Goal: Task Accomplishment & Management: Manage account settings

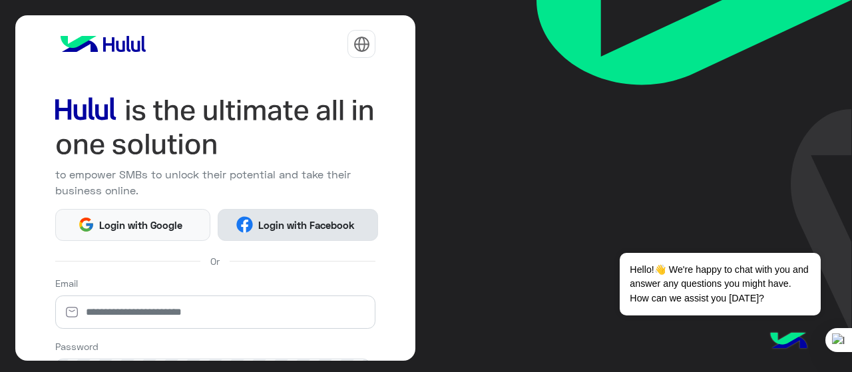
click at [311, 222] on span "Login with Facebook" at bounding box center [306, 225] width 106 height 15
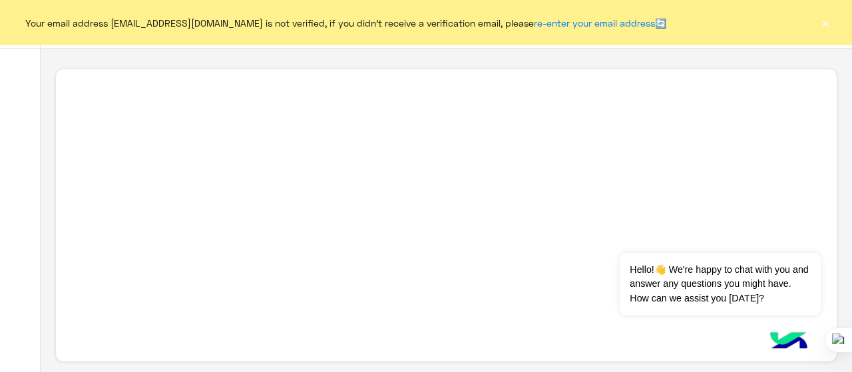
click at [825, 17] on button "×" at bounding box center [825, 22] width 13 height 13
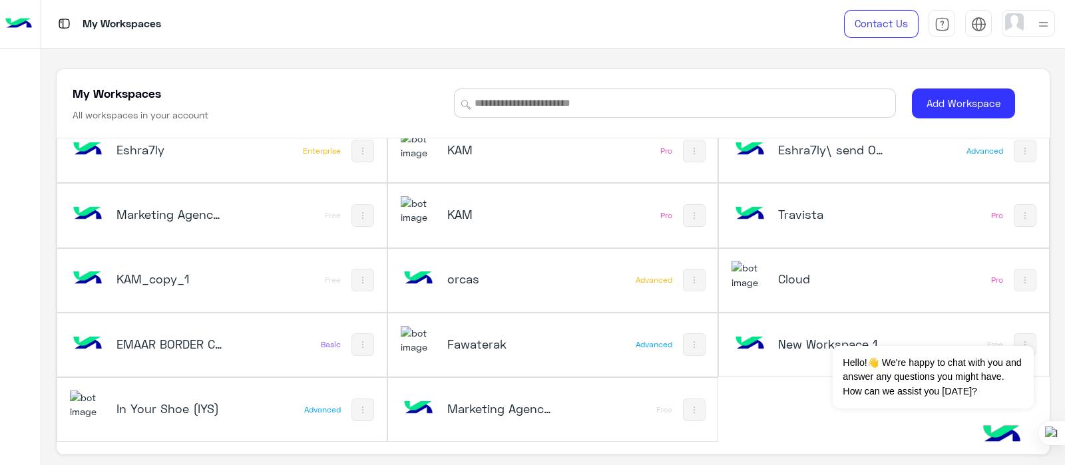
scroll to position [19, 0]
click at [463, 349] on h5 "Fawaterak" at bounding box center [502, 345] width 110 height 16
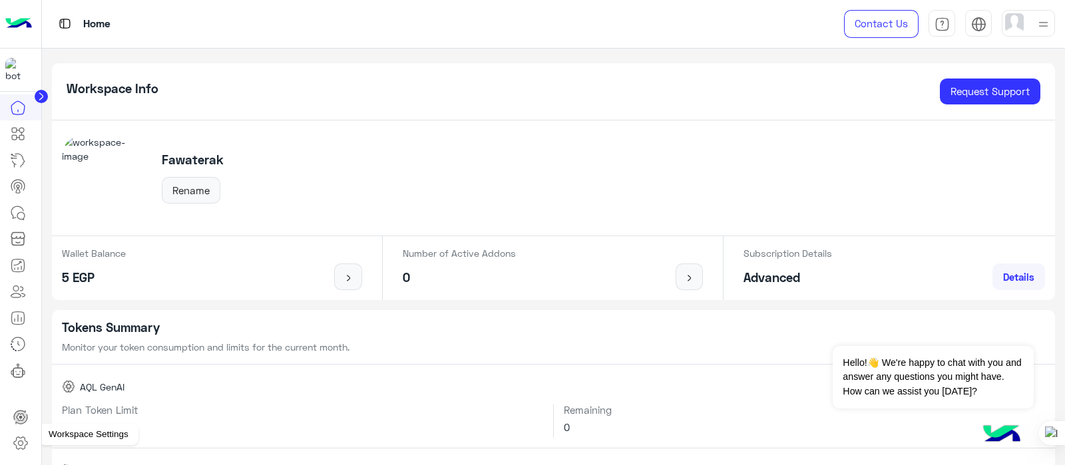
click at [27, 371] on link at bounding box center [21, 443] width 36 height 27
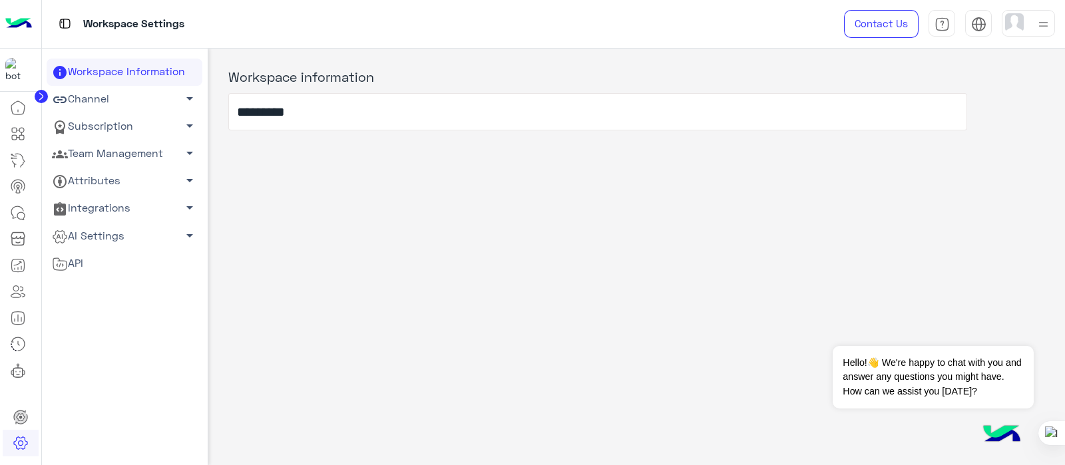
click at [101, 96] on link "Channel arrow_drop_down" at bounding box center [125, 99] width 156 height 27
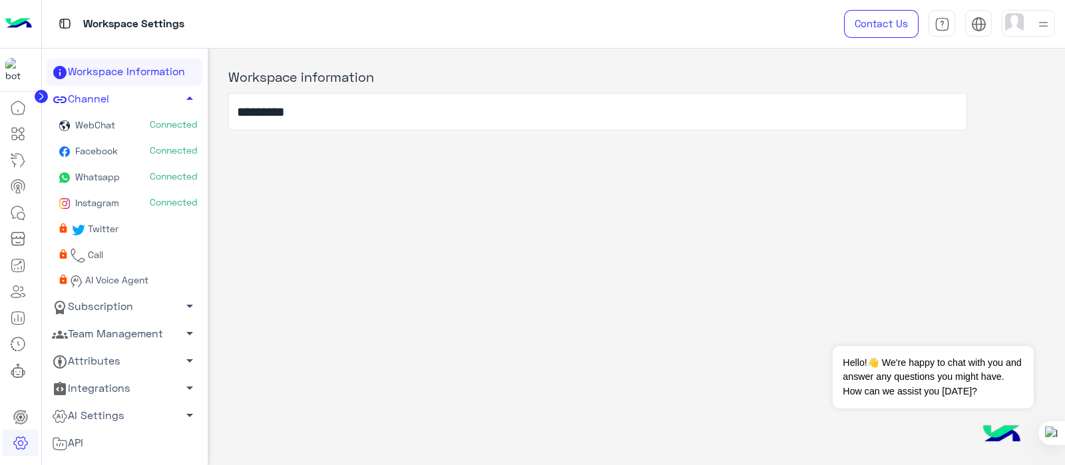
click at [122, 312] on link "Subscription arrow_drop_down" at bounding box center [125, 306] width 156 height 27
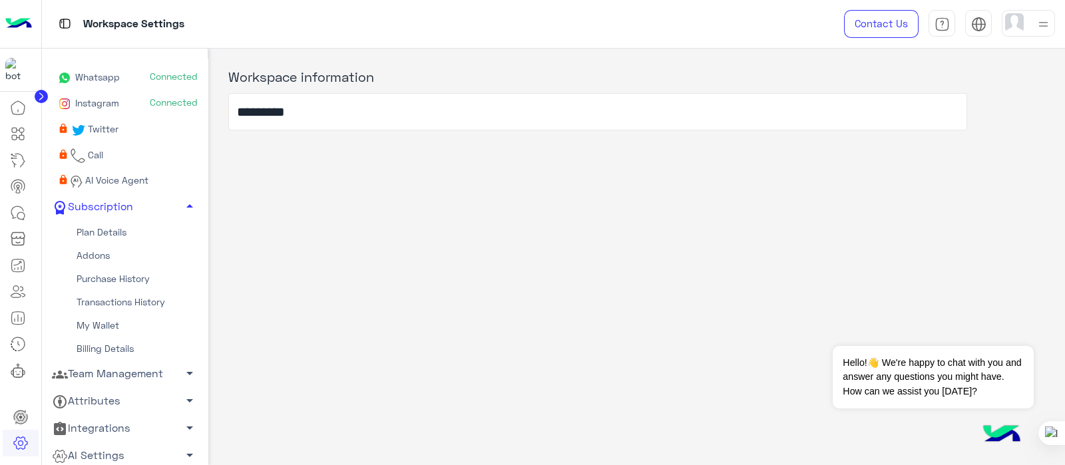
scroll to position [113, 0]
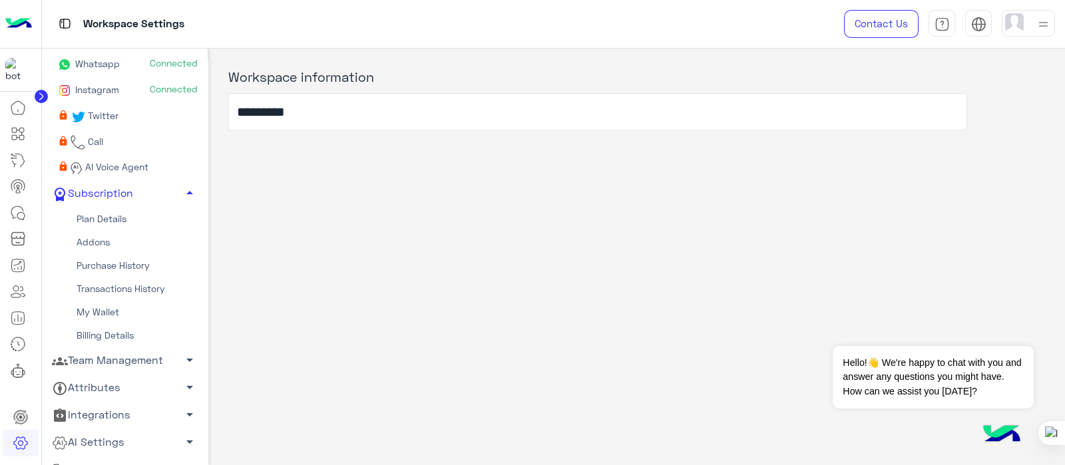
click at [81, 220] on link "Plan Details" at bounding box center [125, 218] width 156 height 23
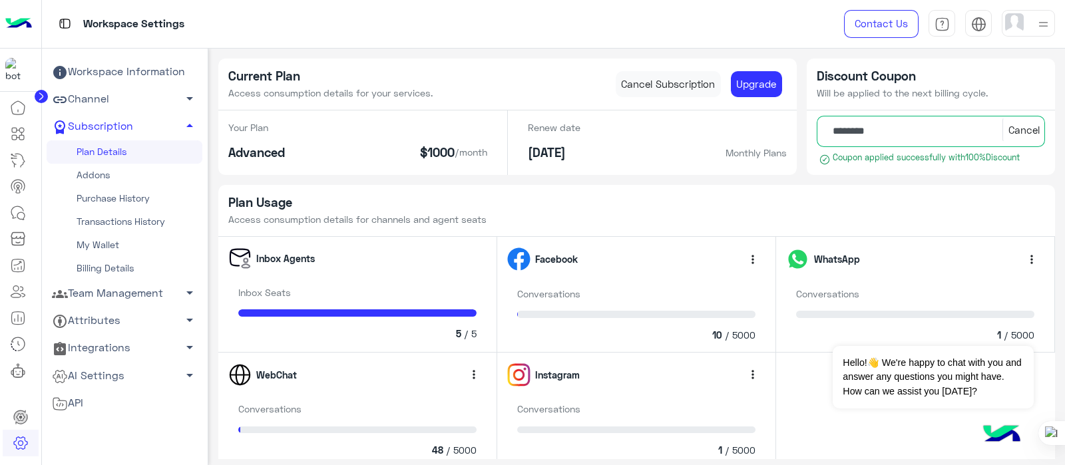
click at [89, 282] on link "Team Management arrow_drop_down" at bounding box center [125, 293] width 156 height 27
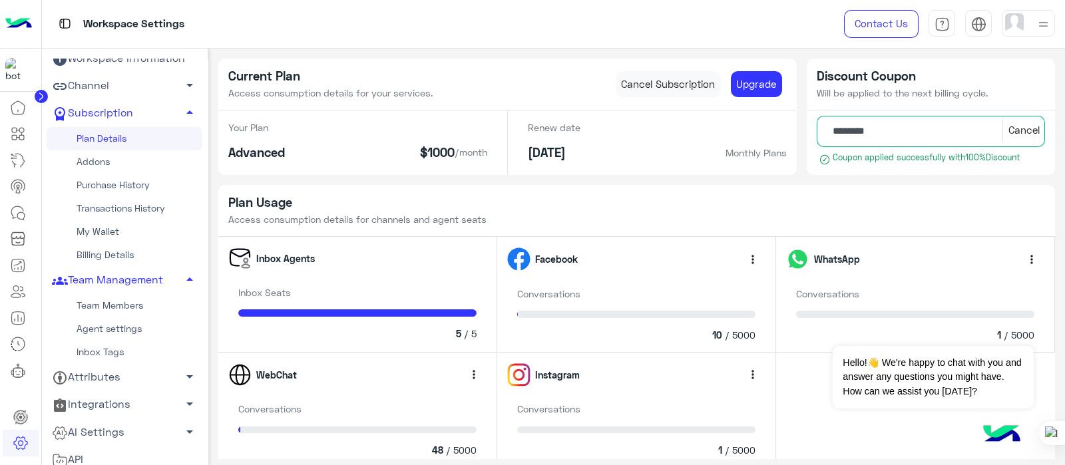
scroll to position [20, 0]
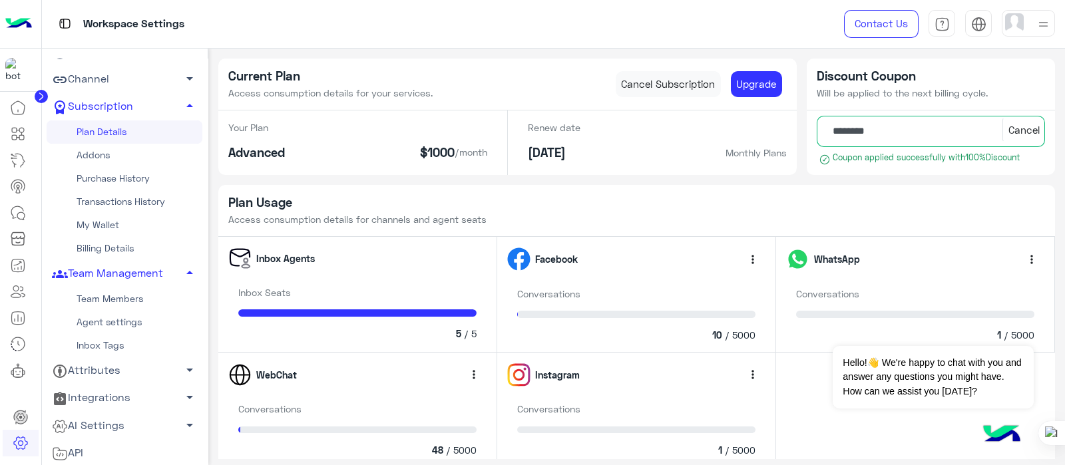
click at [100, 292] on link "Team Members" at bounding box center [125, 299] width 156 height 23
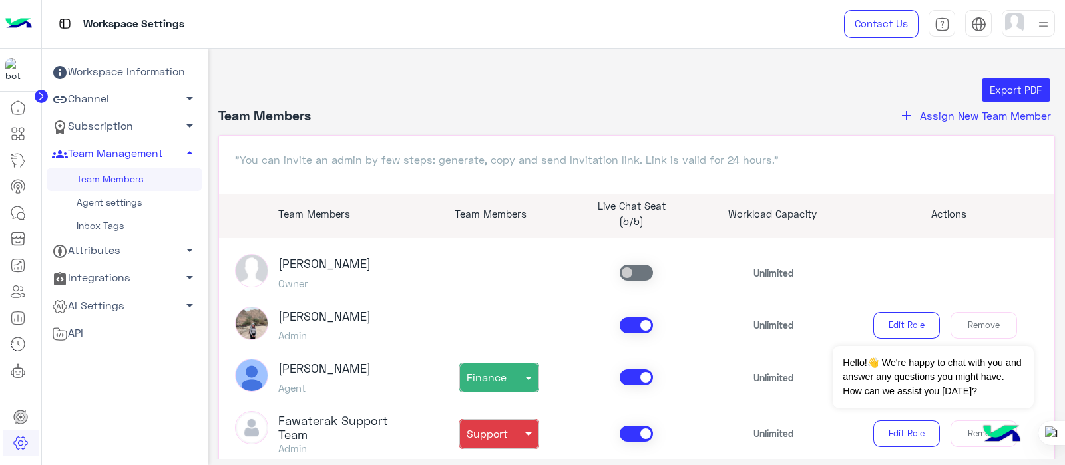
click at [109, 203] on link "Agent settings" at bounding box center [125, 202] width 156 height 23
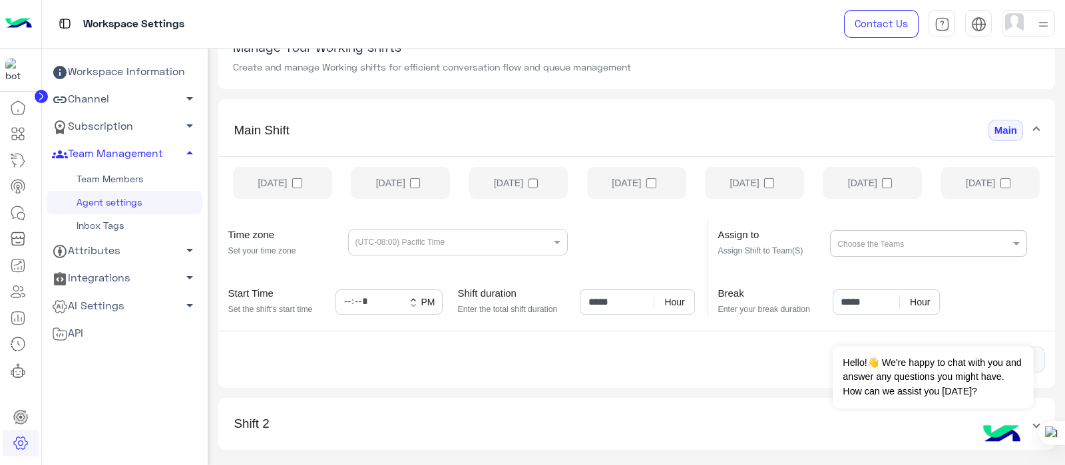
scroll to position [164, 0]
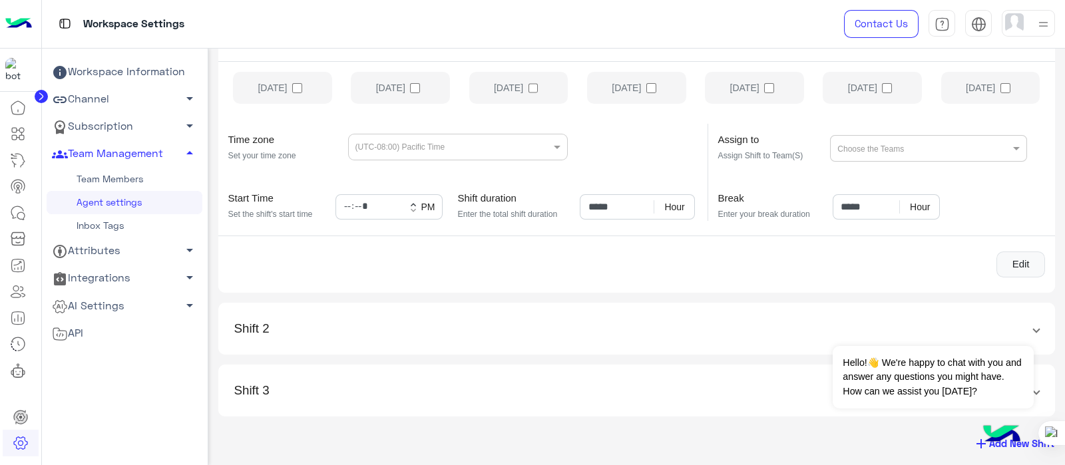
click at [851, 323] on mat-expansion-panel-header "Shift 2" at bounding box center [636, 333] width 837 height 32
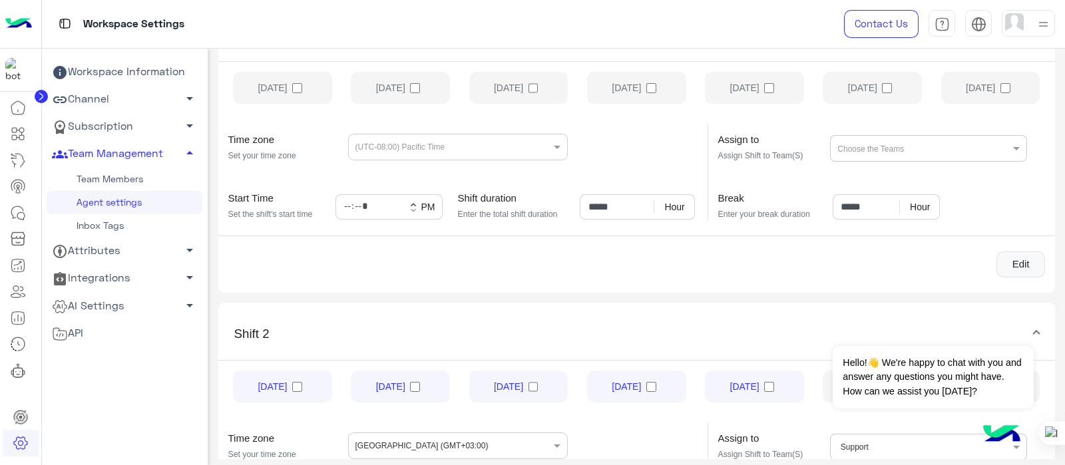
click at [42, 95] on circle at bounding box center [41, 96] width 13 height 13
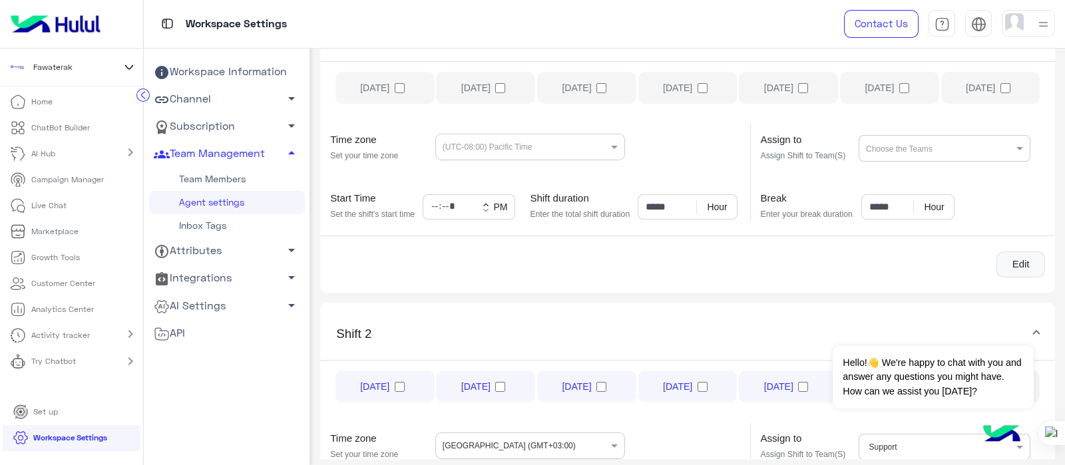
click at [132, 65] on icon at bounding box center [129, 67] width 15 height 16
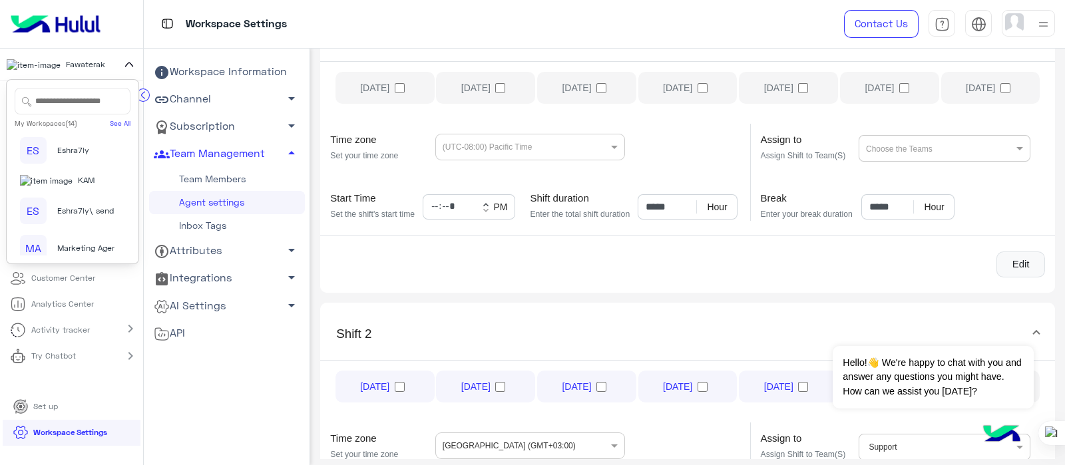
scroll to position [373, 0]
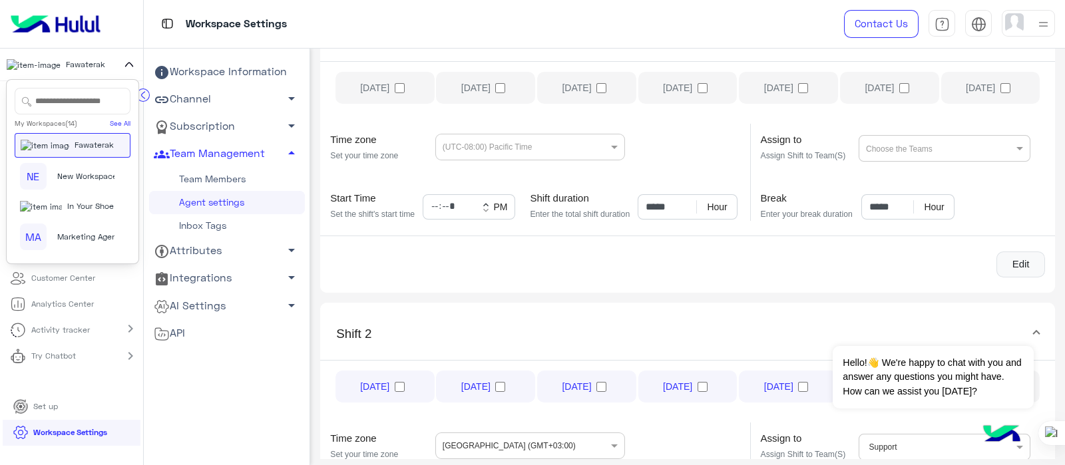
click at [71, 100] on input "text" at bounding box center [73, 101] width 116 height 27
click at [41, 108] on input "text" at bounding box center [73, 101] width 116 height 27
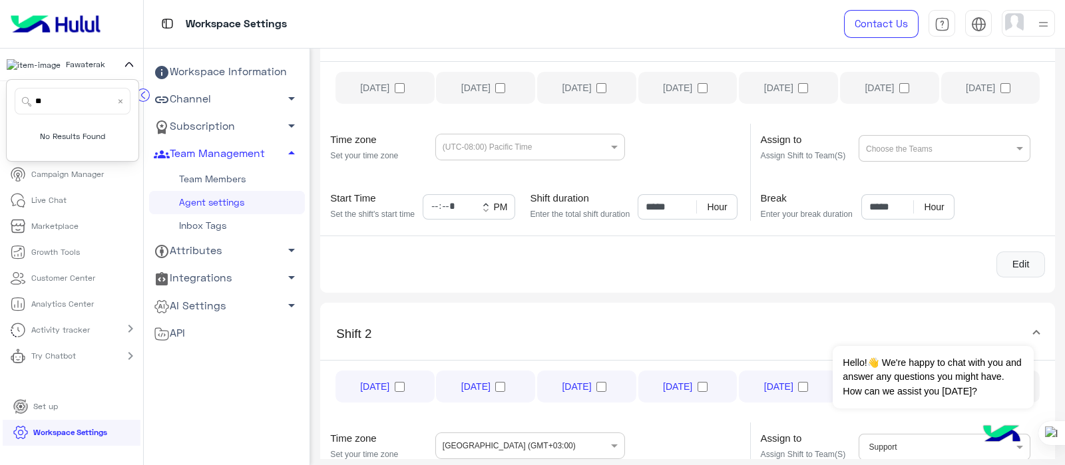
scroll to position [0, 0]
type input "*"
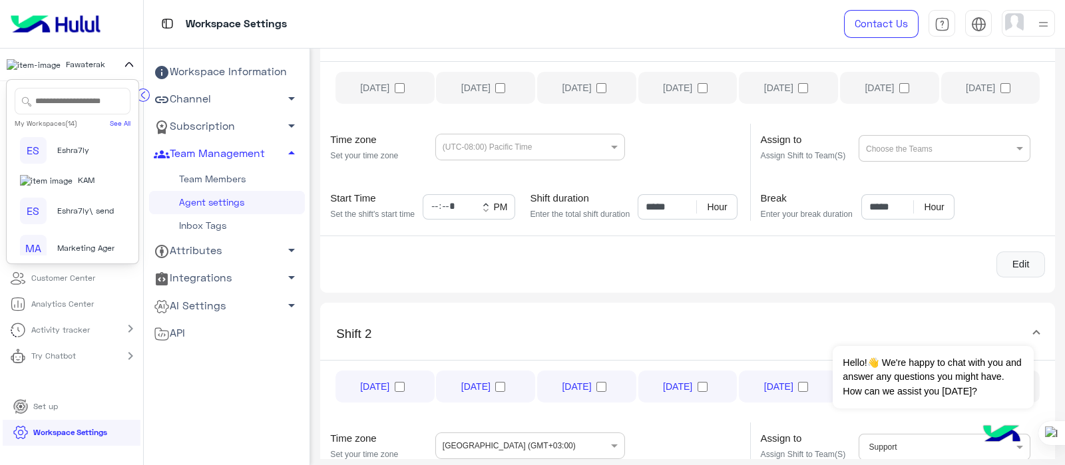
click at [49, 25] on img at bounding box center [55, 24] width 100 height 28
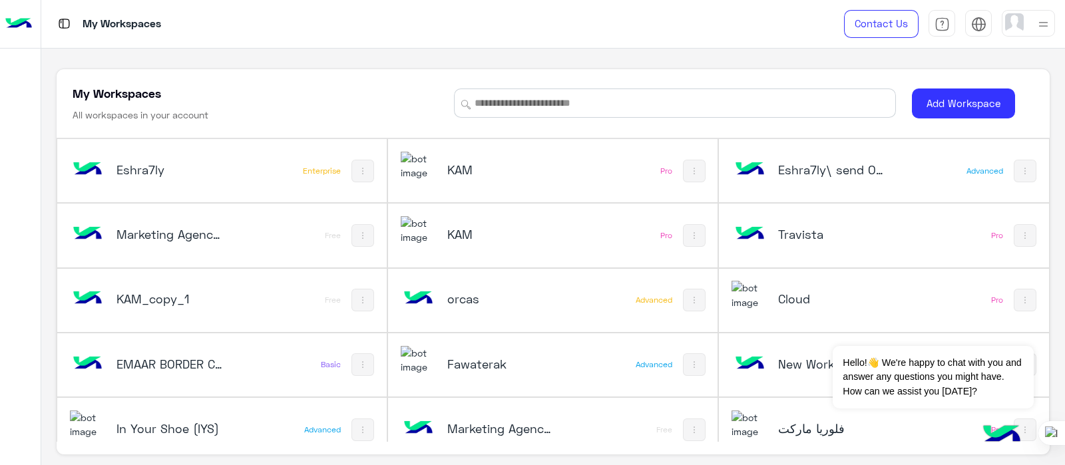
scroll to position [19, 0]
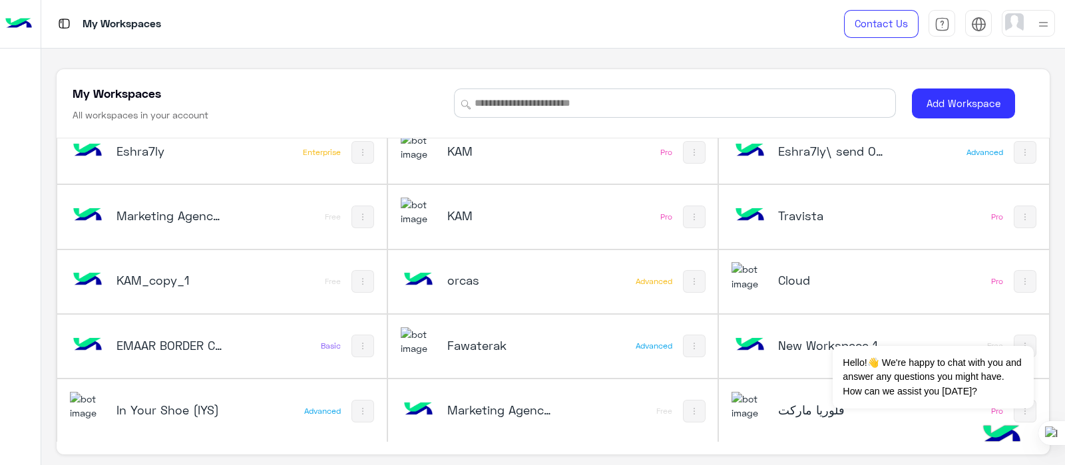
click at [783, 371] on div "فلوريا ماركت" at bounding box center [833, 411] width 110 height 19
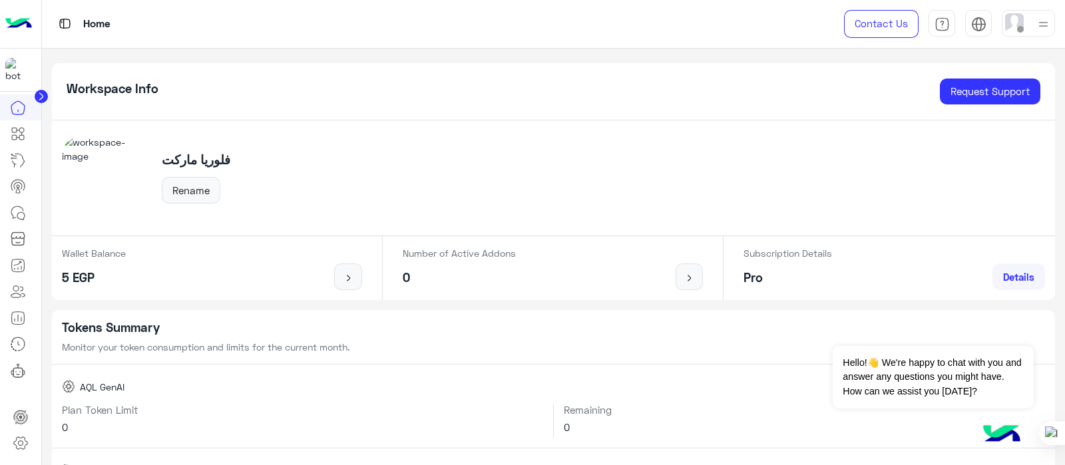
click at [530, 180] on div "فلوريا ماركت Rename" at bounding box center [554, 178] width 1004 height 116
click at [15, 182] on icon at bounding box center [18, 186] width 16 height 16
click at [19, 214] on icon at bounding box center [18, 213] width 16 height 16
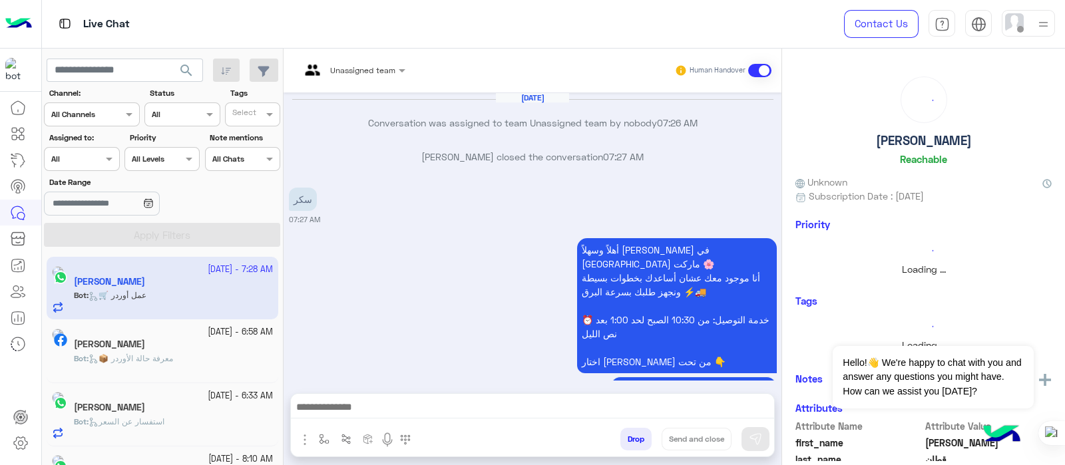
scroll to position [592, 0]
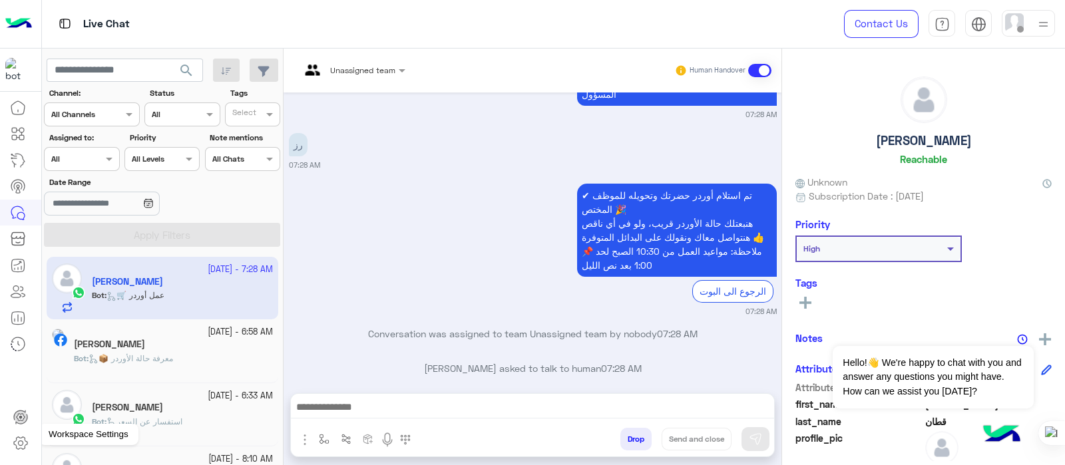
click at [24, 371] on icon at bounding box center [21, 443] width 16 height 16
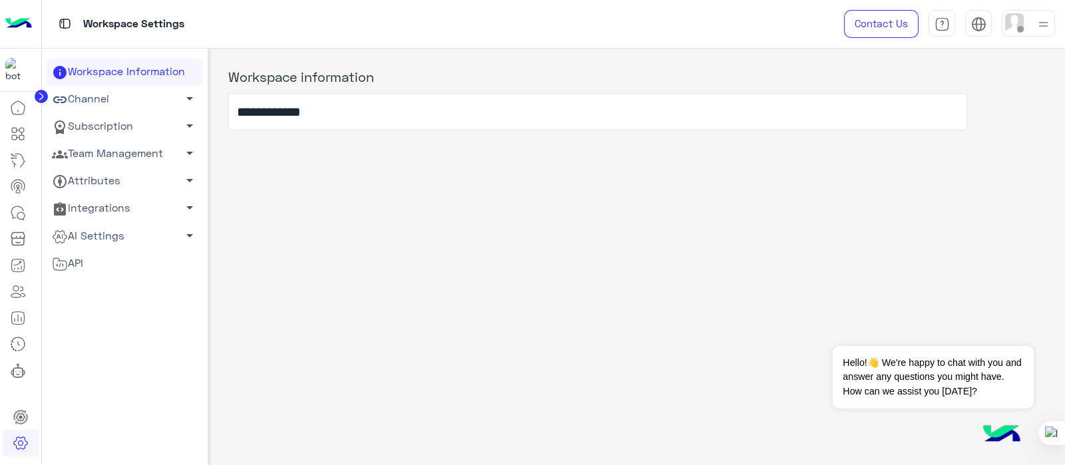
click at [116, 151] on link "Team Management arrow_drop_down" at bounding box center [125, 153] width 156 height 27
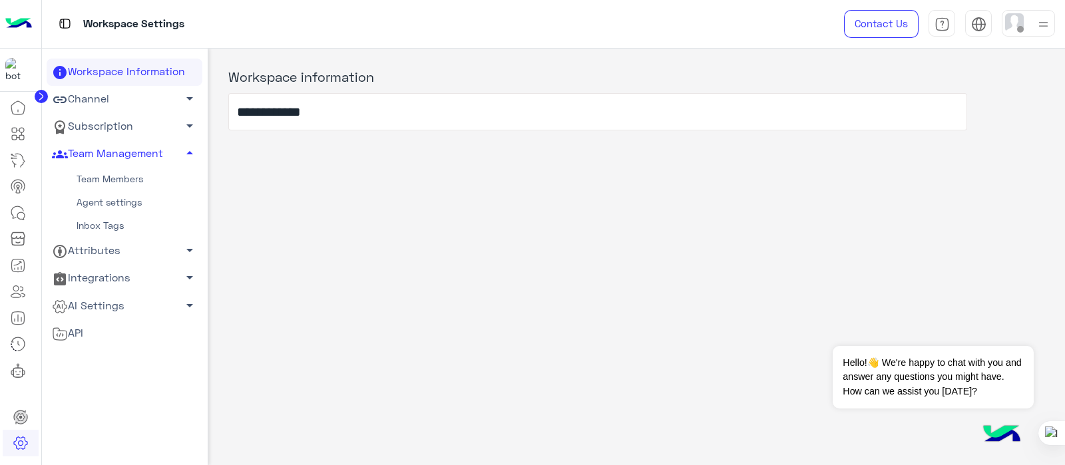
click at [116, 183] on link "Team Members" at bounding box center [125, 179] width 156 height 23
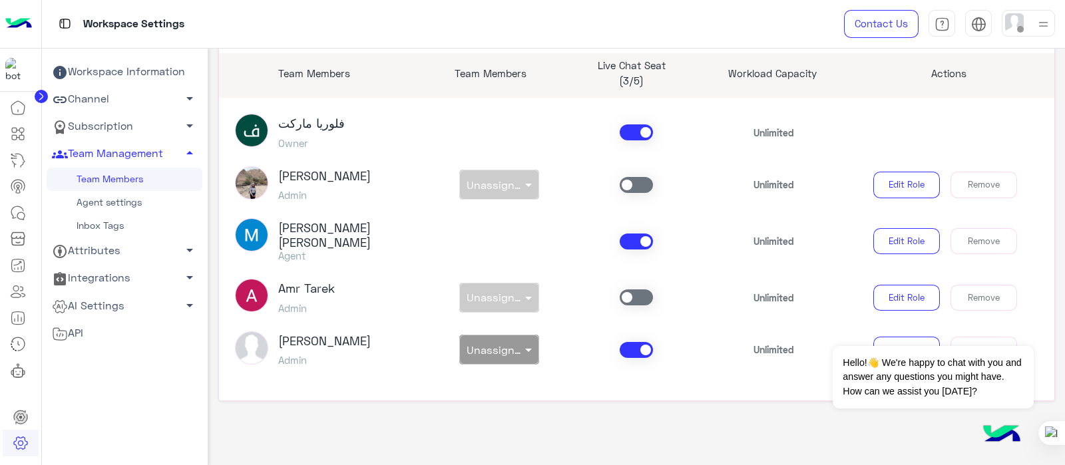
scroll to position [142, 0]
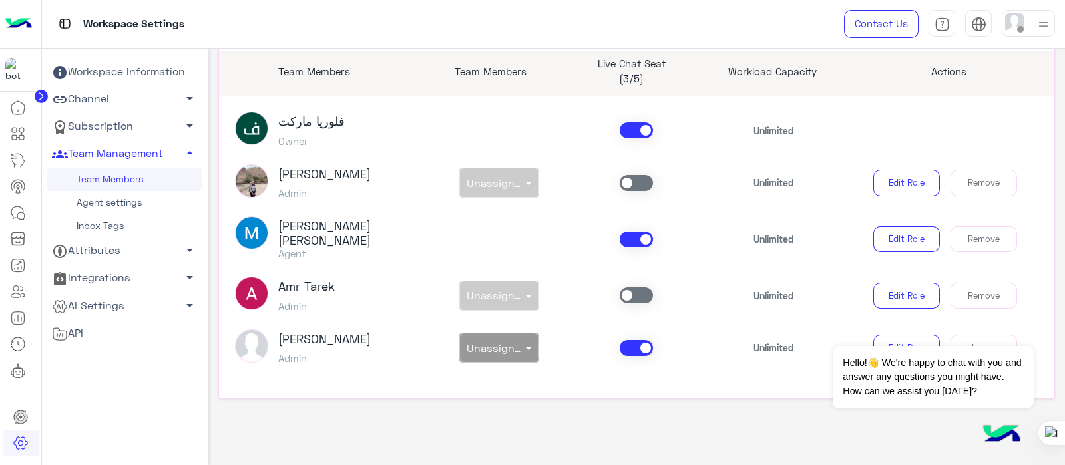
click at [516, 173] on div "non × Unassigned team" at bounding box center [499, 183] width 137 height 30
click at [634, 343] on span at bounding box center [636, 348] width 33 height 16
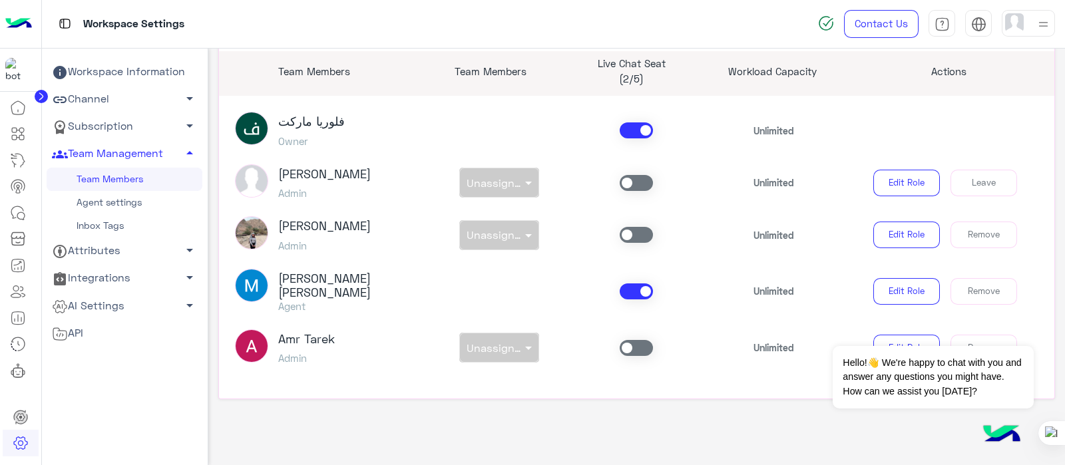
click at [576, 238] on div at bounding box center [636, 235] width 137 height 16
click at [346, 371] on div ""You can invite an admin by few steps: generate, copy and send Invitation link.…" at bounding box center [636, 196] width 837 height 407
click at [26, 215] on link at bounding box center [18, 213] width 36 height 27
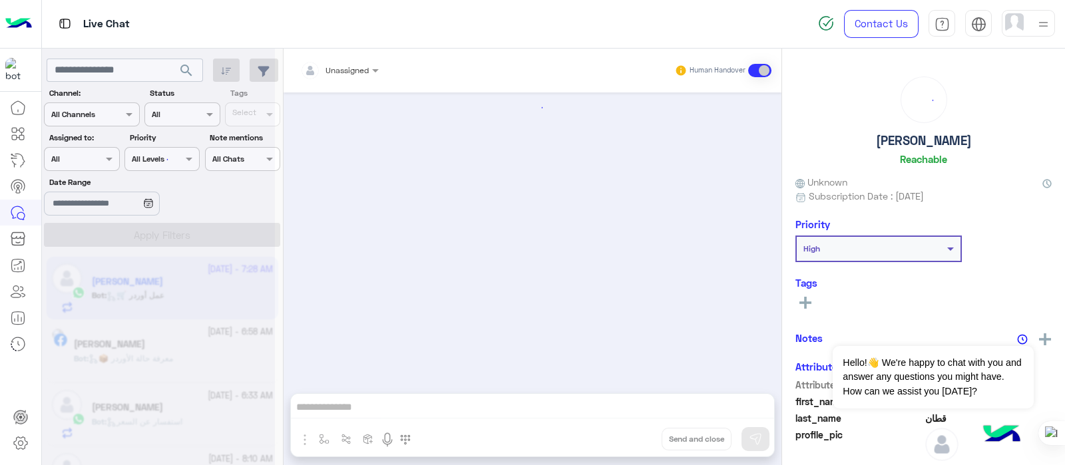
scroll to position [592, 0]
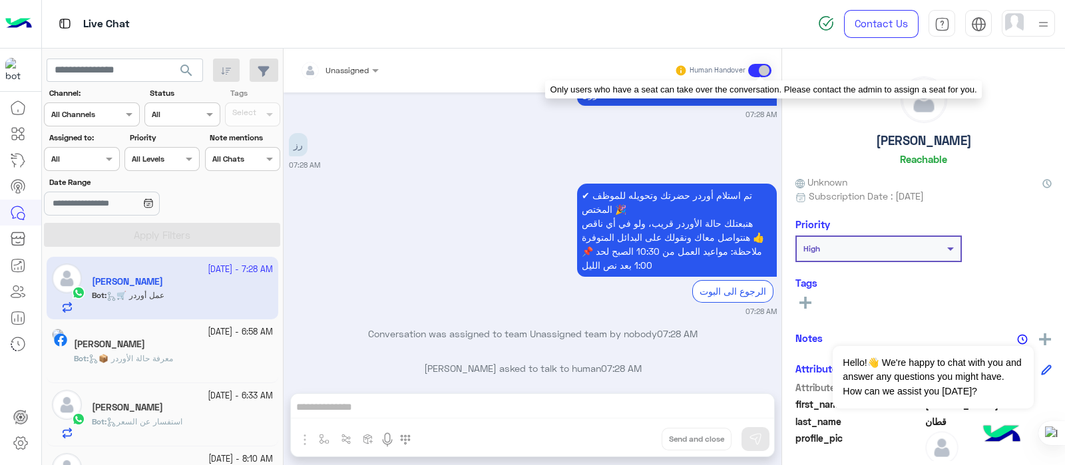
click at [754, 77] on span at bounding box center [759, 70] width 23 height 13
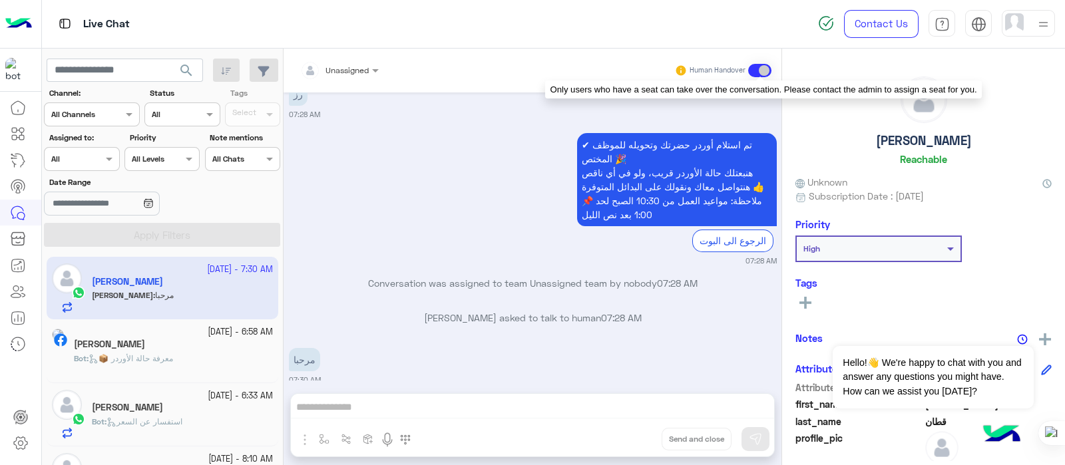
click at [757, 73] on span at bounding box center [759, 70] width 23 height 13
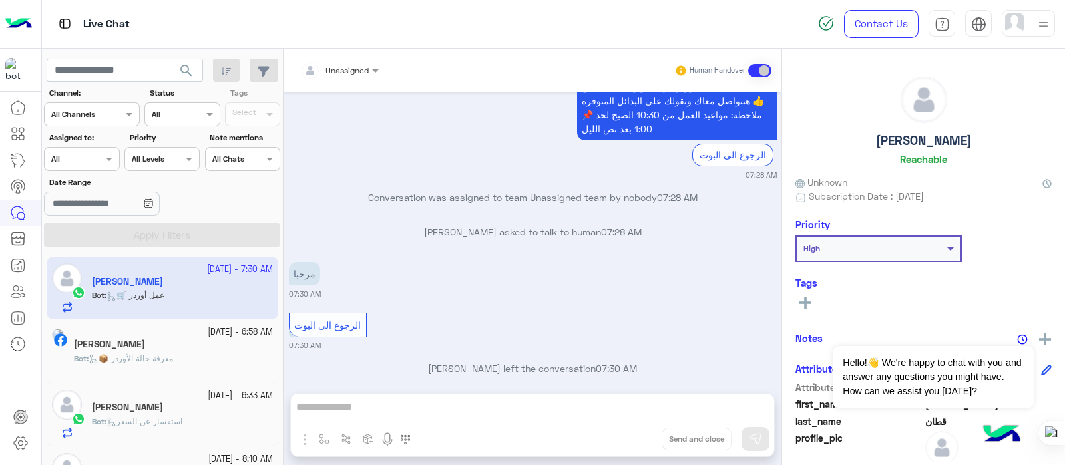
scroll to position [1517, 0]
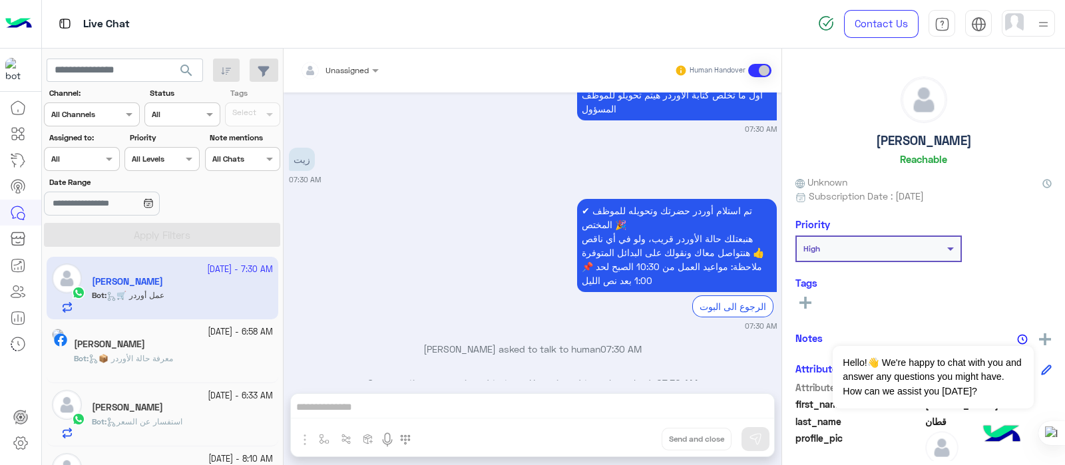
click at [196, 26] on div "Live Chat" at bounding box center [383, 24] width 682 height 48
click at [93, 154] on div at bounding box center [82, 157] width 74 height 13
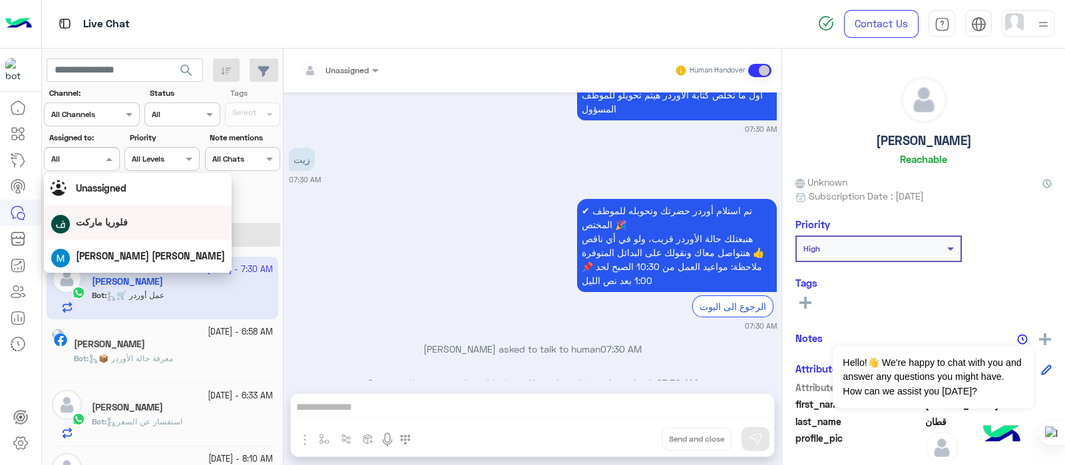
scroll to position [0, 0]
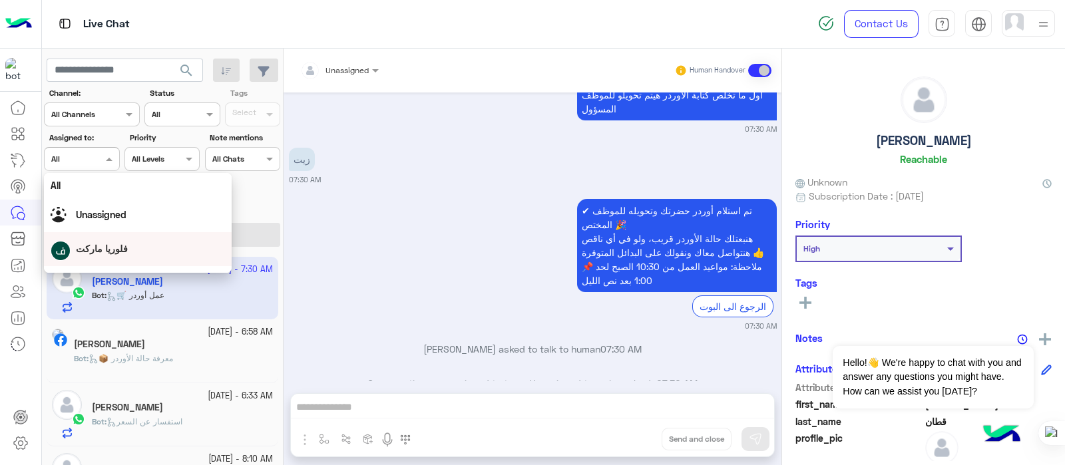
click at [383, 371] on div "Unassigned Human Handover Sep 23, 2025 Conversation was assigned to team Unassi…" at bounding box center [533, 260] width 498 height 422
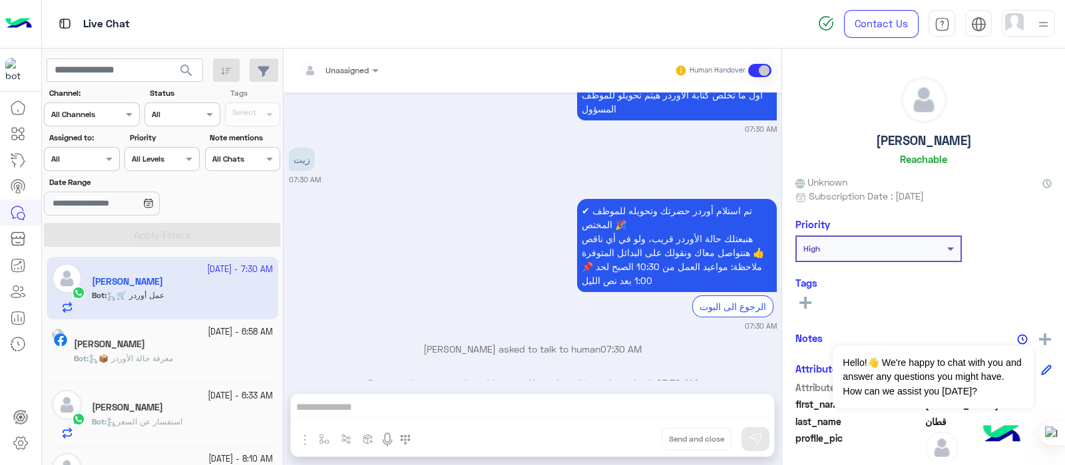
click at [383, 371] on div "Unassigned Human Handover Sep 23, 2025 Conversation was assigned to team Unassi…" at bounding box center [533, 260] width 498 height 422
click at [366, 371] on div "Unassigned Human Handover Sep 23, 2025 Conversation was assigned to team Unassi…" at bounding box center [533, 260] width 498 height 422
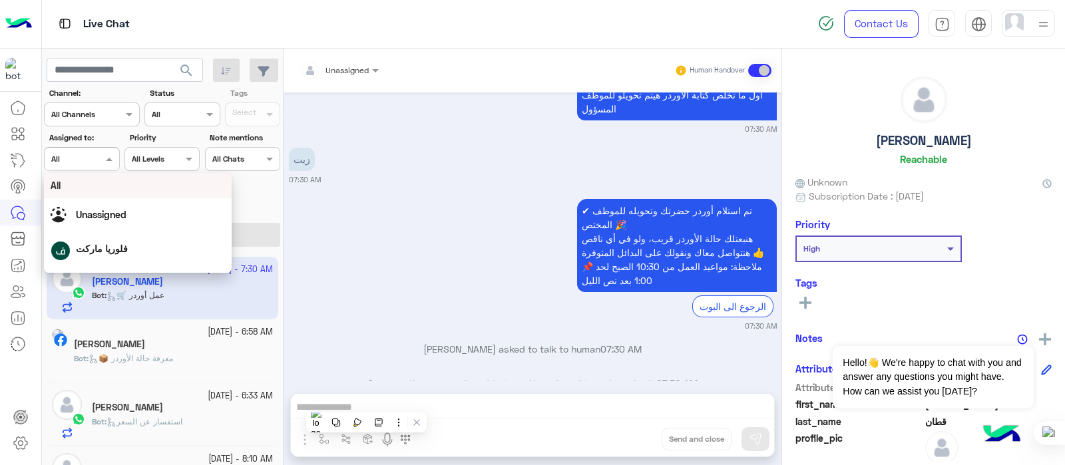
click at [89, 162] on div at bounding box center [82, 157] width 74 height 13
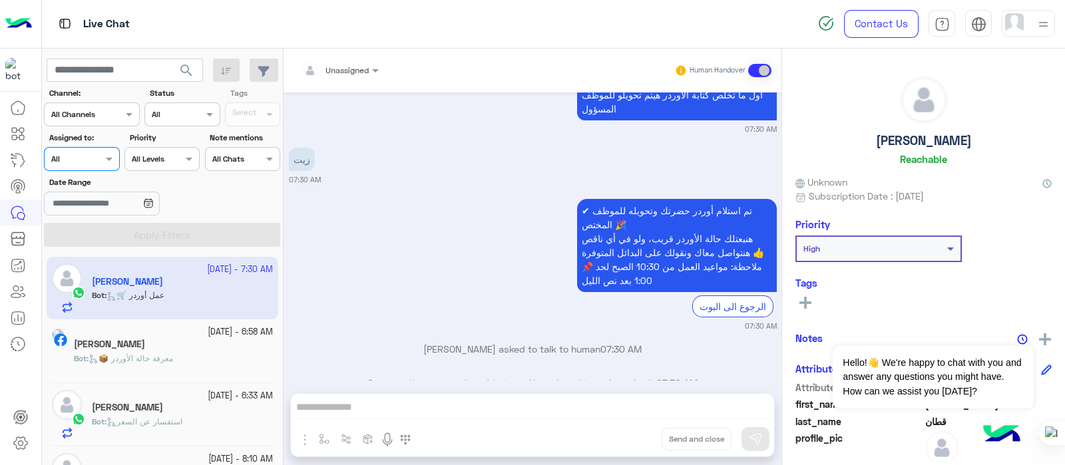
click at [366, 65] on div at bounding box center [340, 68] width 92 height 13
click at [369, 69] on span at bounding box center [377, 70] width 17 height 14
click at [407, 230] on div "✔ تم استلام أوردر حضرتك وتحويله للموظف المختص 🎉 هنبعتلك حالة الأوردر قريب، ولو …" at bounding box center [533, 264] width 488 height 136
click at [373, 66] on span at bounding box center [377, 70] width 17 height 14
click at [25, 371] on icon at bounding box center [21, 443] width 16 height 16
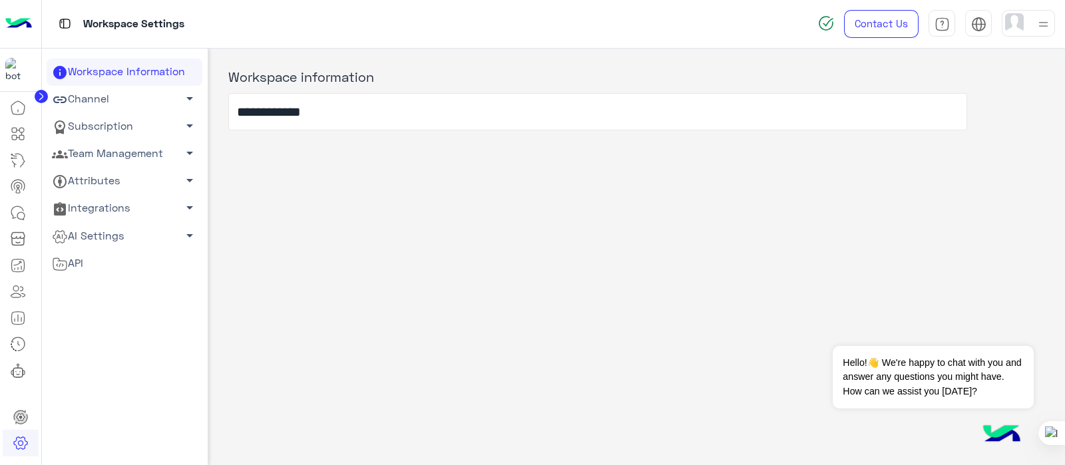
click at [93, 156] on link "Team Management arrow_drop_down" at bounding box center [125, 153] width 156 height 27
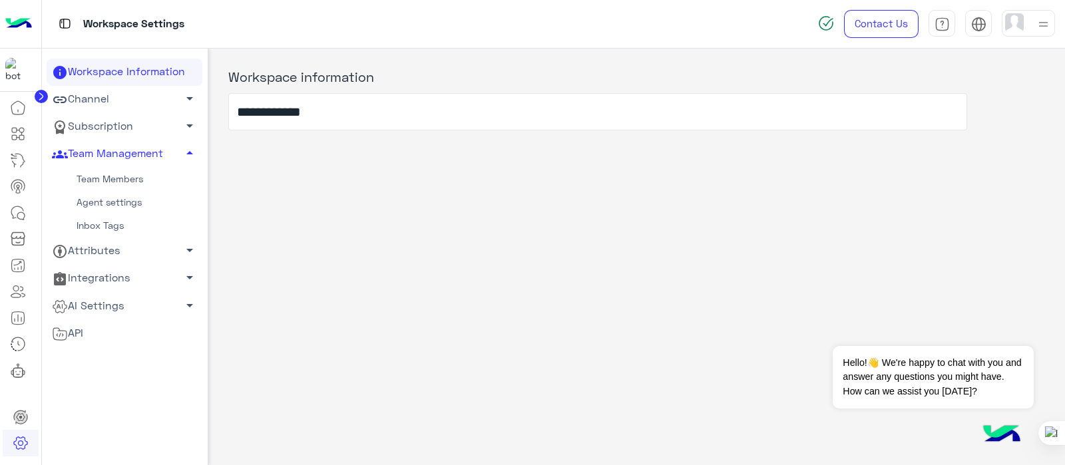
click at [91, 184] on link "Team Members" at bounding box center [125, 179] width 156 height 23
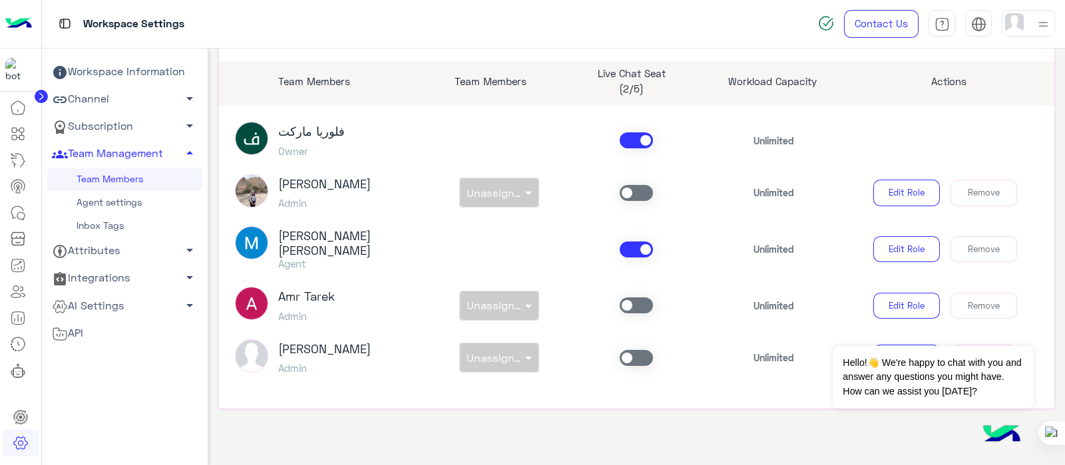
scroll to position [142, 0]
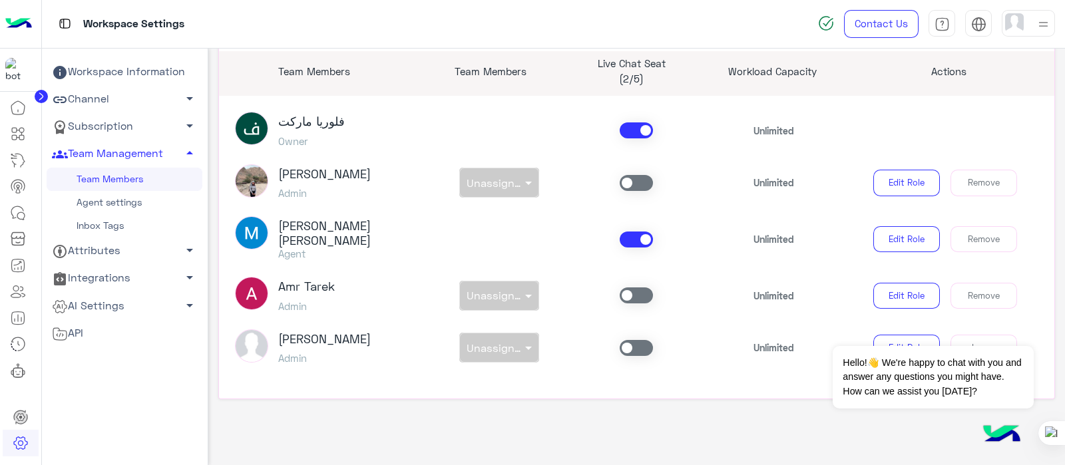
click at [636, 346] on span at bounding box center [636, 348] width 33 height 16
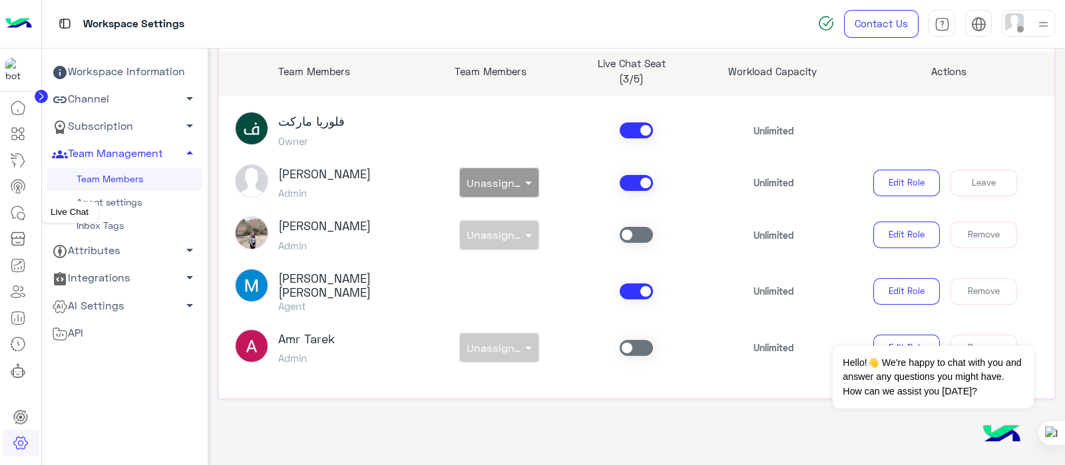
click at [24, 220] on link at bounding box center [18, 213] width 36 height 27
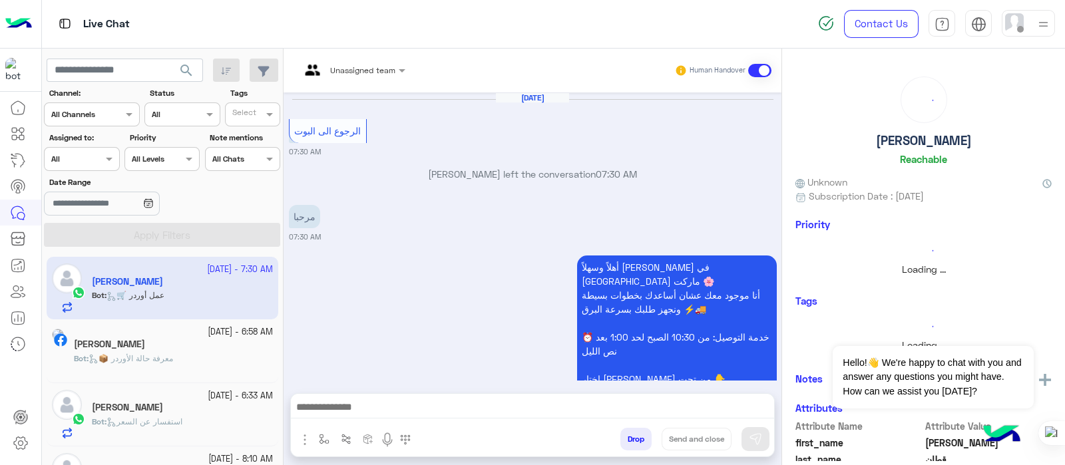
scroll to position [610, 0]
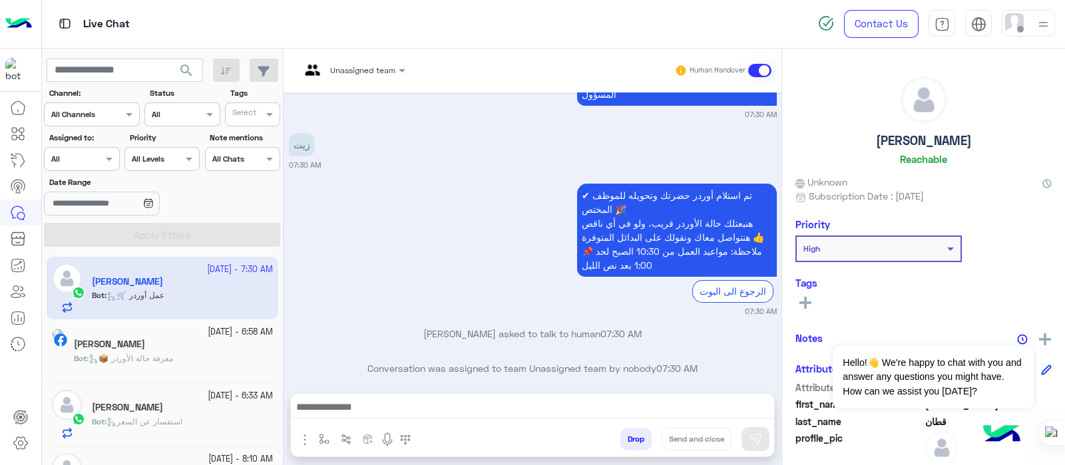
click at [327, 371] on div at bounding box center [532, 410] width 483 height 33
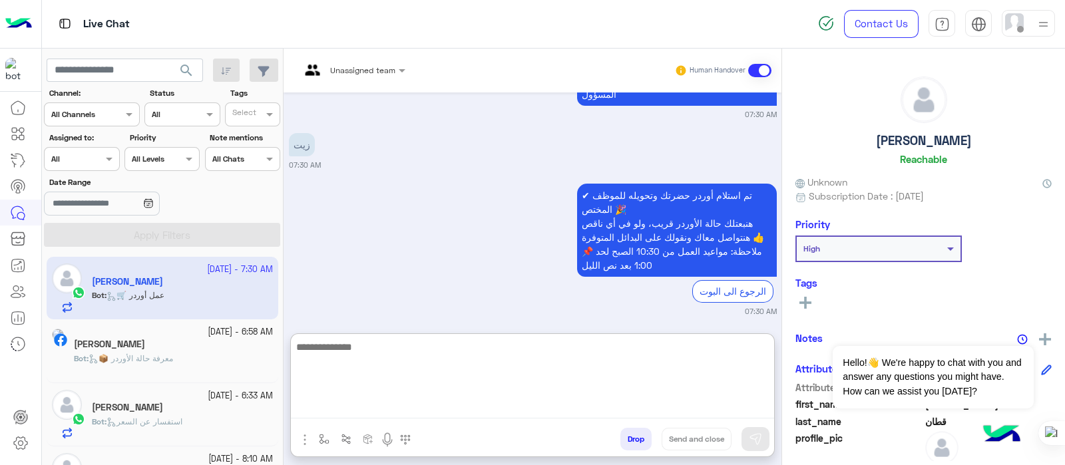
click at [301, 371] on textarea at bounding box center [532, 379] width 483 height 80
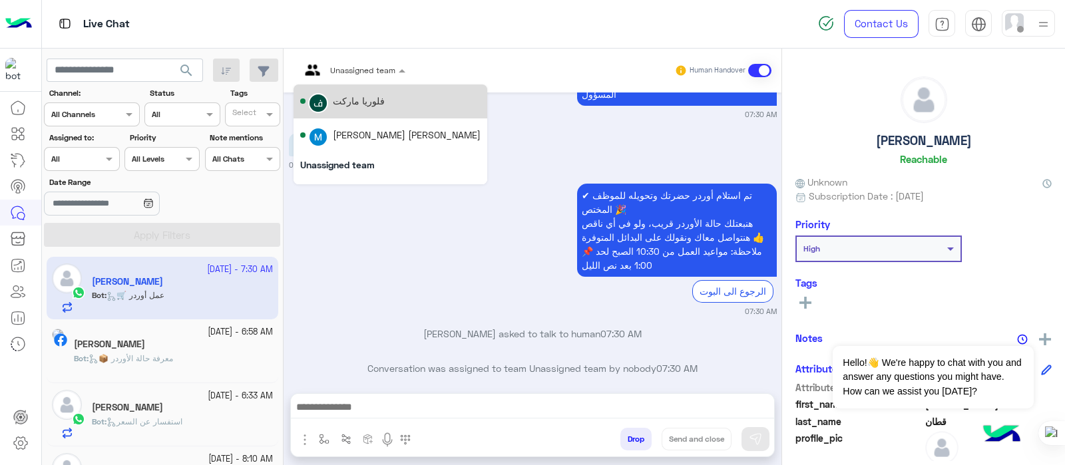
click at [391, 61] on div "Unassigned team" at bounding box center [347, 71] width 95 height 32
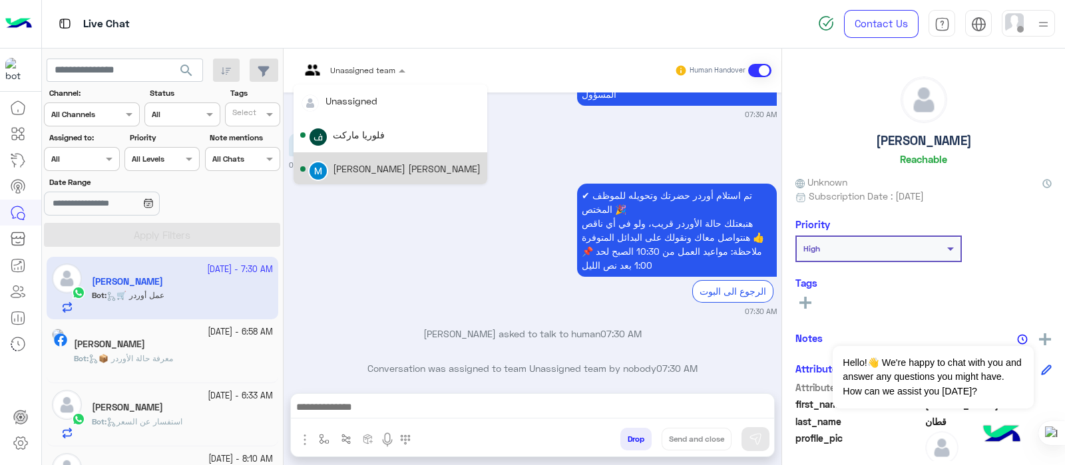
click at [417, 164] on div "Muhammed Akram Kattan" at bounding box center [407, 169] width 148 height 14
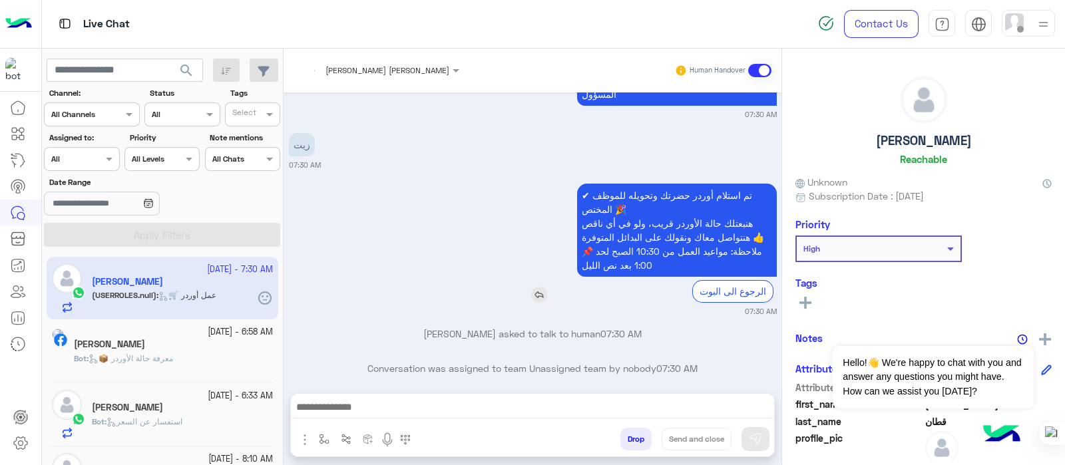
scroll to position [654, 0]
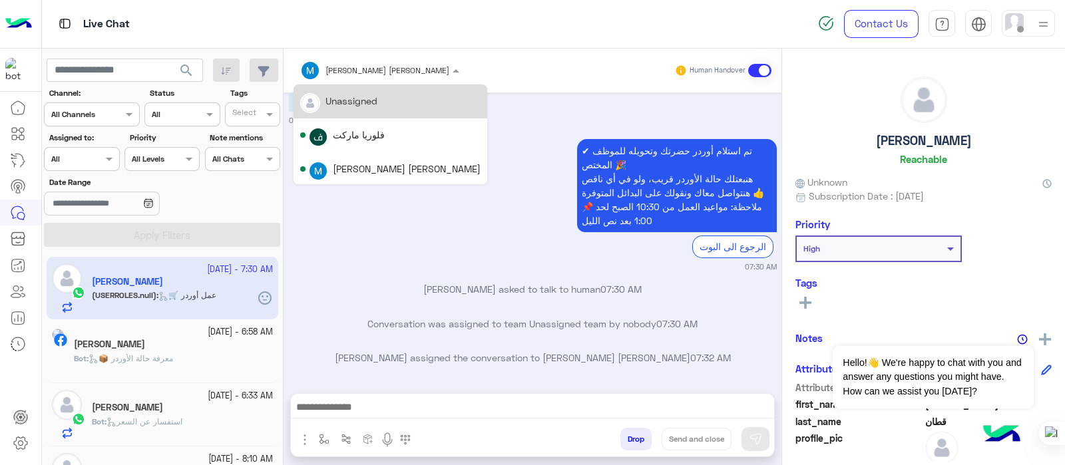
click at [393, 78] on div "Muhammed Akram Kattan" at bounding box center [374, 70] width 149 height 27
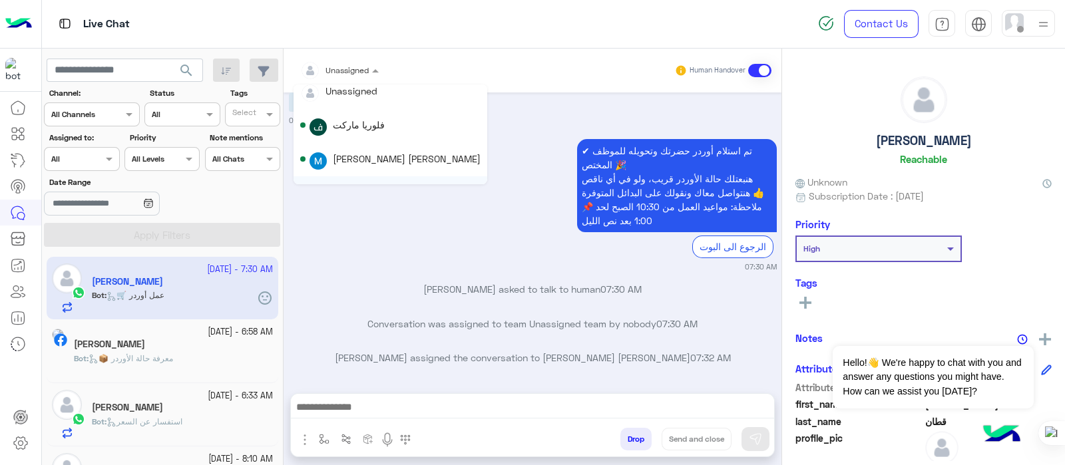
scroll to position [60, 0]
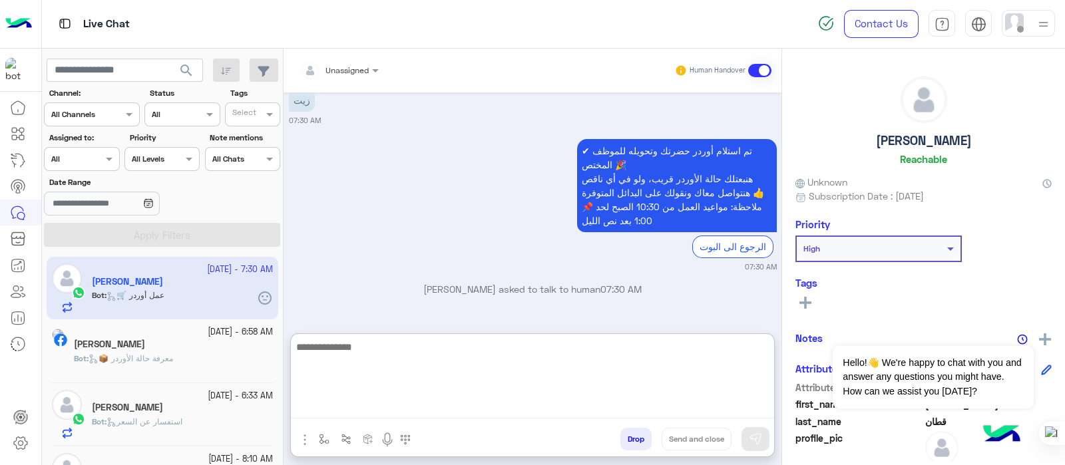
click at [332, 371] on textarea at bounding box center [532, 379] width 483 height 80
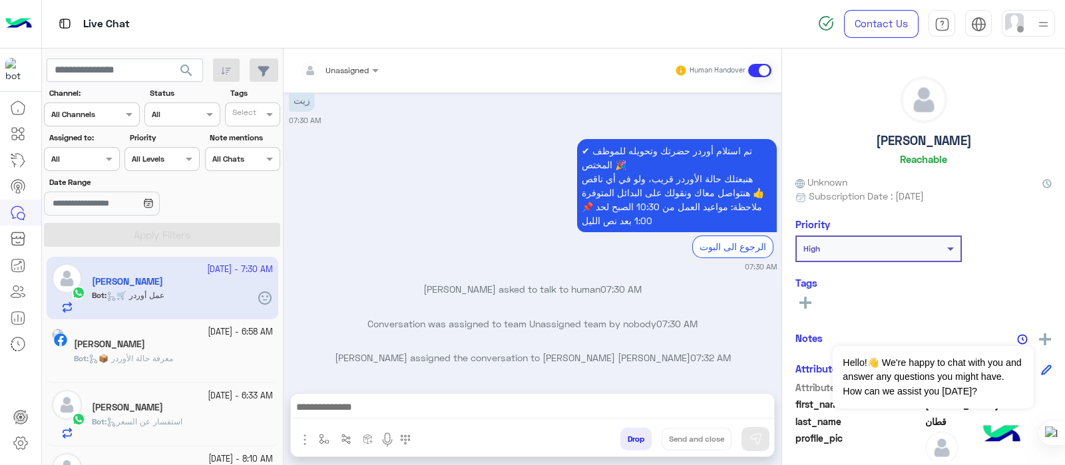
click at [410, 218] on div "✔ تم استلام أوردر حضرتك وتحويله للموظف المختص 🎉 هنبعتلك حالة الأوردر قريب، ولو …" at bounding box center [533, 204] width 488 height 136
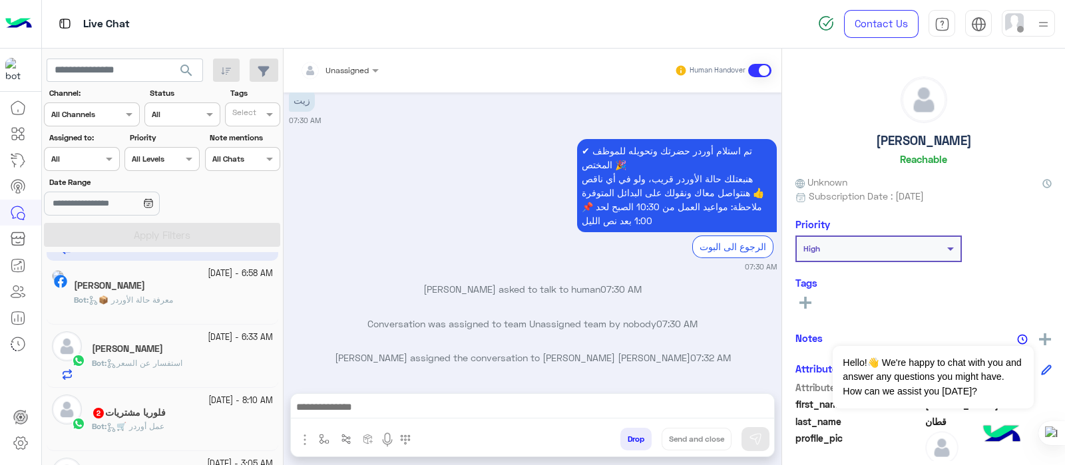
scroll to position [0, 0]
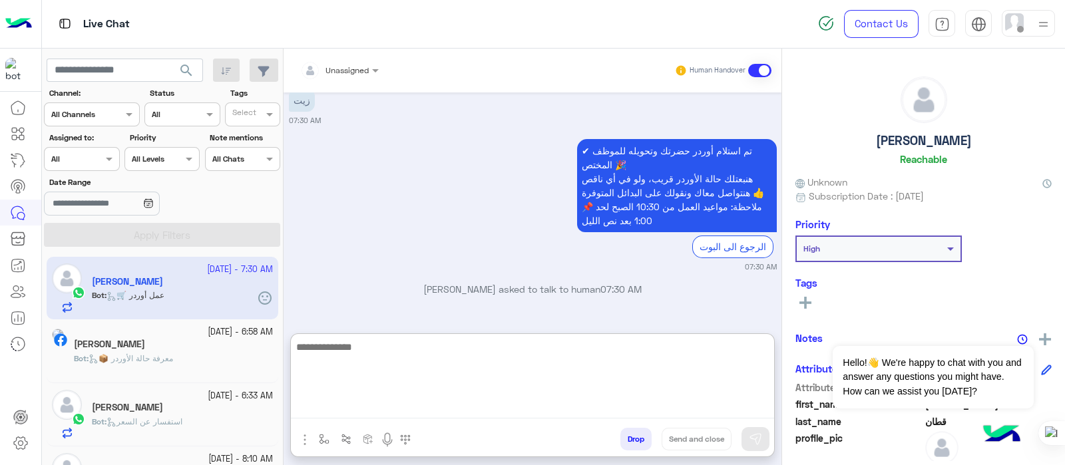
click at [339, 371] on textarea at bounding box center [532, 379] width 483 height 80
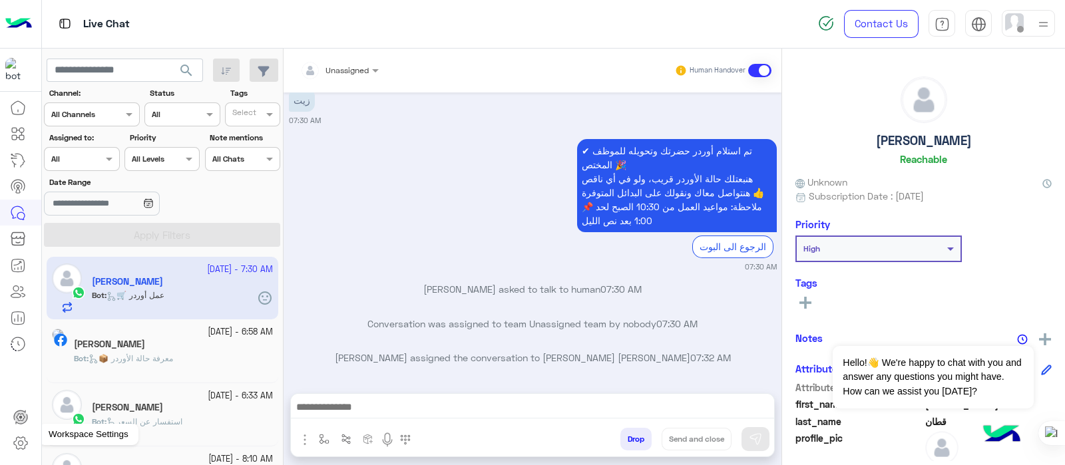
click at [24, 371] on icon at bounding box center [20, 443] width 13 height 13
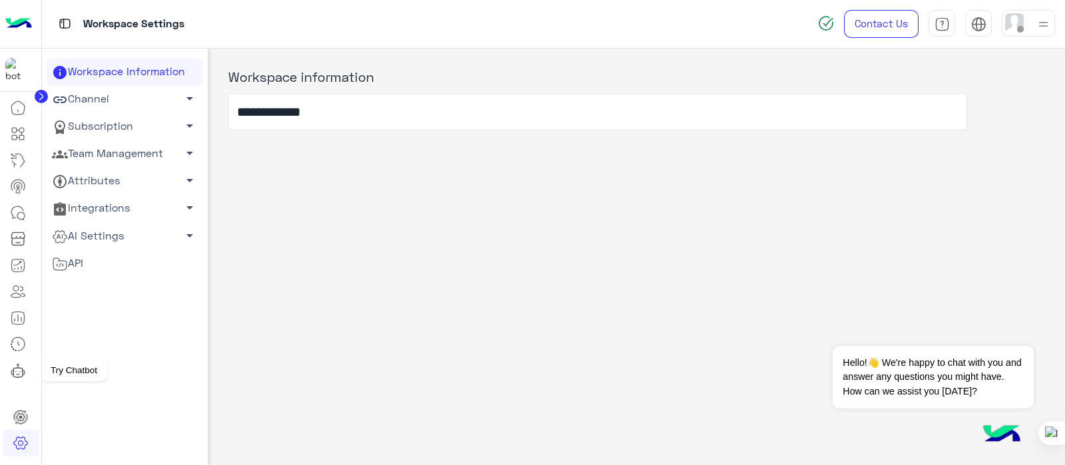
click at [17, 371] on icon at bounding box center [17, 372] width 9 height 9
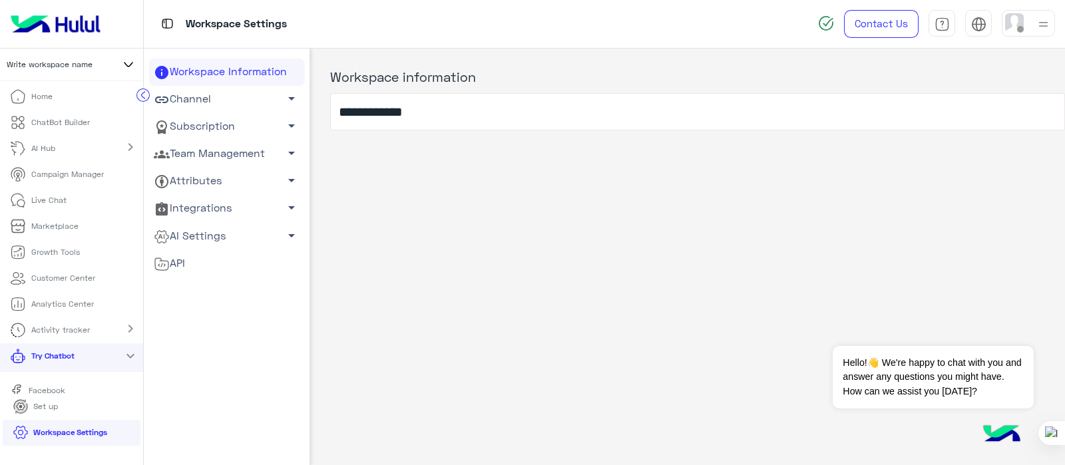
click at [93, 361] on div "Try Chatbot expand_more" at bounding box center [71, 357] width 143 height 29
click at [93, 351] on div "Try Chatbot chevron_right" at bounding box center [71, 357] width 143 height 29
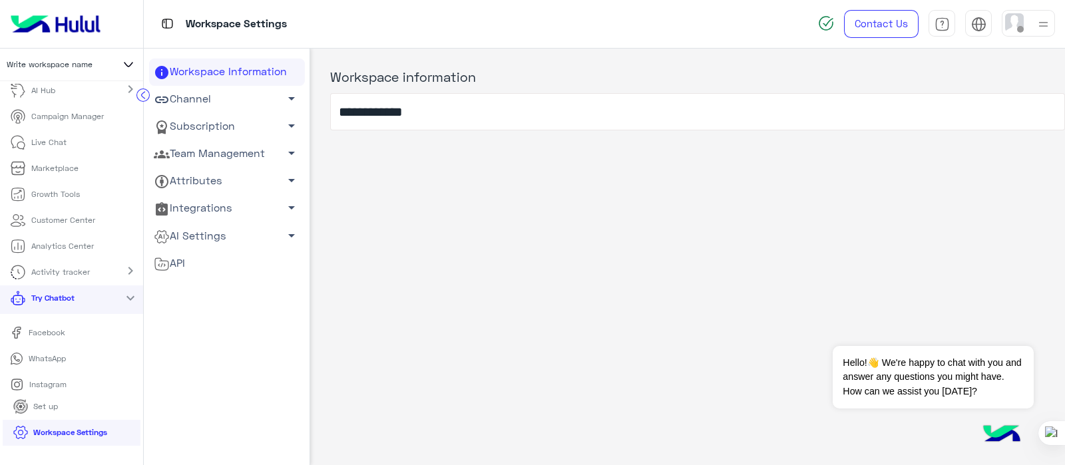
click at [40, 327] on p "Facebook" at bounding box center [46, 333] width 47 height 12
drag, startPoint x: 142, startPoint y: 164, endPoint x: 142, endPoint y: 134, distance: 30.6
click at [142, 134] on app-header "Write workspace name Home ChatBot Builder AI Hub chevron_right Campaign Manager…" at bounding box center [72, 232] width 144 height 465
click at [50, 144] on p "Live Chat" at bounding box center [48, 142] width 35 height 12
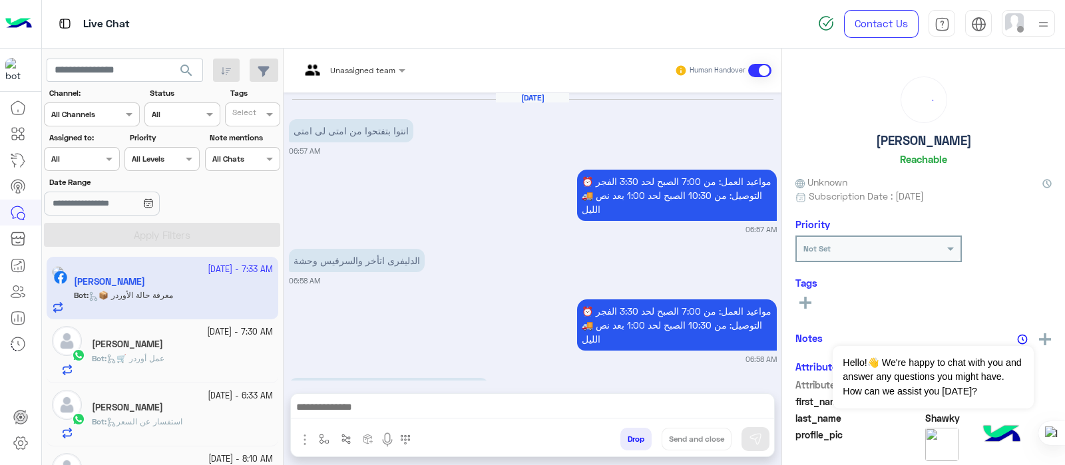
scroll to position [403, 0]
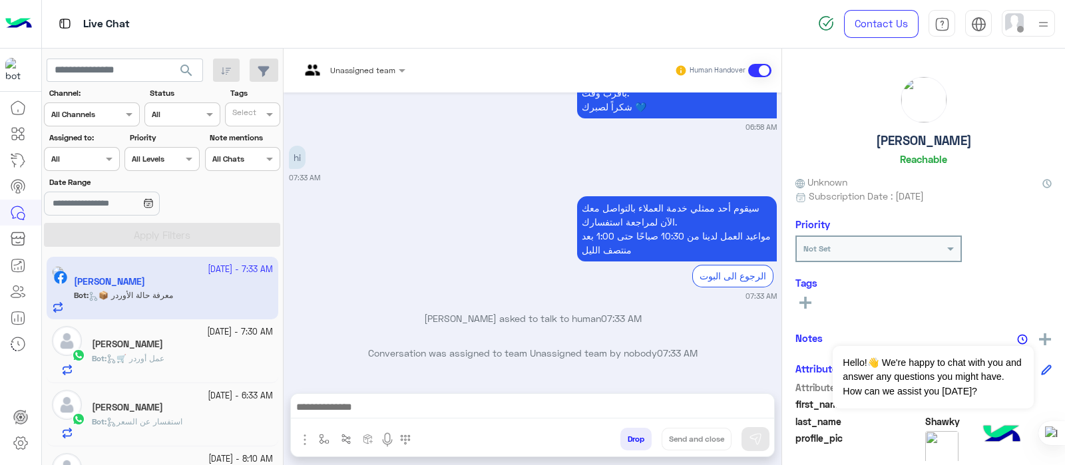
click at [376, 82] on div "Unassigned team Human Handover" at bounding box center [533, 71] width 498 height 44
click at [388, 75] on div "Unassigned team" at bounding box center [362, 71] width 65 height 12
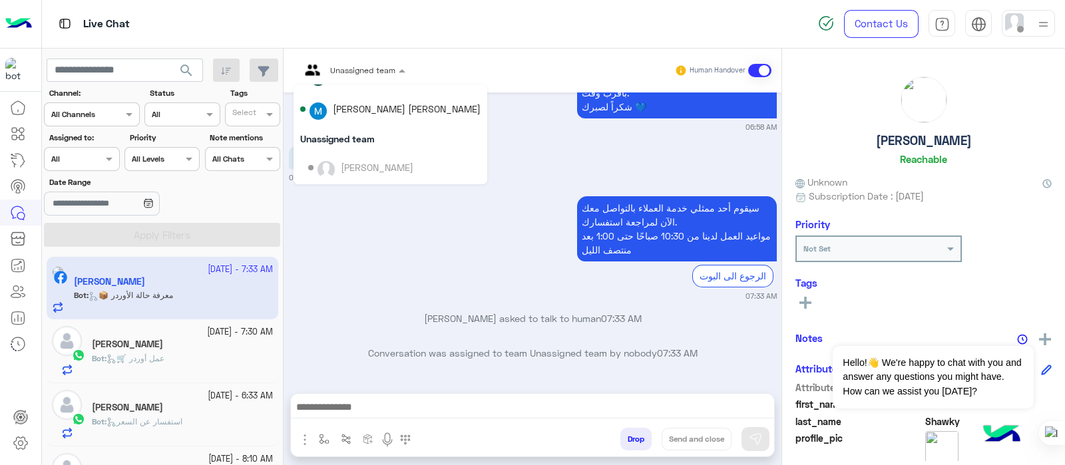
scroll to position [0, 0]
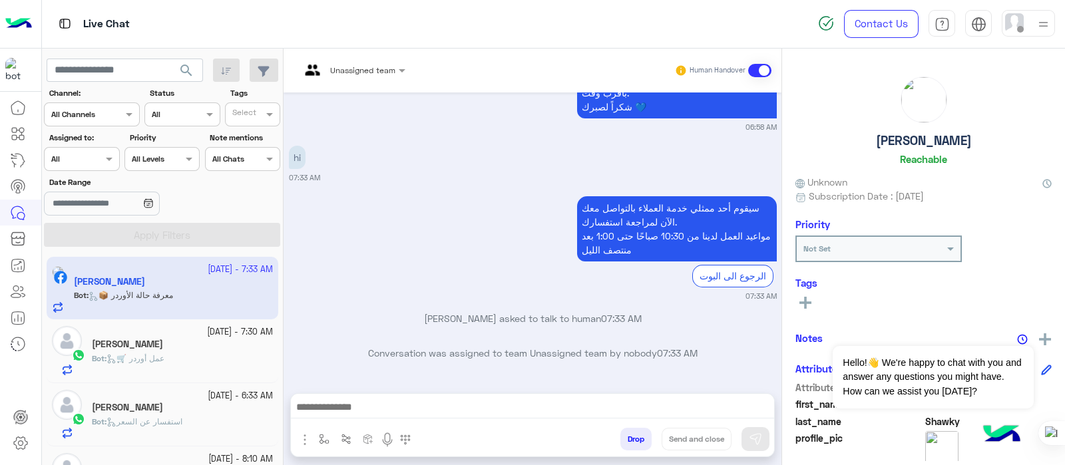
click at [136, 325] on div "23 September - 7:30 AM محمد قطان Bot : 🛒 عمل أوردر" at bounding box center [163, 350] width 232 height 63
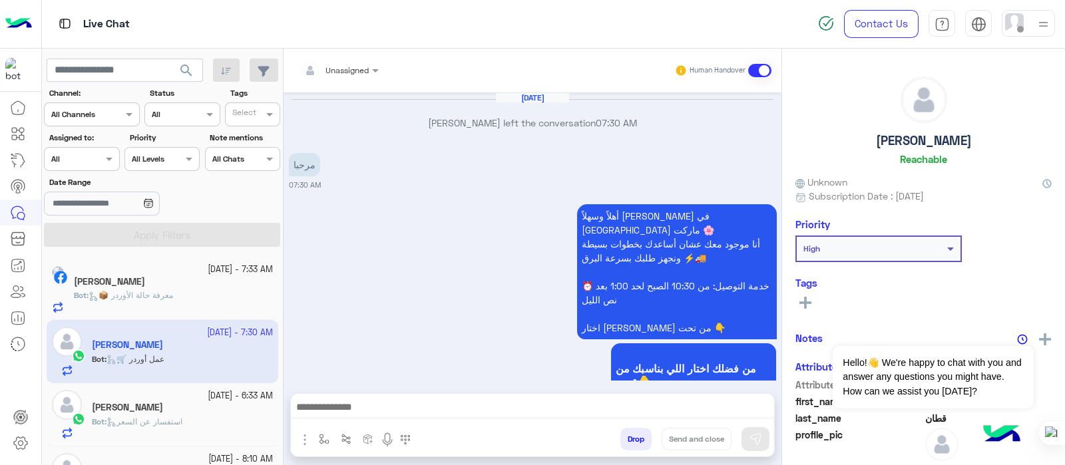
scroll to position [592, 0]
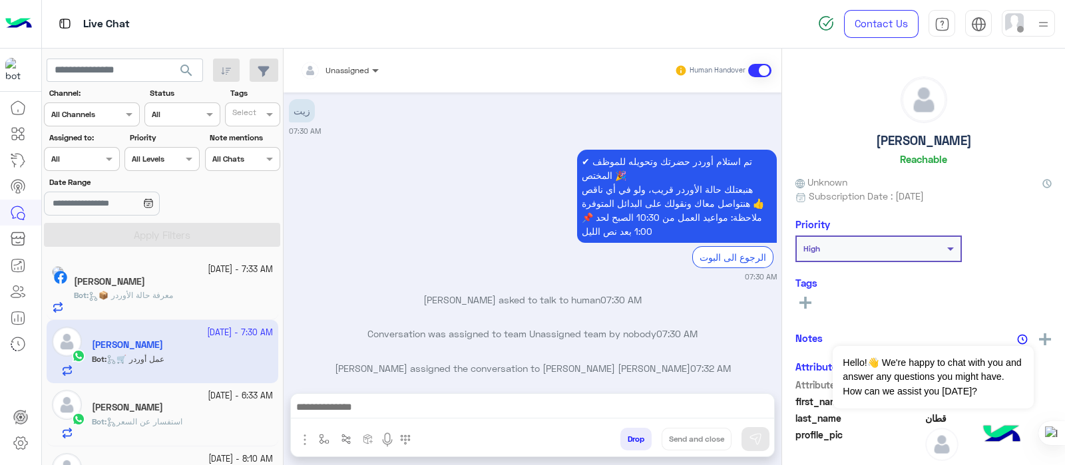
click at [369, 73] on span at bounding box center [377, 70] width 17 height 14
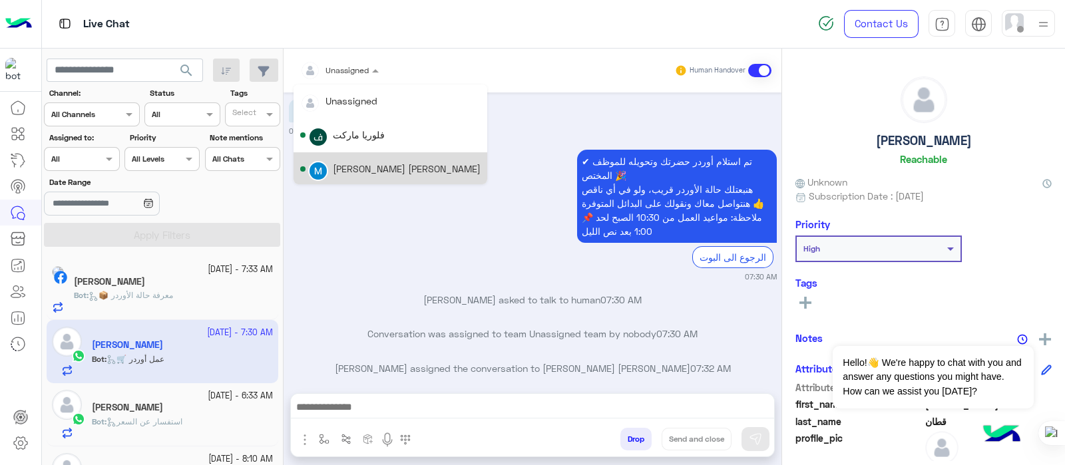
click at [482, 158] on div "✔ تم استلام أوردر حضرتك وتحويله للموظف المختص 🎉 هنبعتلك حالة الأوردر قريب، ولو …" at bounding box center [533, 214] width 488 height 136
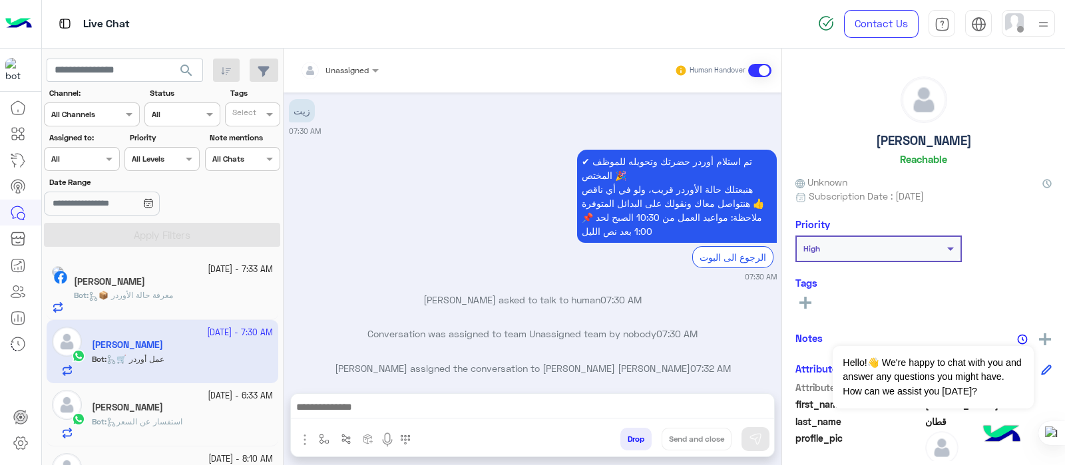
click at [360, 71] on div at bounding box center [340, 68] width 92 height 13
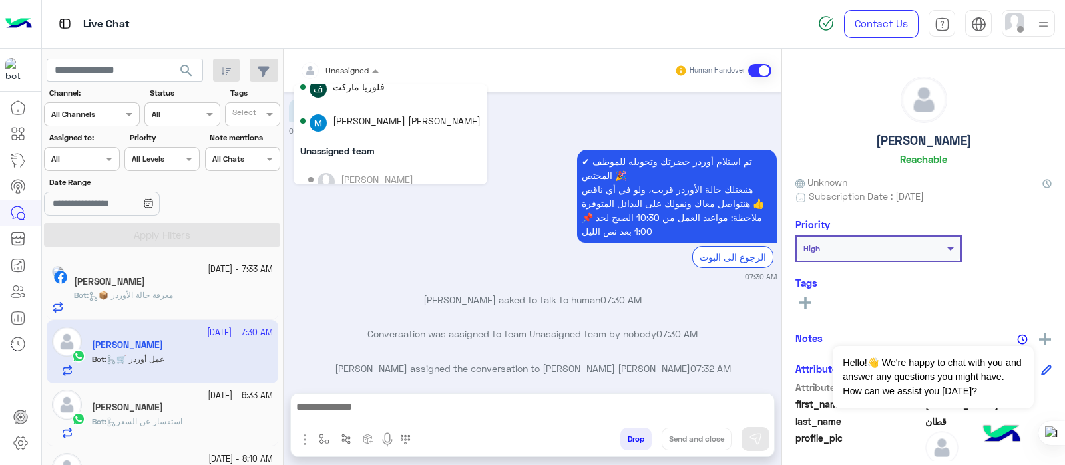
scroll to position [0, 0]
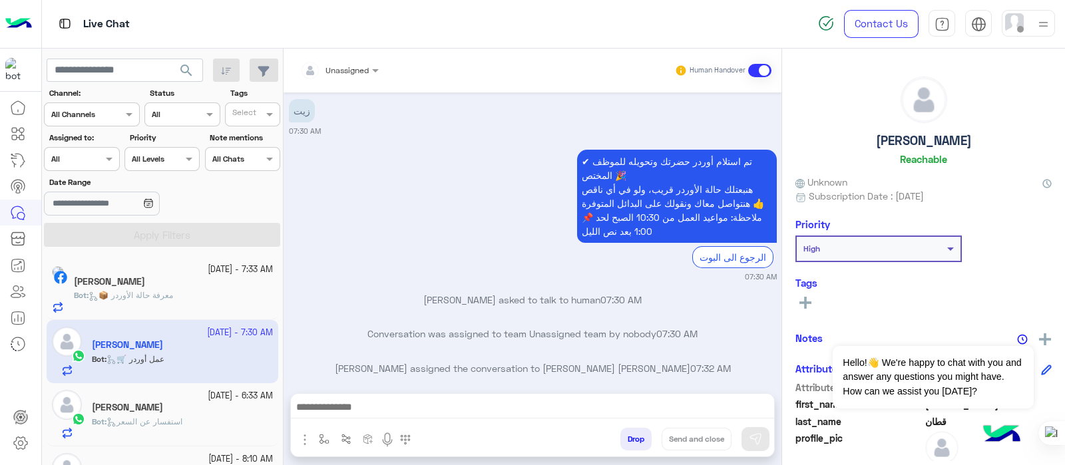
click at [481, 218] on div "✔ تم استلام أوردر حضرتك وتحويله للموظف المختص 🎉 هنبعتلك حالة الأوردر قريب، ولو …" at bounding box center [533, 214] width 488 height 136
click at [29, 371] on link at bounding box center [21, 443] width 36 height 27
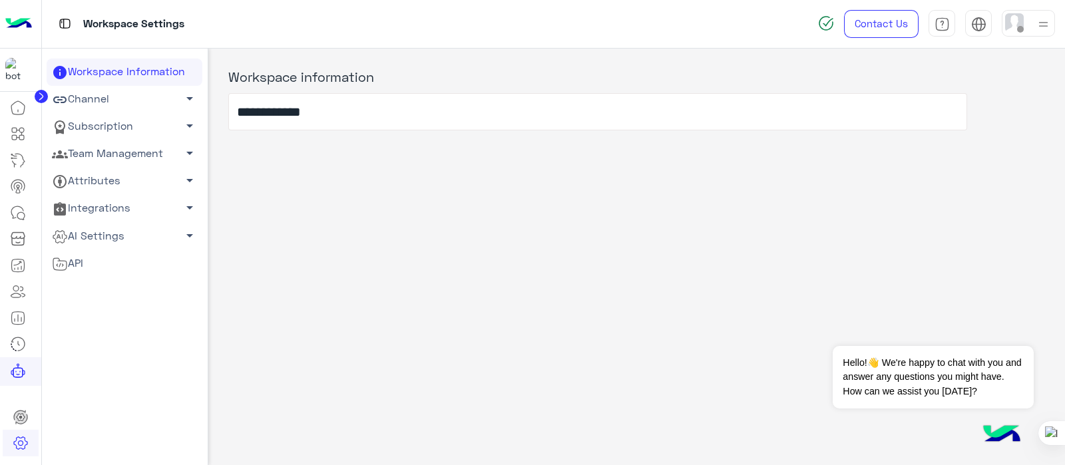
click at [107, 160] on link "Team Management arrow_drop_down" at bounding box center [125, 153] width 156 height 27
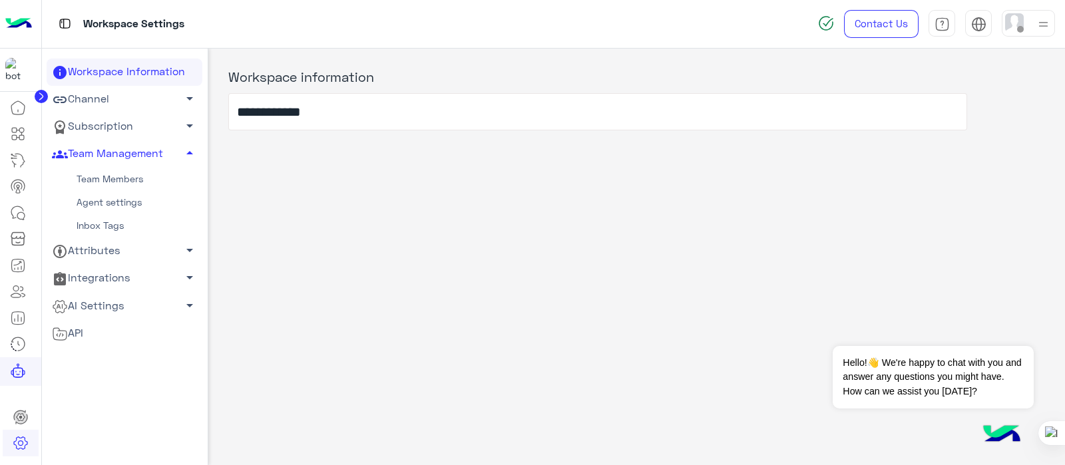
click at [106, 177] on link "Team Members" at bounding box center [125, 179] width 156 height 23
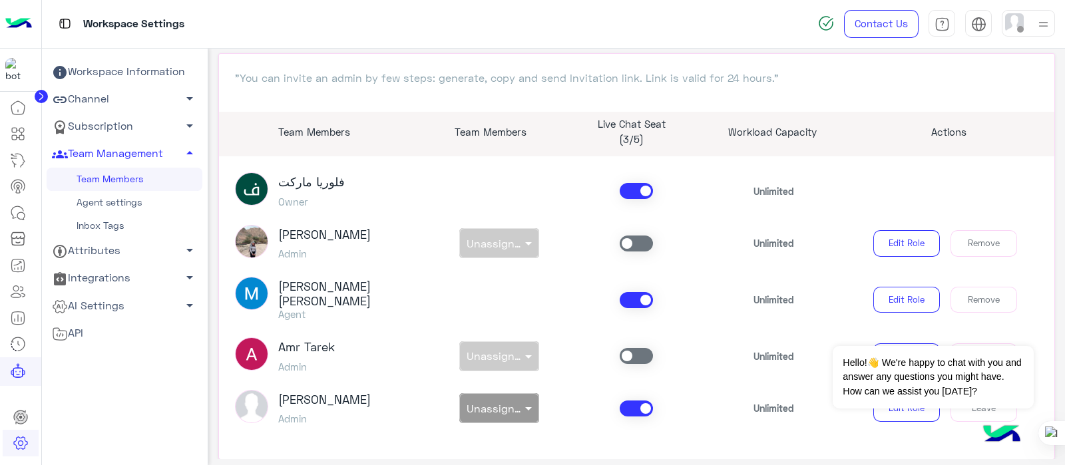
scroll to position [141, 0]
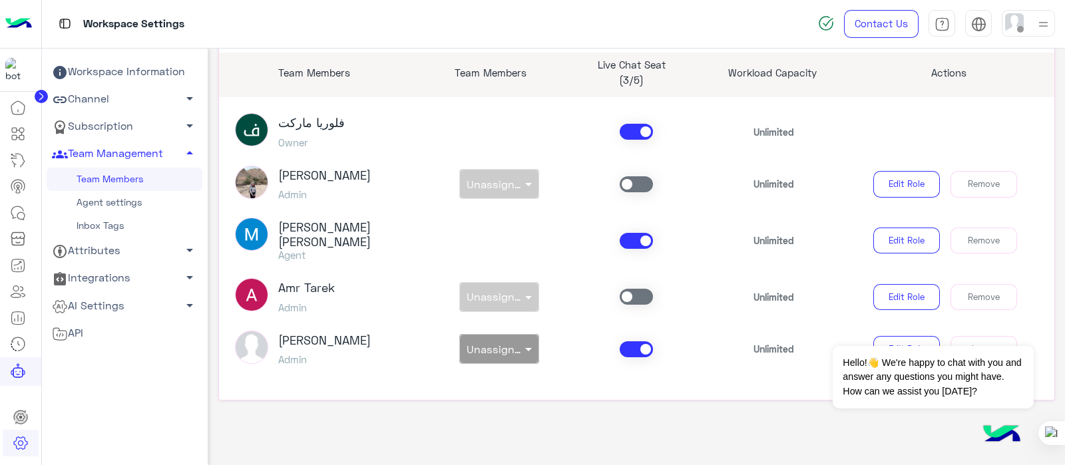
click at [526, 182] on div "non × Unassigned team" at bounding box center [499, 184] width 137 height 30
click at [529, 297] on div "non × Unassigned team" at bounding box center [499, 297] width 137 height 30
click at [619, 255] on div "Muhammed Akram Kattan Agent Unlimited Edit Role Remove" at bounding box center [637, 241] width 824 height 46
click at [641, 299] on span at bounding box center [636, 297] width 33 height 16
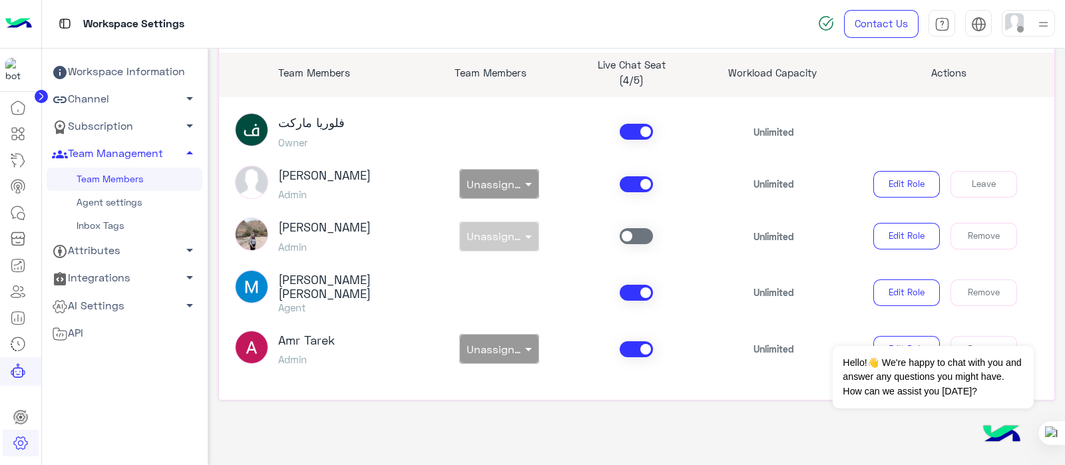
click at [509, 180] on div at bounding box center [499, 179] width 79 height 13
click at [506, 267] on article "فلوريا ماركت Owner Unlimited Sabrin Shawky Admin non × Unassigned team Unlimite…" at bounding box center [637, 240] width 836 height 287
click at [509, 349] on div at bounding box center [499, 344] width 79 height 13
click at [506, 371] on div "Unassigned team" at bounding box center [499, 378] width 80 height 25
click at [640, 347] on span at bounding box center [636, 349] width 33 height 16
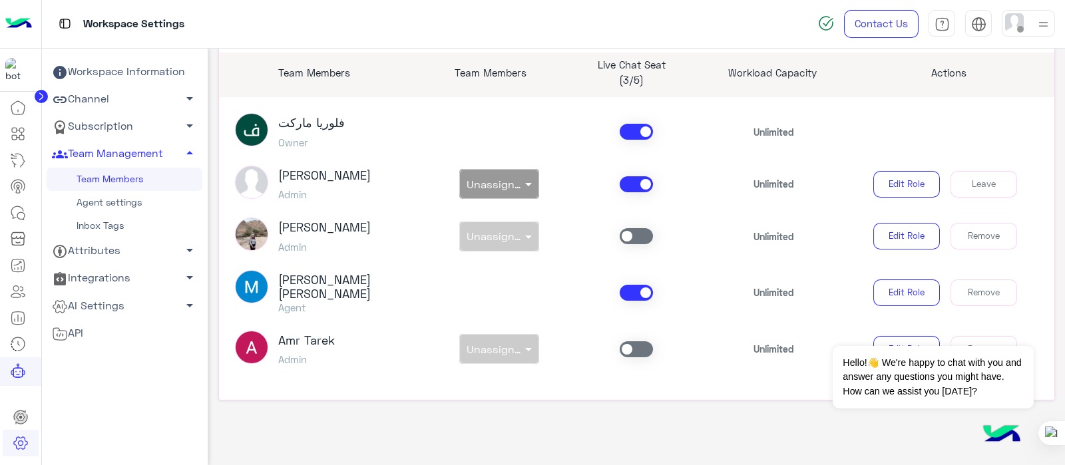
click at [100, 226] on link "Inbox Tags" at bounding box center [125, 225] width 156 height 23
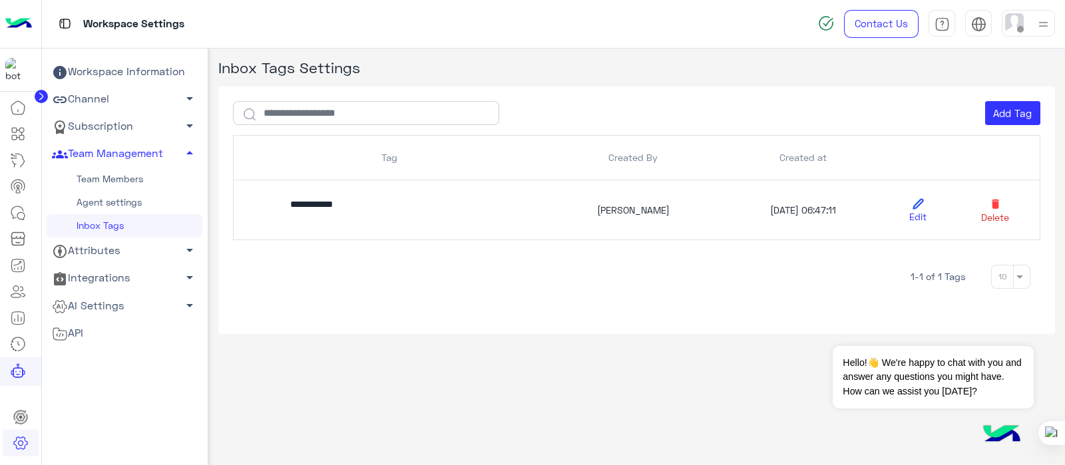
click at [109, 205] on link "Agent settings" at bounding box center [125, 202] width 156 height 23
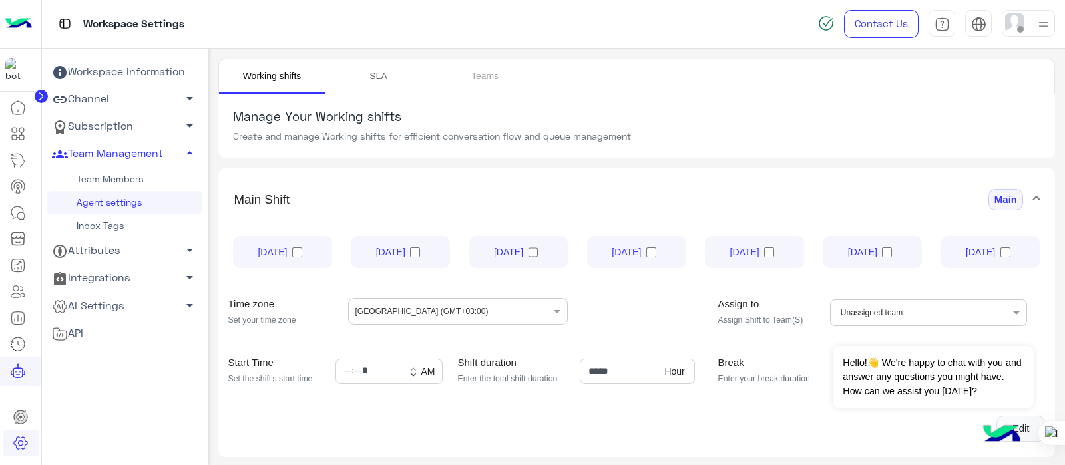
click at [383, 69] on link "SLA" at bounding box center [378, 76] width 106 height 35
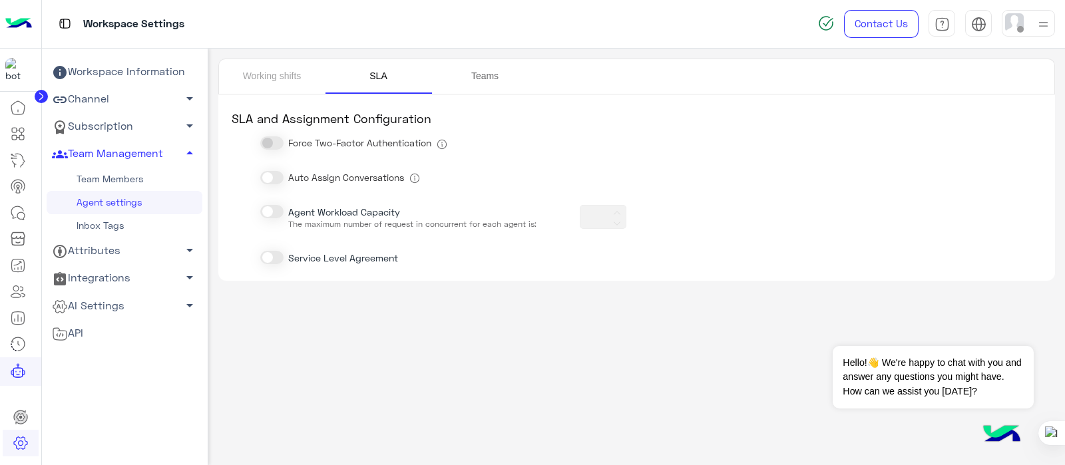
click at [482, 73] on link "Teams" at bounding box center [485, 76] width 106 height 35
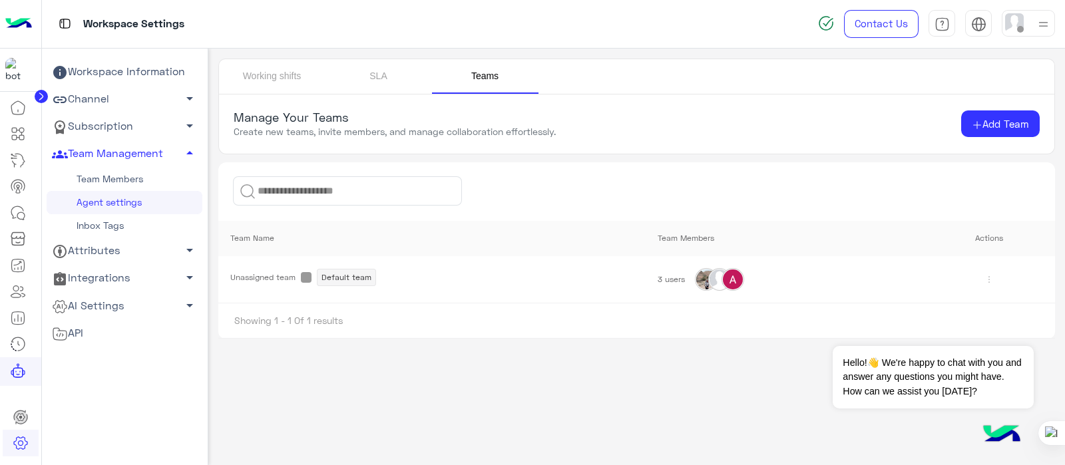
click at [295, 277] on span "Unassigned team" at bounding box center [262, 277] width 65 height 11
click at [851, 119] on button "Add Team" at bounding box center [1000, 123] width 79 height 27
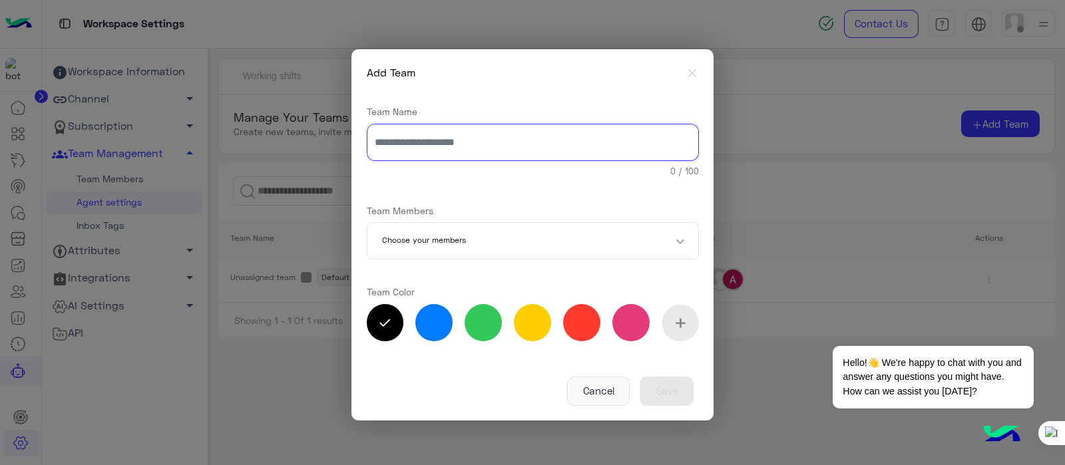
click at [467, 151] on input "text" at bounding box center [533, 142] width 332 height 37
type input "*"
type input "**********"
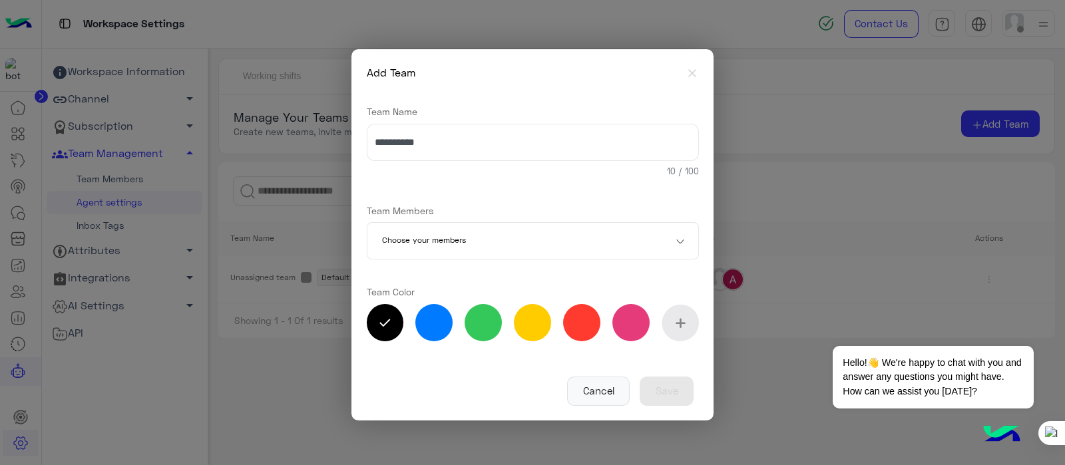
click at [522, 247] on input "text" at bounding box center [513, 241] width 262 height 37
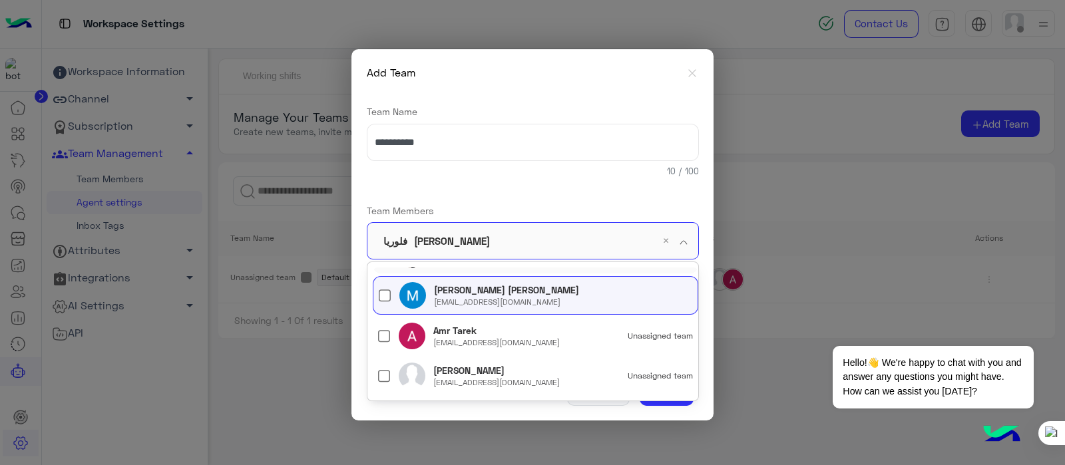
scroll to position [74, 0]
click at [702, 299] on div "**********" at bounding box center [532, 234] width 342 height 351
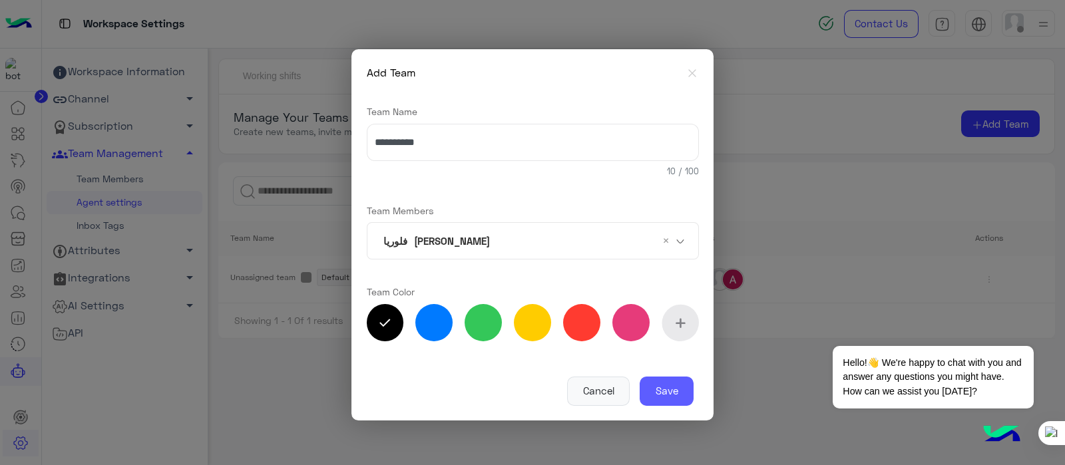
click at [675, 371] on button "Save" at bounding box center [667, 391] width 54 height 29
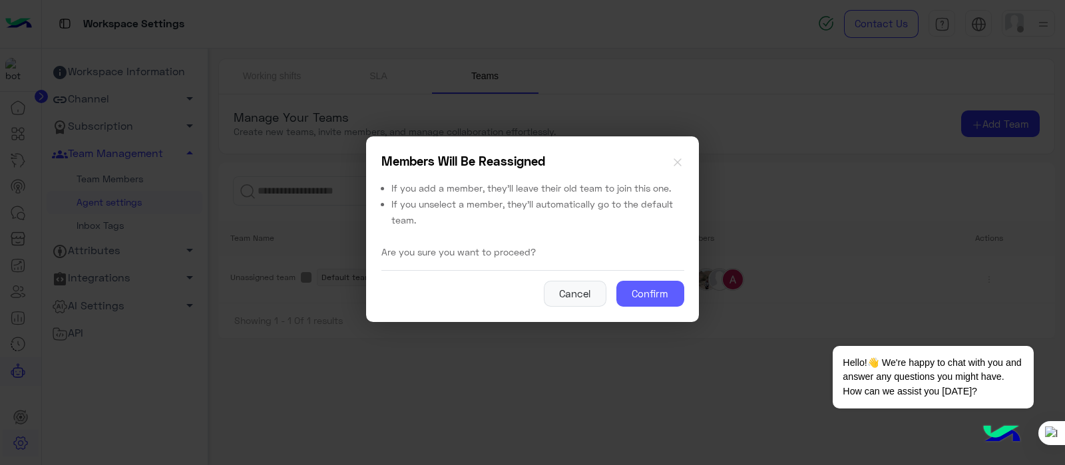
click at [658, 297] on button "Confirm" at bounding box center [650, 294] width 68 height 27
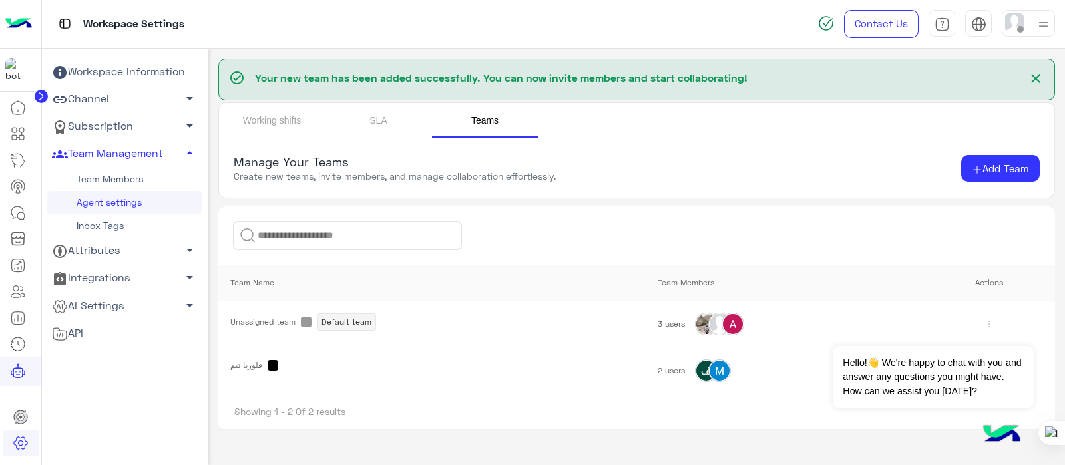
click at [100, 179] on link "Team Members" at bounding box center [125, 179] width 156 height 23
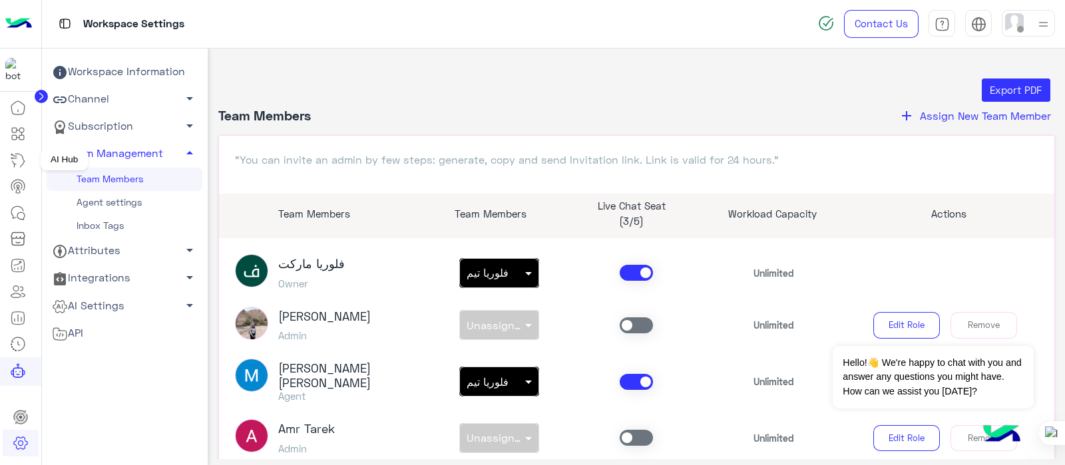
click at [18, 160] on icon at bounding box center [18, 160] width 16 height 16
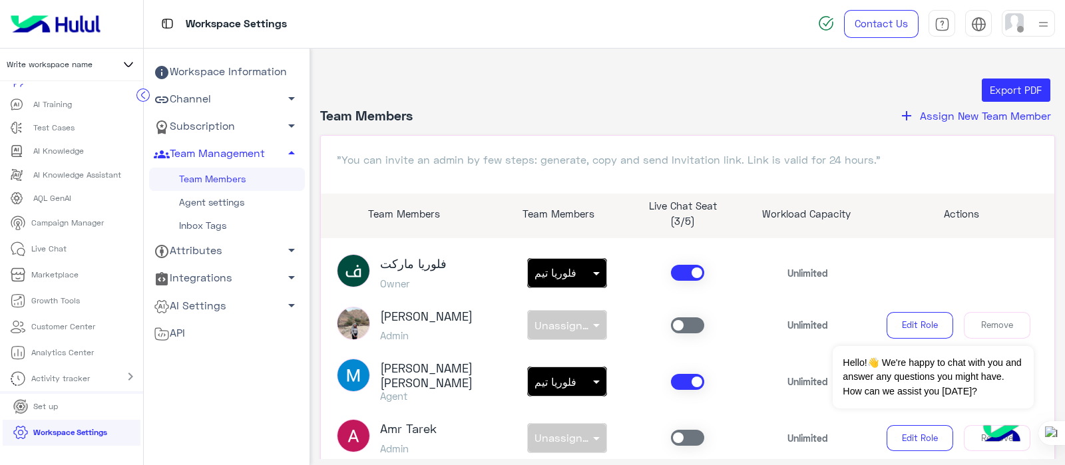
scroll to position [58, 0]
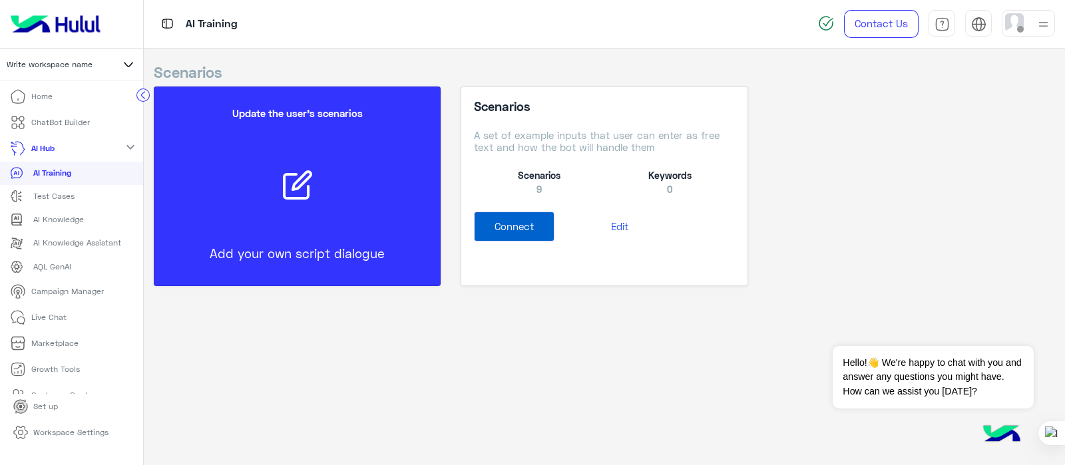
click at [56, 121] on p "ChatBot Builder" at bounding box center [60, 122] width 59 height 12
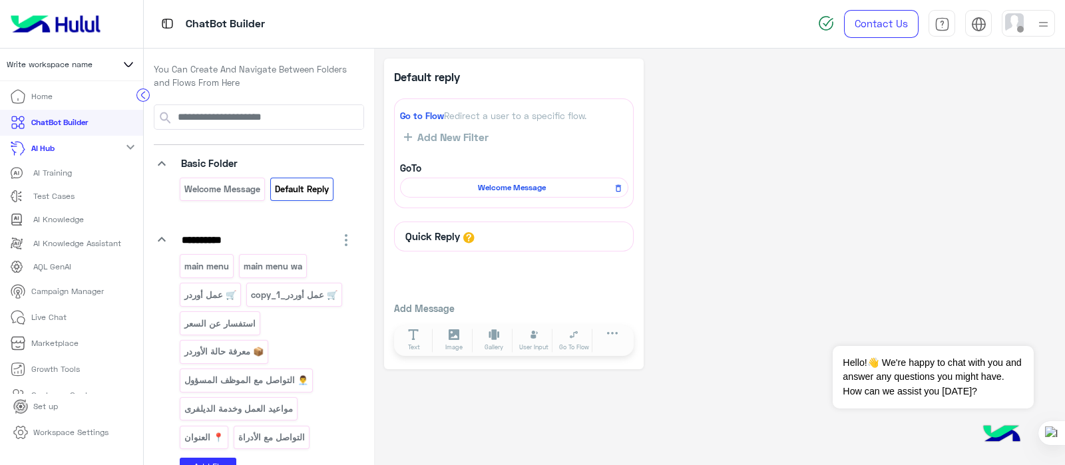
scroll to position [39, 0]
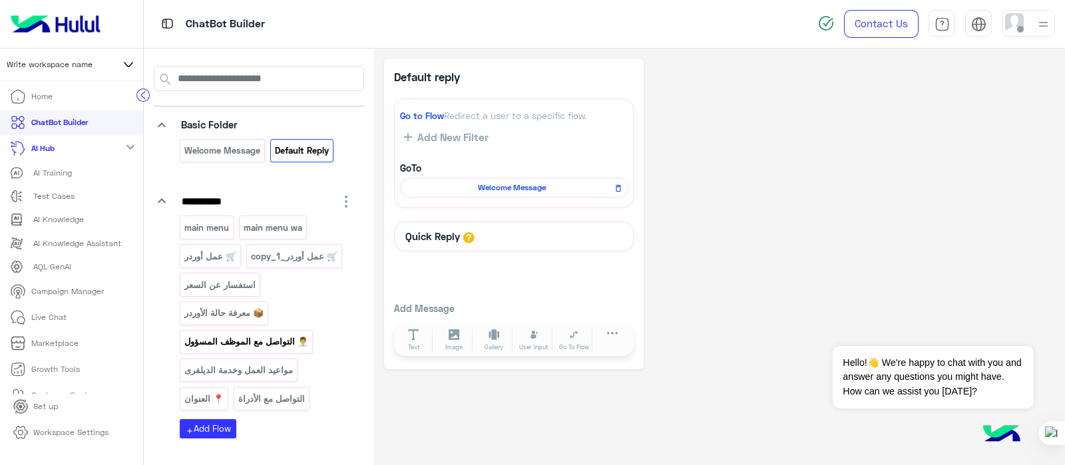
click at [217, 331] on div "👨‍💼 التواصل مع الموظف المسؤول" at bounding box center [246, 341] width 133 height 23
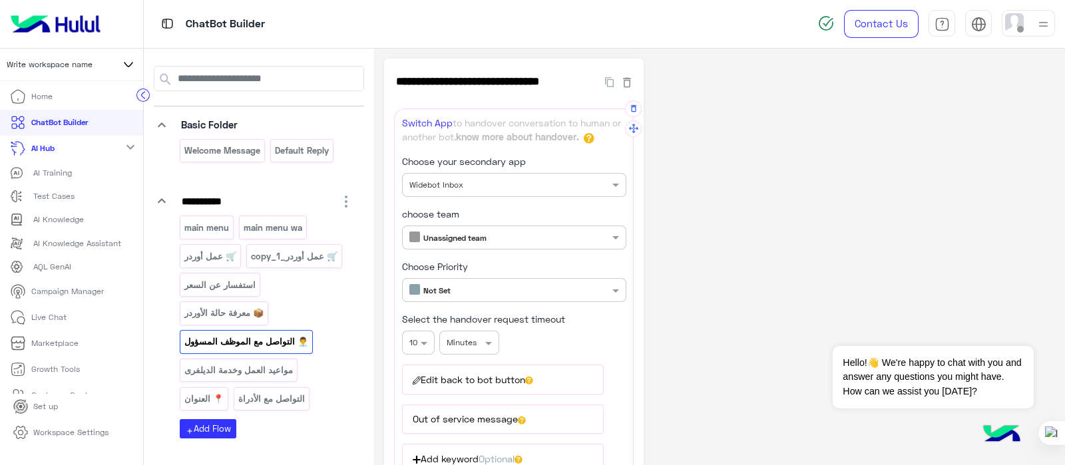
click at [469, 241] on b "Unassigned team" at bounding box center [454, 238] width 63 height 10
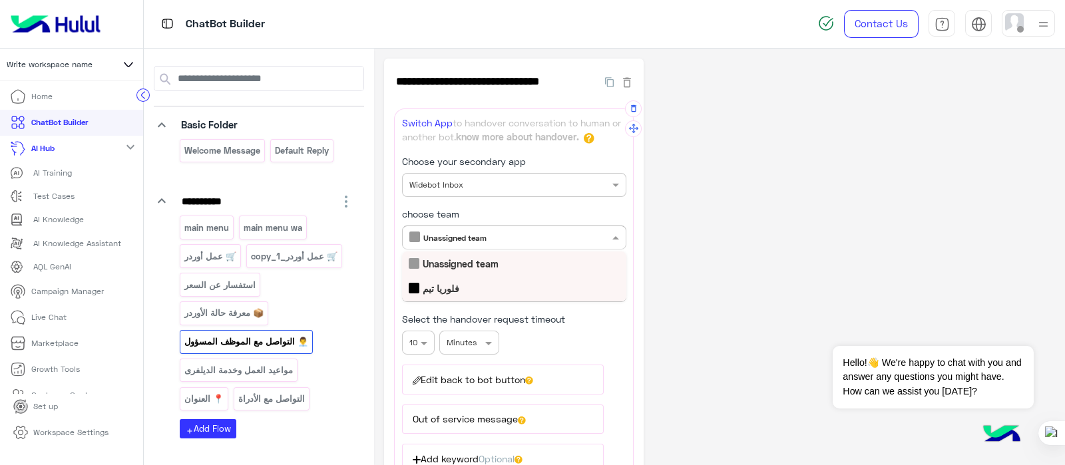
click at [450, 289] on b "فلوريا تيم" at bounding box center [441, 288] width 37 height 11
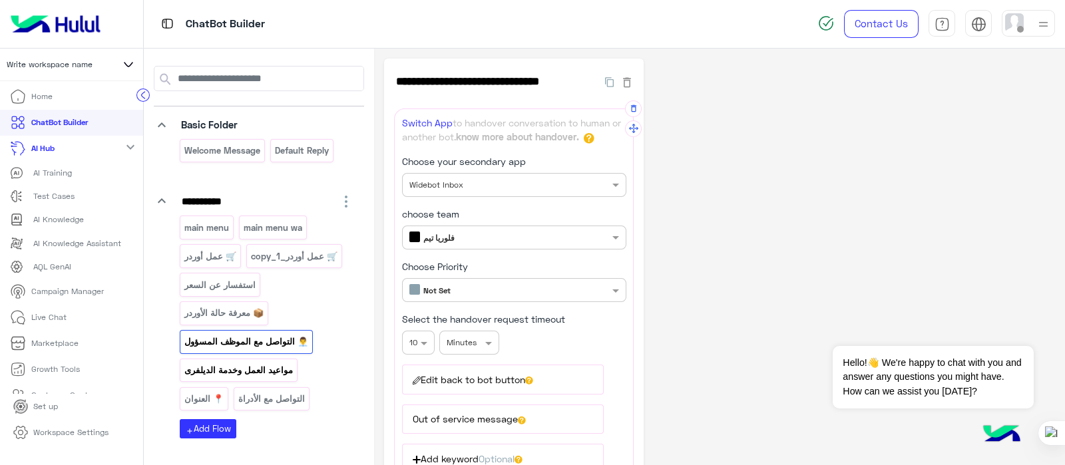
click at [226, 365] on p "مواعيد العمل وخدمة الديلفرى" at bounding box center [239, 370] width 110 height 15
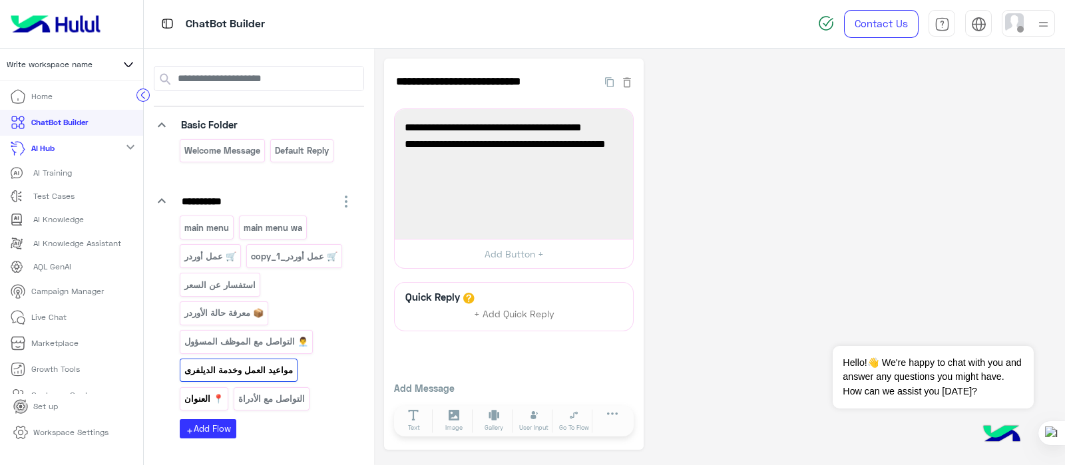
click at [205, 371] on p "📍 العنوان" at bounding box center [204, 398] width 41 height 15
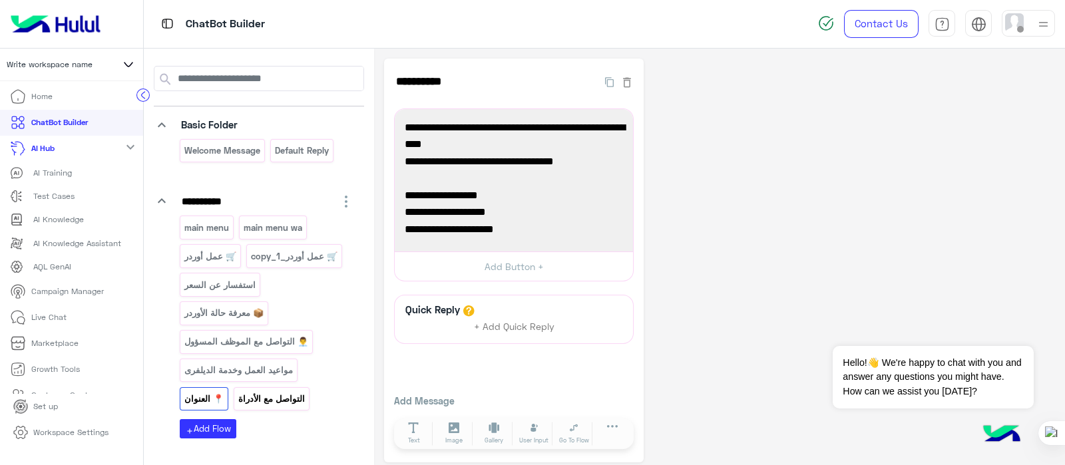
click at [260, 371] on p "التواصل مع الأدراة" at bounding box center [271, 398] width 69 height 15
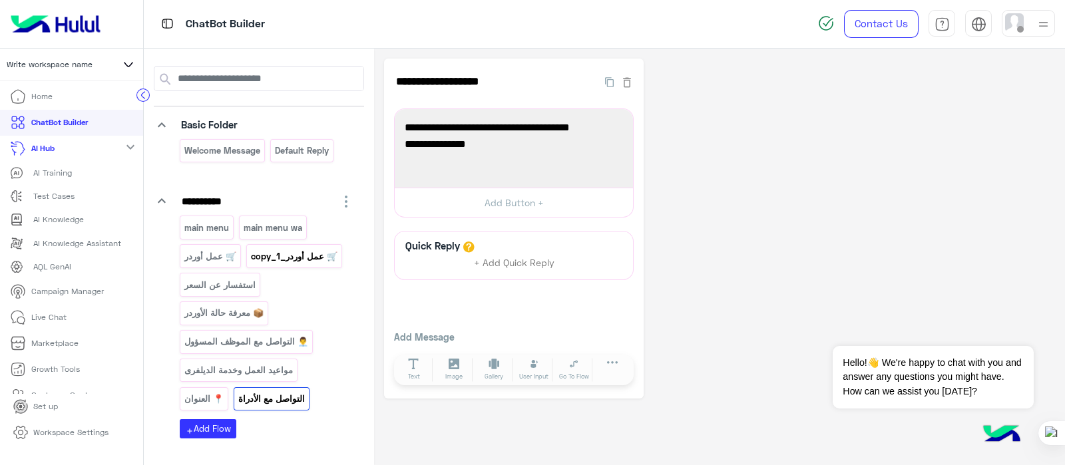
click at [260, 259] on p "🛒 عمل أوردر_copy_1" at bounding box center [294, 256] width 89 height 15
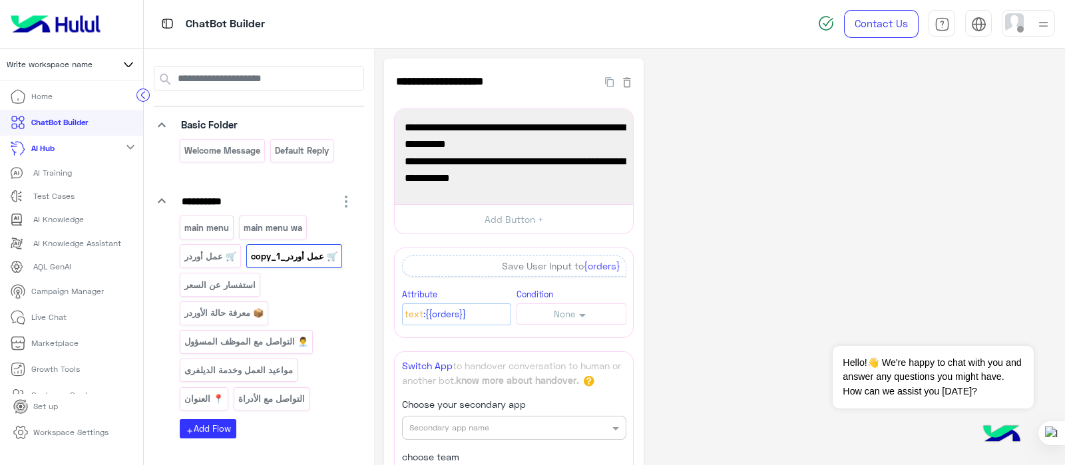
click at [222, 255] on p "🛒 عمل أوردر" at bounding box center [211, 256] width 54 height 15
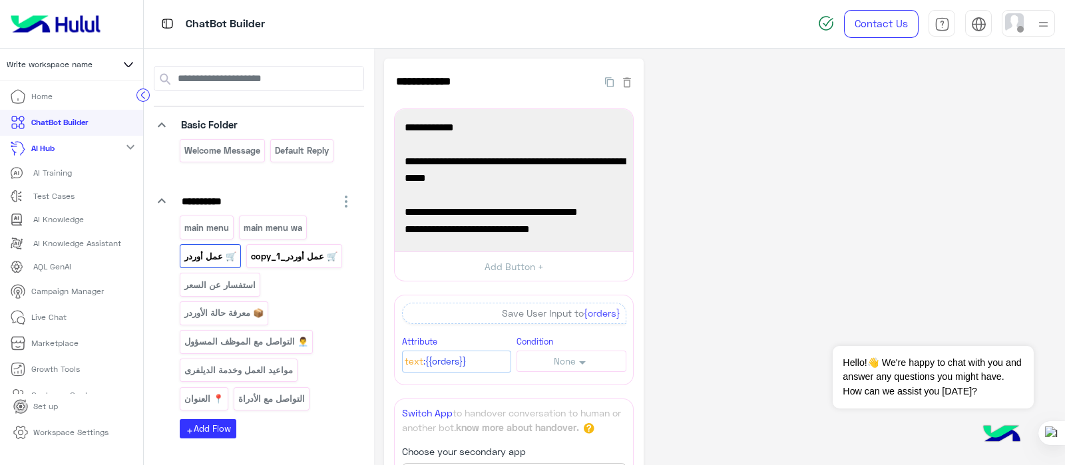
click at [305, 249] on p "🛒 عمل أوردر_copy_1" at bounding box center [294, 256] width 89 height 15
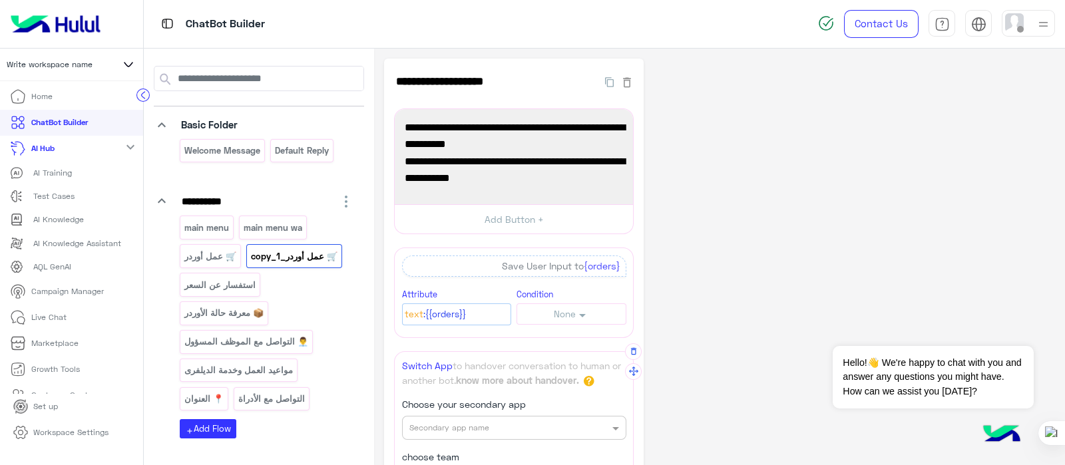
click at [475, 371] on div "Secondary app name" at bounding box center [514, 428] width 224 height 24
click at [469, 371] on span "Widebot Inbox" at bounding box center [440, 454] width 63 height 11
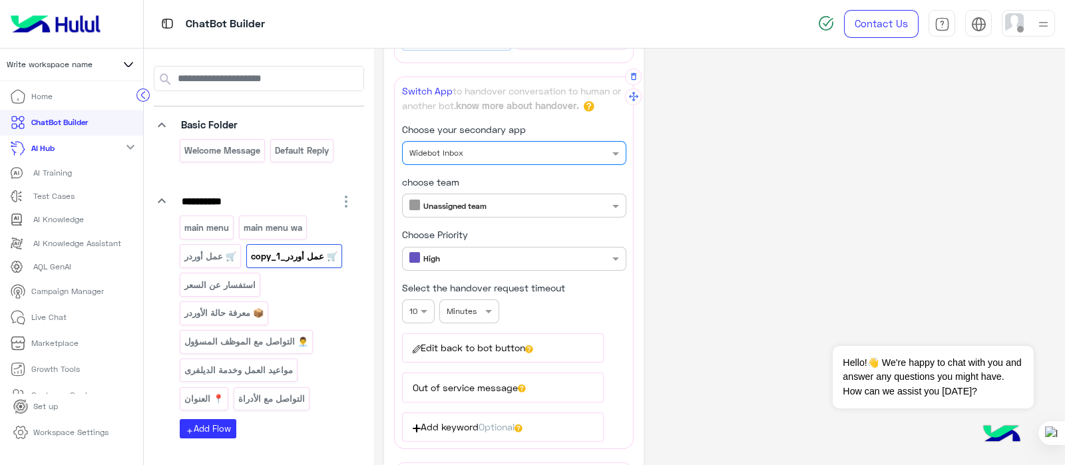
scroll to position [294, 0]
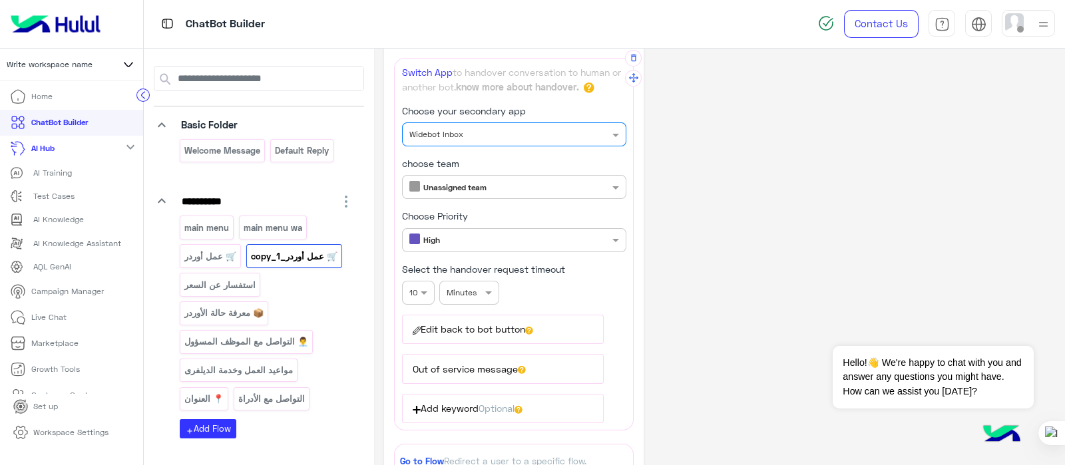
click at [475, 188] on input "text" at bounding box center [491, 186] width 165 height 12
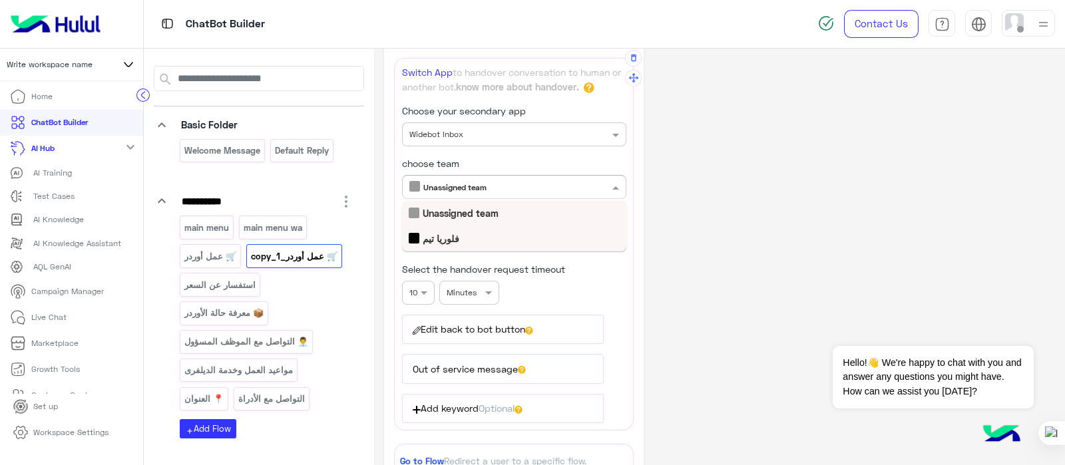
click at [456, 234] on b "فلوريا تيم" at bounding box center [441, 238] width 37 height 11
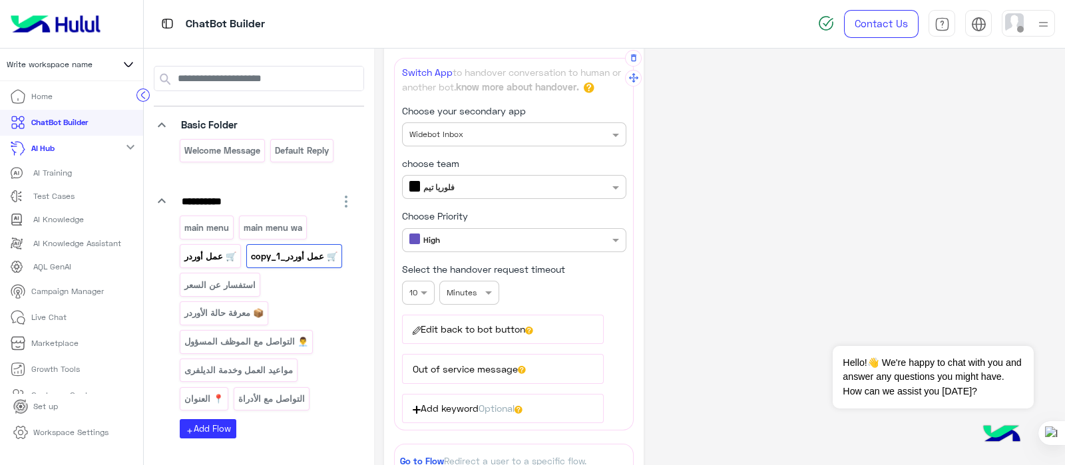
click at [208, 264] on div "🛒 عمل أوردر" at bounding box center [210, 255] width 61 height 23
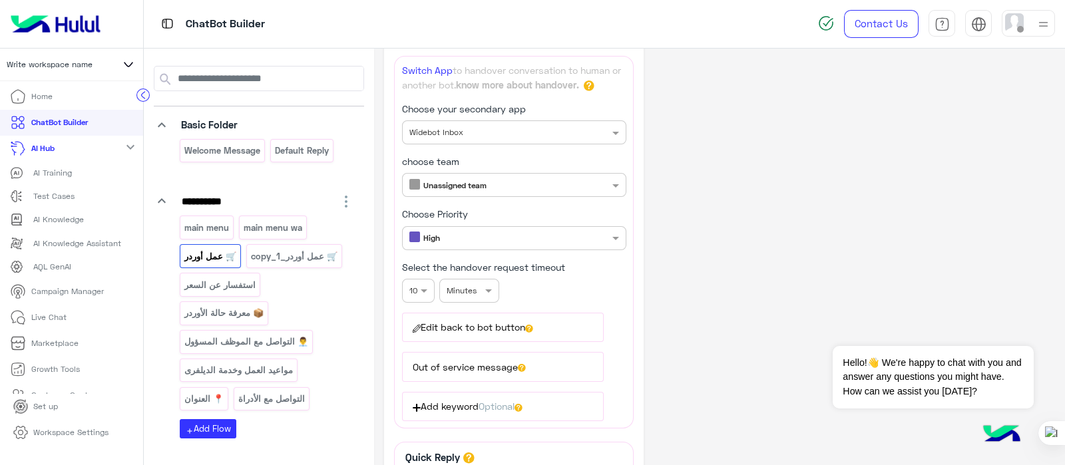
scroll to position [361, 0]
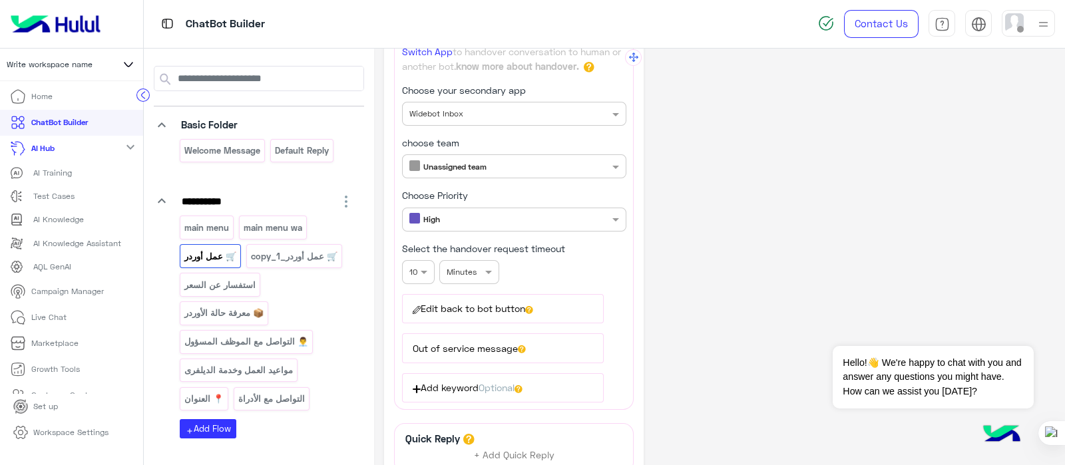
click at [444, 174] on div "Only members with chosen team reply Unassigned team" at bounding box center [514, 166] width 224 height 24
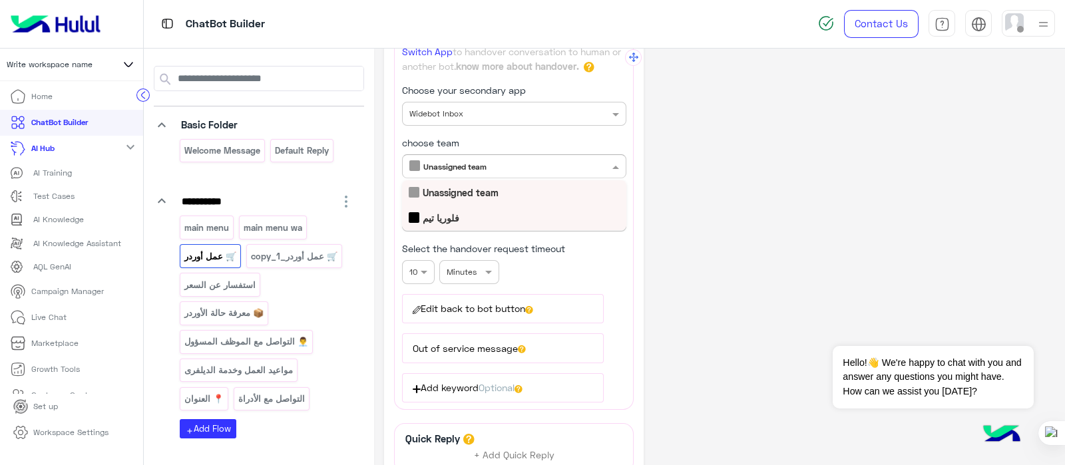
click at [428, 212] on b "فلوريا تيم" at bounding box center [441, 217] width 37 height 11
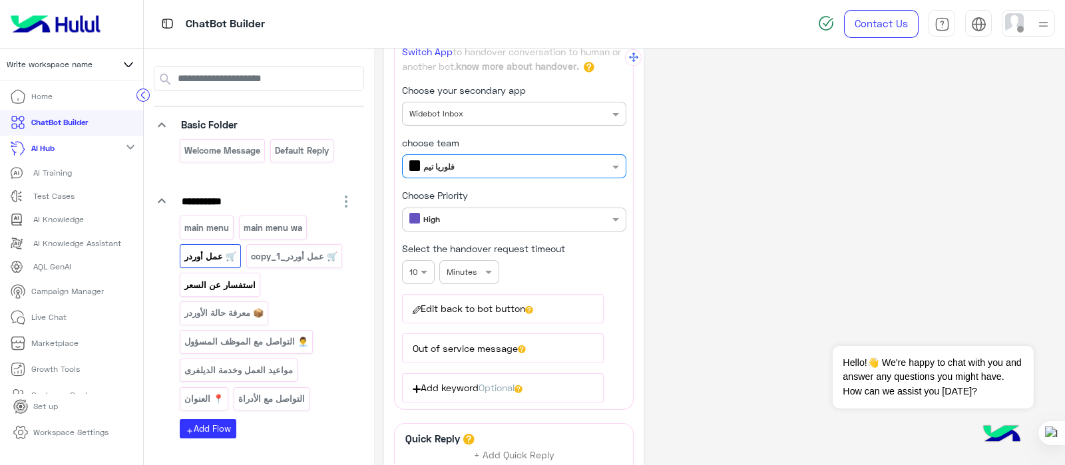
click at [231, 290] on p "استفسار عن السعر" at bounding box center [220, 285] width 73 height 15
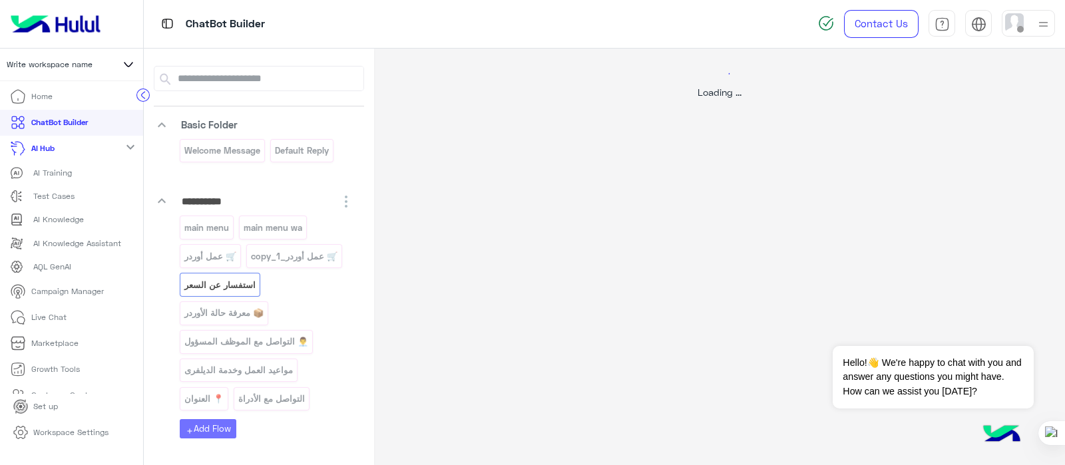
scroll to position [0, 0]
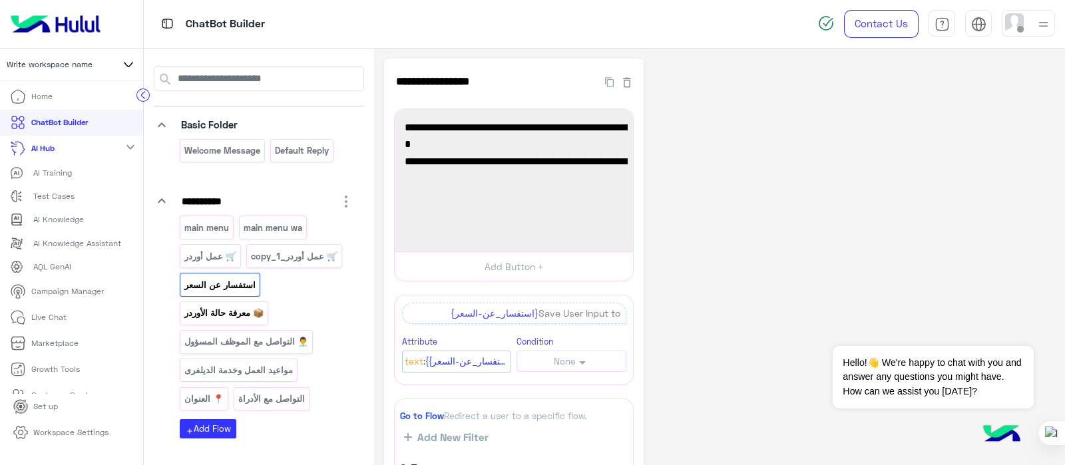
click at [231, 309] on p "📦 معرفة حالة الأوردر" at bounding box center [224, 312] width 81 height 15
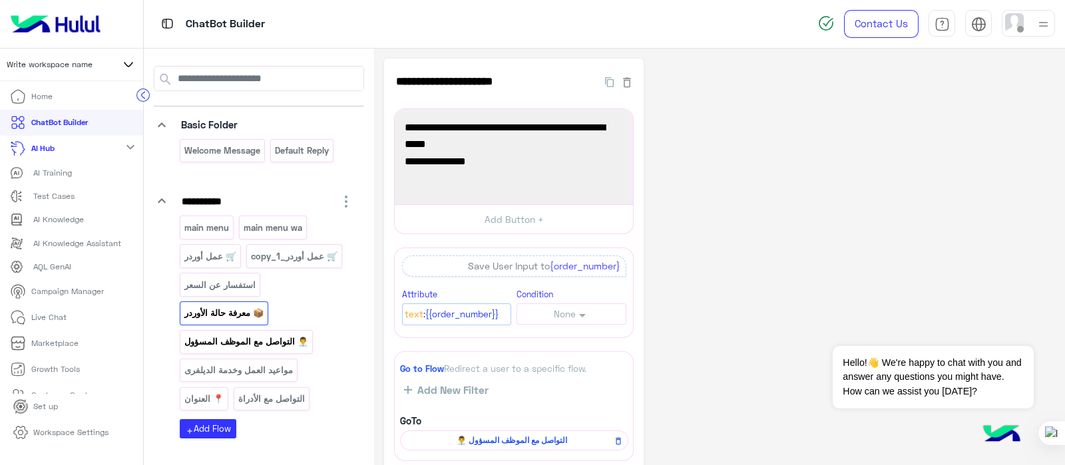
click at [225, 339] on p "👨‍💼 التواصل مع الموظف المسؤول" at bounding box center [247, 341] width 126 height 15
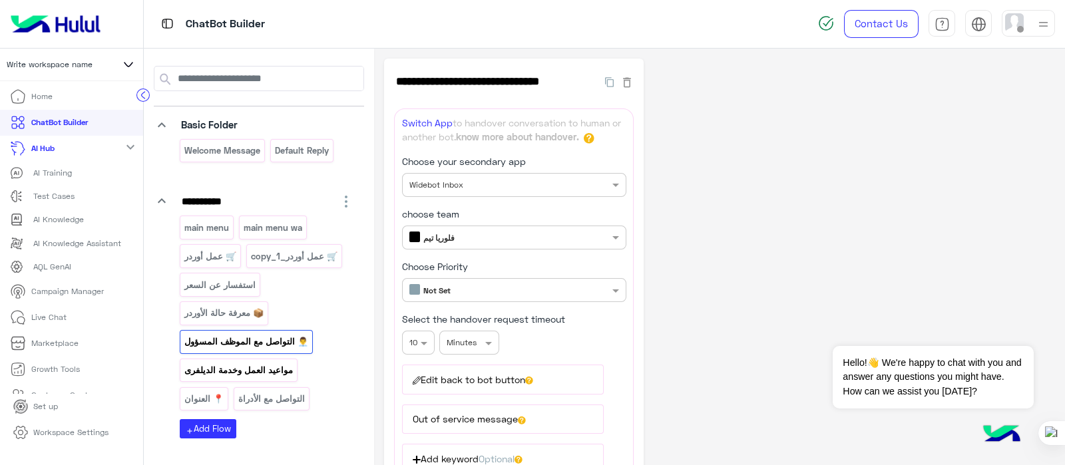
click at [214, 367] on p "مواعيد العمل وخدمة الديلفرى" at bounding box center [239, 370] width 110 height 15
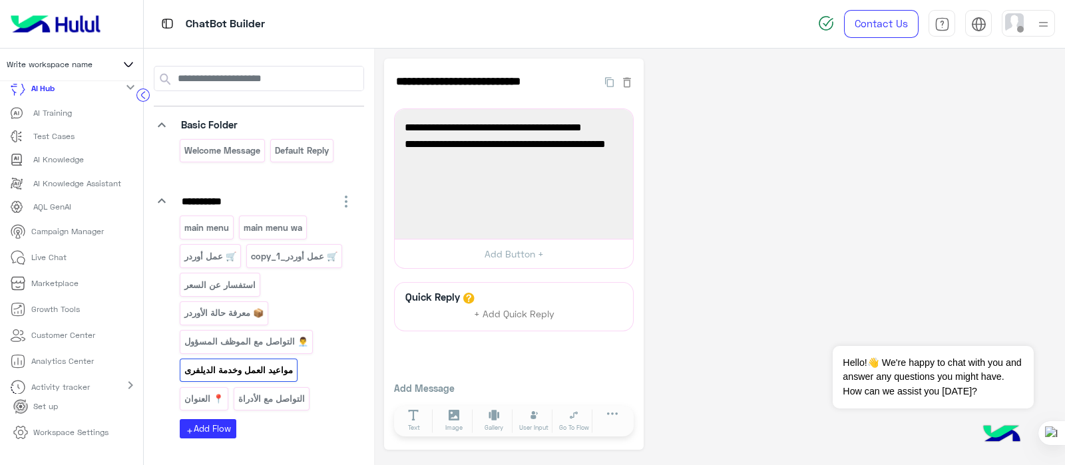
scroll to position [191, 0]
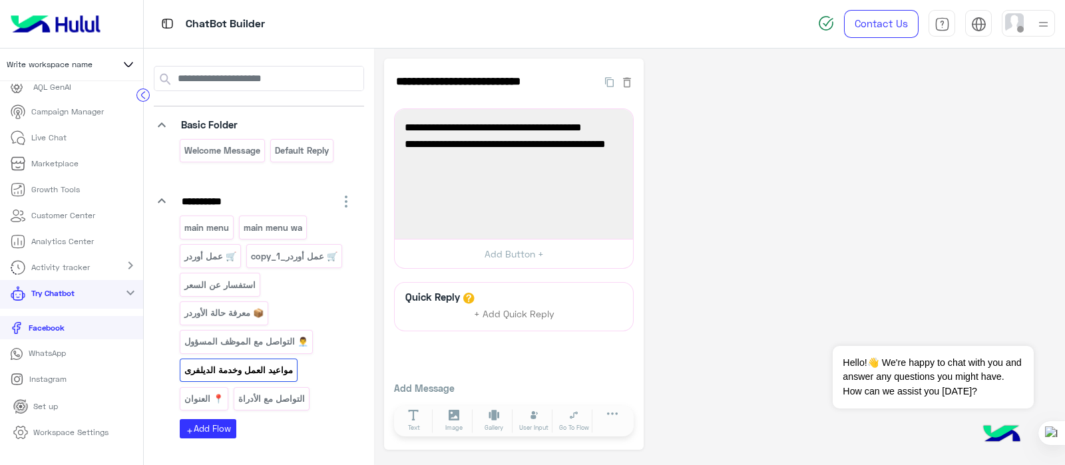
click at [78, 287] on link "Try Chatbot" at bounding box center [44, 293] width 89 height 26
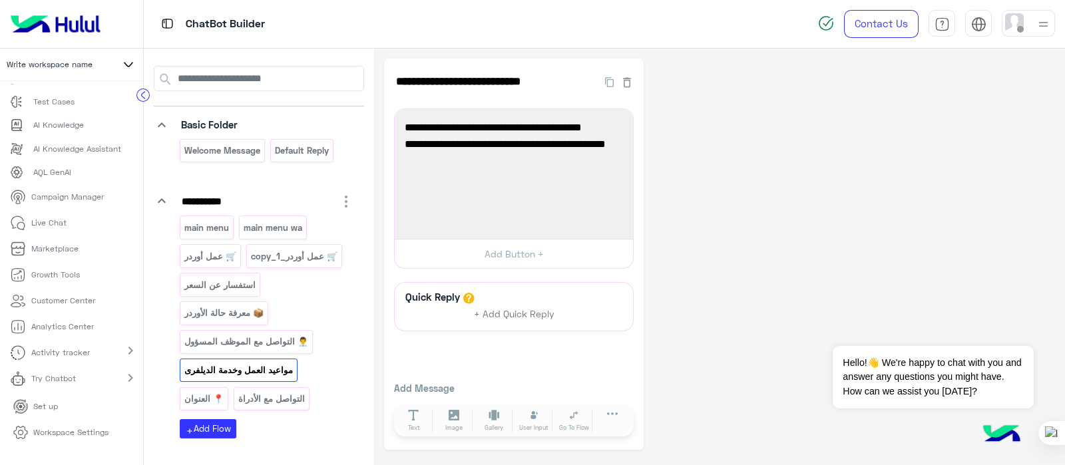
scroll to position [106, 0]
drag, startPoint x: 143, startPoint y: 211, endPoint x: 97, endPoint y: 158, distance: 70.2
click at [97, 158] on app-header "Write workspace name Home ChatBot Builder AI Hub expand_more AI Training Test C…" at bounding box center [72, 232] width 144 height 465
click at [97, 158] on link "AI Knowledge Assistant" at bounding box center [71, 148] width 143 height 23
click at [124, 253] on li "Marketplace" at bounding box center [71, 249] width 143 height 26
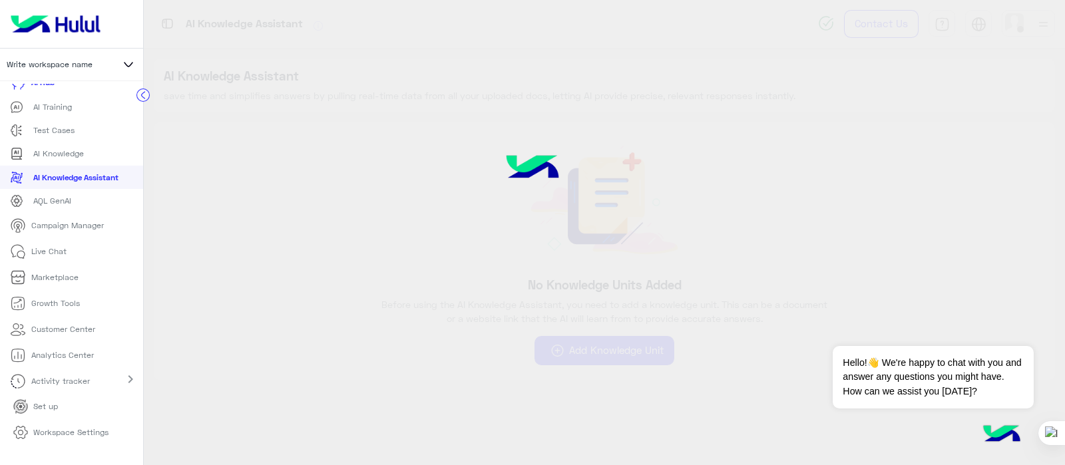
scroll to position [77, 0]
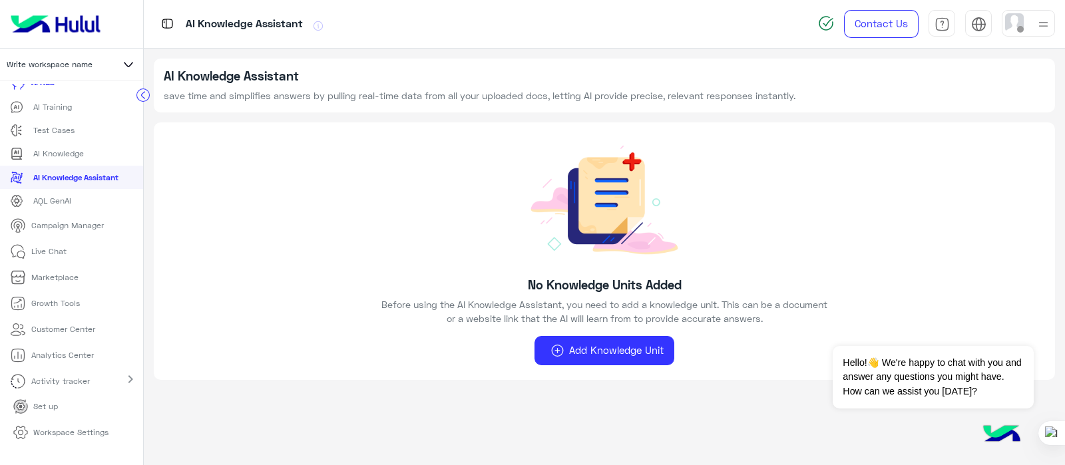
click at [409, 215] on div "No Knowledge Units Added Before using the AI Knowledge Assistant, you need to a…" at bounding box center [604, 251] width 901 height 258
click at [46, 255] on p "Live Chat" at bounding box center [48, 252] width 35 height 12
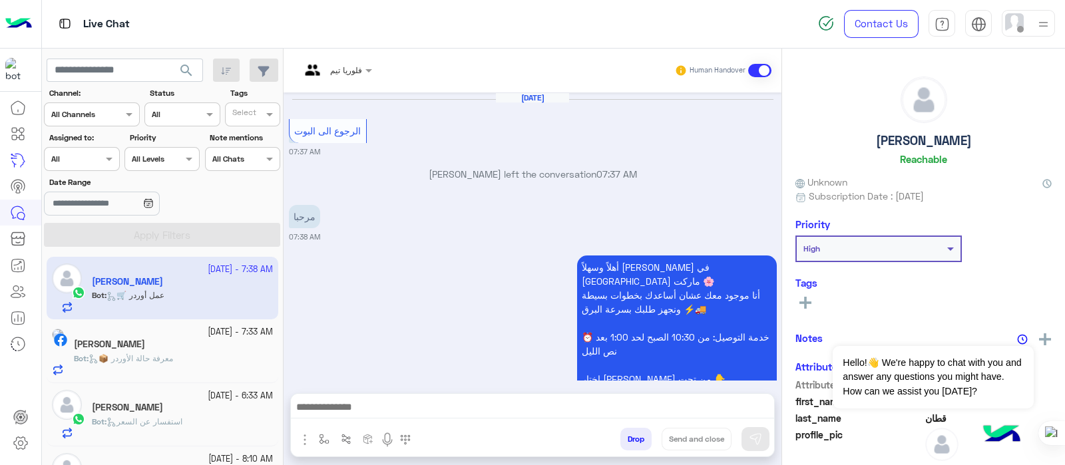
scroll to position [610, 0]
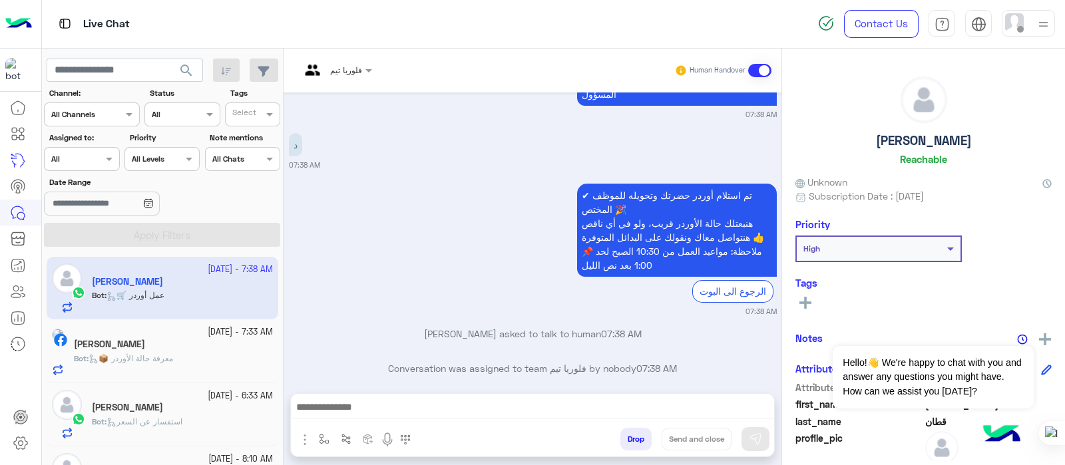
click at [403, 212] on div "✔ تم استلام أوردر حضرتك وتحويله للموظف المختص 🎉 هنبعتلك حالة الأوردر قريب، ولو …" at bounding box center [533, 248] width 488 height 136
click at [494, 273] on div "✔ تم استلام أوردر حضرتك وتحويله للموظف المختص 🎉 هنبعتلك حالة الأوردر قريب، ولو …" at bounding box center [533, 248] width 488 height 136
click at [512, 254] on div "✔ تم استلام أوردر حضرتك وتحويله للموظف المختص 🎉 هنبعتلك حالة الأوردر قريب، ولو …" at bounding box center [639, 243] width 276 height 118
click at [486, 271] on div "✔ تم استلام أوردر حضرتك وتحويله للموظف المختص 🎉 هنبعتلك حالة الأوردر قريب، ولو …" at bounding box center [533, 248] width 488 height 136
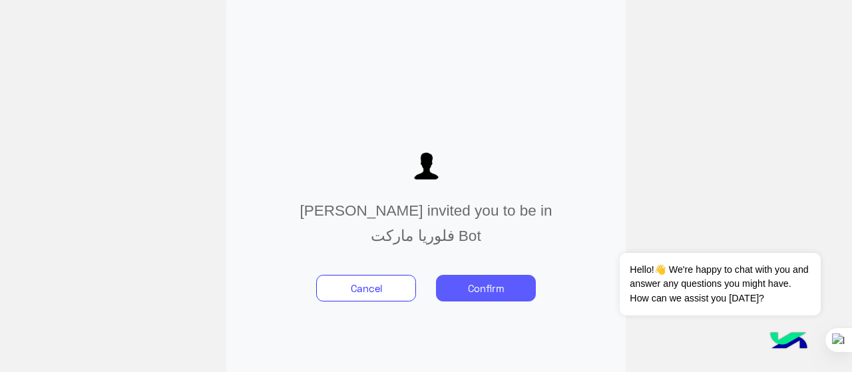
click at [499, 285] on button "Confirm" at bounding box center [486, 288] width 100 height 27
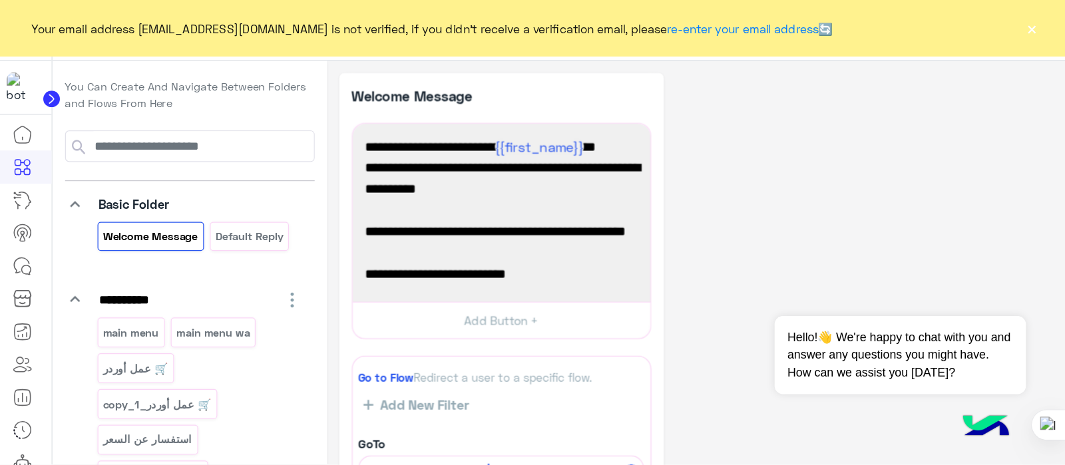
scroll to position [231, 0]
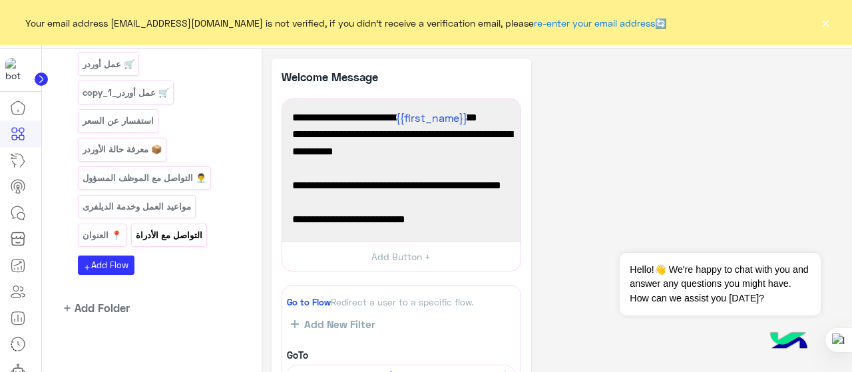
click at [152, 228] on p "التواصل مع الأدراة" at bounding box center [169, 235] width 69 height 15
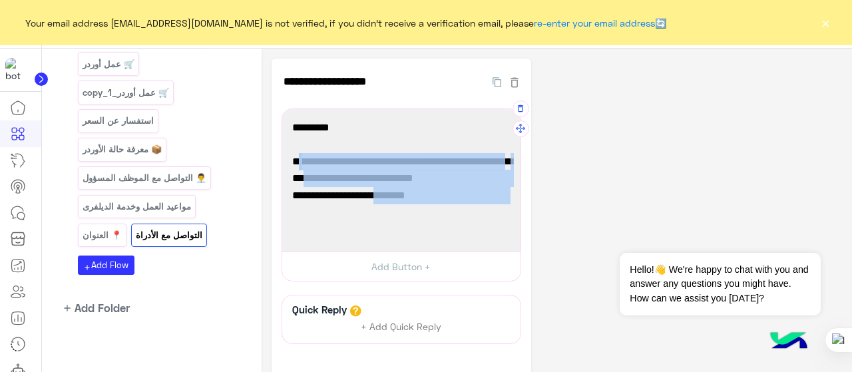
drag, startPoint x: 359, startPoint y: 196, endPoint x: 500, endPoint y: 162, distance: 145.1
click at [500, 162] on div "استفسارات في حال ادخال المستخدم رسالة البوت غير قادر على فهمها يتم تحويل المحاد…" at bounding box center [401, 180] width 229 height 133
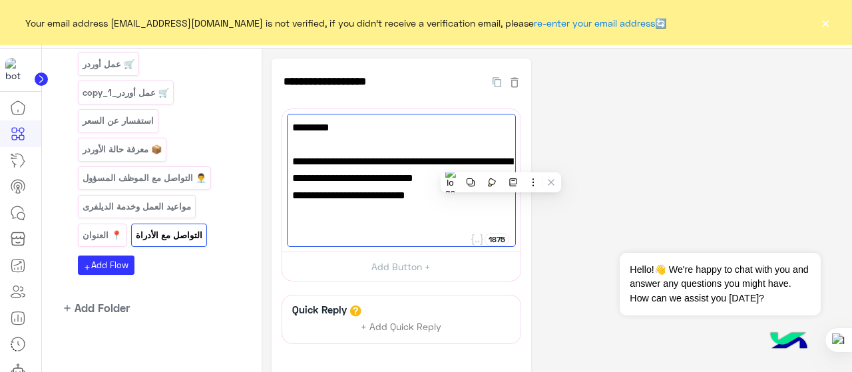
click at [824, 27] on button "×" at bounding box center [825, 22] width 13 height 13
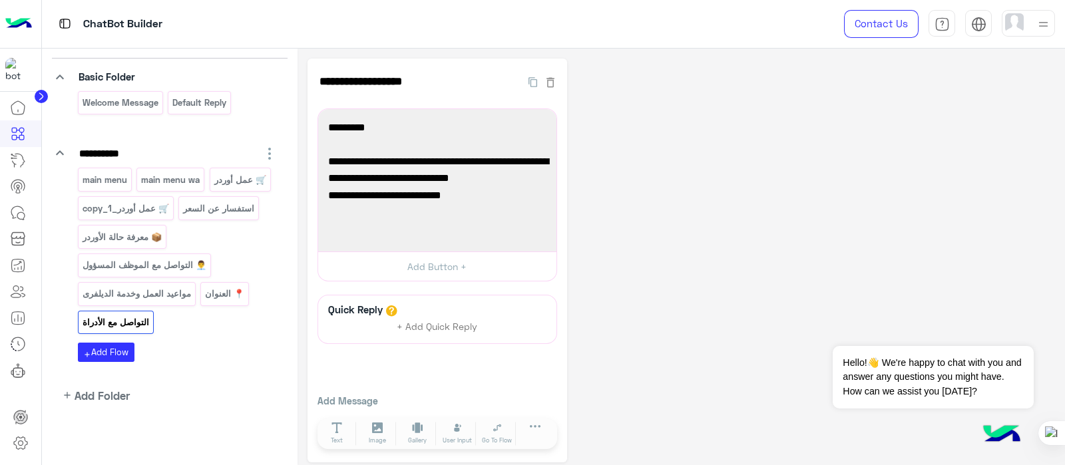
scroll to position [84, 0]
click at [186, 109] on p "Default reply" at bounding box center [200, 105] width 56 height 15
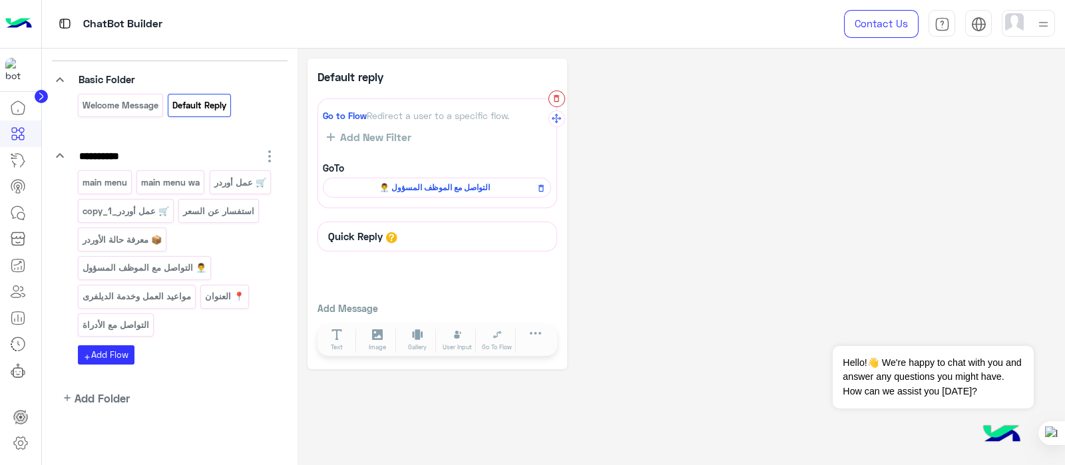
click at [552, 95] on icon "button" at bounding box center [556, 98] width 9 height 9
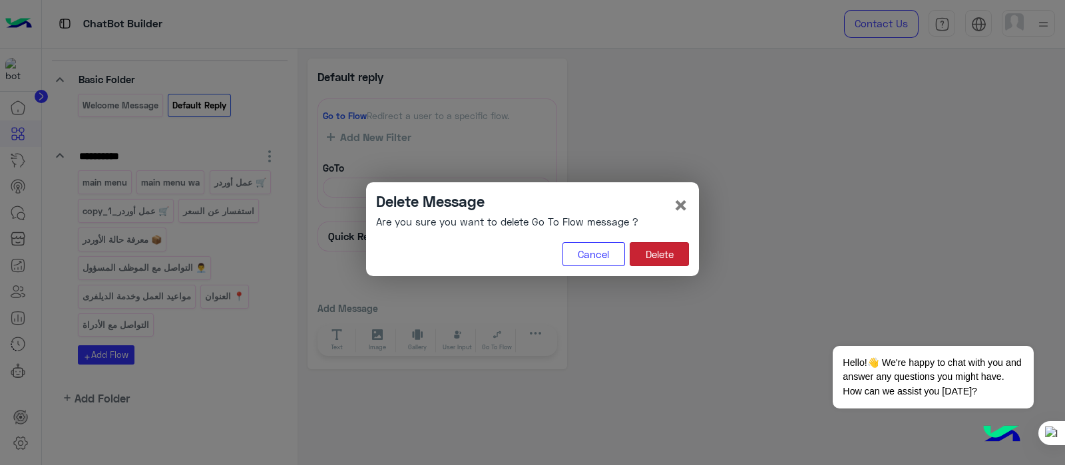
click at [671, 246] on button "Delete" at bounding box center [659, 254] width 59 height 24
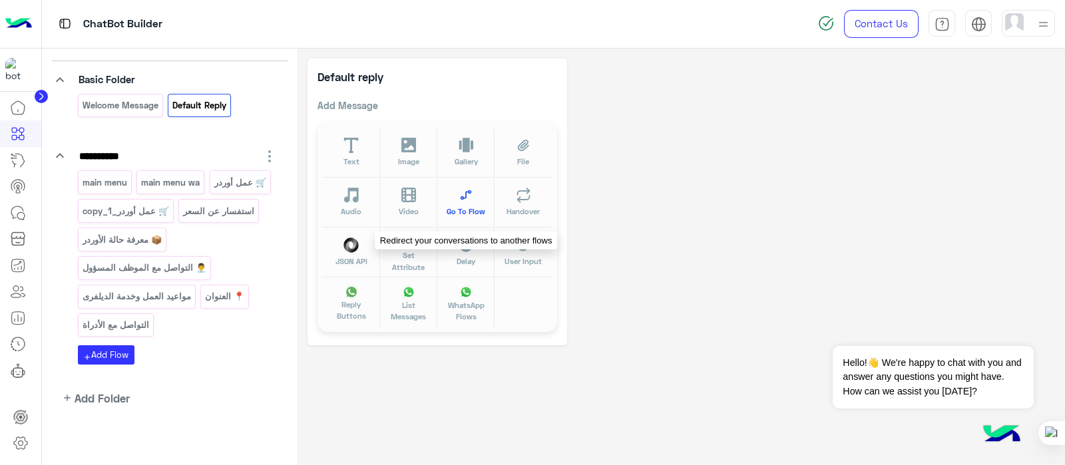
click at [476, 202] on button "Go To Flow" at bounding box center [465, 203] width 57 height 50
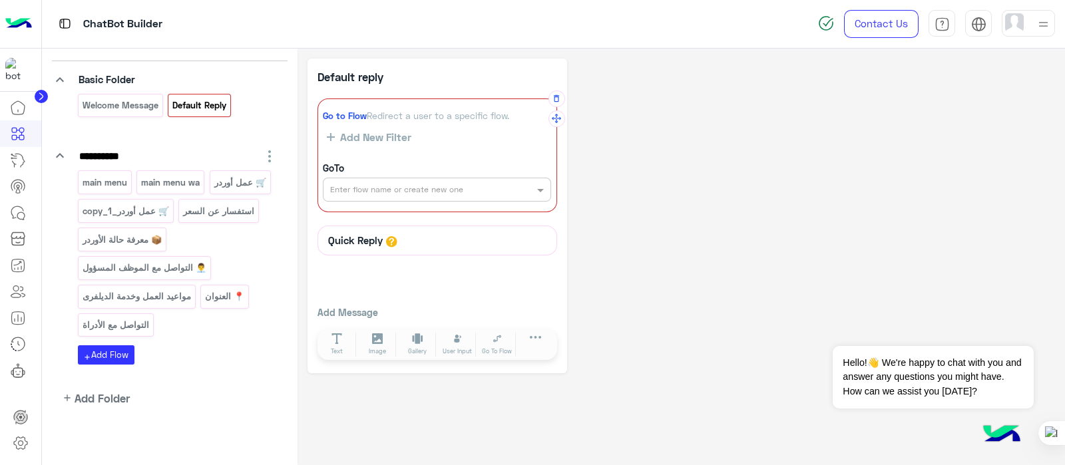
click at [394, 186] on input "text" at bounding box center [414, 188] width 168 height 12
click at [365, 214] on b "Welcome Message" at bounding box center [370, 215] width 83 height 11
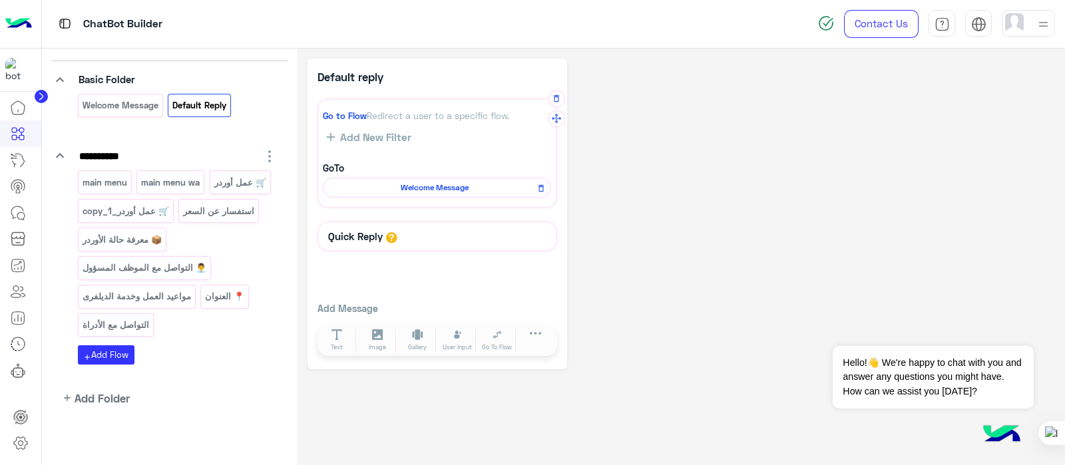
click at [767, 124] on div "Default reply Go to Flow Redirect a user to a specific flow. Add New Filter GoT…" at bounding box center [680, 214] width 747 height 311
click at [16, 158] on icon at bounding box center [13, 158] width 5 height 1
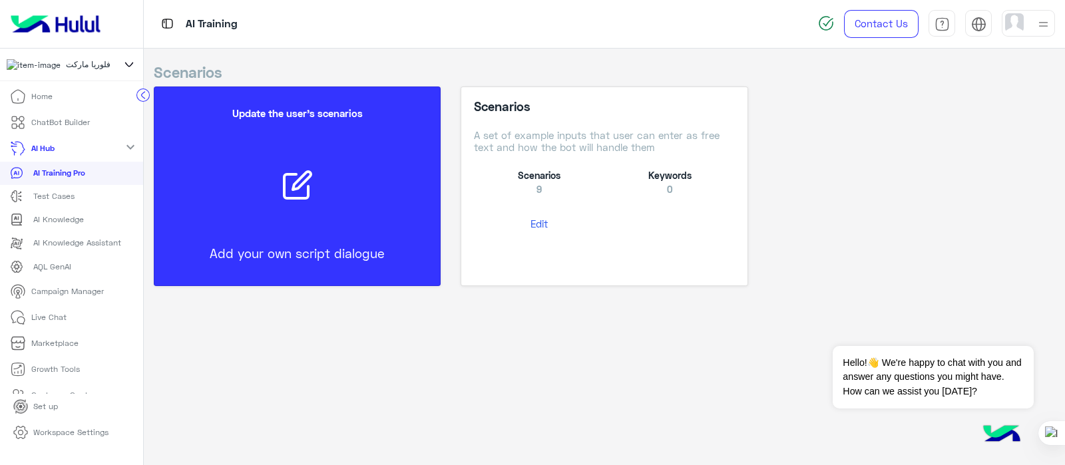
click at [521, 219] on button "Edit" at bounding box center [539, 224] width 130 height 25
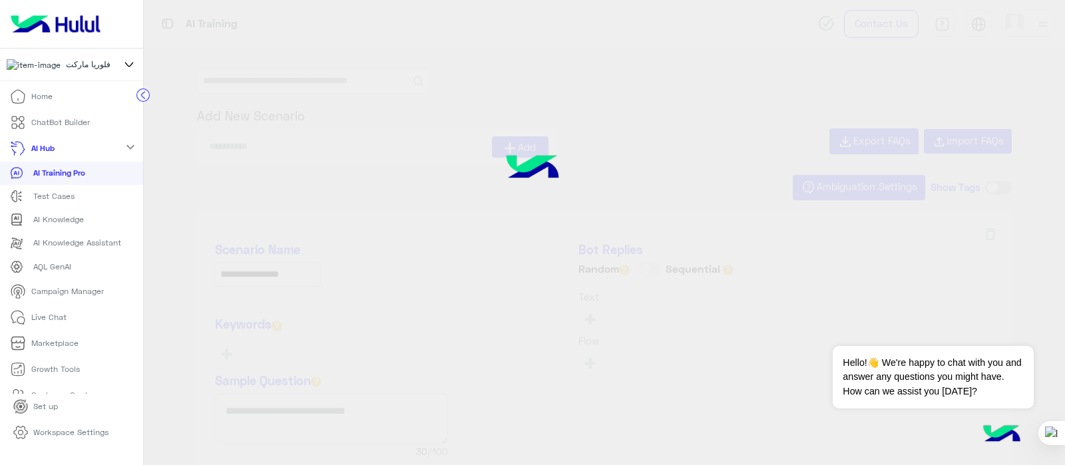
type input "**********"
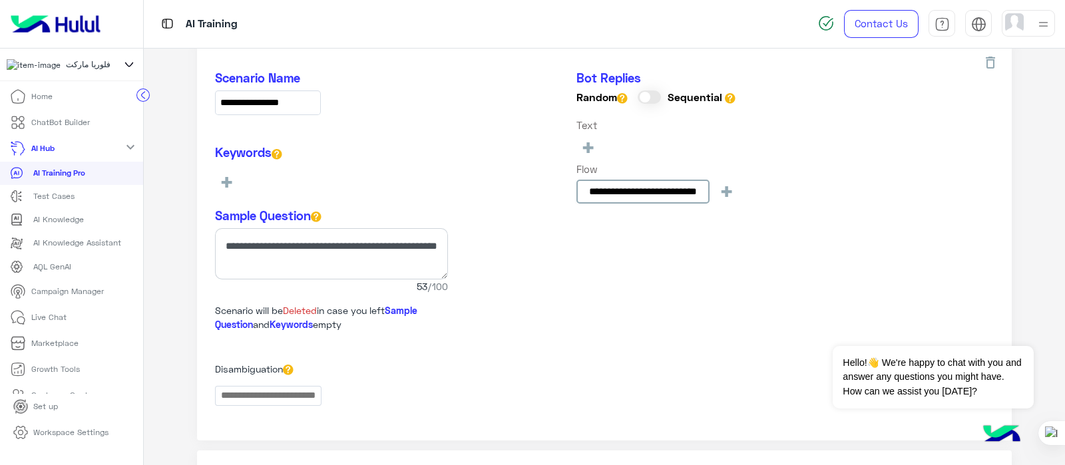
scroll to position [1035, 0]
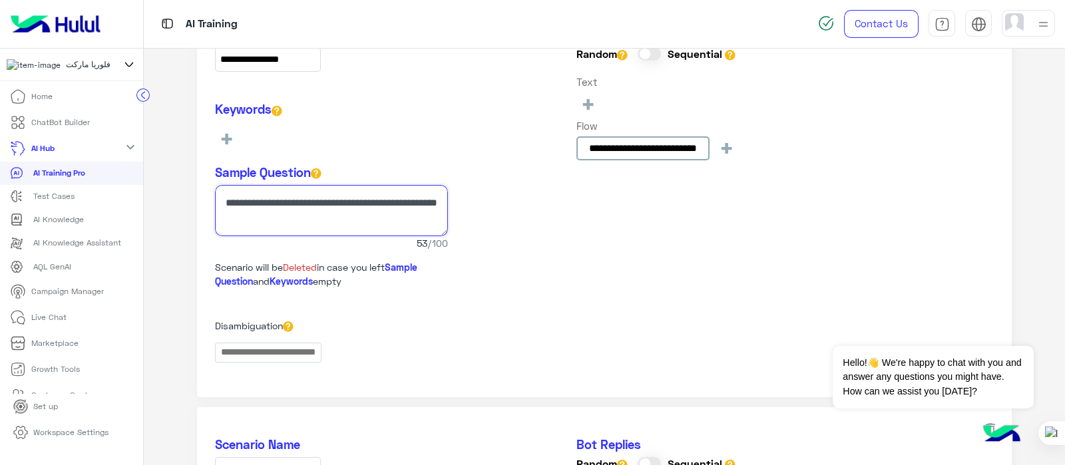
click at [294, 228] on textarea at bounding box center [331, 210] width 233 height 51
click at [55, 123] on p "ChatBot Builder" at bounding box center [60, 122] width 59 height 12
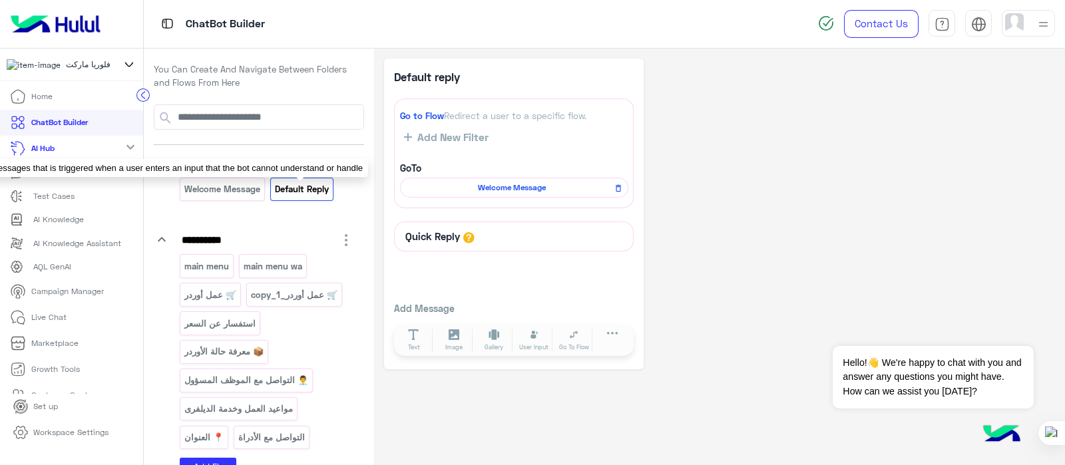
click at [311, 192] on p "Default reply" at bounding box center [302, 189] width 56 height 15
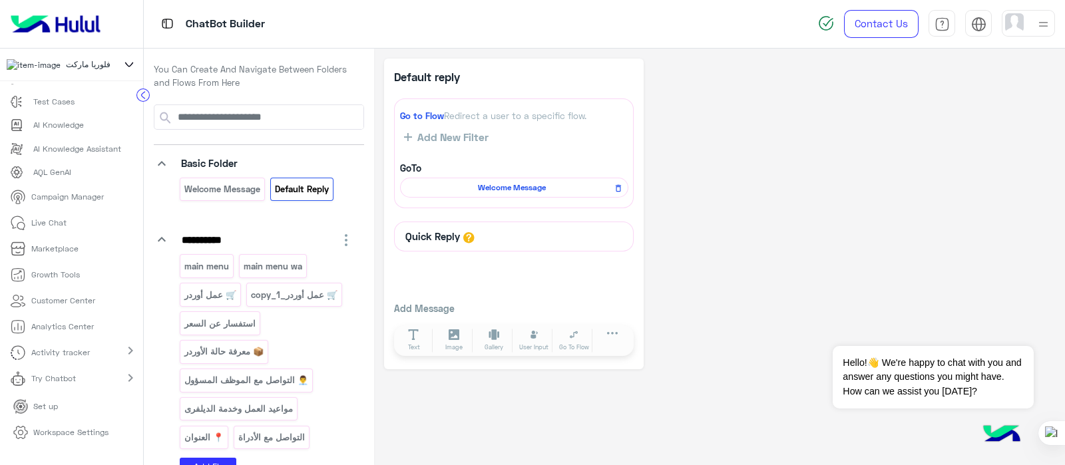
scroll to position [106, 0]
click at [60, 229] on p "Live Chat" at bounding box center [48, 223] width 35 height 12
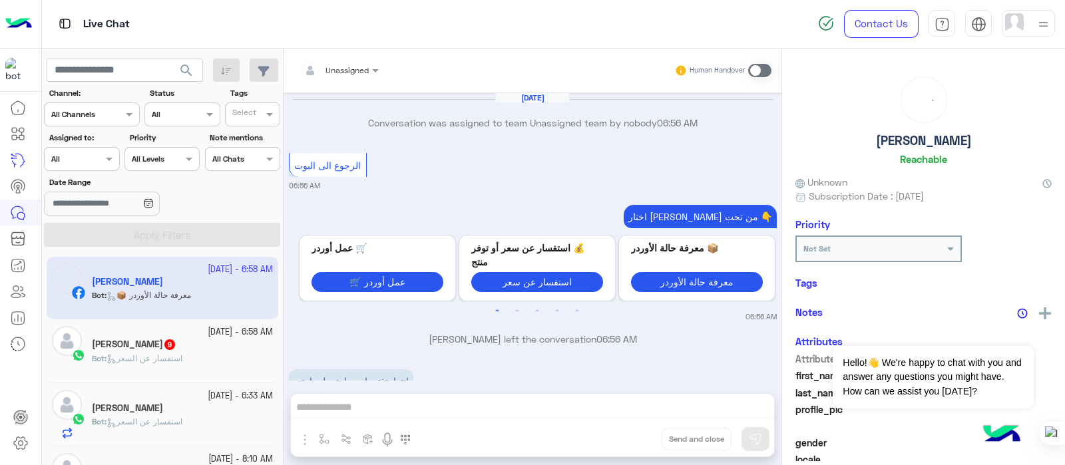
scroll to position [416, 0]
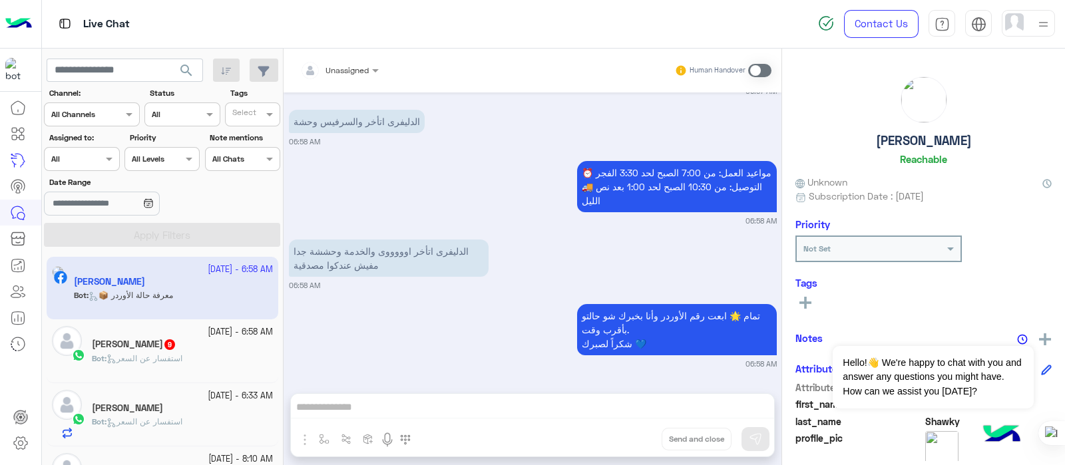
click at [142, 367] on div "Bot : استفسار عن السعر" at bounding box center [182, 364] width 181 height 23
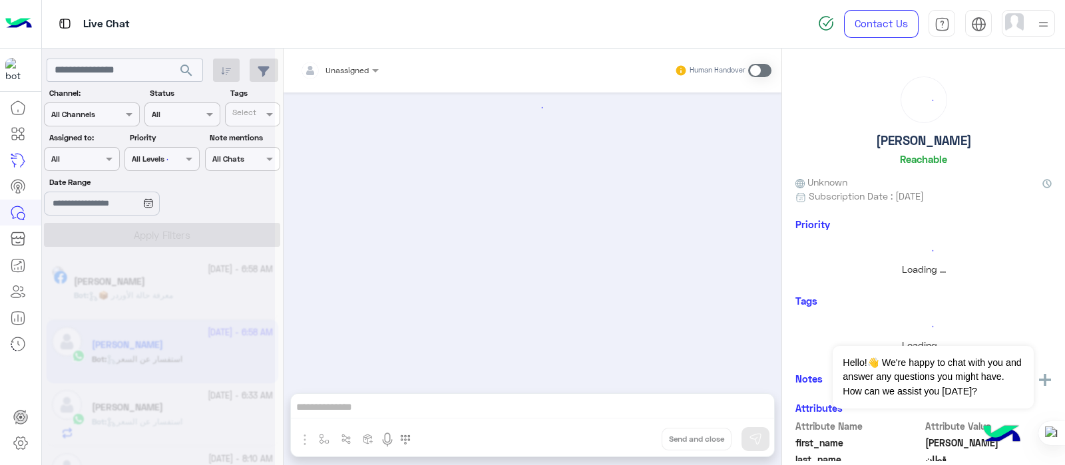
scroll to position [526, 0]
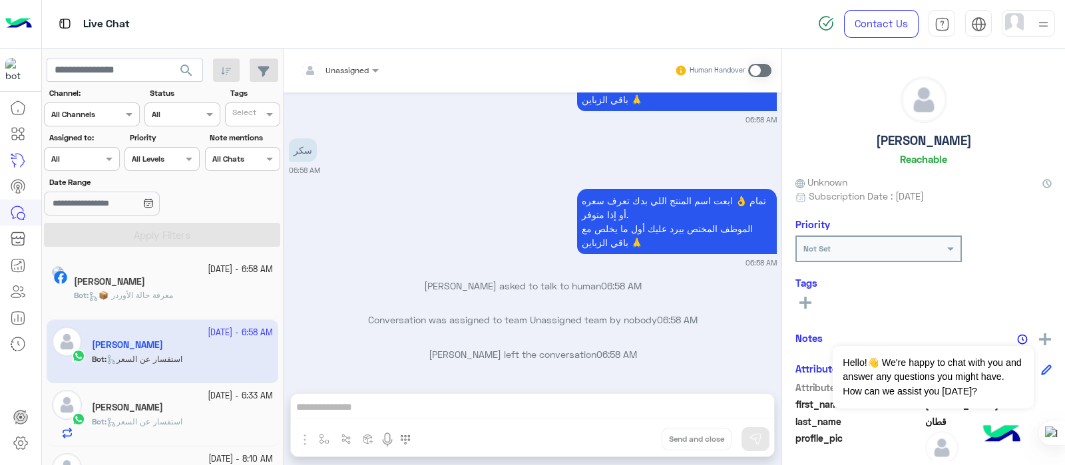
click at [754, 69] on span at bounding box center [759, 70] width 23 height 13
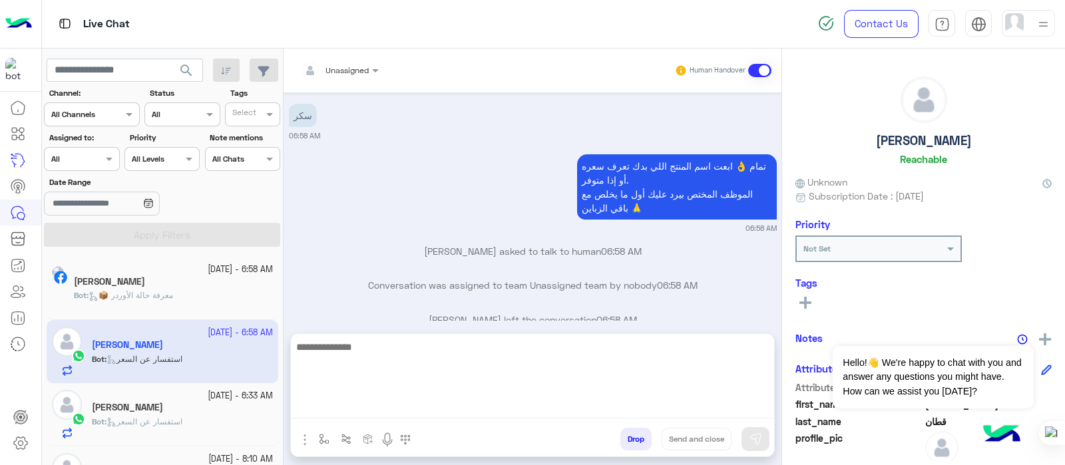
click at [343, 371] on textarea at bounding box center [532, 379] width 483 height 80
type textarea "*"
type textarea "********"
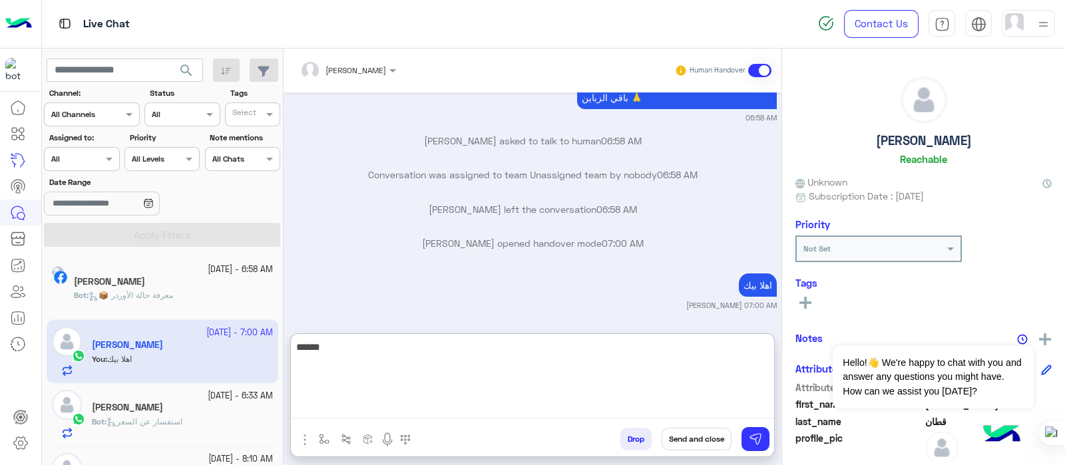
scroll to position [705, 0]
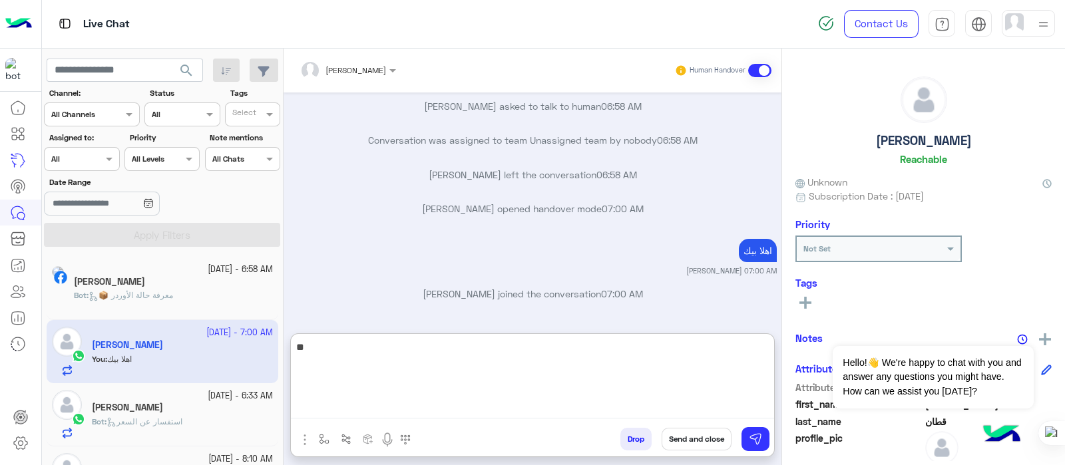
type textarea "*"
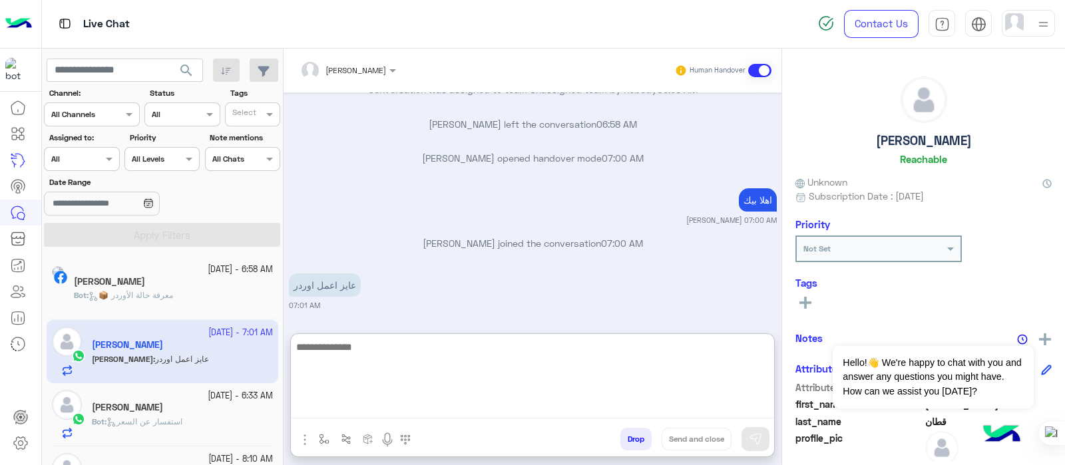
type textarea "*"
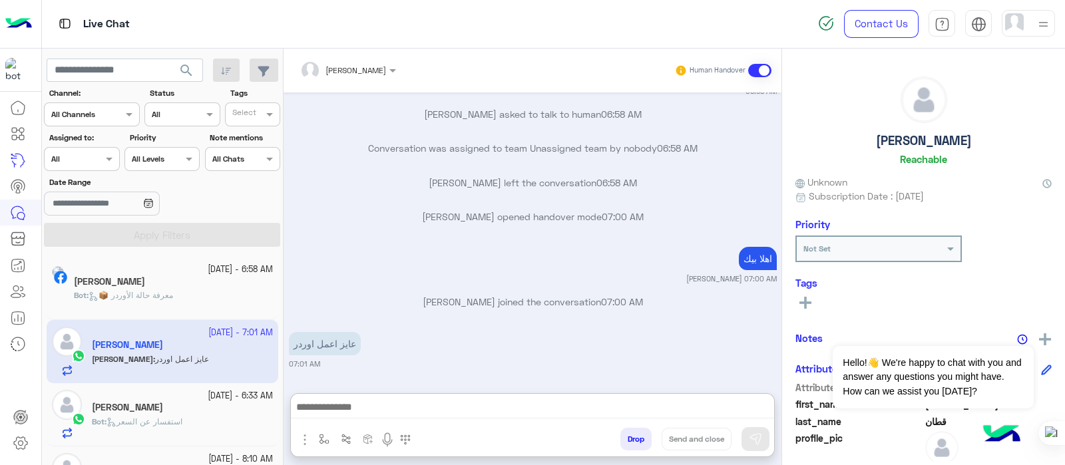
click at [642, 371] on button "Drop" at bounding box center [635, 439] width 31 height 23
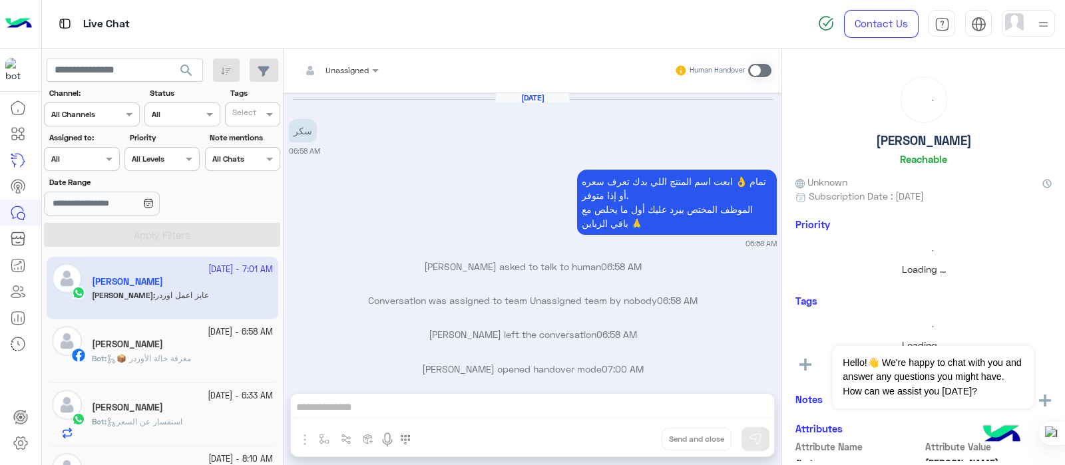
scroll to position [186, 0]
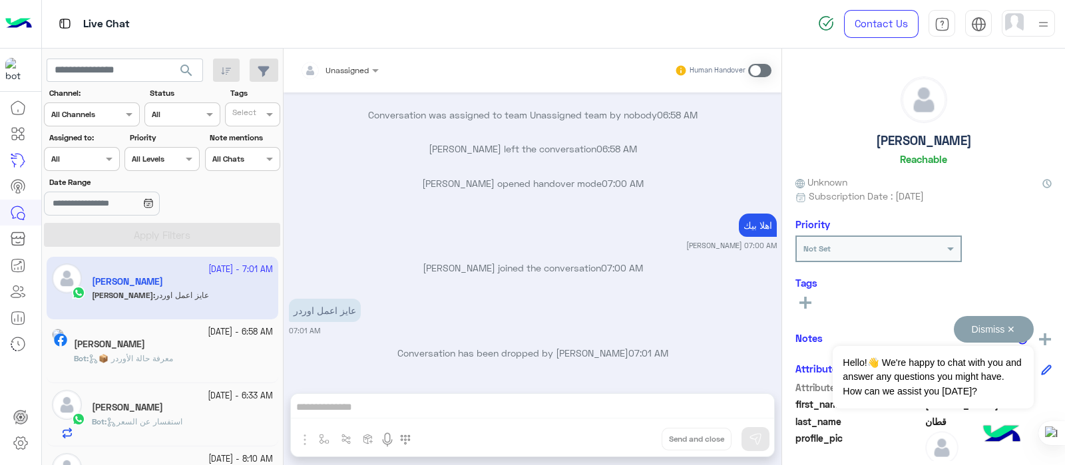
click at [851, 328] on button "Dismiss ✕" at bounding box center [994, 329] width 80 height 27
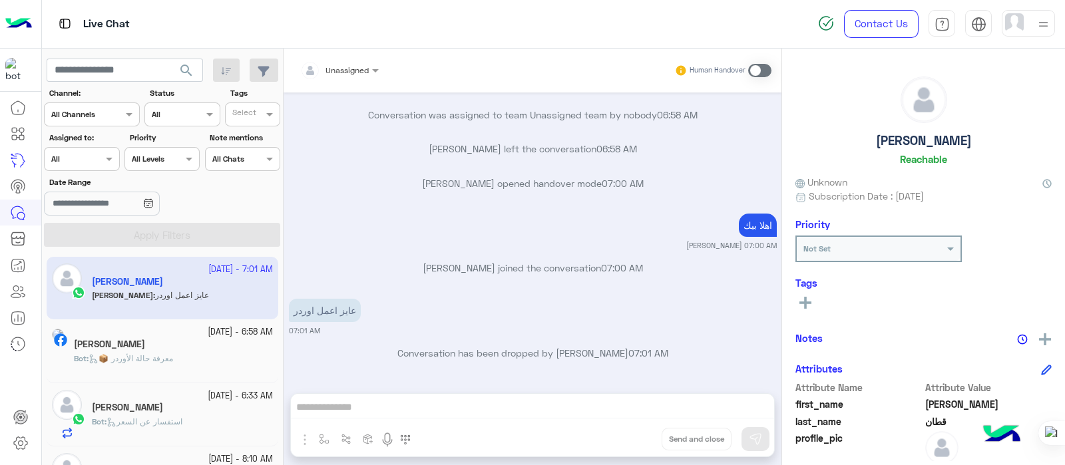
click at [184, 274] on app-inbox-user "23 September - 7:01 AM محمد قطان محمد : عايز اعمل اوردر" at bounding box center [163, 288] width 232 height 63
click at [765, 71] on span at bounding box center [759, 70] width 23 height 13
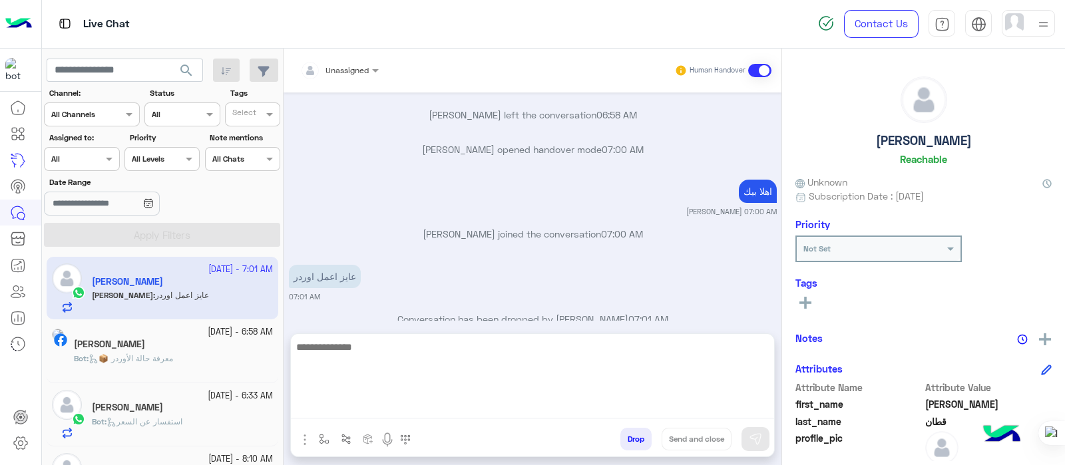
click at [363, 371] on textarea at bounding box center [532, 379] width 483 height 80
type textarea "**********"
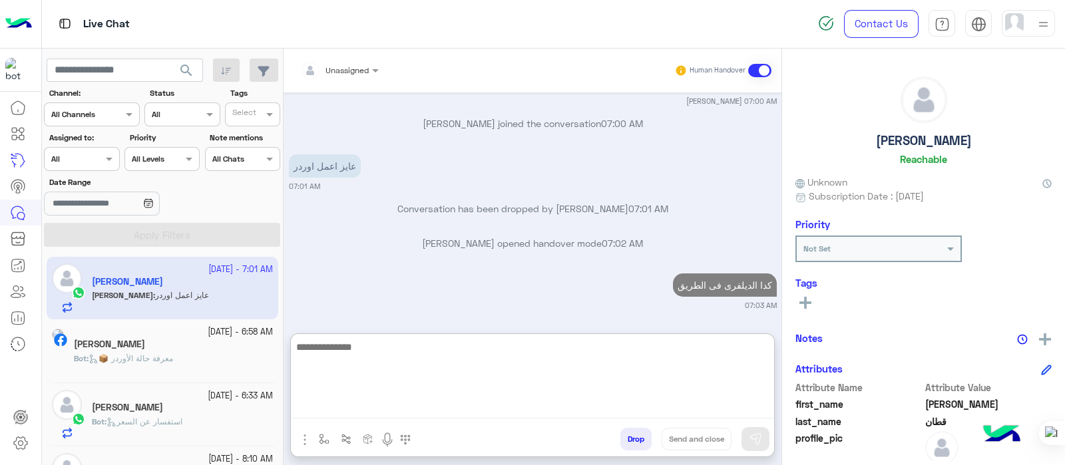
click at [363, 371] on textarea at bounding box center [532, 379] width 483 height 80
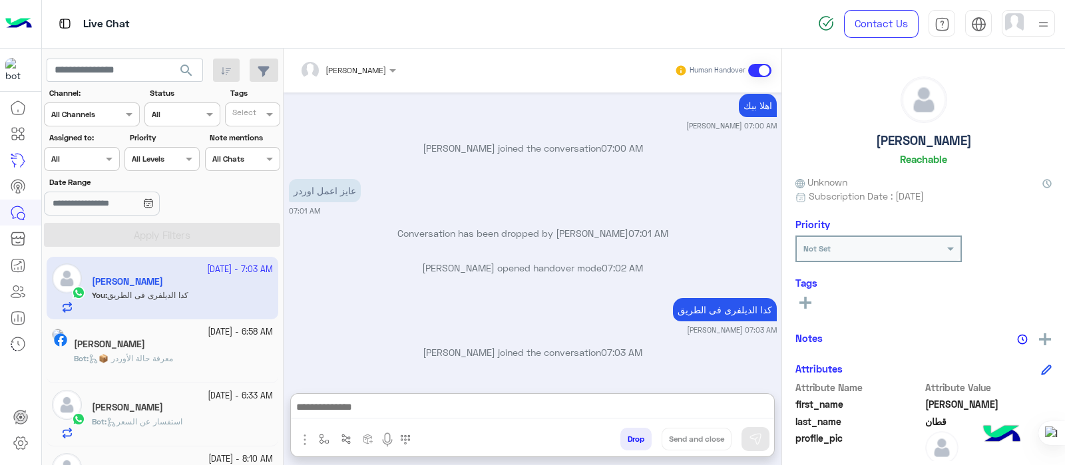
click at [15, 371] on link at bounding box center [21, 443] width 36 height 27
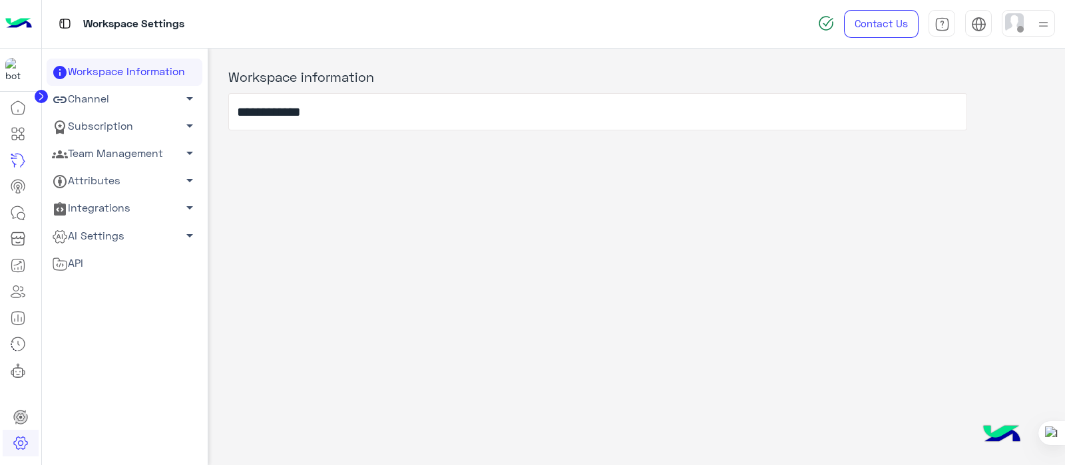
click at [82, 141] on link "Team Management arrow_drop_down" at bounding box center [125, 153] width 156 height 27
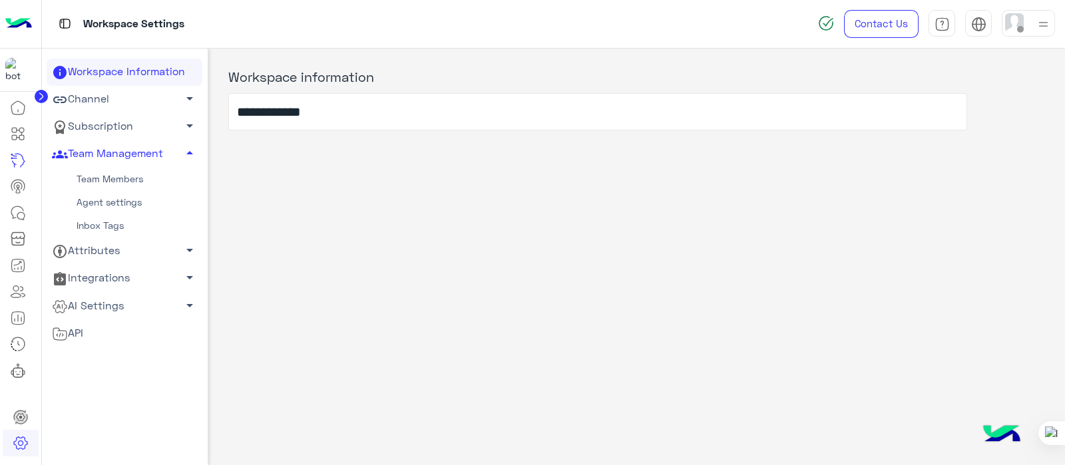
click at [87, 168] on link "Team Members" at bounding box center [125, 179] width 156 height 23
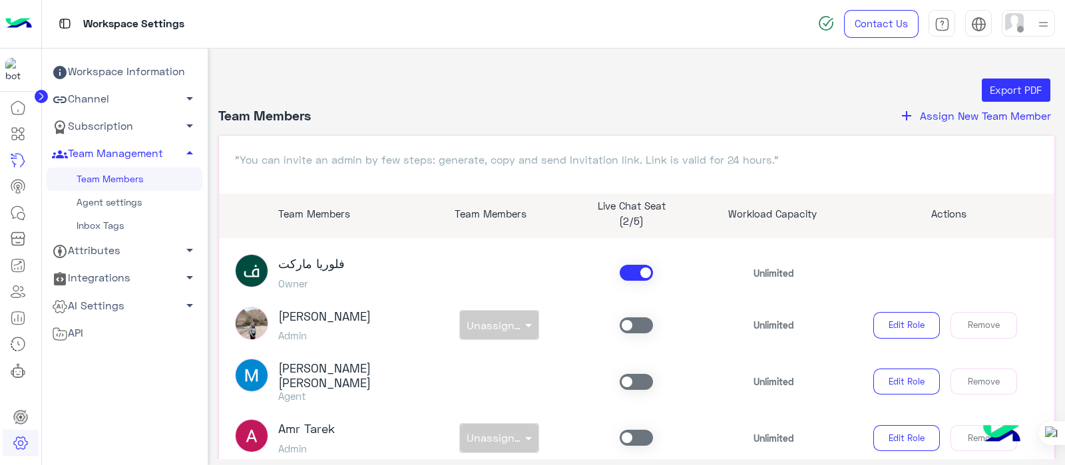
click at [93, 198] on link "Agent settings" at bounding box center [125, 202] width 156 height 23
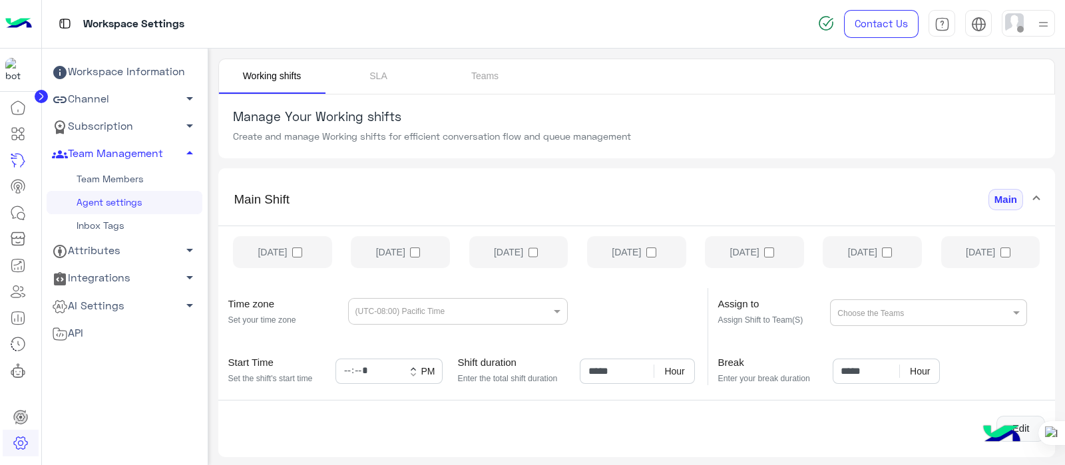
click at [299, 251] on div "Sunday Monday Tuesday Wednesday Thursday Friday Saturday" at bounding box center [636, 255] width 837 height 58
click at [851, 371] on button "Edit" at bounding box center [1020, 429] width 49 height 27
click at [405, 244] on label "Monday" at bounding box center [400, 252] width 99 height 32
click at [503, 246] on label "Tuesday" at bounding box center [518, 252] width 99 height 32
click at [737, 246] on label "Thursday" at bounding box center [754, 252] width 99 height 32
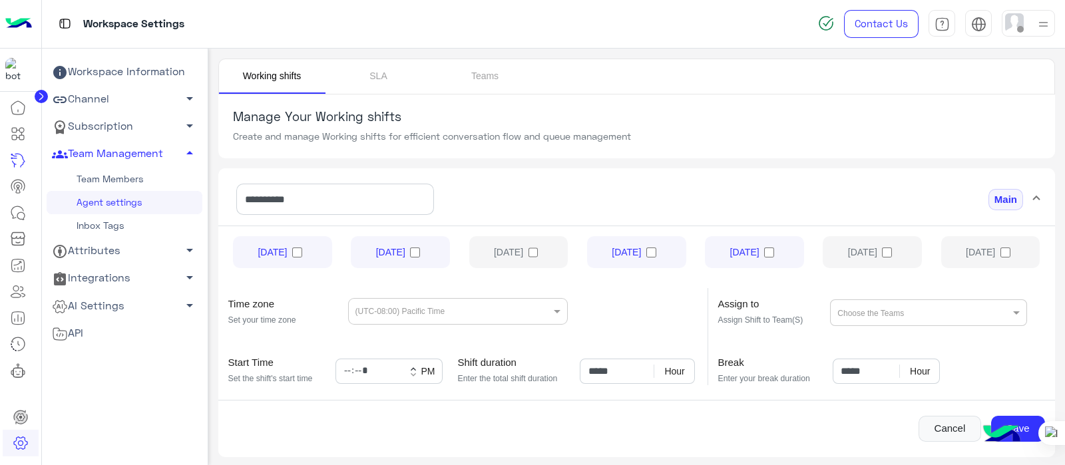
click at [851, 250] on label "Saturday" at bounding box center [990, 252] width 99 height 32
click at [444, 309] on input "text" at bounding box center [435, 310] width 160 height 16
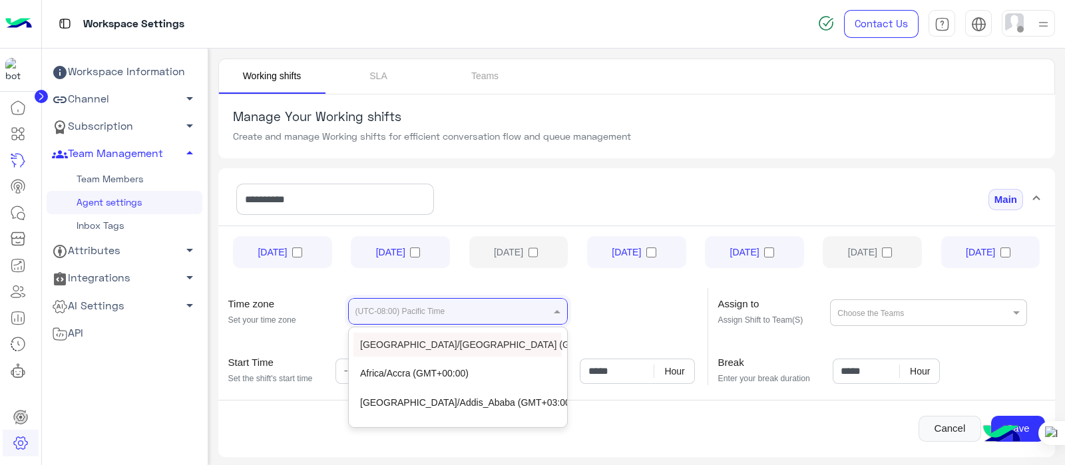
click at [366, 311] on input "text" at bounding box center [435, 310] width 160 height 16
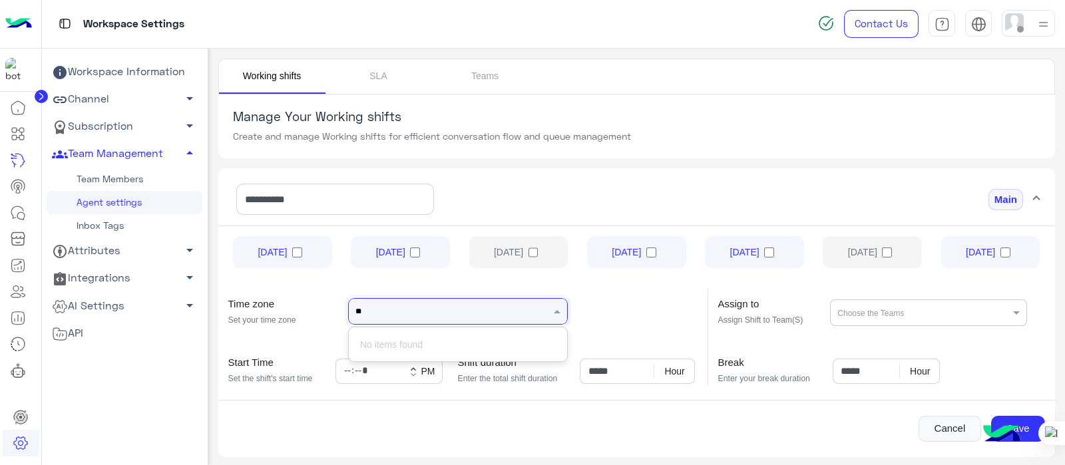
type input "*"
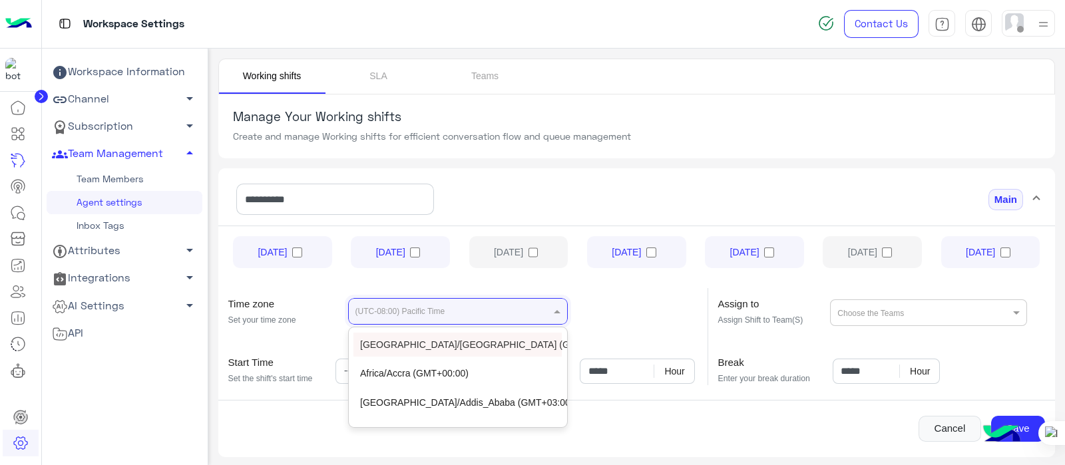
type input "*"
type input "***"
click at [385, 344] on div "Egypt (GMT+03:00)" at bounding box center [457, 345] width 208 height 24
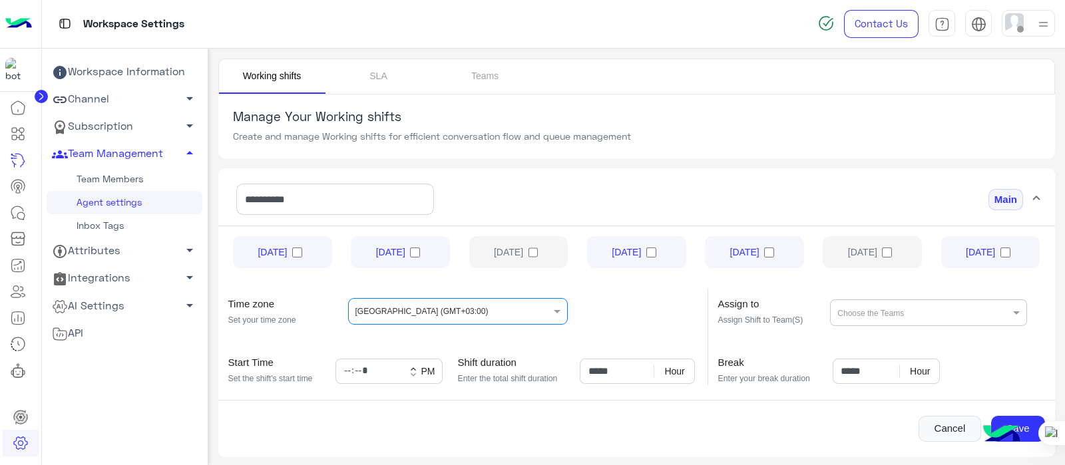
click at [565, 371] on div "Cancel Save" at bounding box center [636, 421] width 837 height 42
click at [540, 252] on label "Tuesday" at bounding box center [518, 252] width 99 height 32
click at [354, 367] on input "*****" at bounding box center [388, 371] width 107 height 25
click at [354, 371] on input "*****" at bounding box center [388, 371] width 107 height 25
click at [411, 365] on span "keyboard_arrow_up" at bounding box center [413, 366] width 11 height 5
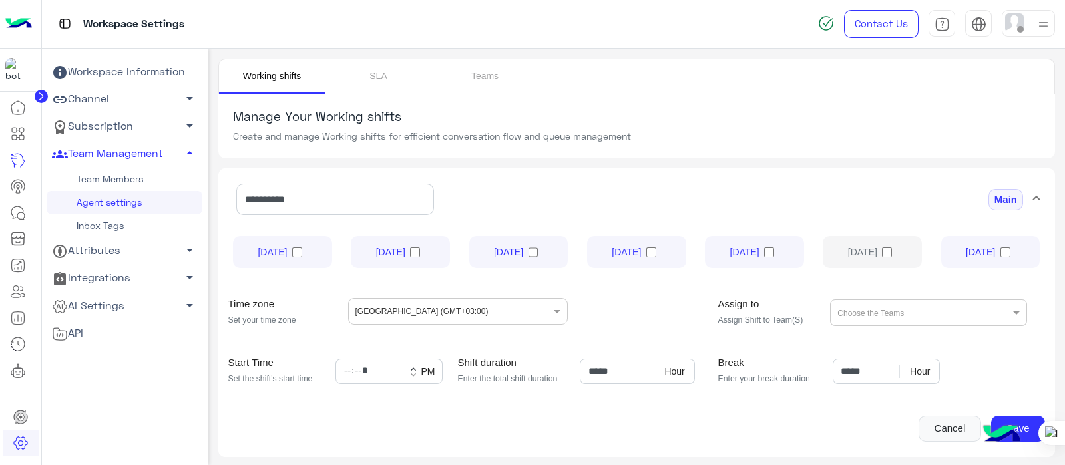
type input "*****"
click at [369, 367] on input "*****" at bounding box center [388, 371] width 107 height 25
type input "*****"
click at [429, 371] on div "Cancel Save" at bounding box center [636, 429] width 837 height 27
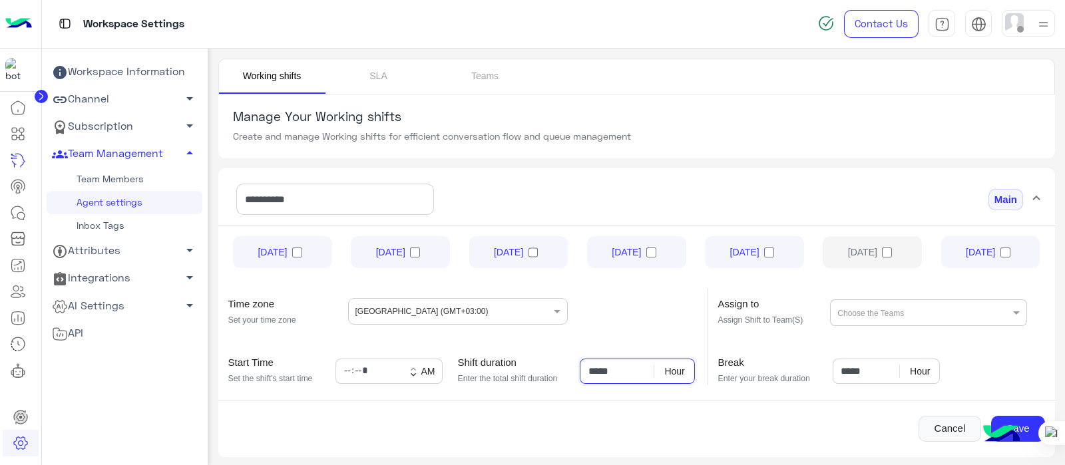
click at [598, 370] on input "*****" at bounding box center [637, 371] width 115 height 25
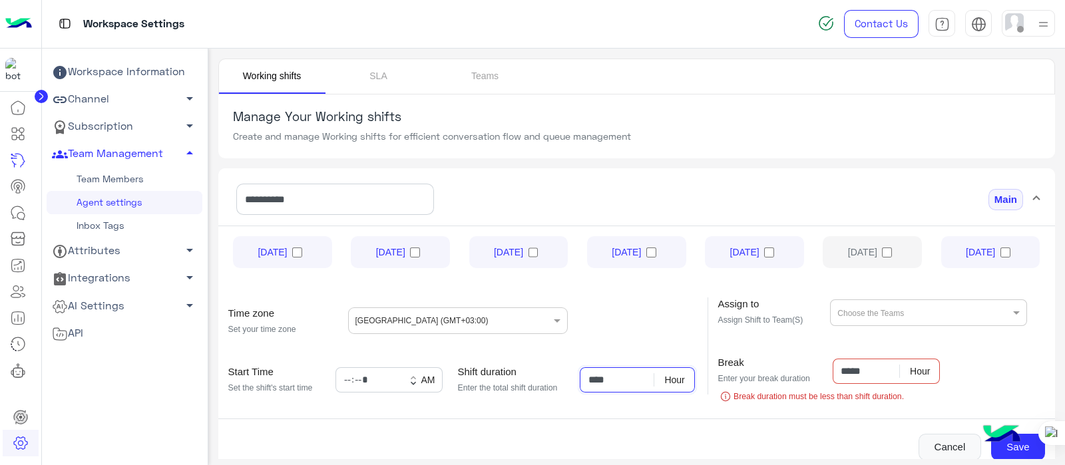
click at [590, 371] on input "****" at bounding box center [637, 379] width 115 height 25
click at [851, 17] on img at bounding box center [1043, 24] width 17 height 17
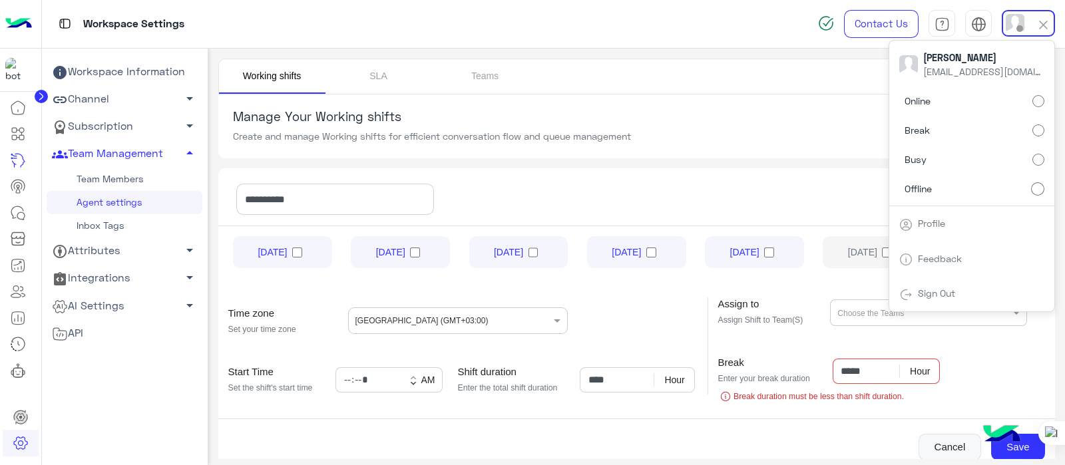
click at [851, 124] on span "Break" at bounding box center [916, 130] width 25 height 14
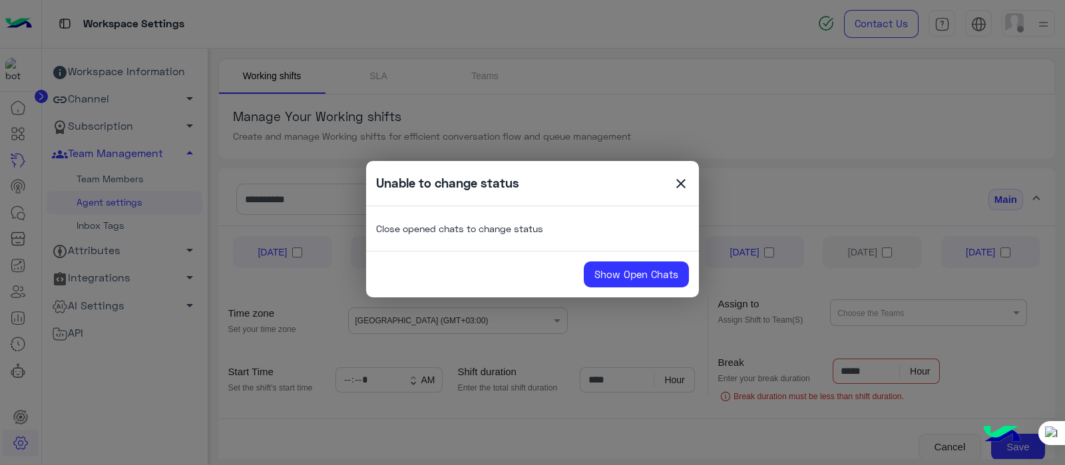
click at [678, 182] on span "close" at bounding box center [681, 186] width 16 height 20
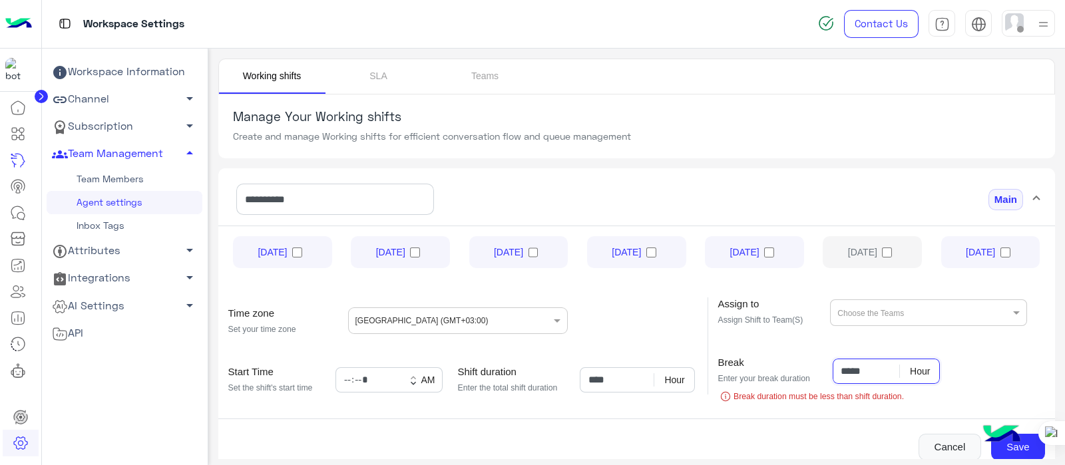
click at [849, 370] on input "*****" at bounding box center [886, 371] width 107 height 25
click at [594, 371] on input "****" at bounding box center [637, 379] width 115 height 25
click at [590, 371] on input "****" at bounding box center [637, 379] width 115 height 25
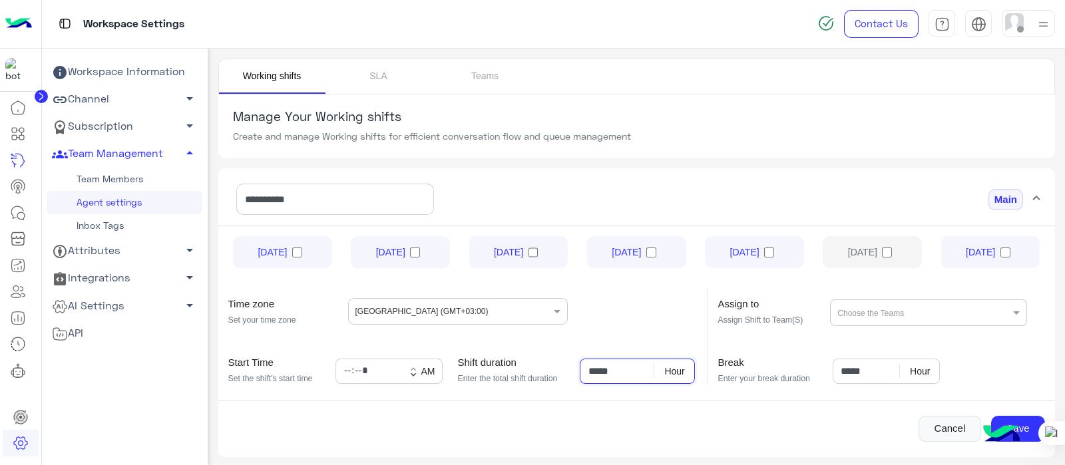
click at [609, 365] on input "*****" at bounding box center [637, 371] width 115 height 25
type input "*****"
click at [848, 369] on input "*****" at bounding box center [886, 371] width 107 height 25
type input "*****"
click at [851, 371] on img at bounding box center [1001, 435] width 47 height 47
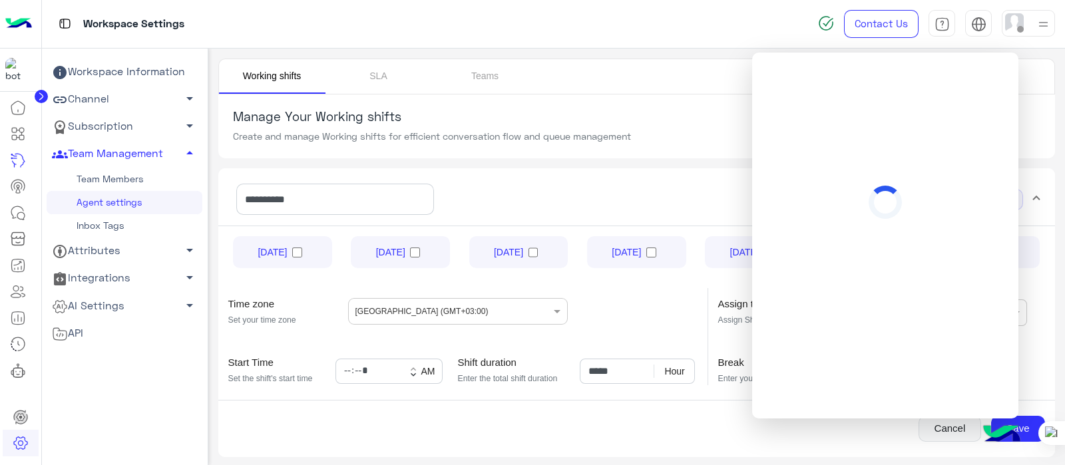
click at [851, 371] on div "**********" at bounding box center [636, 257] width 857 height 417
click at [823, 371] on div "Cancel Save" at bounding box center [636, 429] width 837 height 27
click at [660, 120] on h5 "Manage Your Working shifts" at bounding box center [636, 116] width 807 height 15
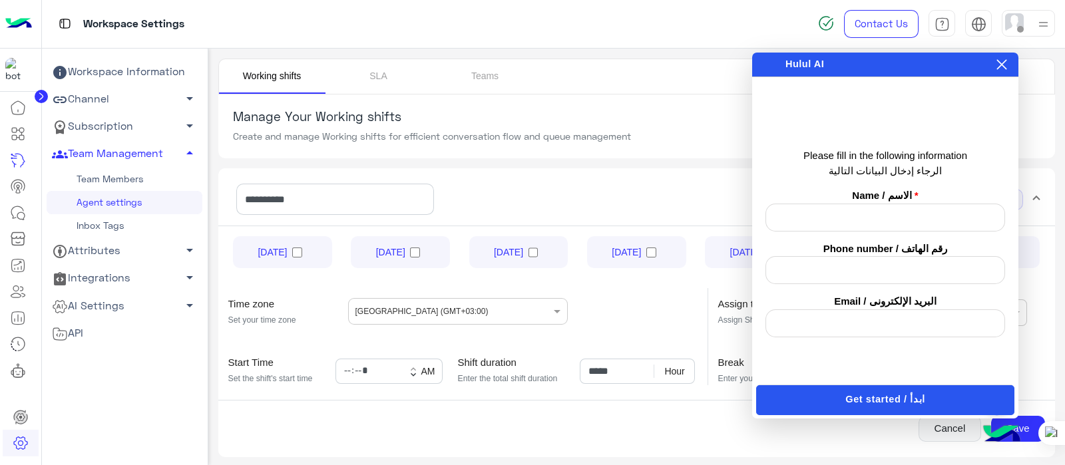
click at [614, 130] on span "Create and manage Working shifts for efficient conversation flow and queue mana…" at bounding box center [432, 135] width 398 height 11
click at [851, 66] on icon at bounding box center [1002, 65] width 10 height 10
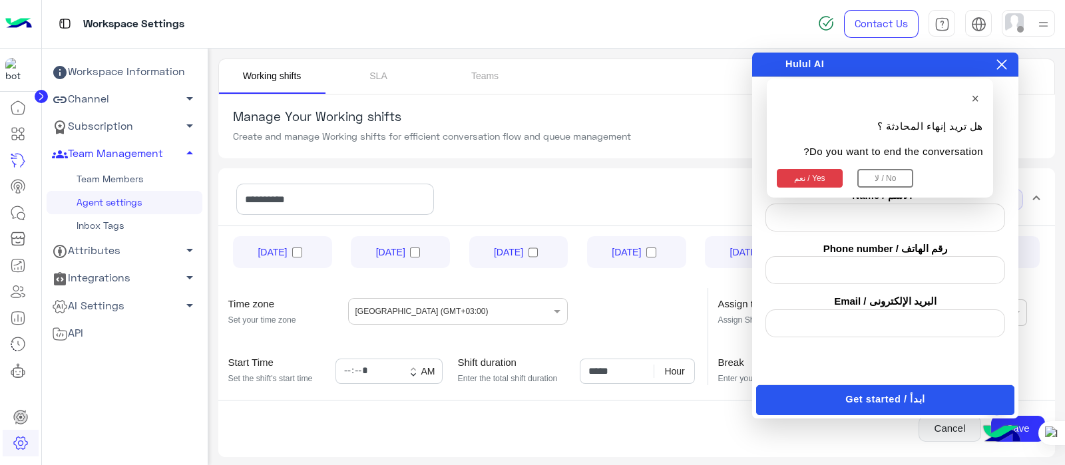
click at [795, 178] on button "نعم / Yes" at bounding box center [810, 178] width 66 height 19
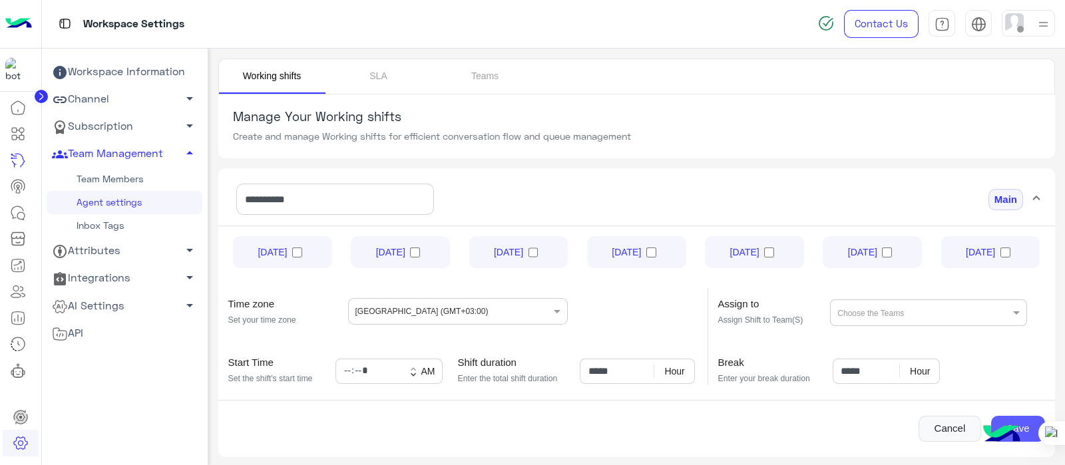
click at [851, 371] on button "Save" at bounding box center [1018, 429] width 54 height 27
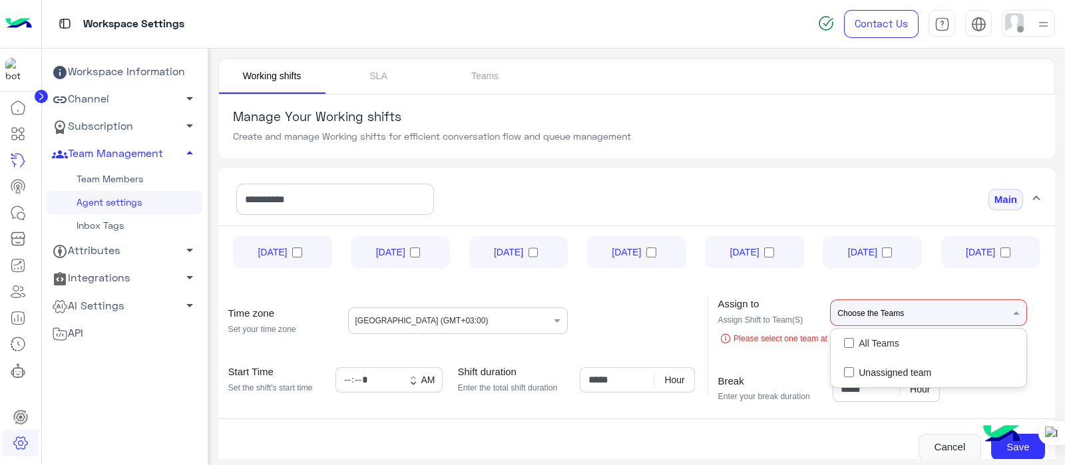
click at [844, 303] on input "text" at bounding box center [856, 311] width 39 height 24
click at [851, 337] on span "All Teams" at bounding box center [879, 343] width 40 height 13
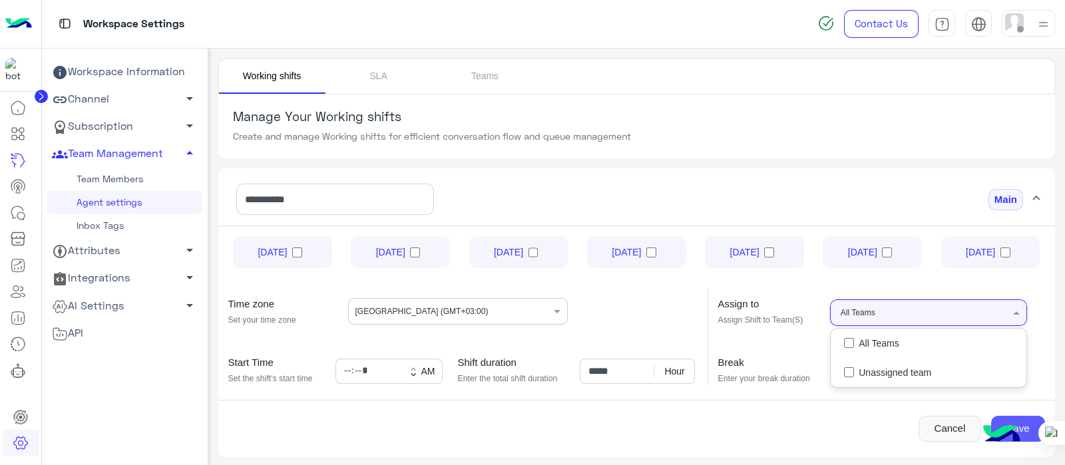
click at [851, 371] on button "Save" at bounding box center [1018, 429] width 54 height 27
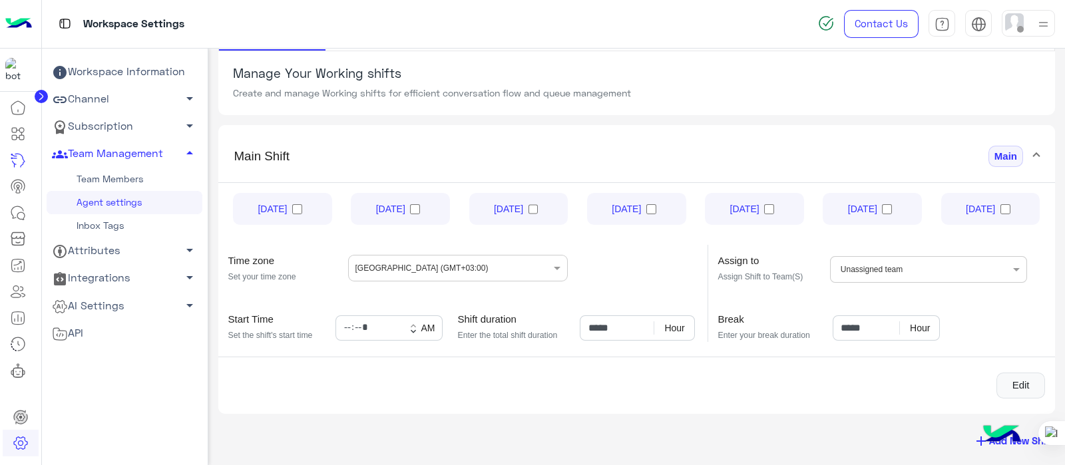
scroll to position [41, 0]
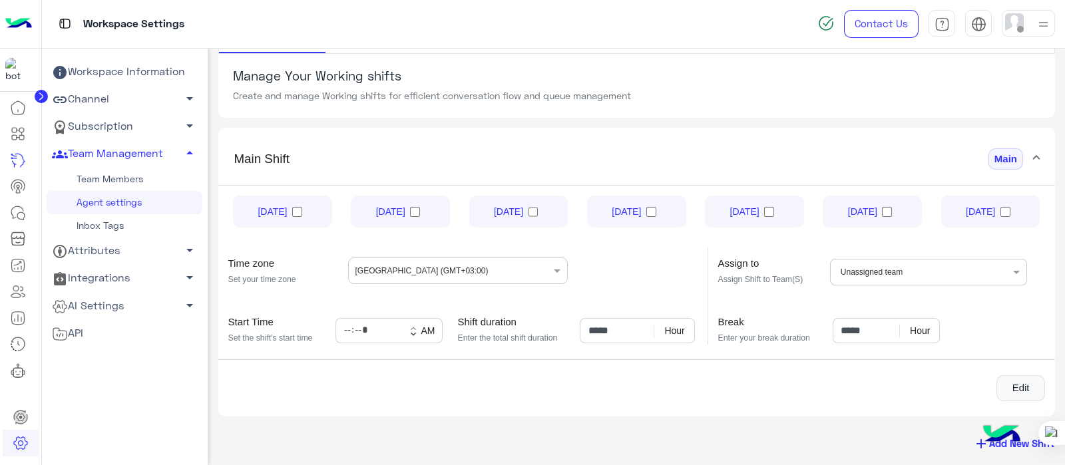
click at [851, 371] on span "add" at bounding box center [981, 444] width 16 height 16
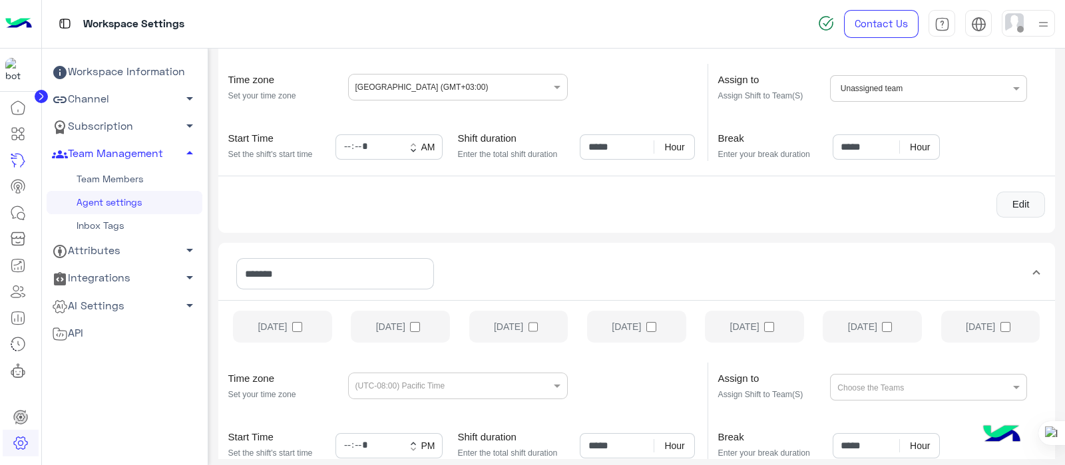
scroll to position [337, 0]
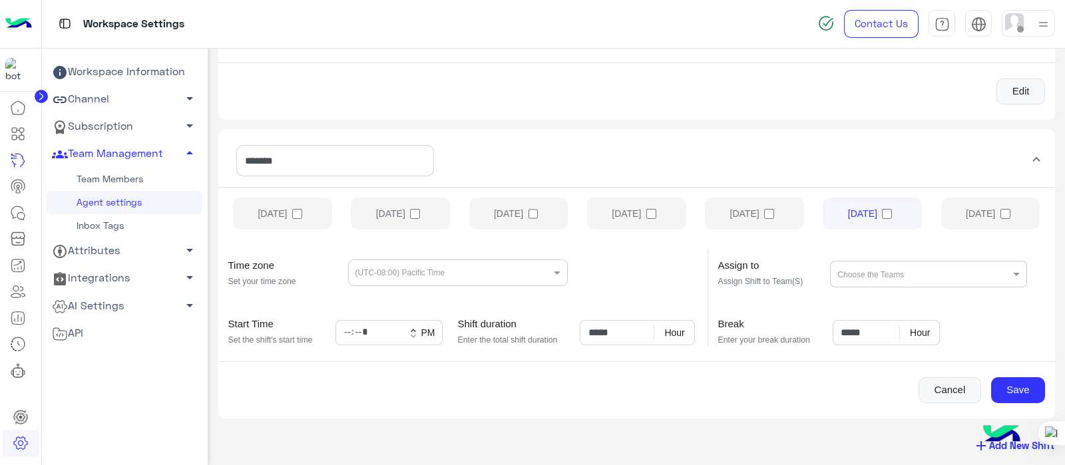
click at [466, 264] on input "text" at bounding box center [435, 272] width 160 height 16
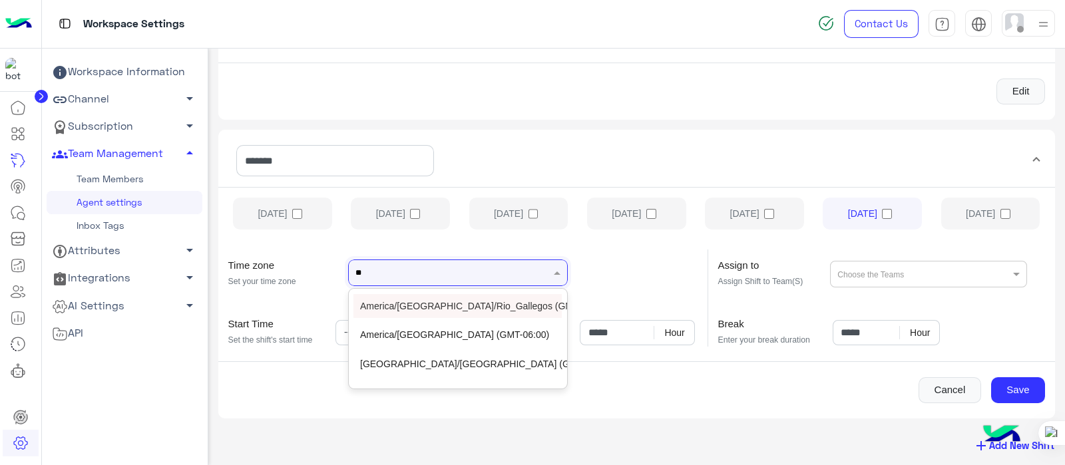
type input "***"
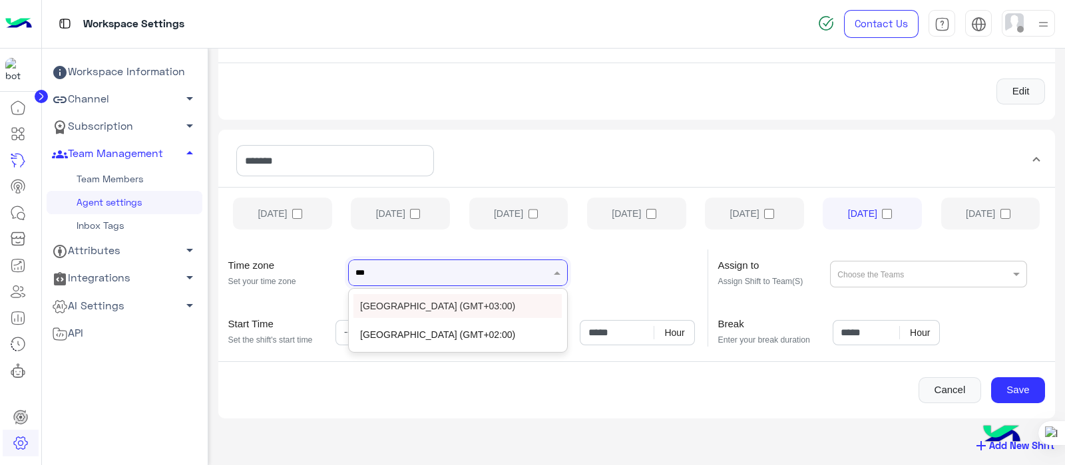
click at [391, 295] on div "Egypt (GMT+03:00)" at bounding box center [457, 306] width 208 height 24
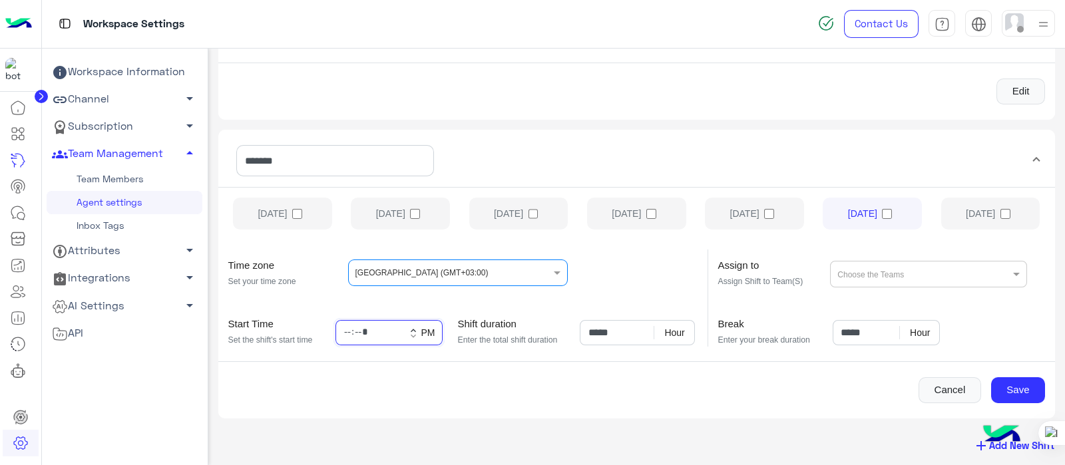
click at [383, 325] on input "*****" at bounding box center [388, 332] width 107 height 25
type input "*****"
click at [598, 331] on input "*****" at bounding box center [637, 332] width 115 height 25
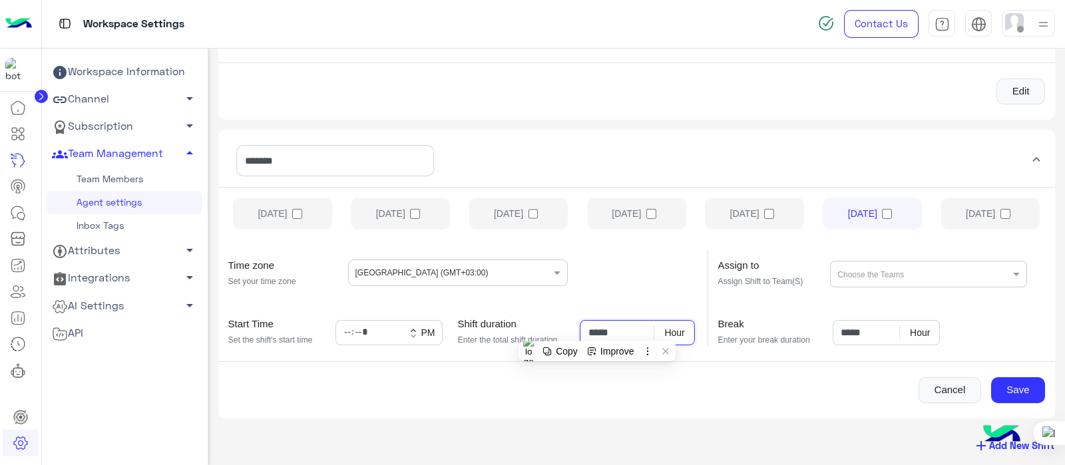
click at [593, 328] on input "*****" at bounding box center [637, 332] width 115 height 25
click at [598, 334] on input "*****" at bounding box center [637, 332] width 115 height 25
click at [613, 331] on input "*****" at bounding box center [637, 332] width 115 height 25
click at [851, 371] on div "Working shifts SLA Teams Manage Your Working shifts Create and manage Working s…" at bounding box center [636, 257] width 857 height 417
click at [850, 272] on input "text" at bounding box center [856, 273] width 39 height 24
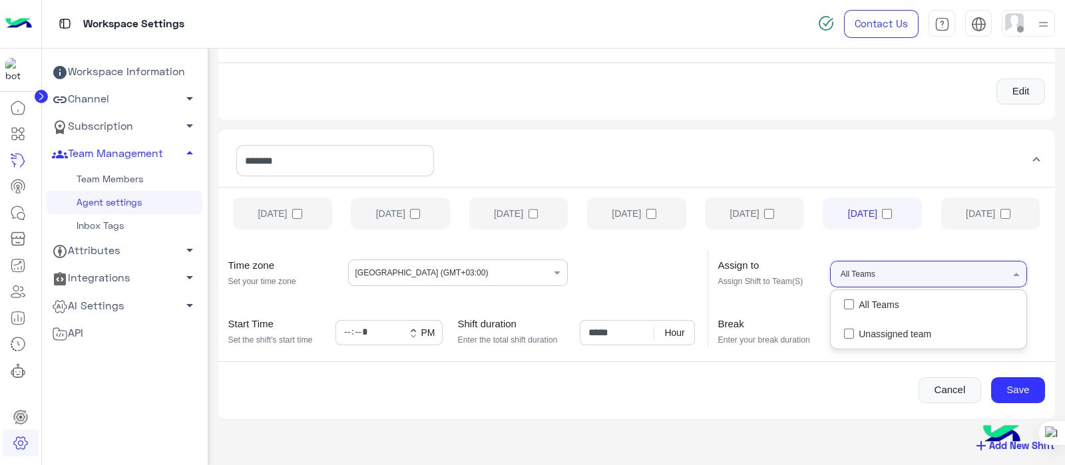
click at [851, 371] on div "Sunday Monday Tuesday Wednesday Thursday Friday Saturday Time zone Set your tim…" at bounding box center [636, 300] width 837 height 226
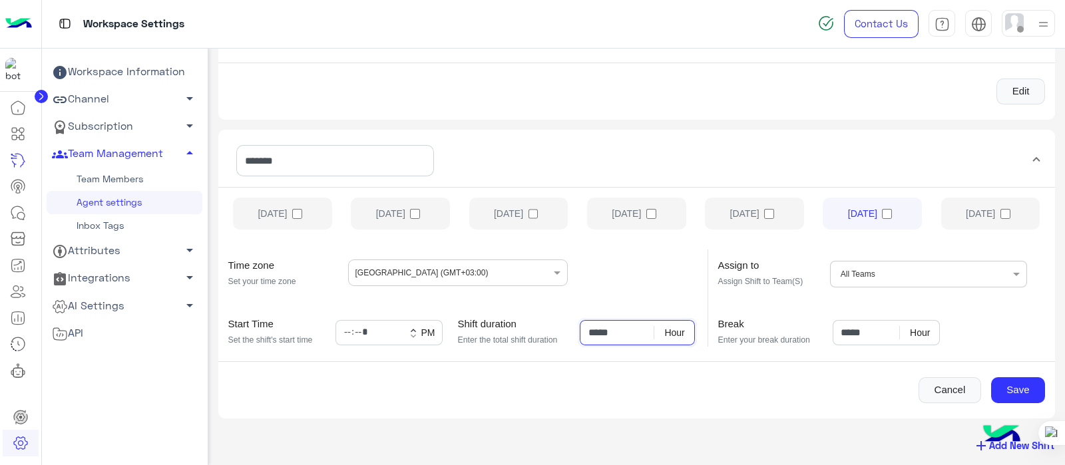
drag, startPoint x: 597, startPoint y: 331, endPoint x: 600, endPoint y: 338, distance: 7.2
click at [598, 332] on input "*****" at bounding box center [637, 332] width 115 height 25
type input "*****"
click at [851, 371] on button "Save" at bounding box center [1018, 390] width 54 height 27
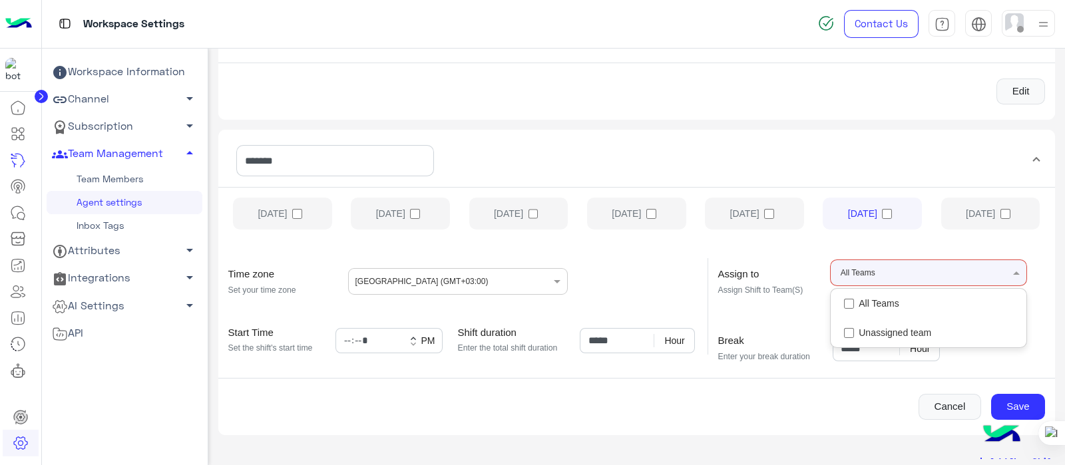
click at [850, 270] on span "All Teams" at bounding box center [857, 272] width 45 height 13
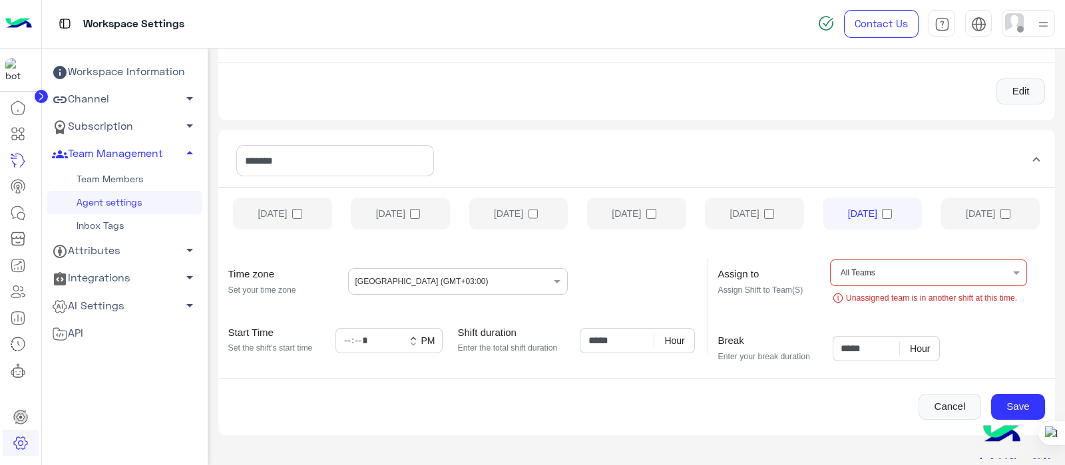
click at [851, 371] on div "Cancel Save" at bounding box center [636, 407] width 837 height 27
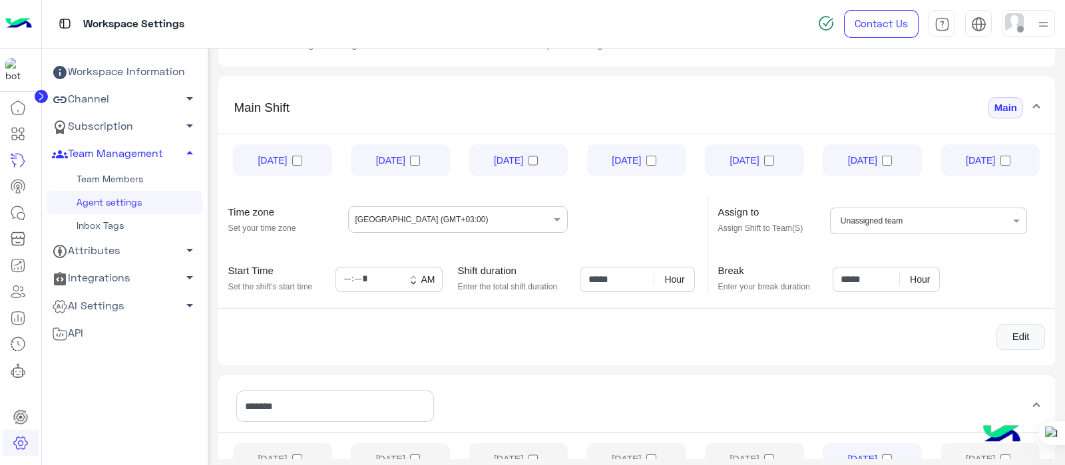
scroll to position [90, 0]
click at [851, 220] on ng-select "Choose the Teams Unassigned team" at bounding box center [928, 223] width 196 height 27
click at [851, 217] on ng-select "Choose the Teams Unassigned team" at bounding box center [928, 223] width 196 height 27
click at [851, 224] on ng-select "Choose the Teams Unassigned team" at bounding box center [928, 223] width 196 height 27
click at [851, 218] on ng-select "Choose the Teams Unassigned team" at bounding box center [928, 223] width 196 height 27
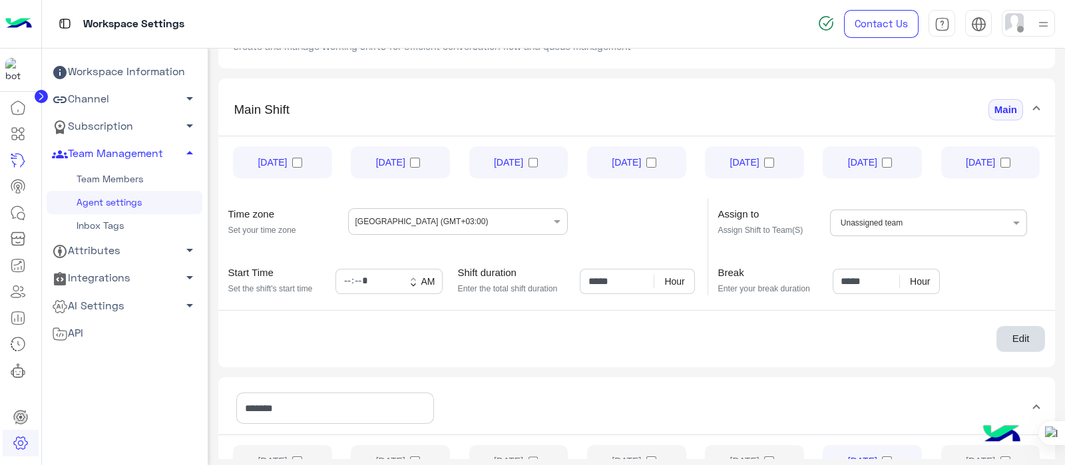
click at [851, 341] on button "Edit" at bounding box center [1020, 339] width 49 height 27
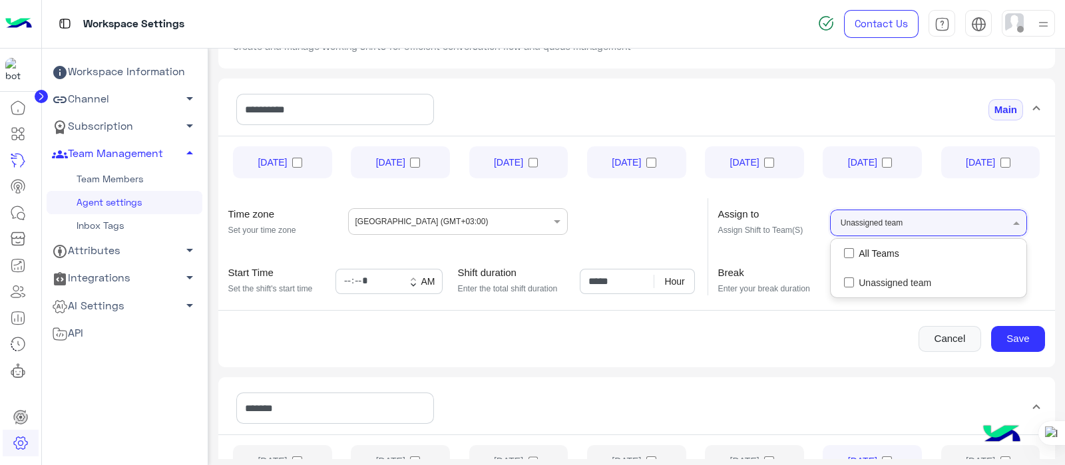
click at [851, 218] on input "text" at bounding box center [929, 222] width 39 height 24
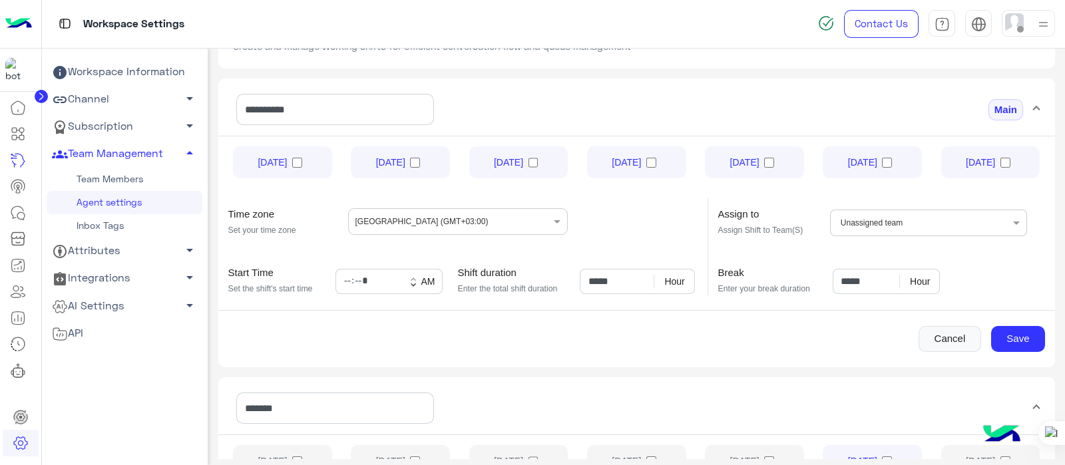
click at [851, 362] on mat-expansion-panel "**********" at bounding box center [636, 223] width 837 height 289
click at [851, 331] on button "Save" at bounding box center [1018, 339] width 54 height 27
click at [851, 244] on html "Workspace Settings Contact Us Help Center عربي English Workspace Information Ch…" at bounding box center [532, 232] width 1065 height 465
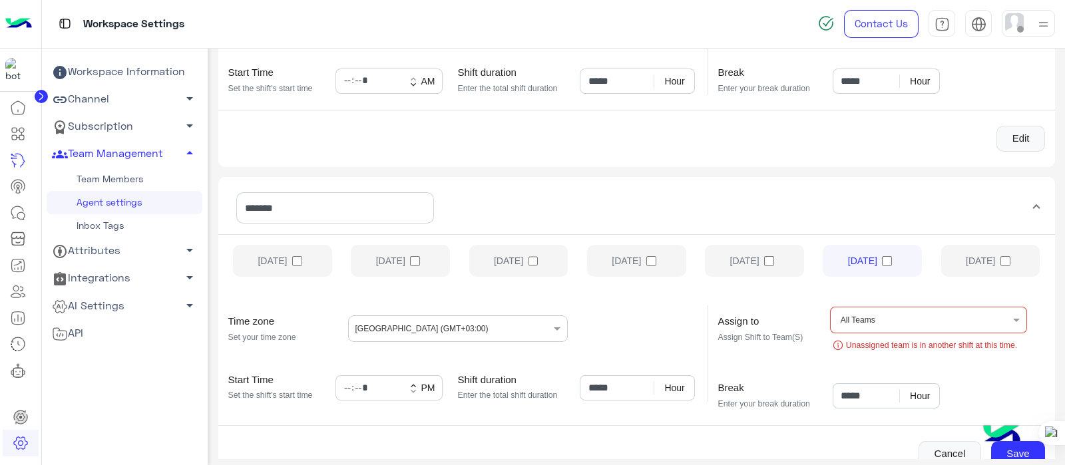
scroll to position [307, 0]
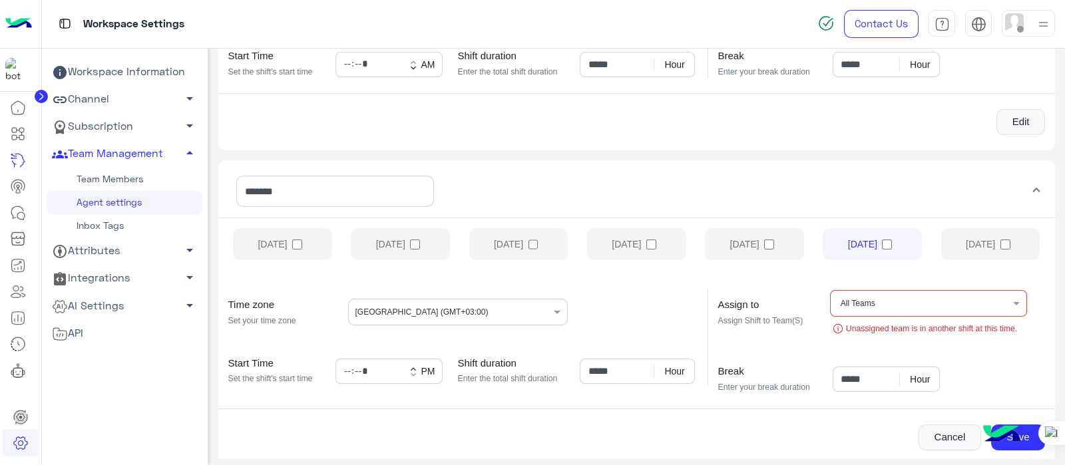
click at [851, 171] on mat-expansion-panel "******* Sunday Monday Tuesday Wednesday Thursday Friday Saturday Time zone Set …" at bounding box center [636, 312] width 837 height 305
click at [851, 184] on span at bounding box center [1036, 191] width 5 height 15
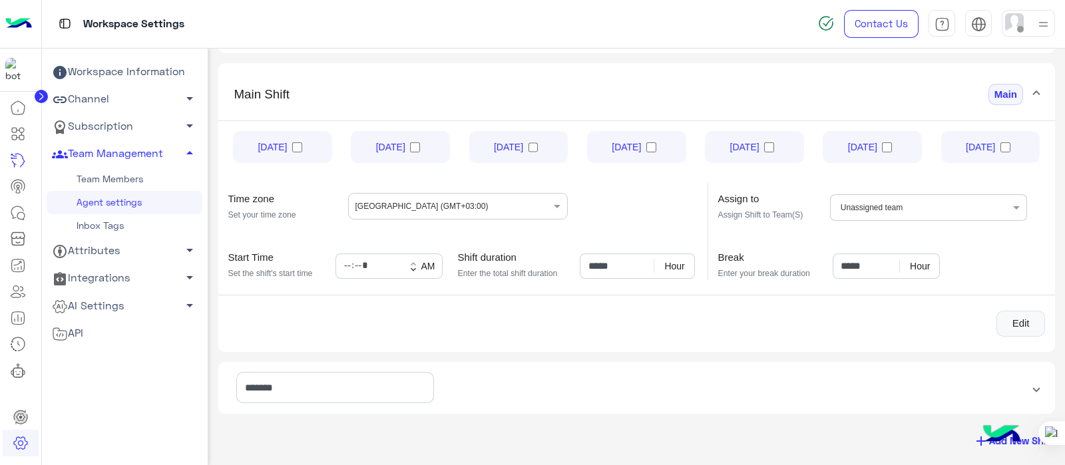
scroll to position [103, 0]
click at [851, 322] on button "Edit" at bounding box center [1020, 326] width 49 height 27
click at [847, 264] on input "*****" at bounding box center [886, 268] width 107 height 25
type input "*****"
click at [851, 325] on button "Save" at bounding box center [1018, 326] width 54 height 27
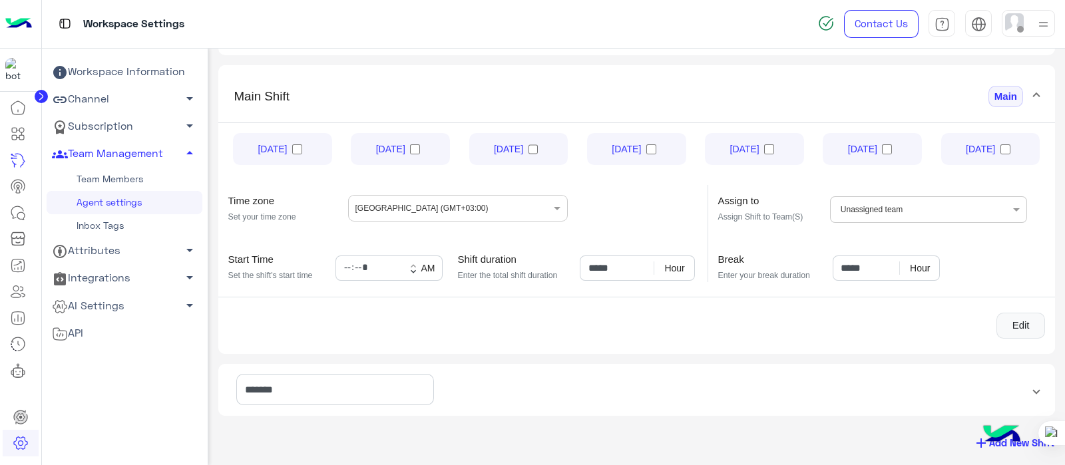
click at [851, 208] on ng-select "Choose the Teams Unassigned team" at bounding box center [928, 209] width 196 height 27
click at [851, 371] on mat-expansion-panel-header "*******" at bounding box center [636, 395] width 837 height 32
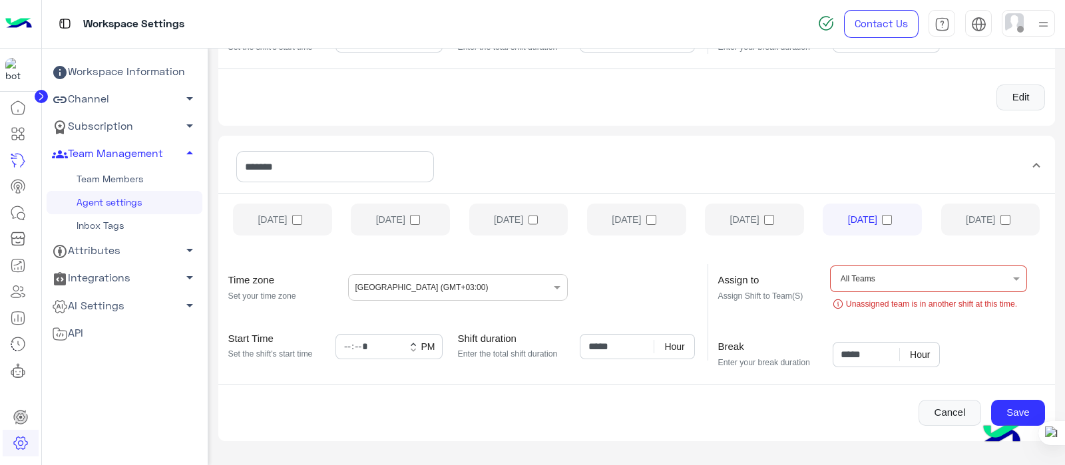
scroll to position [355, 0]
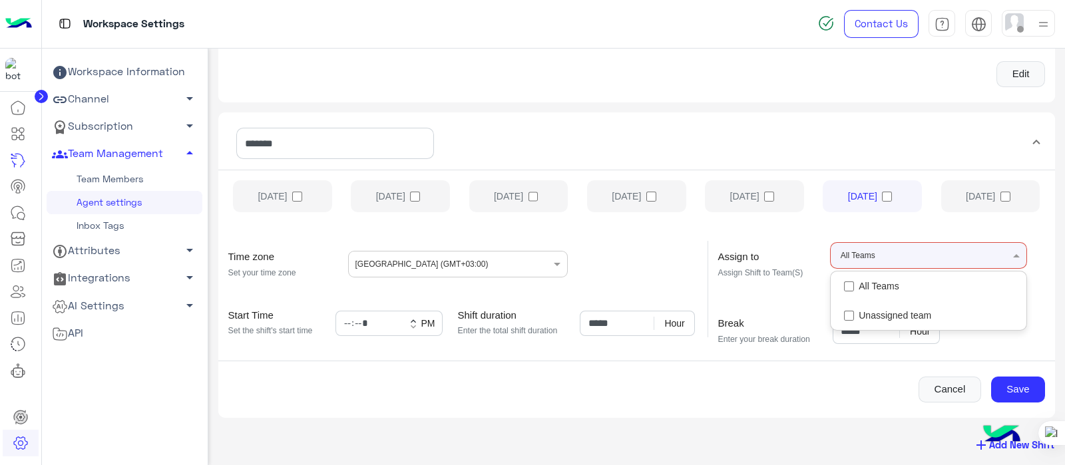
click at [835, 251] on span "All Teams" at bounding box center [857, 255] width 45 height 13
click at [851, 282] on div "All Teams" at bounding box center [928, 286] width 195 height 29
click at [839, 272] on div "All Teams" at bounding box center [928, 286] width 195 height 29
click at [851, 236] on div "Assign to Assign Shift to Team(S) Choose the Teams All Teams Unassigned team Un…" at bounding box center [886, 288] width 357 height 113
click at [851, 250] on span at bounding box center [1018, 255] width 17 height 13
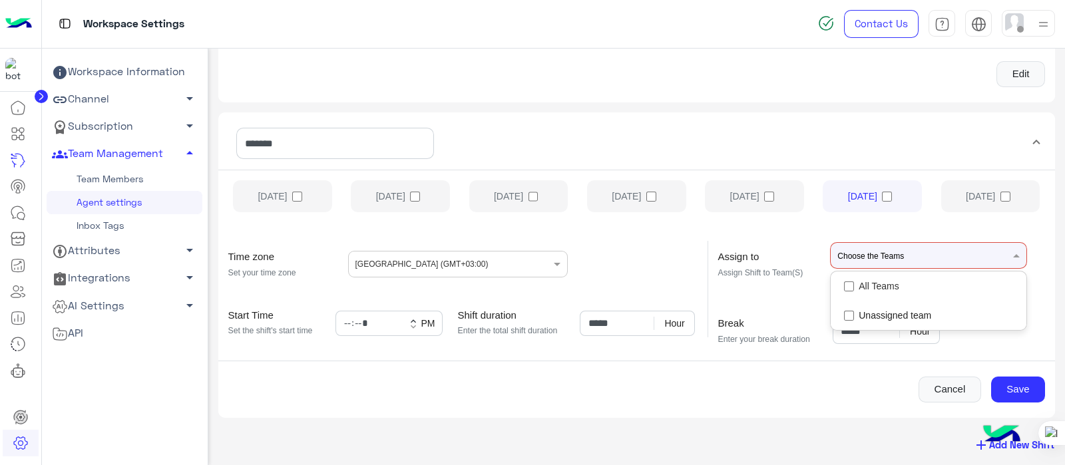
click at [851, 252] on span at bounding box center [1018, 255] width 17 height 13
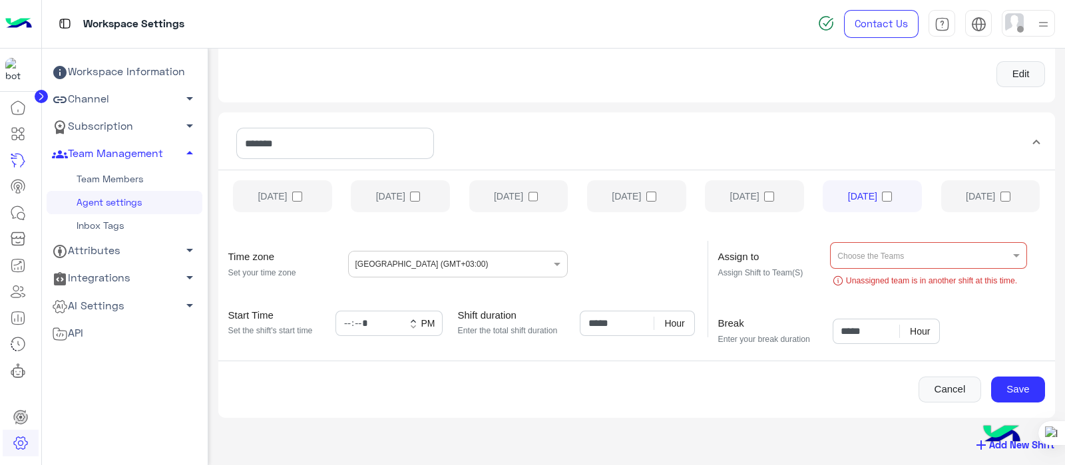
click at [851, 138] on span at bounding box center [1036, 143] width 5 height 15
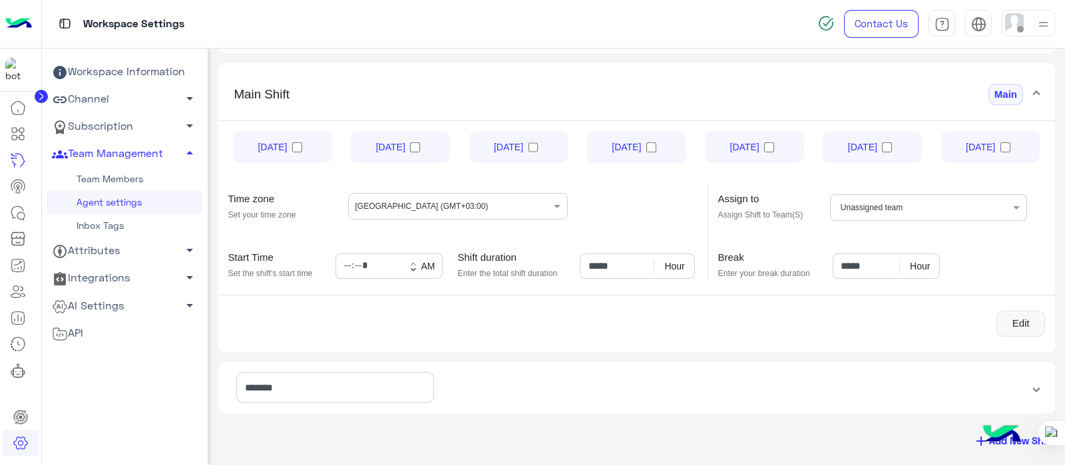
scroll to position [103, 0]
click at [851, 371] on span "*******" at bounding box center [634, 389] width 800 height 51
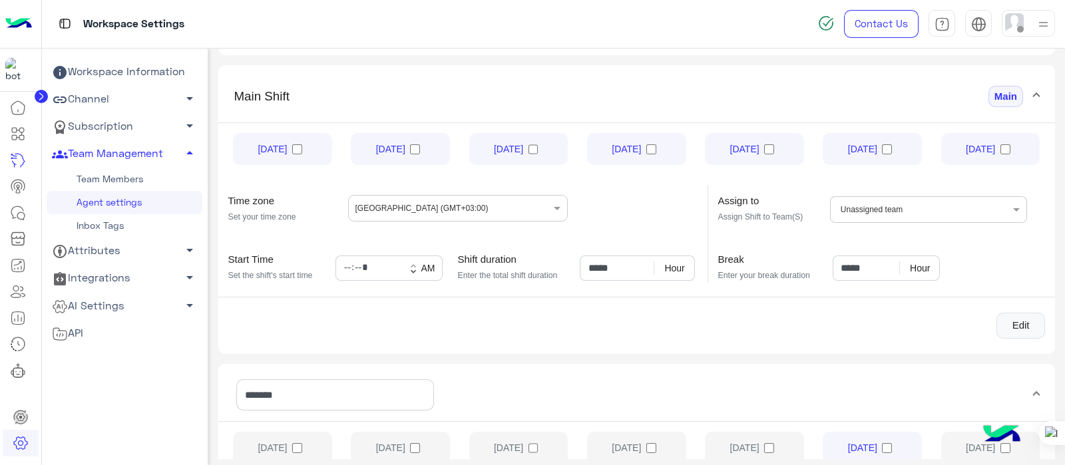
scroll to position [355, 0]
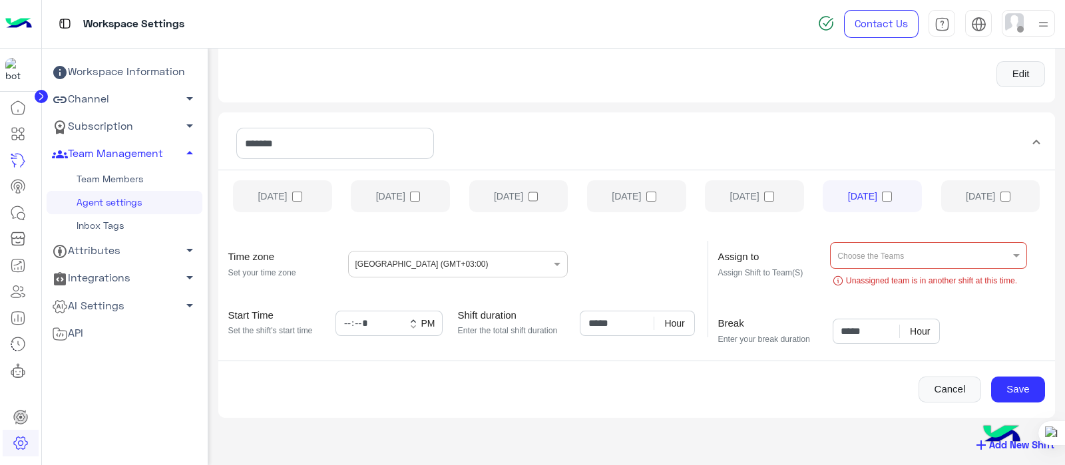
click at [851, 132] on mat-expansion-panel-header "*******" at bounding box center [636, 148] width 837 height 43
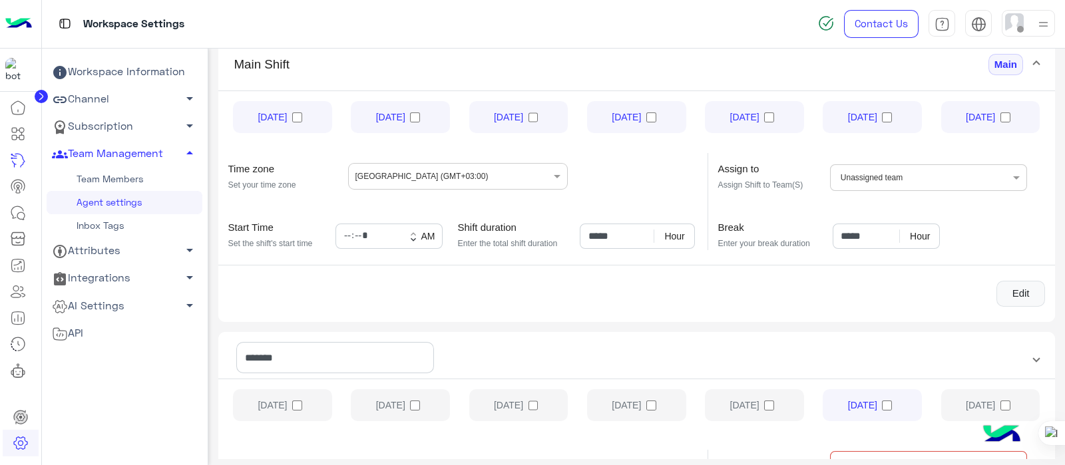
scroll to position [103, 0]
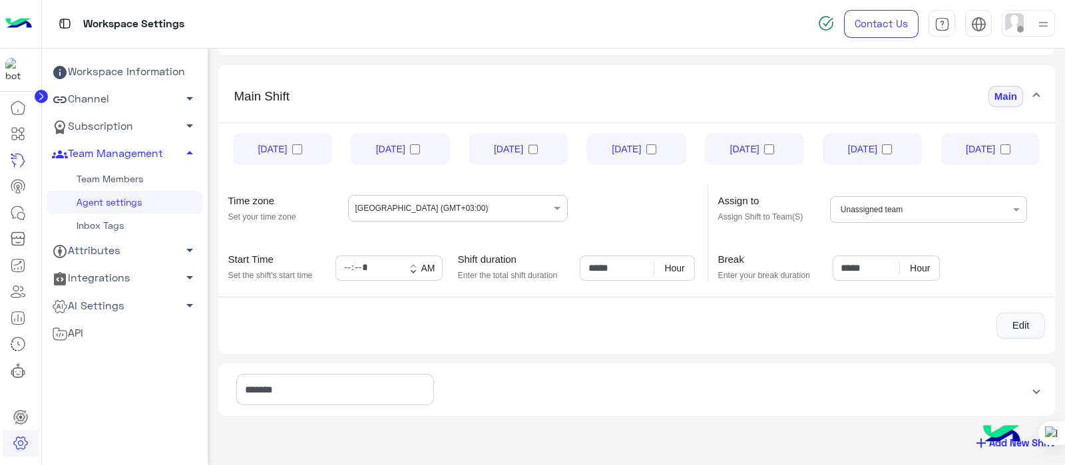
click at [851, 371] on span "*******" at bounding box center [634, 389] width 800 height 51
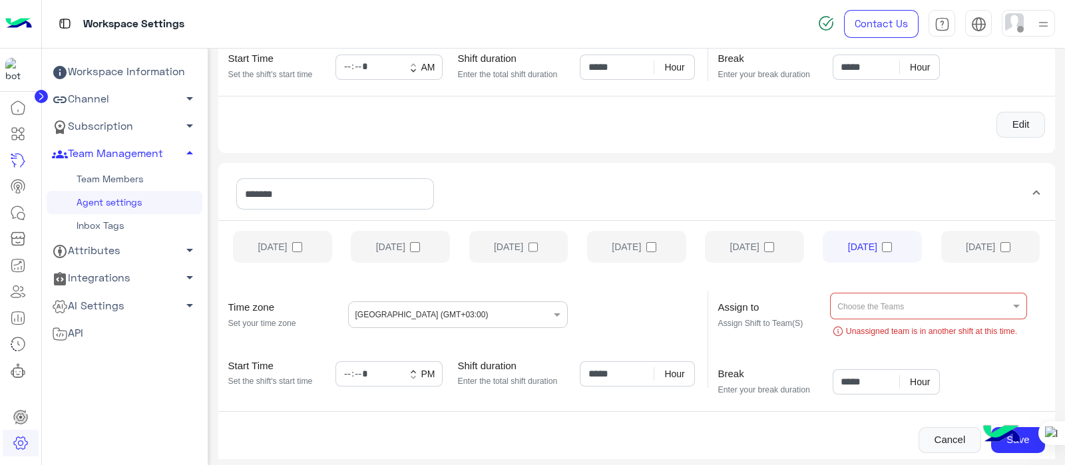
scroll to position [355, 0]
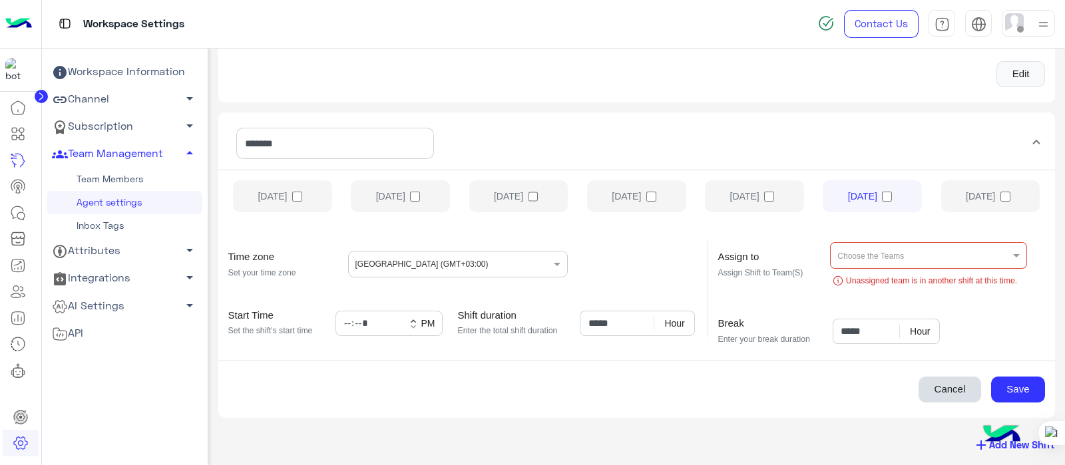
click at [851, 371] on button "Cancel" at bounding box center [949, 390] width 63 height 27
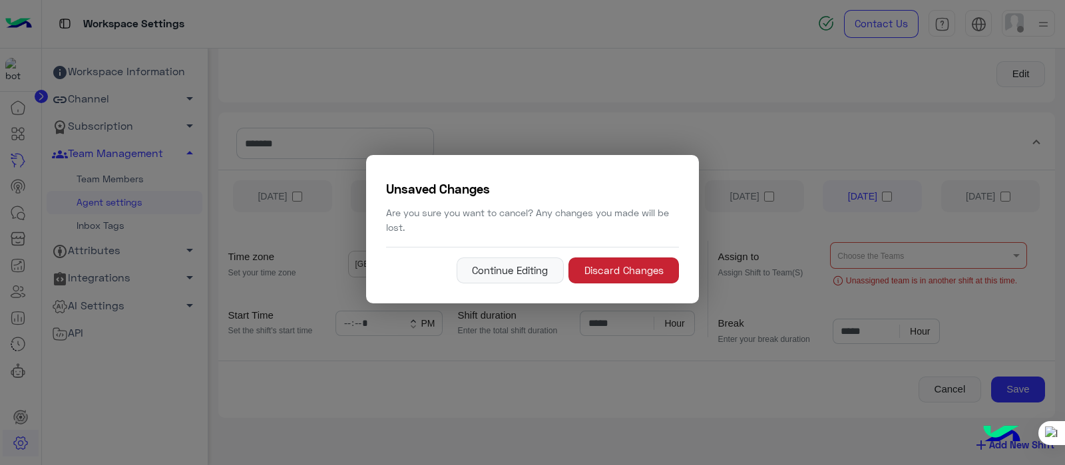
click at [624, 277] on button "Discard Changes" at bounding box center [623, 271] width 110 height 27
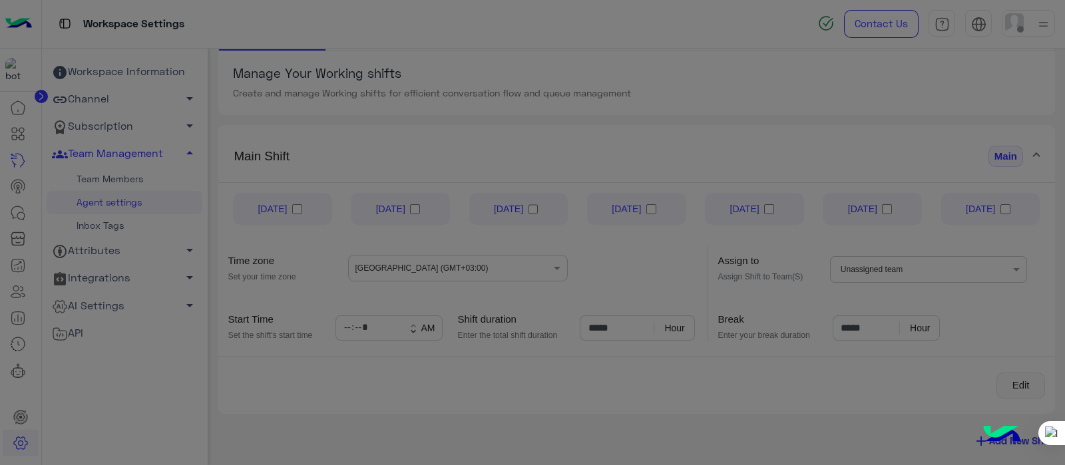
scroll to position [41, 0]
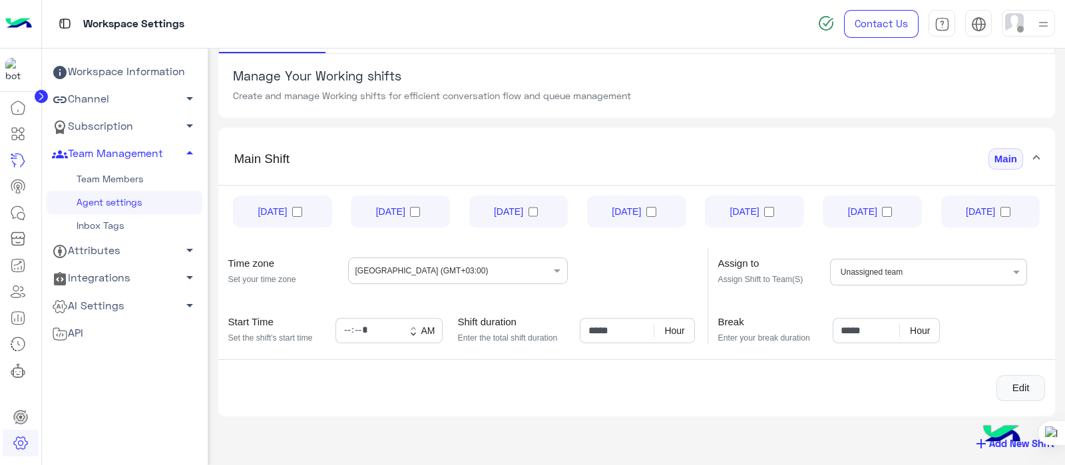
click at [90, 175] on link "Team Members" at bounding box center [125, 179] width 156 height 23
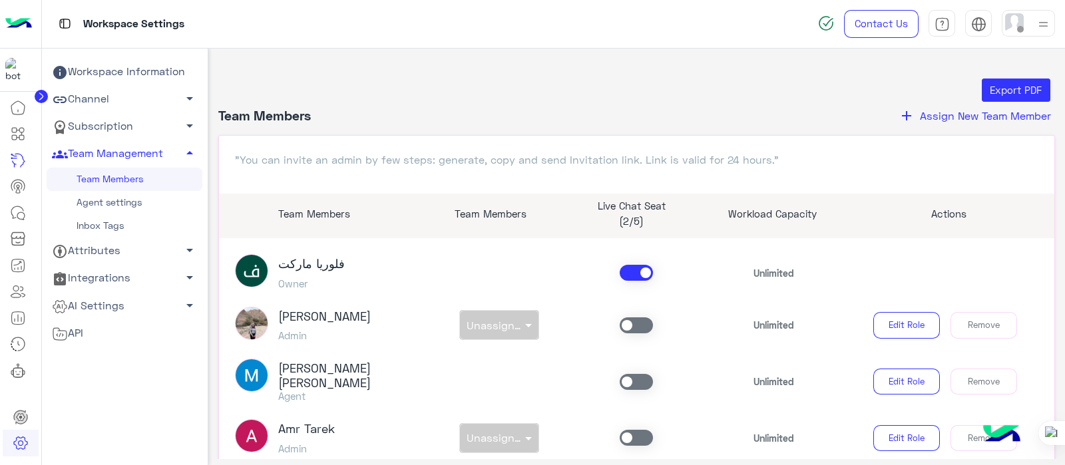
drag, startPoint x: 1064, startPoint y: 229, endPoint x: 1052, endPoint y: 331, distance: 102.5
click at [851, 331] on html "Workspace Settings Contact Us Help Center عربي English Workspace Information Ch…" at bounding box center [532, 232] width 1065 height 465
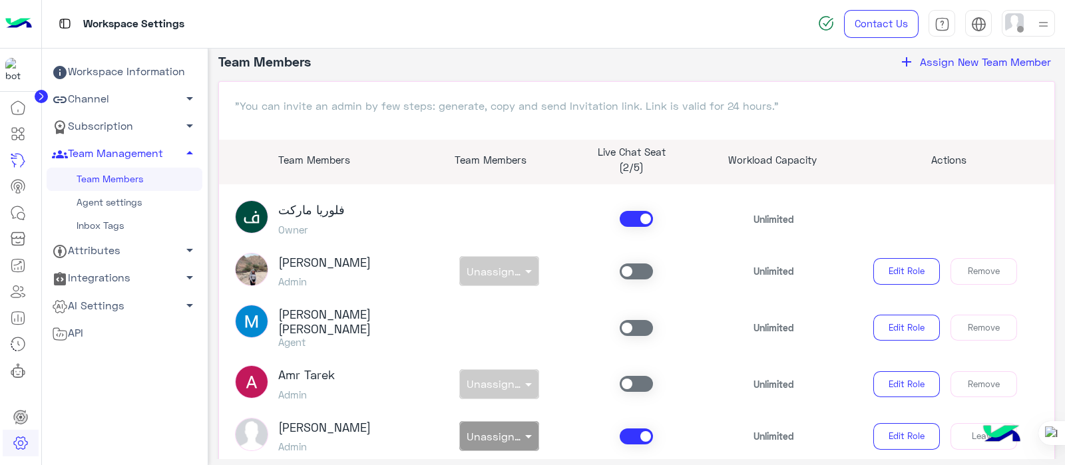
scroll to position [142, 0]
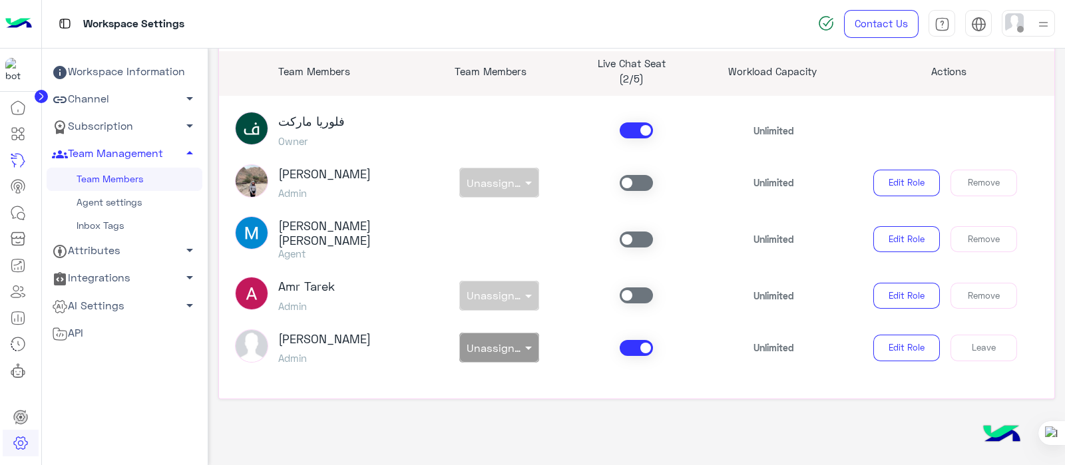
click at [777, 344] on p "Unlimited" at bounding box center [773, 348] width 41 height 14
click at [753, 341] on p "Unlimited" at bounding box center [773, 348] width 41 height 14
click at [107, 194] on link "Agent settings" at bounding box center [125, 202] width 156 height 23
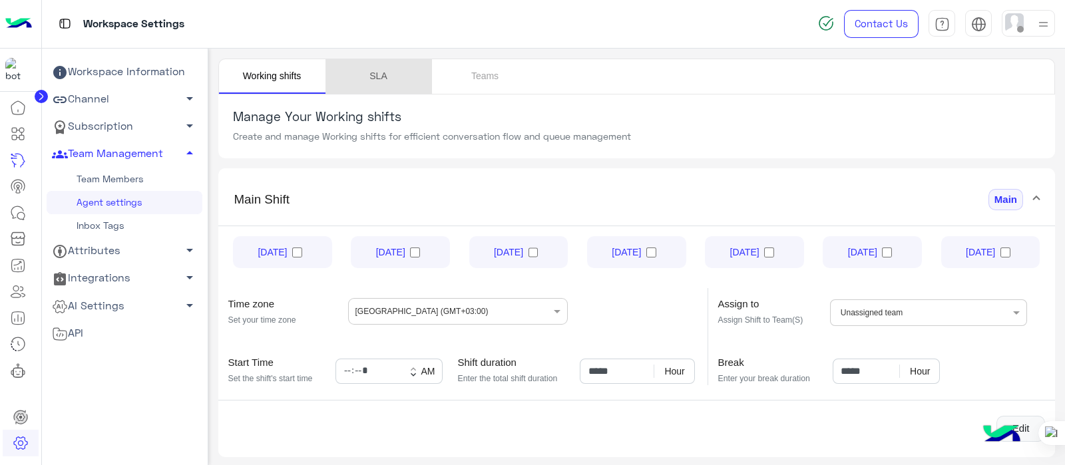
click at [386, 67] on link "SLA" at bounding box center [378, 76] width 106 height 35
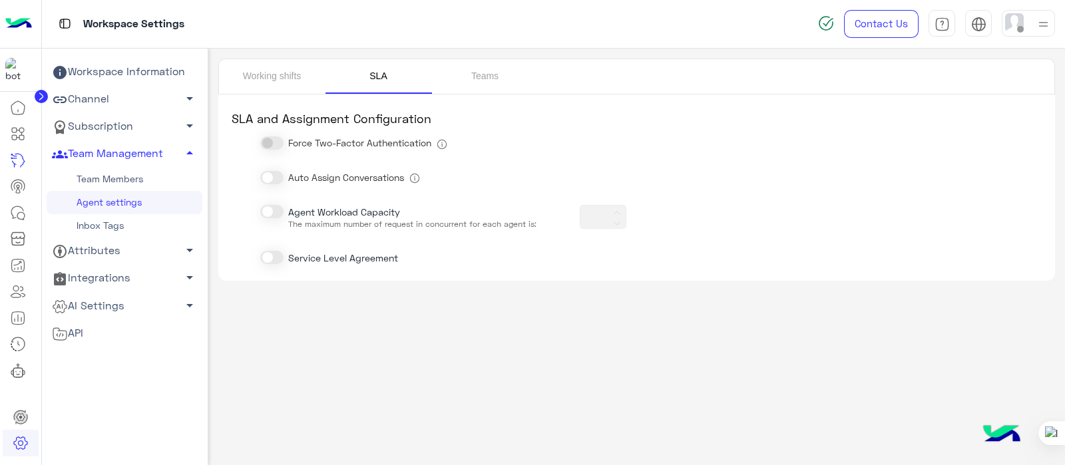
click at [269, 210] on span at bounding box center [271, 211] width 23 height 13
click at [616, 211] on icon at bounding box center [617, 213] width 8 height 8
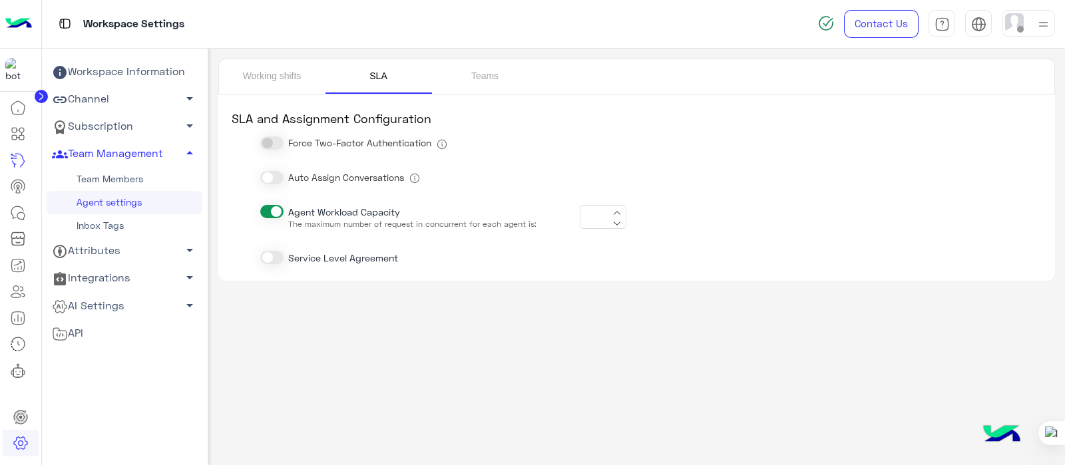
click at [618, 222] on icon at bounding box center [617, 224] width 8 height 8
click at [616, 212] on icon at bounding box center [617, 213] width 8 height 8
click at [616, 222] on icon at bounding box center [617, 224] width 8 height 8
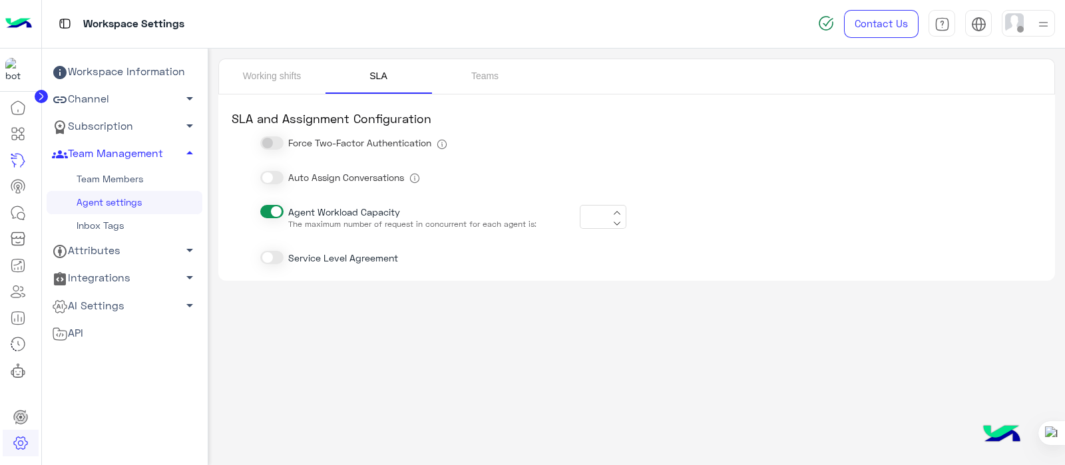
type input "*"
click at [269, 218] on span at bounding box center [271, 211] width 23 height 13
click at [100, 180] on link "Team Members" at bounding box center [125, 179] width 156 height 23
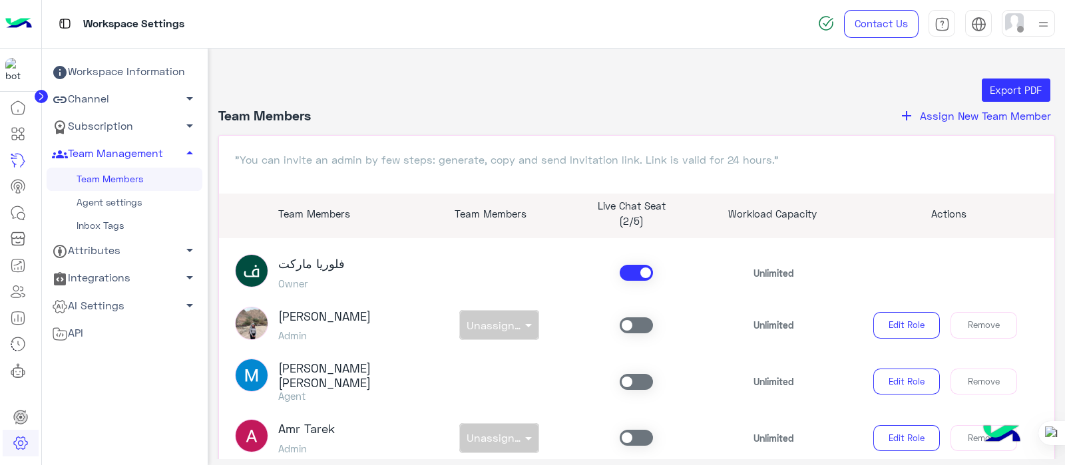
click at [108, 203] on link "Agent settings" at bounding box center [125, 202] width 156 height 23
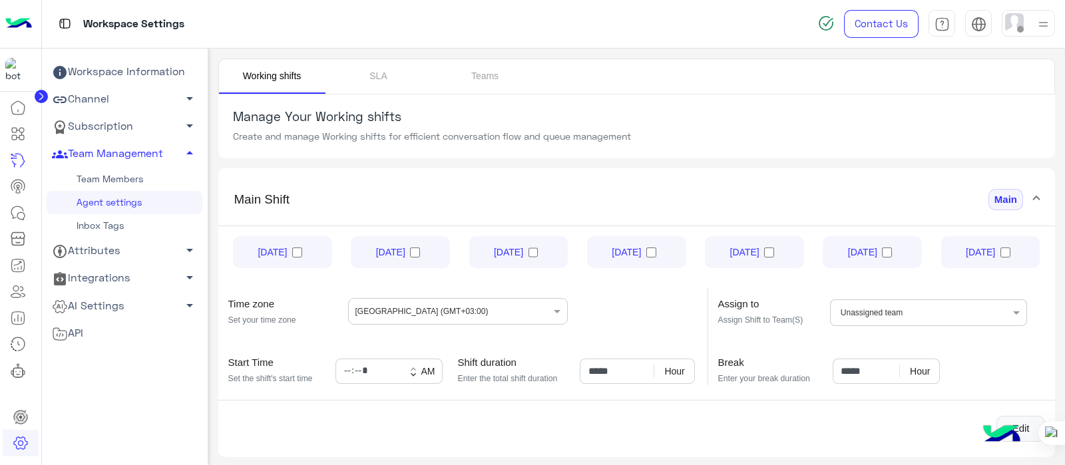
click at [97, 177] on link "Team Members" at bounding box center [125, 179] width 156 height 23
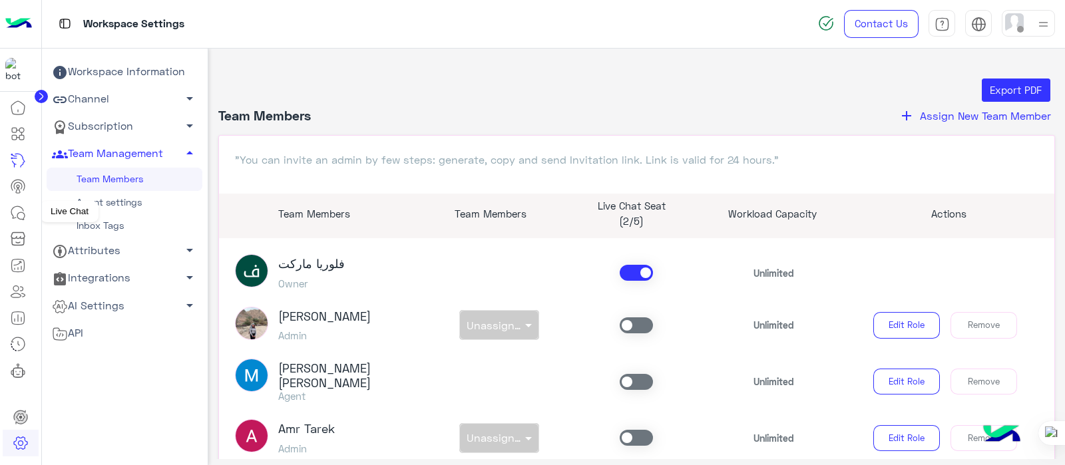
click at [21, 213] on icon at bounding box center [18, 213] width 16 height 16
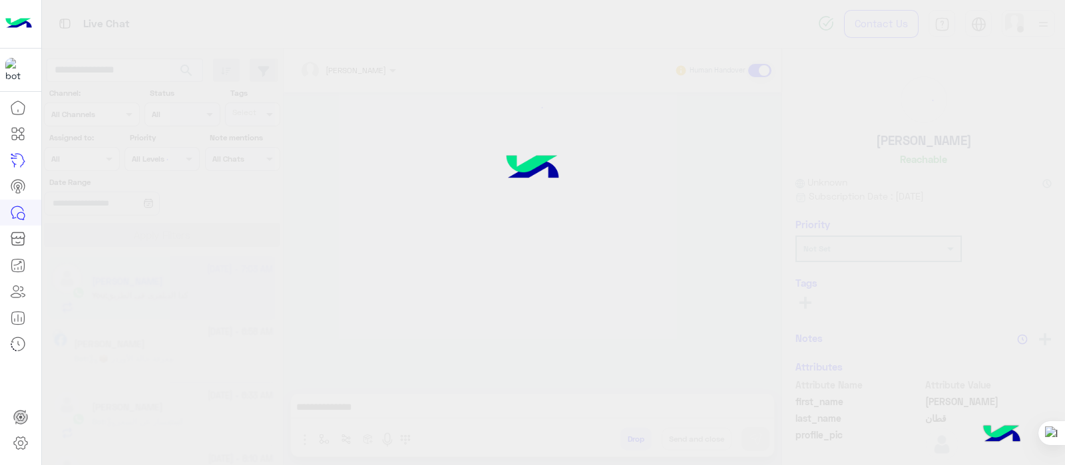
scroll to position [127, 0]
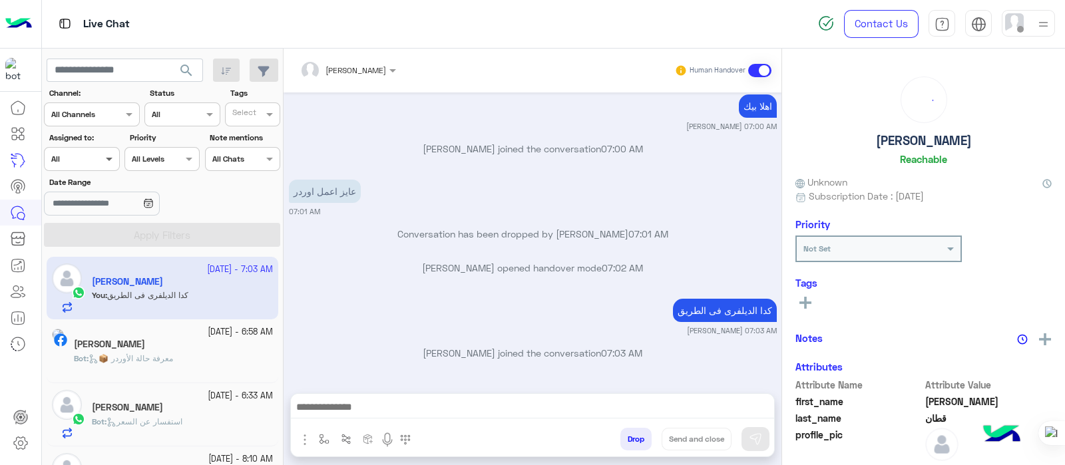
click at [102, 154] on span at bounding box center [110, 159] width 17 height 14
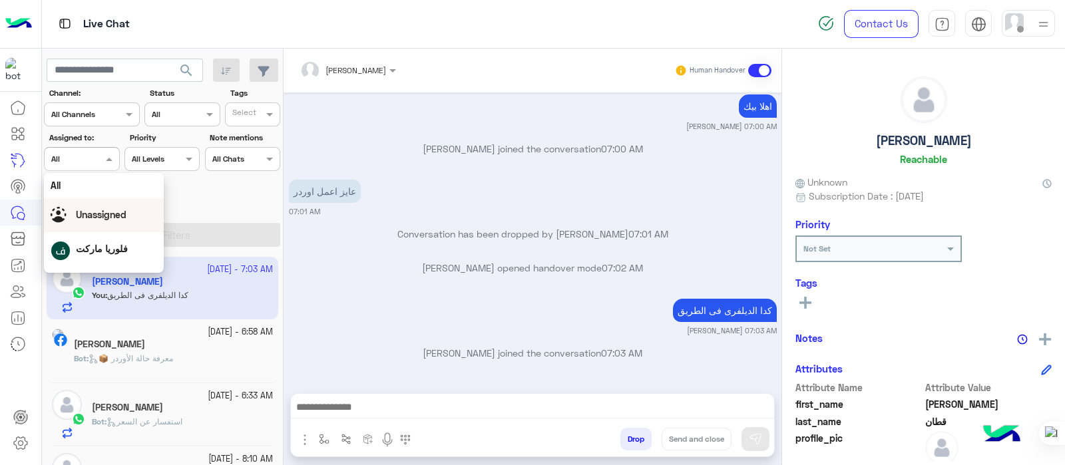
click at [93, 216] on span "Unassigned" at bounding box center [101, 214] width 51 height 11
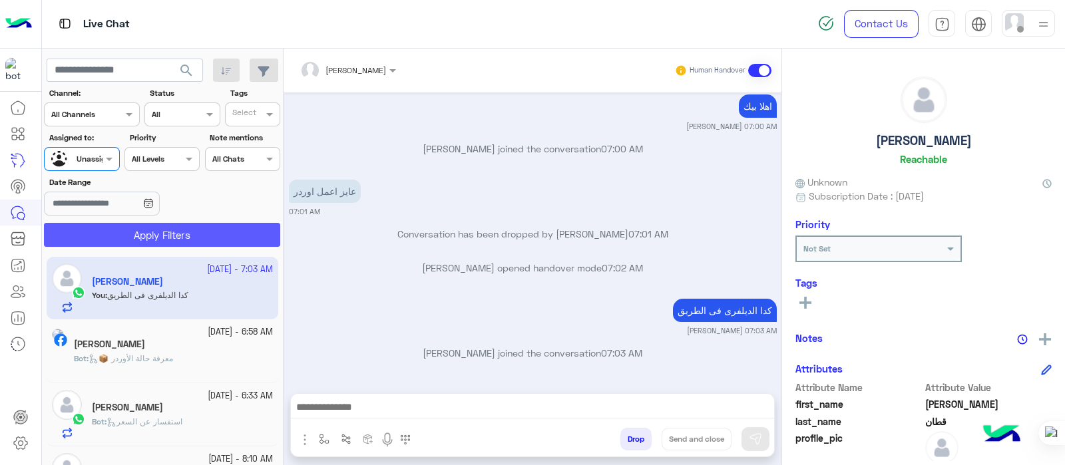
click at [139, 238] on button "Apply Filters" at bounding box center [162, 235] width 236 height 24
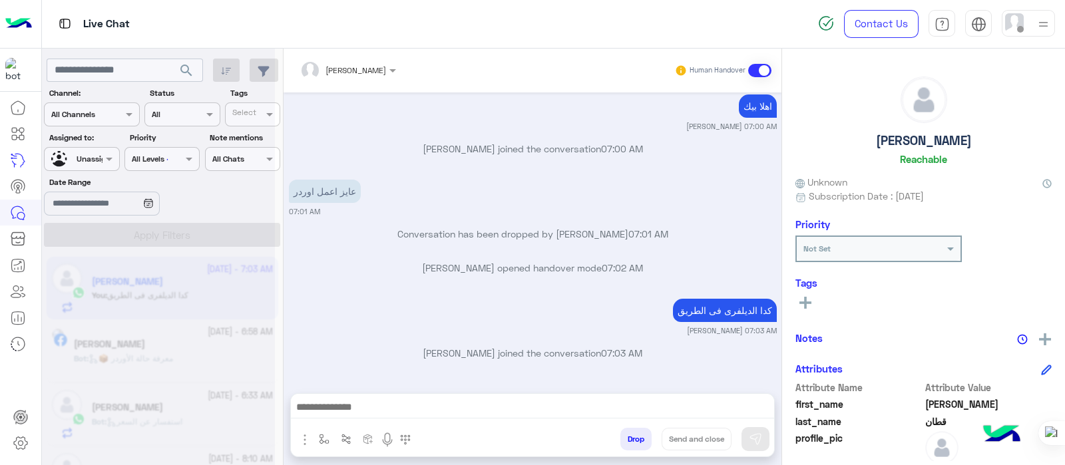
click at [96, 161] on div at bounding box center [158, 237] width 233 height 465
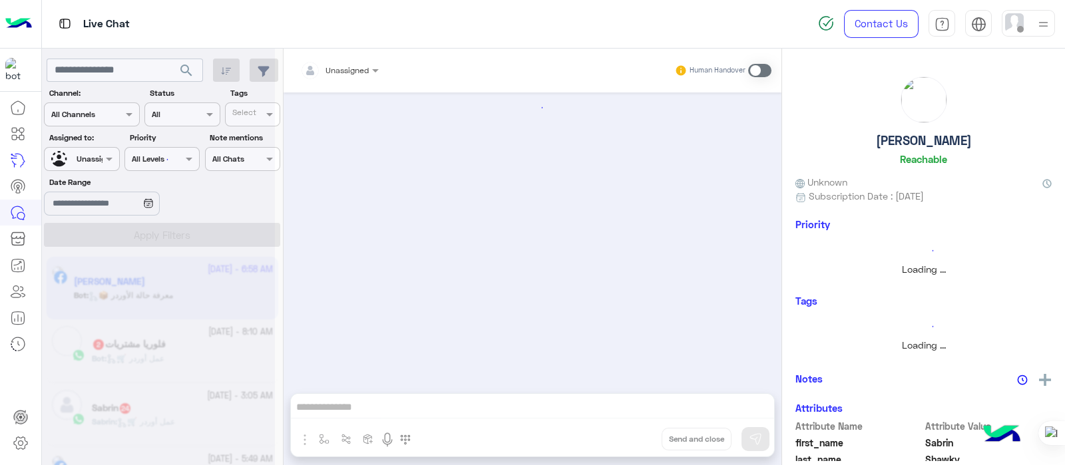
scroll to position [416, 0]
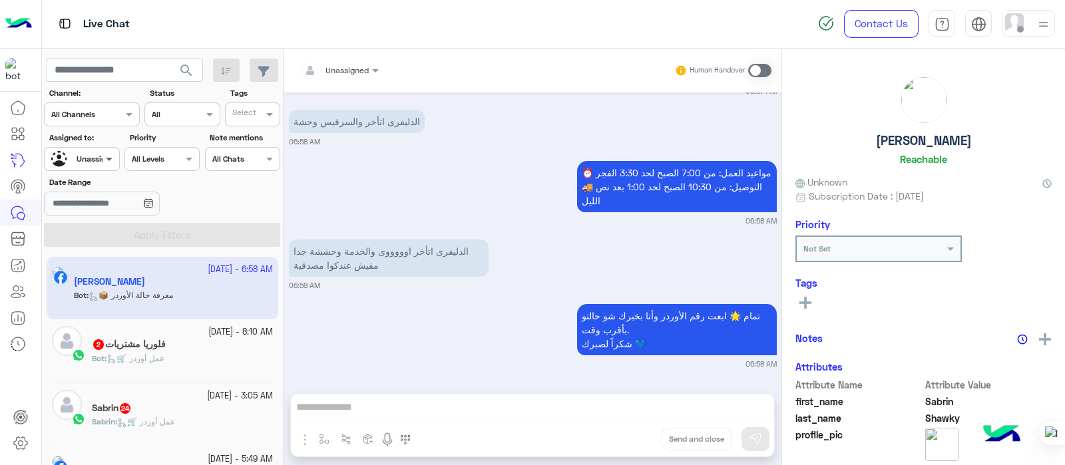
click at [109, 156] on span at bounding box center [110, 159] width 17 height 14
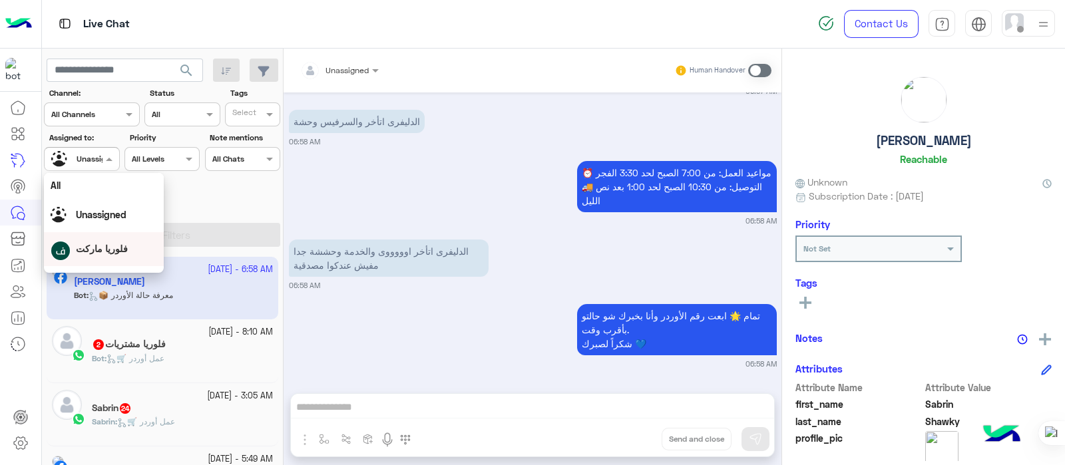
click at [97, 248] on span "فلوريا ماركت" at bounding box center [102, 248] width 52 height 11
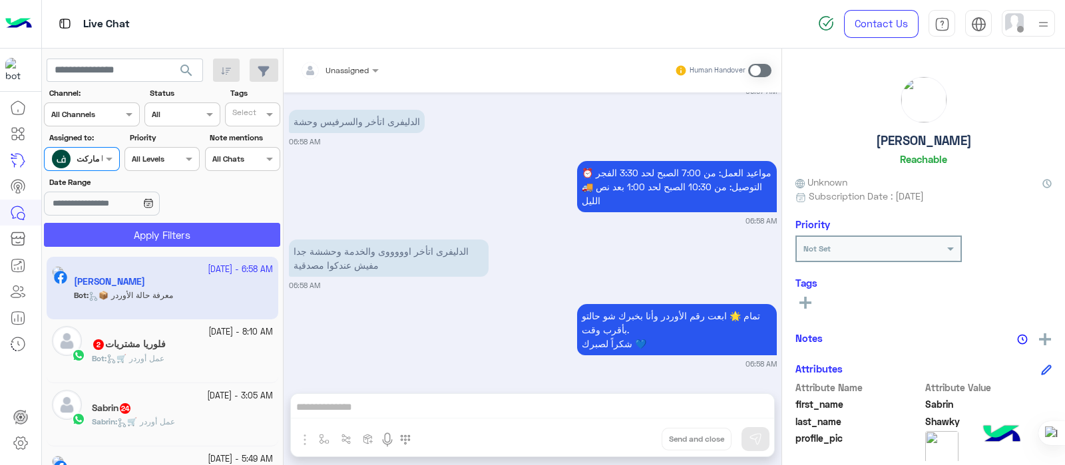
click at [131, 232] on button "Apply Filters" at bounding box center [162, 235] width 236 height 24
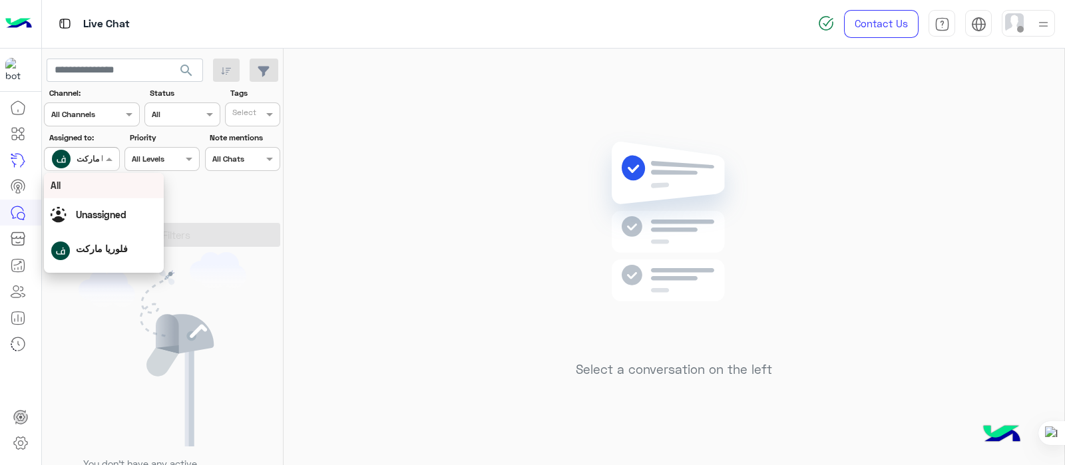
click at [100, 164] on div "فلوريا ماركت" at bounding box center [99, 159] width 44 height 12
click at [77, 215] on span "Unassigned" at bounding box center [101, 214] width 51 height 11
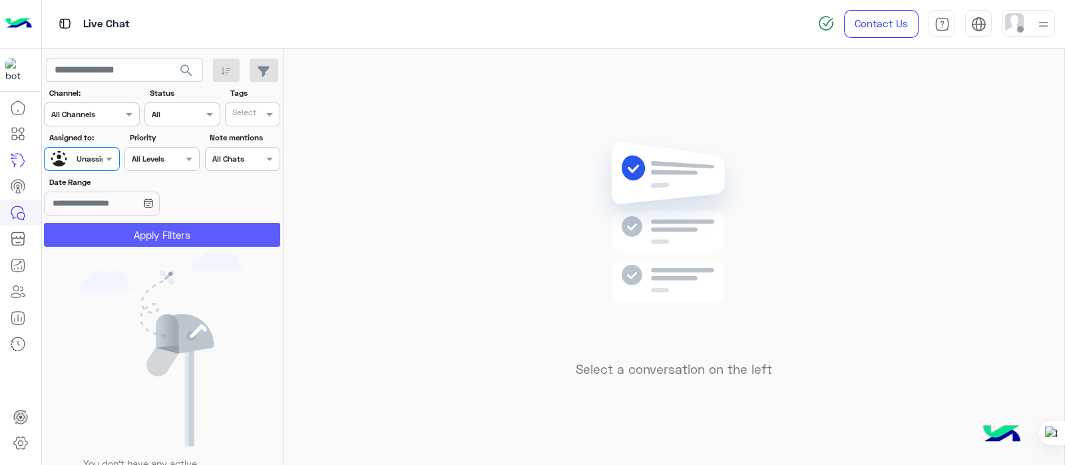
click at [154, 238] on button "Apply Filters" at bounding box center [162, 235] width 236 height 24
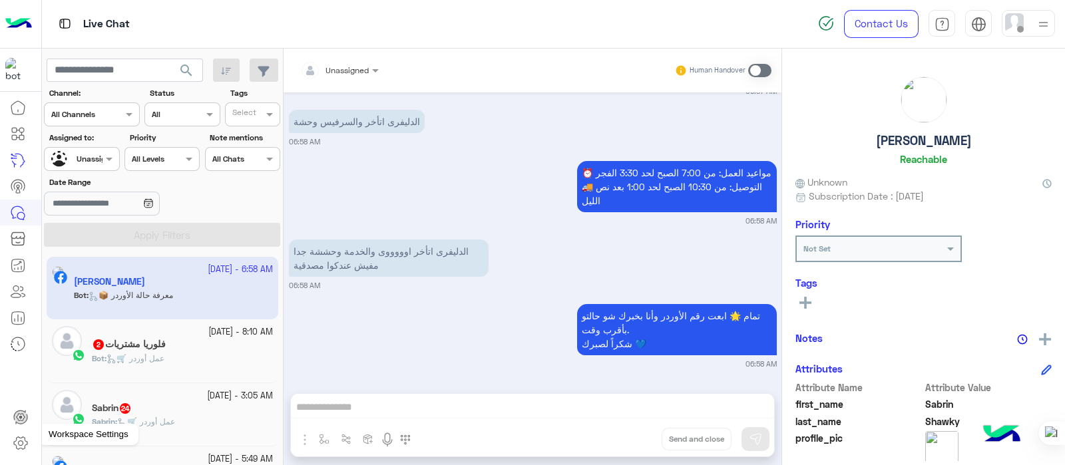
click at [33, 371] on link at bounding box center [21, 443] width 36 height 27
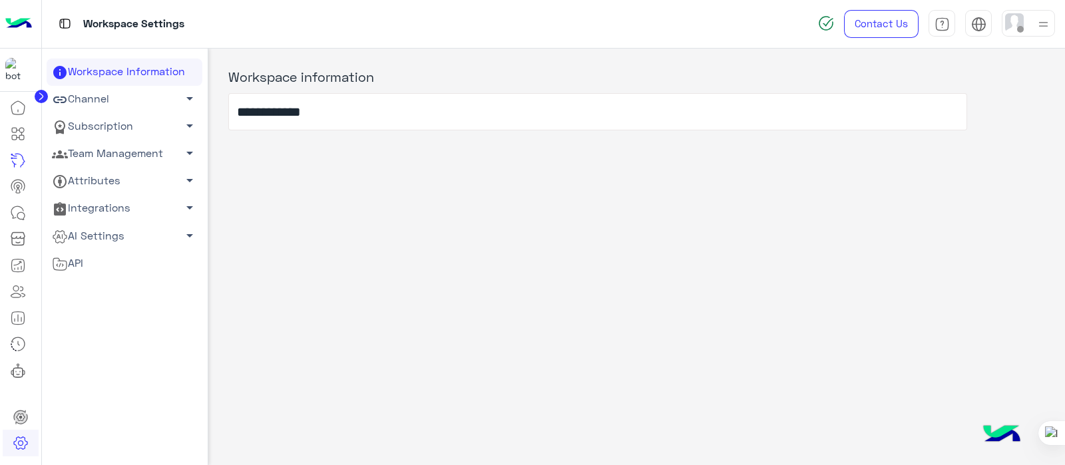
click at [81, 231] on link "AI Settings arrow_drop_down" at bounding box center [125, 235] width 156 height 27
click at [92, 254] on link "Conversational AI Models" at bounding box center [125, 261] width 156 height 23
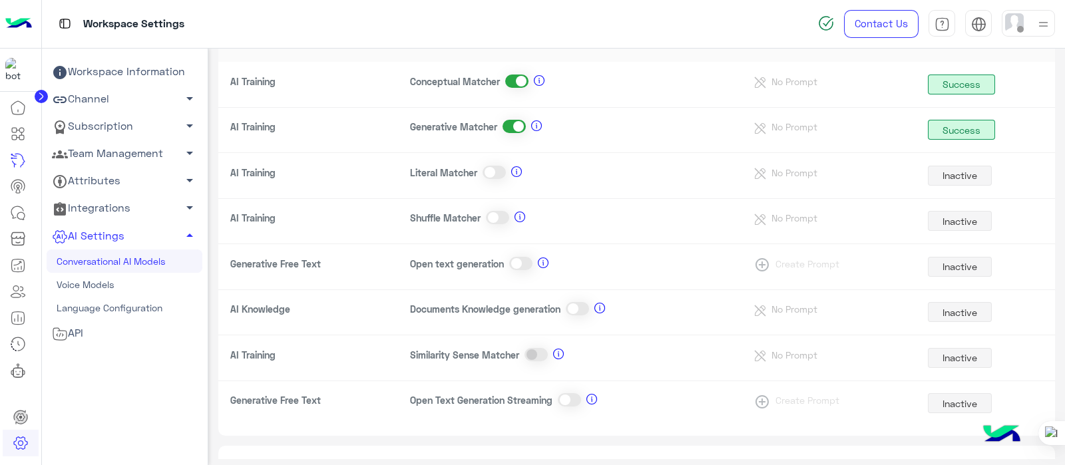
scroll to position [118, 0]
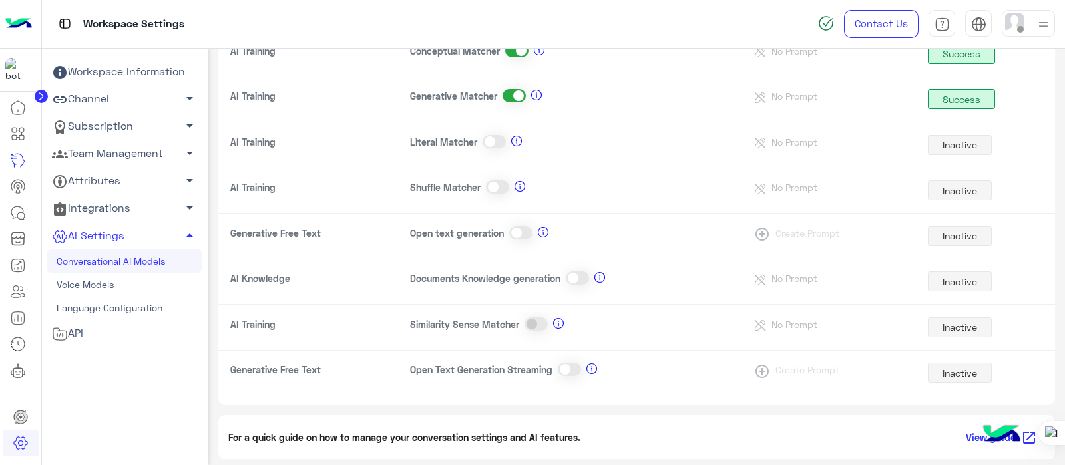
click at [568, 281] on span at bounding box center [577, 278] width 23 height 13
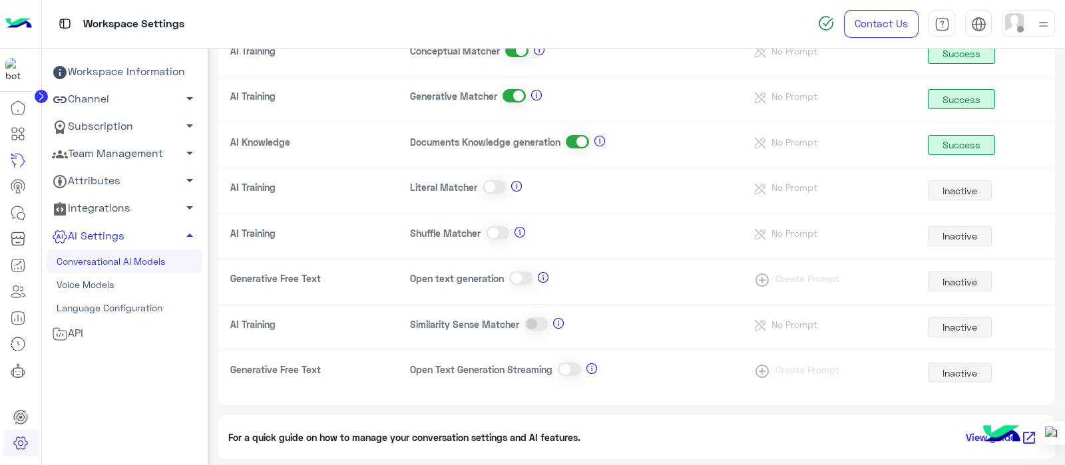
click at [512, 97] on span at bounding box center [513, 95] width 23 height 13
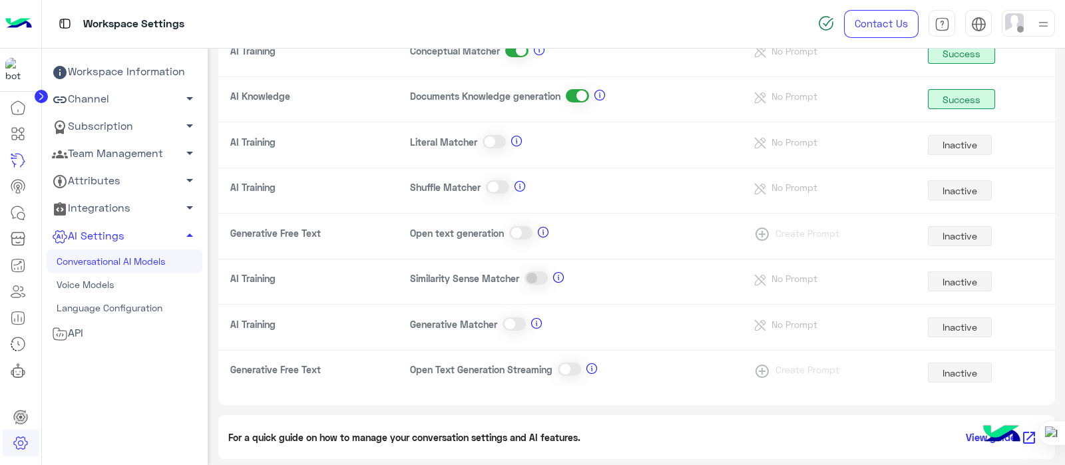
click at [514, 52] on span at bounding box center [516, 50] width 23 height 13
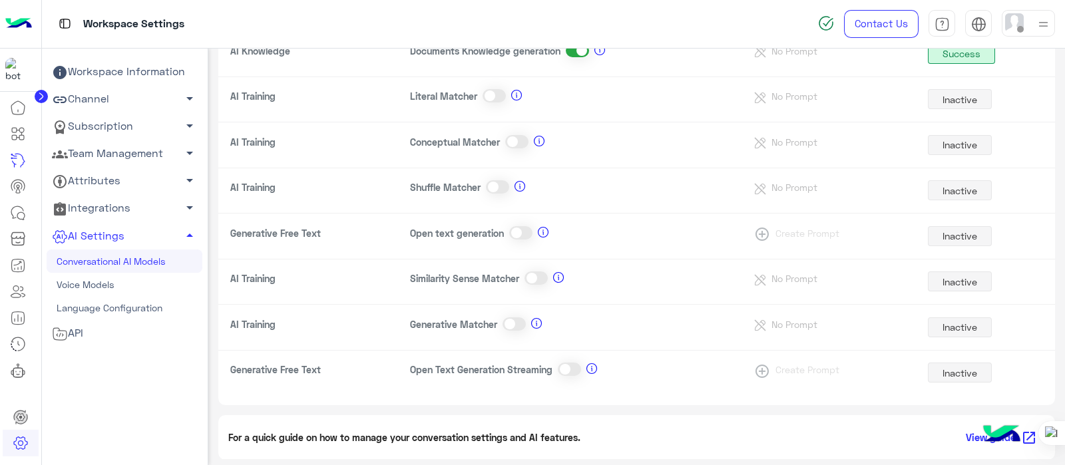
click at [138, 162] on link "Team Management arrow_drop_down" at bounding box center [125, 153] width 156 height 27
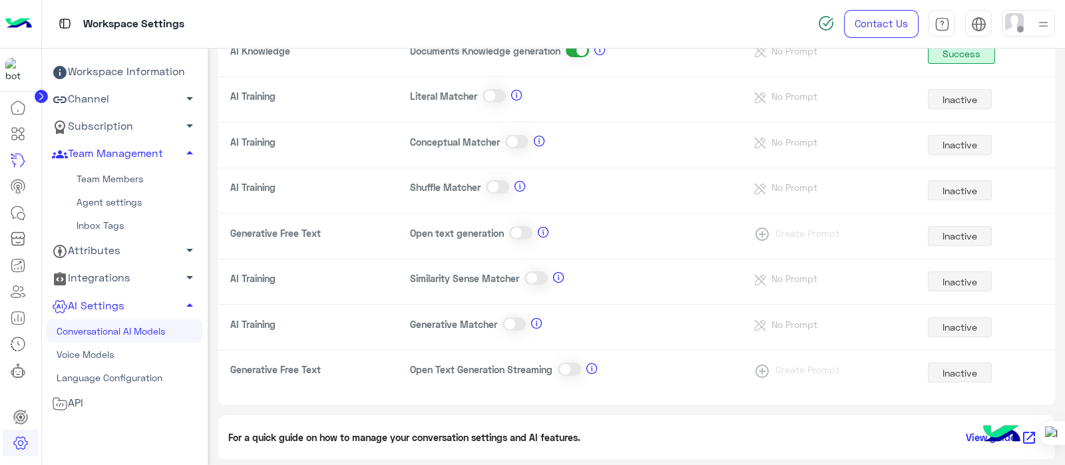
click at [116, 184] on link "Team Members" at bounding box center [125, 179] width 156 height 23
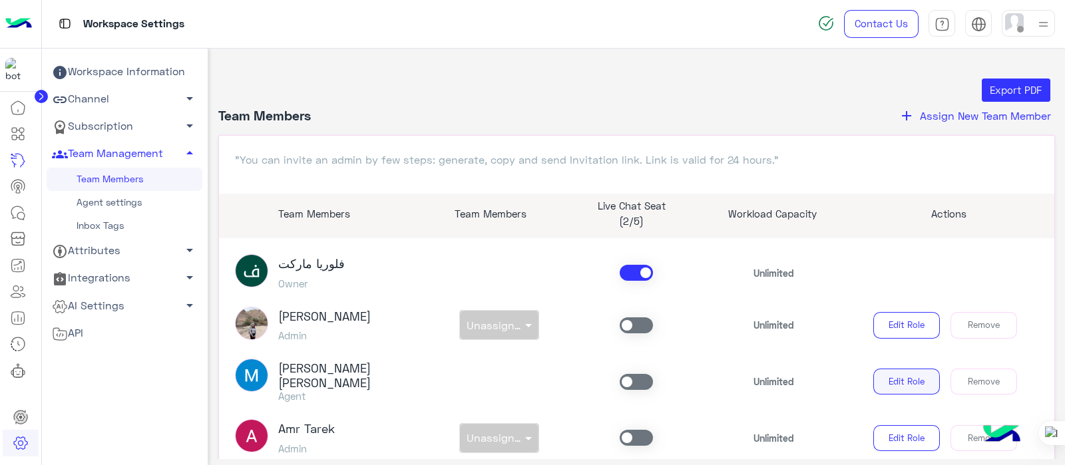
click at [851, 371] on button "Edit Role" at bounding box center [906, 382] width 67 height 27
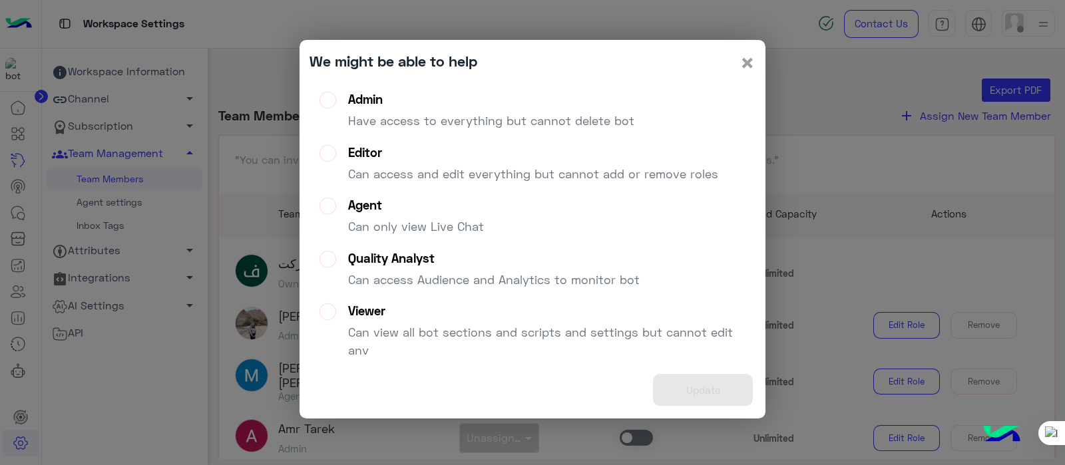
click at [752, 67] on span "×" at bounding box center [747, 62] width 16 height 30
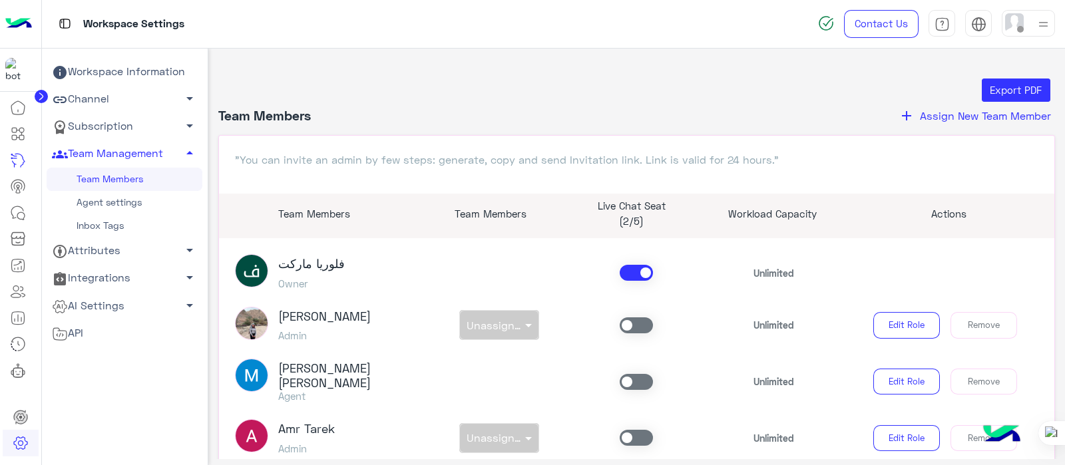
click at [620, 371] on span at bounding box center [636, 382] width 33 height 16
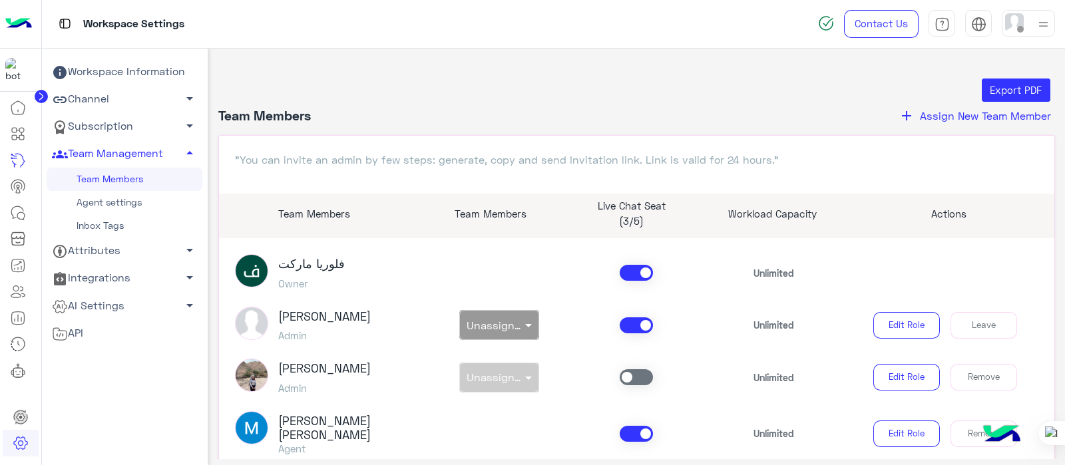
scroll to position [142, 0]
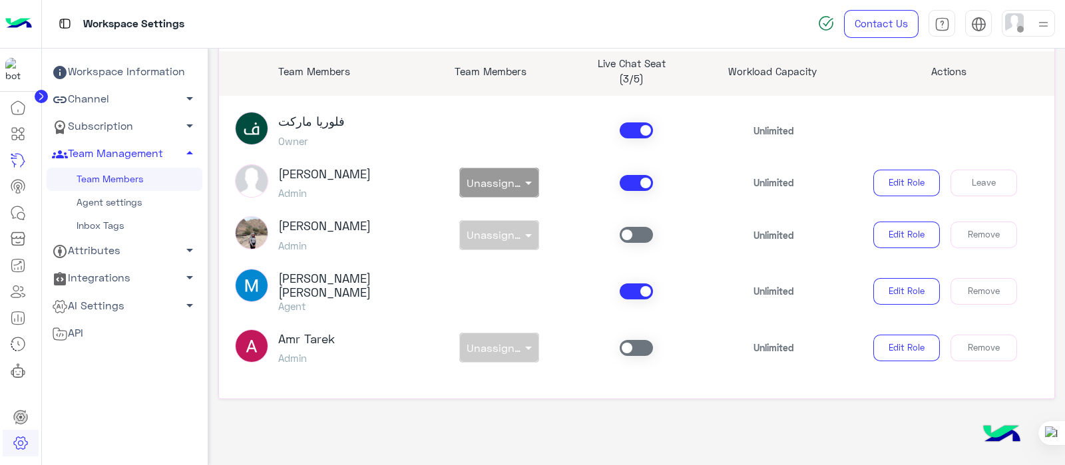
click at [643, 177] on span at bounding box center [636, 183] width 33 height 16
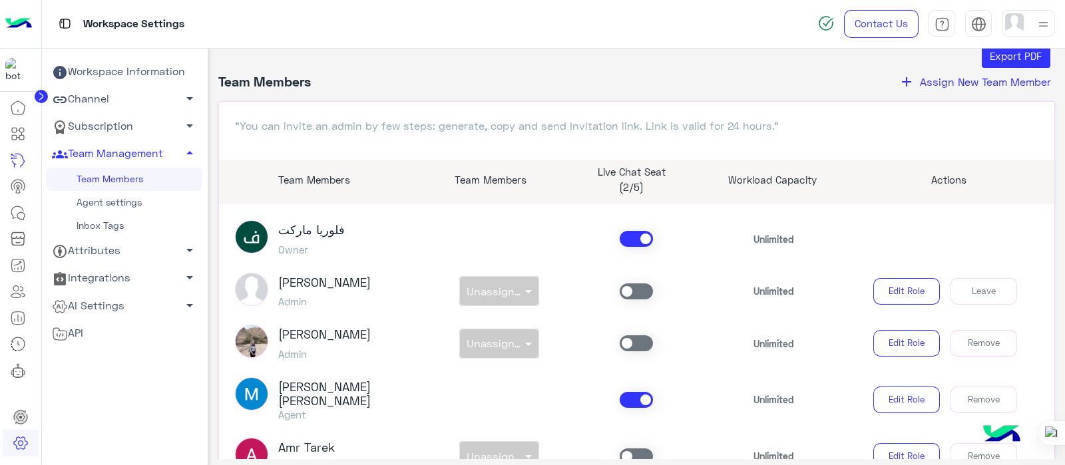
scroll to position [5, 0]
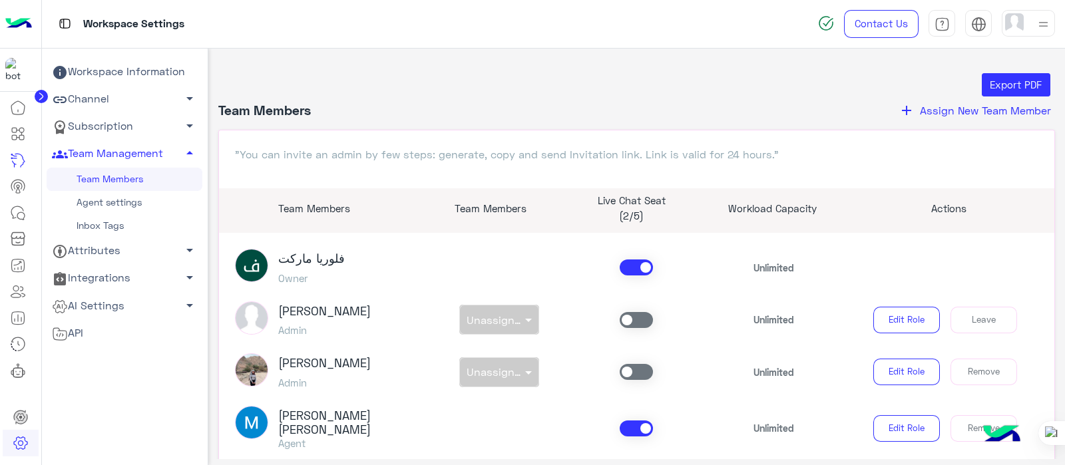
click at [851, 18] on img at bounding box center [1043, 24] width 17 height 17
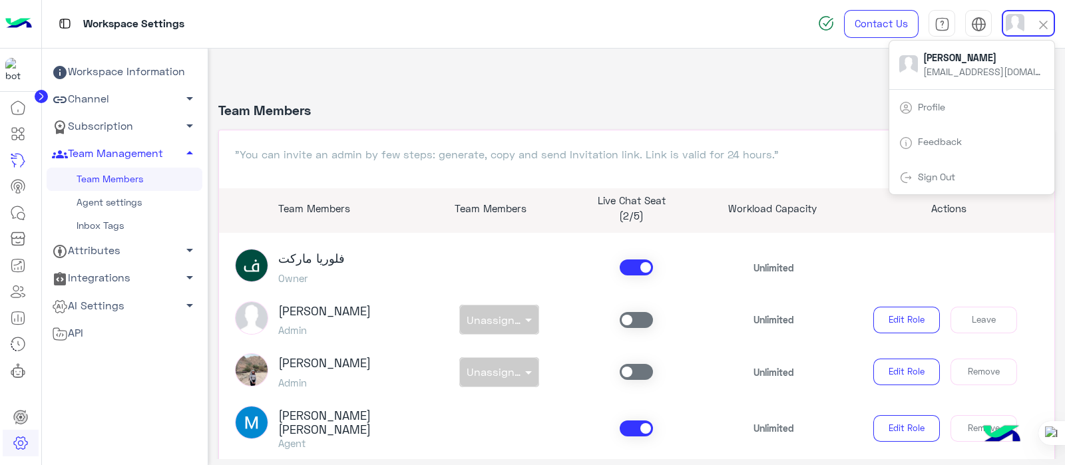
click at [789, 108] on header "Team Members add Assign New Team Member" at bounding box center [636, 116] width 837 height 28
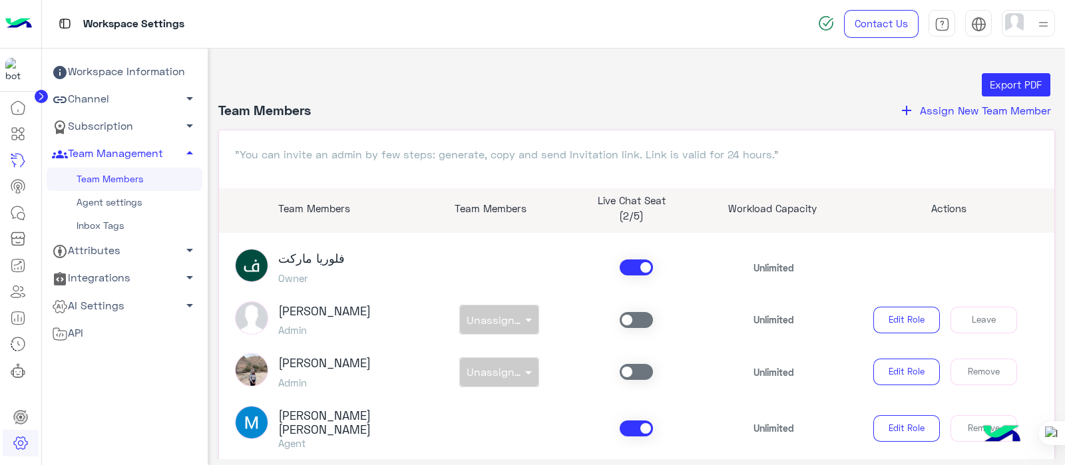
click at [851, 31] on div at bounding box center [1028, 23] width 53 height 27
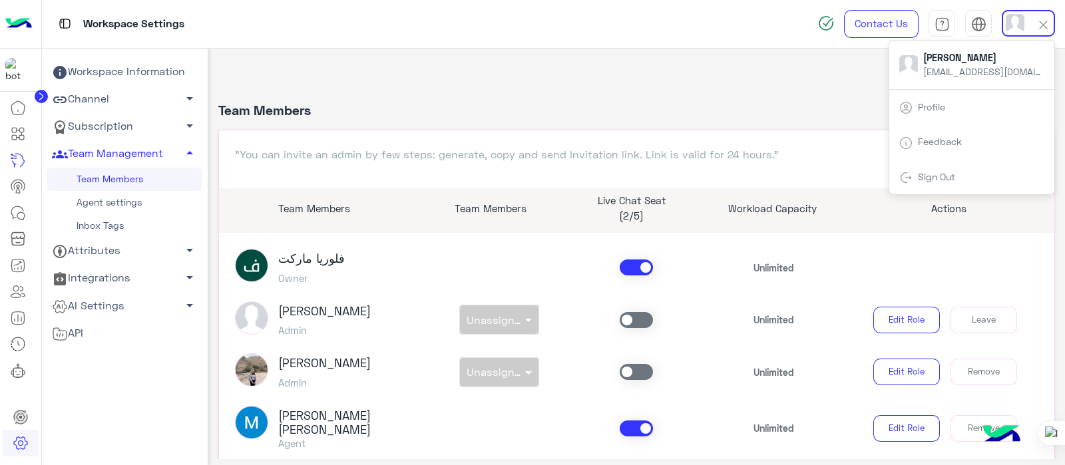
click at [839, 80] on div "Export PDF" at bounding box center [636, 85] width 827 height 24
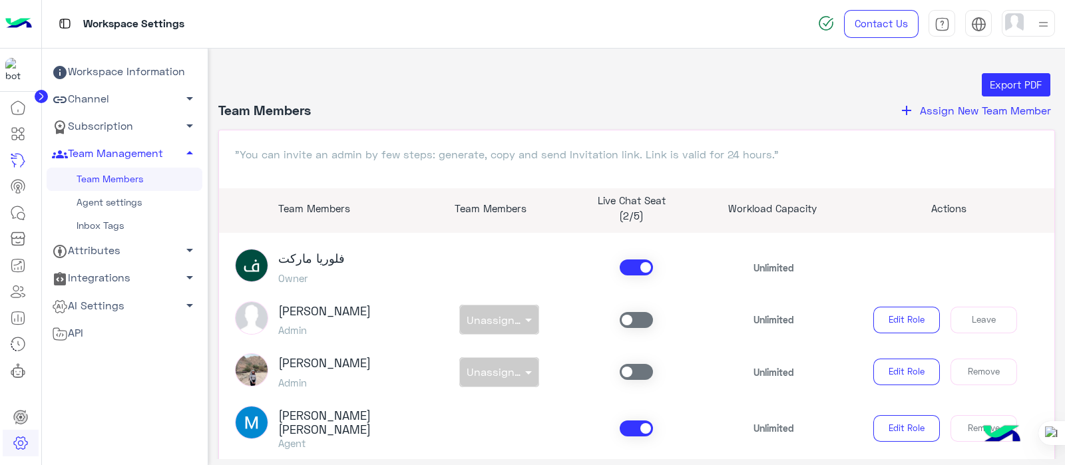
click at [636, 371] on span at bounding box center [636, 372] width 33 height 16
click at [851, 16] on img at bounding box center [1043, 24] width 17 height 17
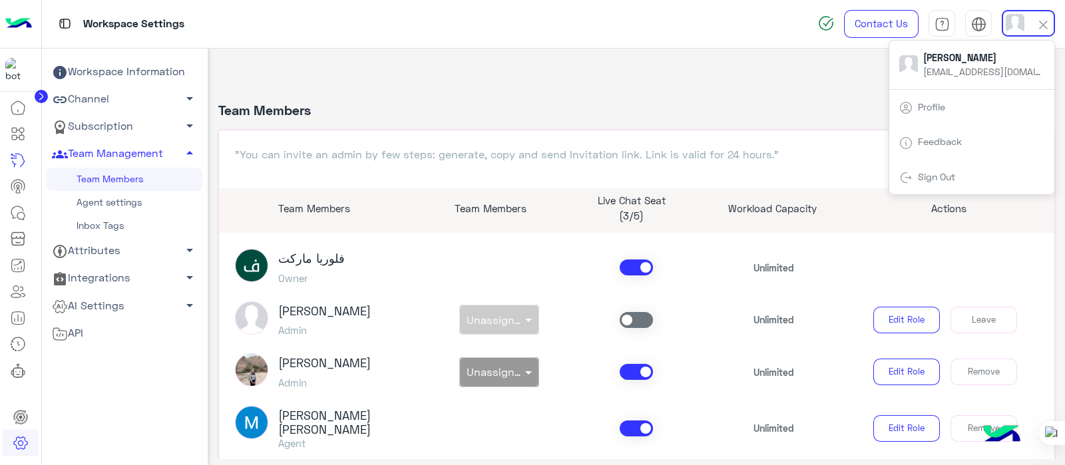
click at [751, 31] on div "Workspace Settings Contact Us Help Center عربي English Sabrin Shawky sabrin.sha…" at bounding box center [554, 24] width 1024 height 49
click at [727, 55] on div "Export PDF Team Members add Assign New Team Member "You can invite an admin by …" at bounding box center [636, 254] width 857 height 411
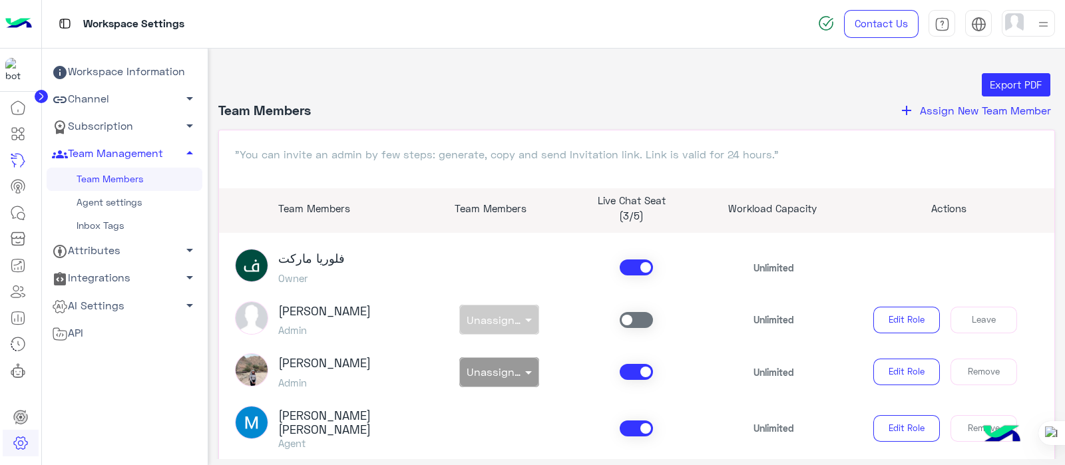
click at [637, 370] on span at bounding box center [636, 372] width 33 height 16
click at [632, 316] on span at bounding box center [636, 320] width 33 height 16
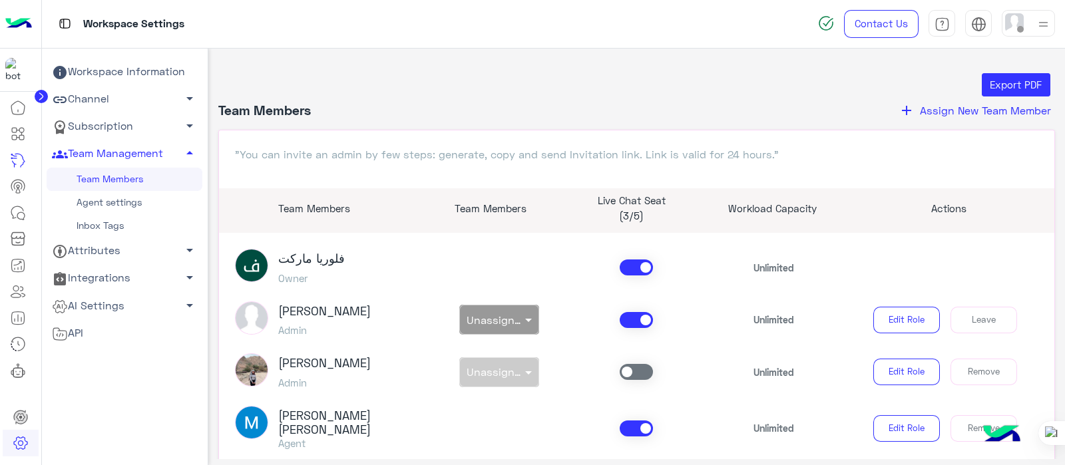
click at [851, 14] on div at bounding box center [1043, 23] width 17 height 25
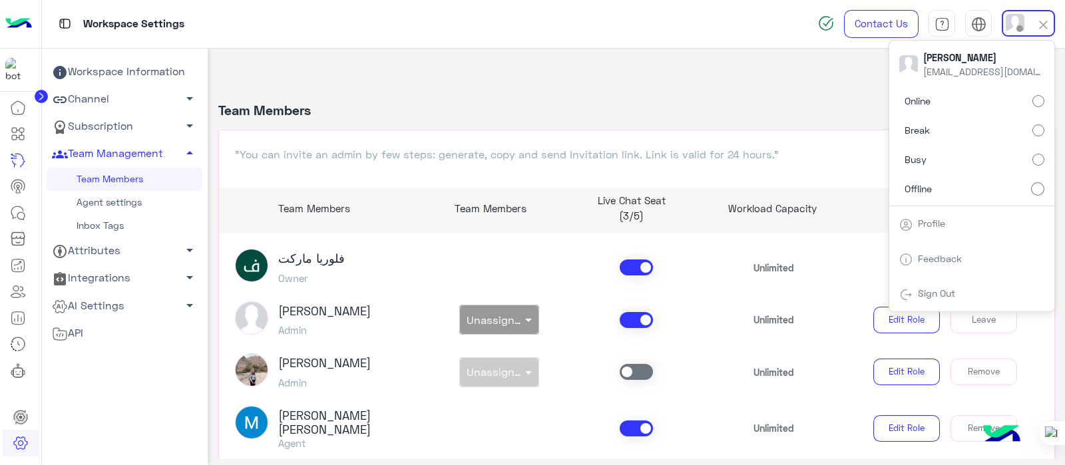
click at [851, 87] on div "Sabrin Shawky sabrin.shawky@hulul.net" at bounding box center [971, 65] width 165 height 49
click at [851, 95] on label "Online" at bounding box center [971, 101] width 145 height 24
click at [664, 47] on div "Workspace Settings" at bounding box center [383, 24] width 682 height 48
click at [636, 94] on div "Export PDF" at bounding box center [636, 85] width 827 height 24
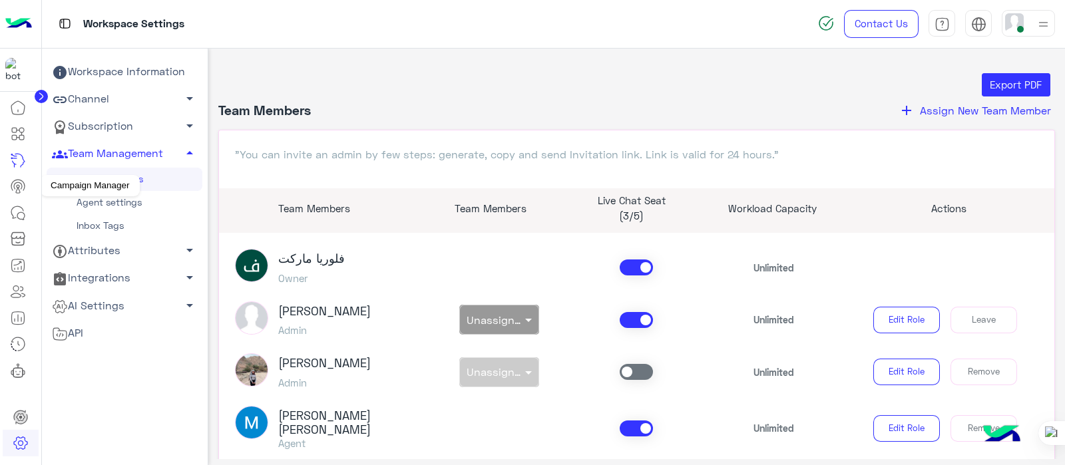
click at [11, 181] on icon at bounding box center [18, 186] width 16 height 16
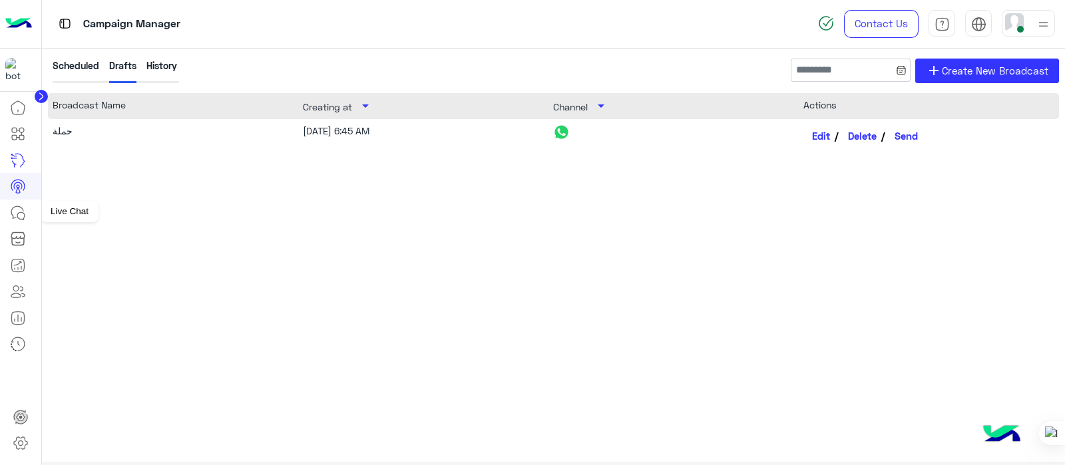
click at [25, 219] on icon at bounding box center [18, 213] width 16 height 16
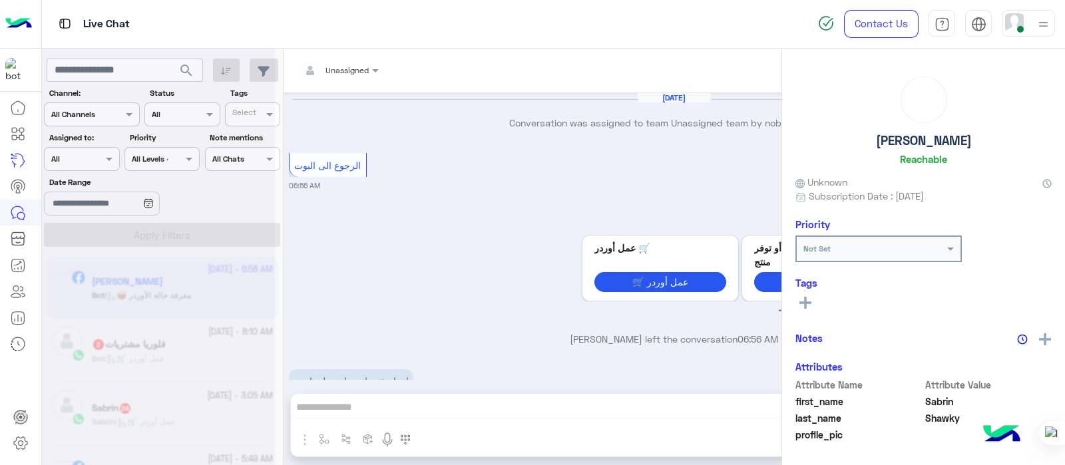
scroll to position [416, 0]
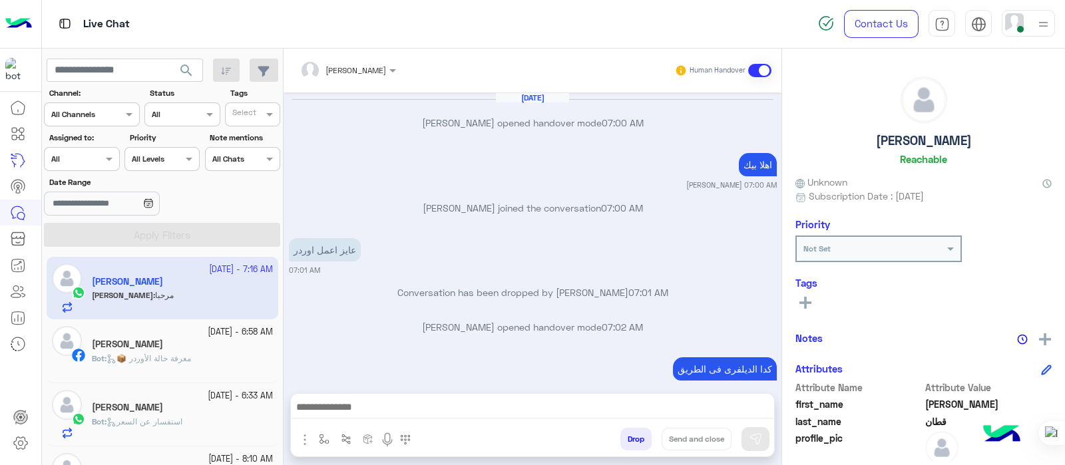
scroll to position [160, 0]
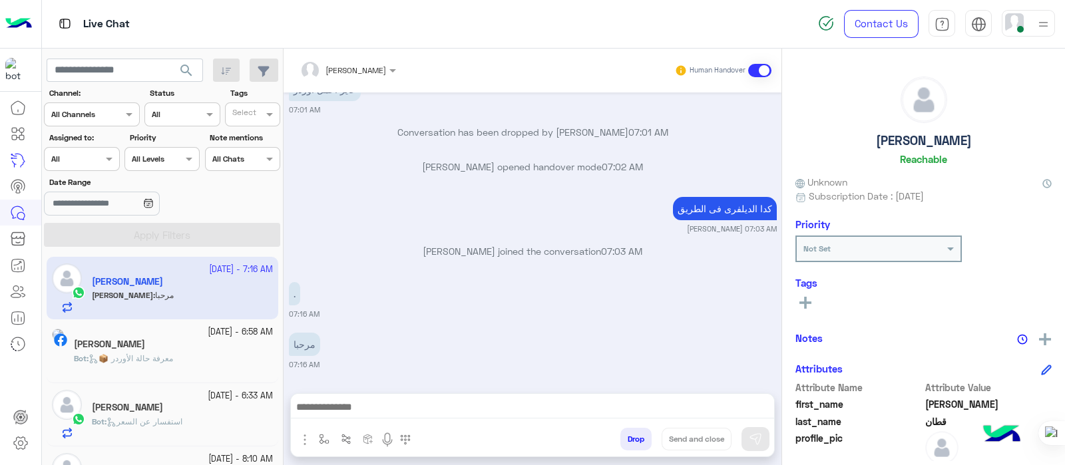
click at [851, 29] on img at bounding box center [1043, 24] width 17 height 17
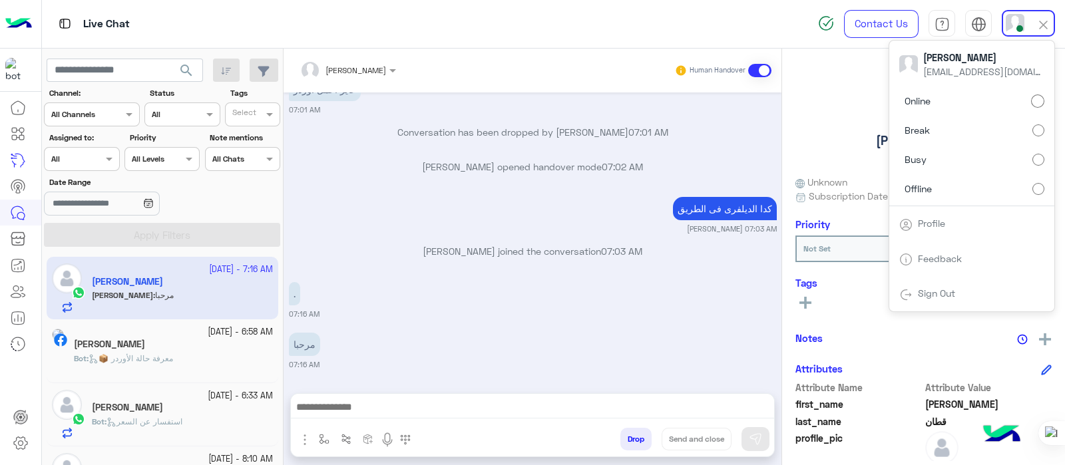
click at [610, 152] on div "Sep 23, 2025 Sabrin Shawky opened handover mode 07:00 AM اهلا بيك Sabrin Shawky…" at bounding box center [533, 237] width 498 height 288
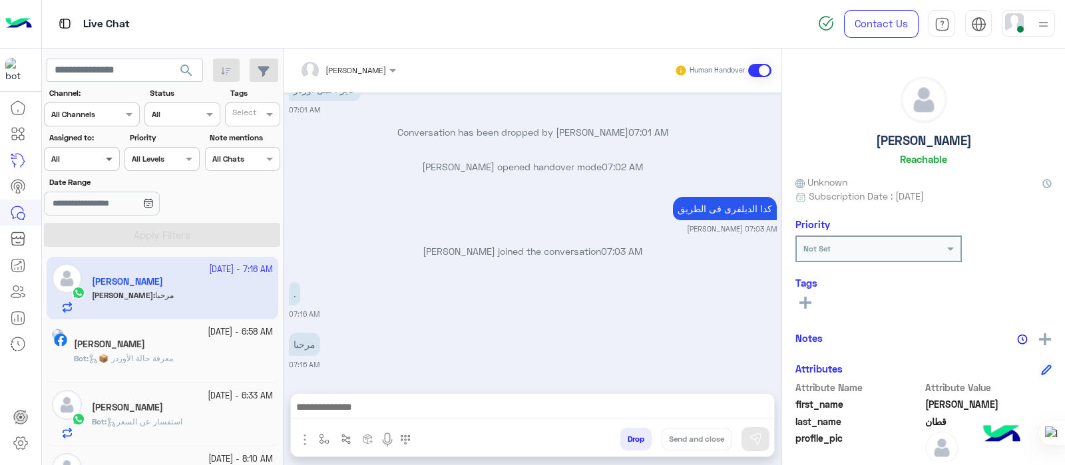
click at [104, 161] on span at bounding box center [110, 159] width 17 height 14
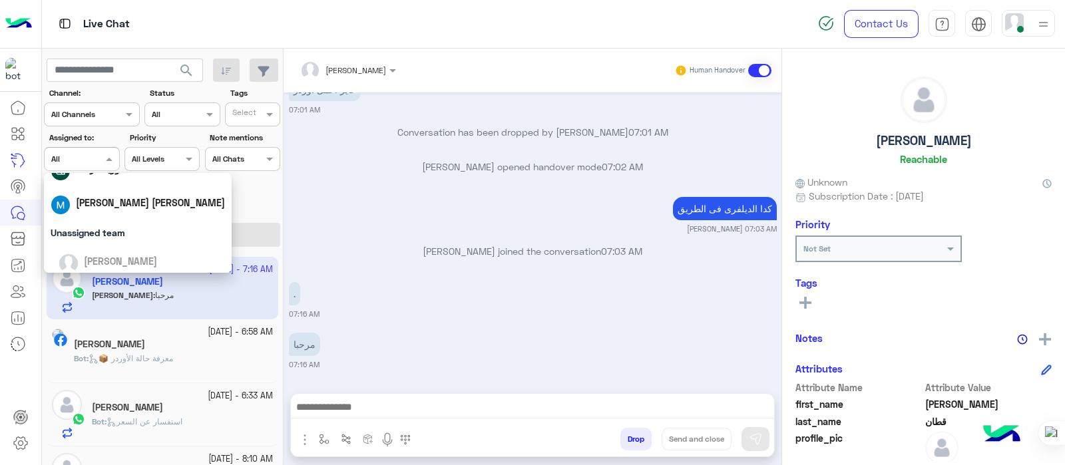
scroll to position [61, 0]
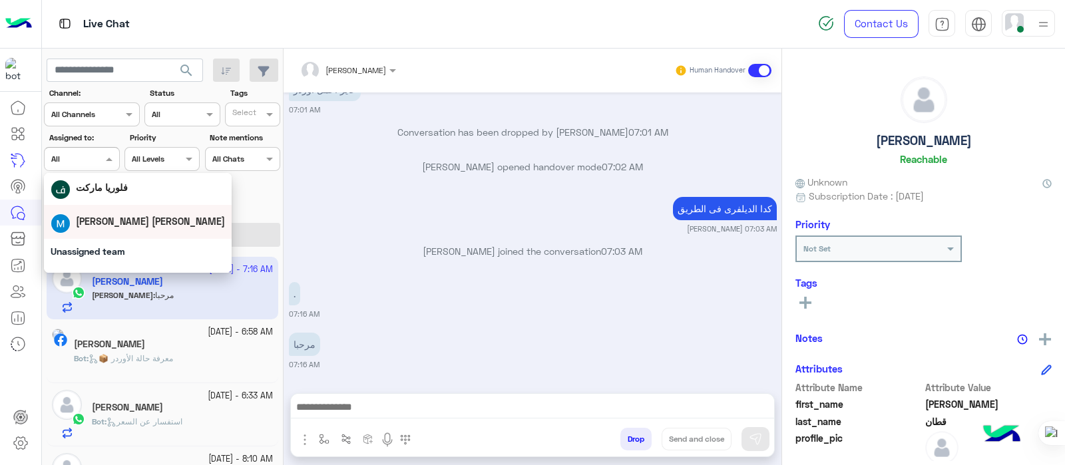
click at [128, 218] on span "Muhammed Akram Kattan" at bounding box center [150, 221] width 149 height 11
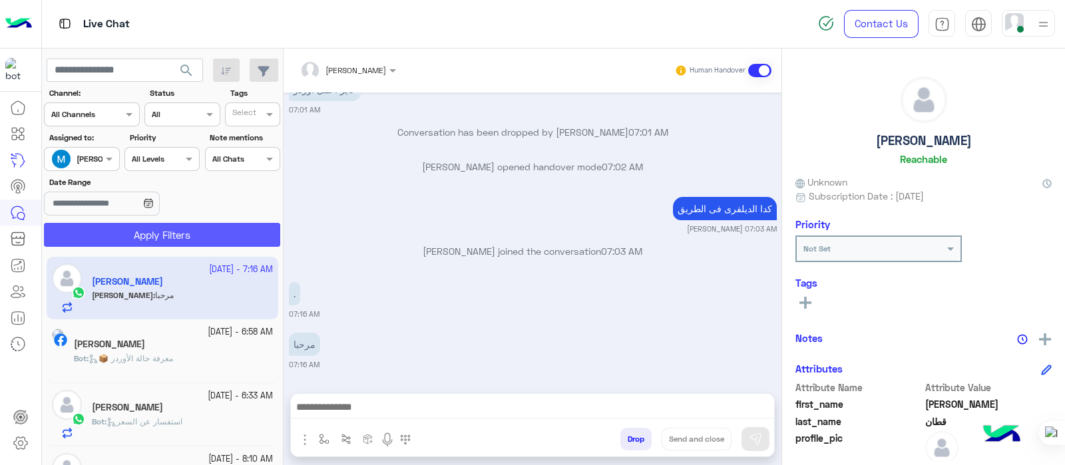
click at [116, 228] on button "Apply Filters" at bounding box center [162, 235] width 236 height 24
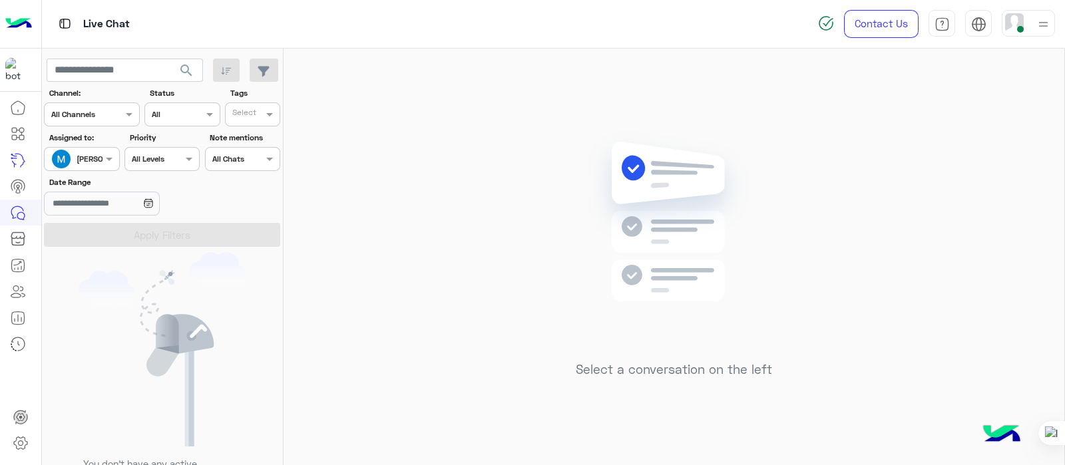
click at [851, 20] on div at bounding box center [1028, 23] width 53 height 27
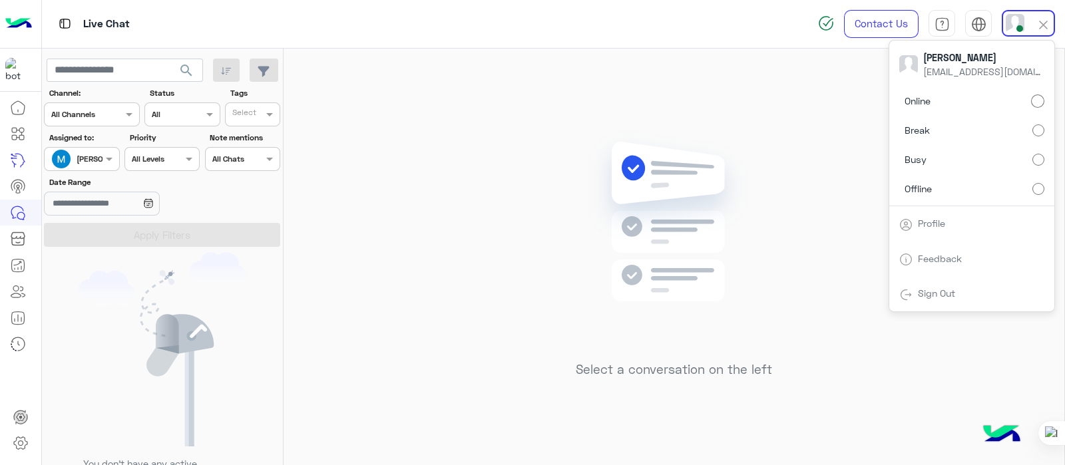
click at [795, 195] on div "Select a conversation on the left" at bounding box center [674, 260] width 781 height 422
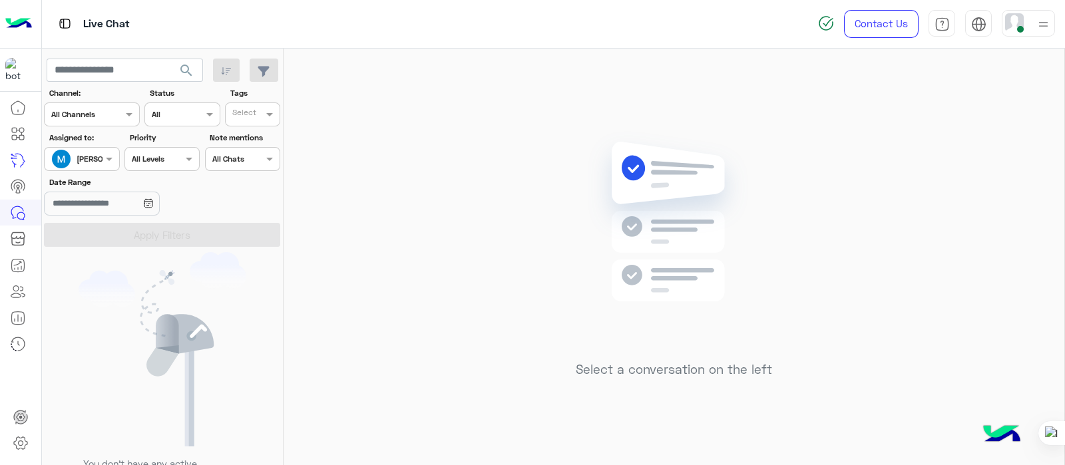
click at [100, 164] on div "Muhammed Akram Kattan" at bounding box center [139, 159] width 124 height 12
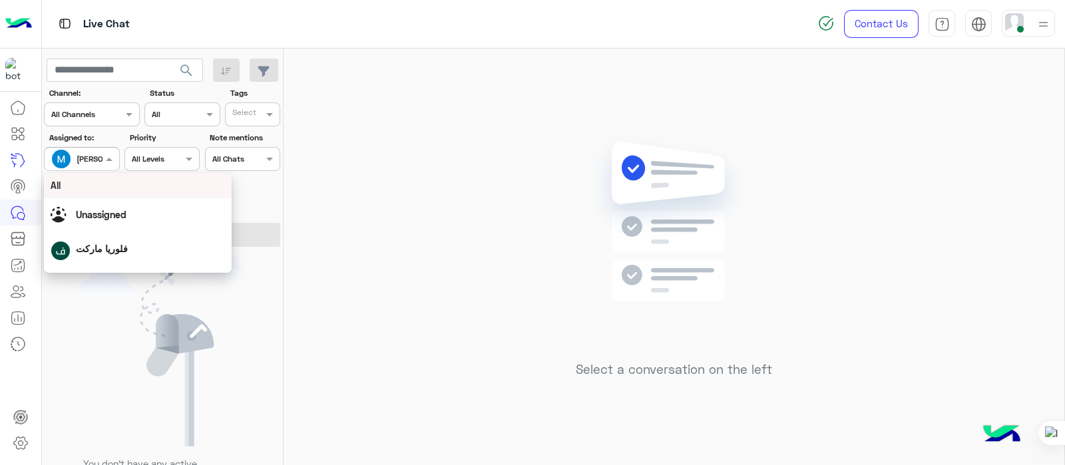
click at [65, 190] on div "All" at bounding box center [138, 185] width 174 height 14
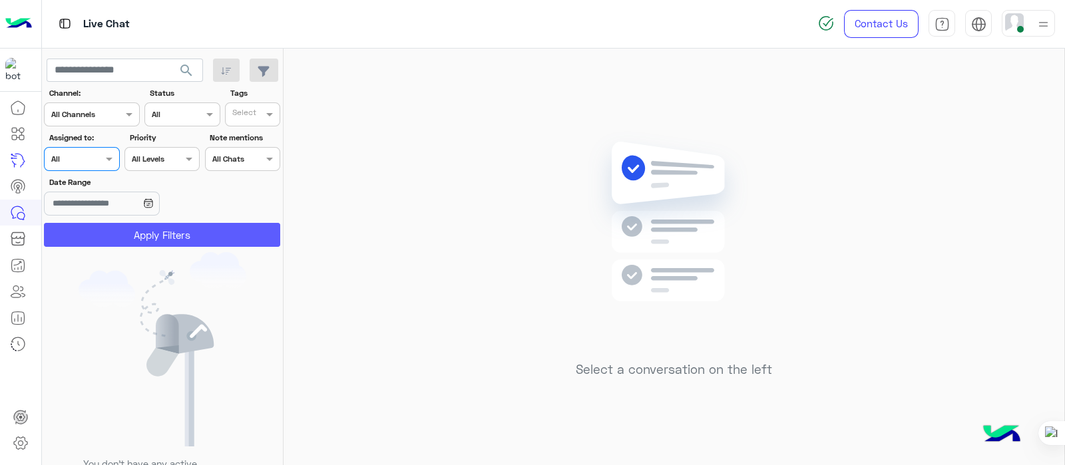
click at [122, 241] on button "Apply Filters" at bounding box center [162, 235] width 236 height 24
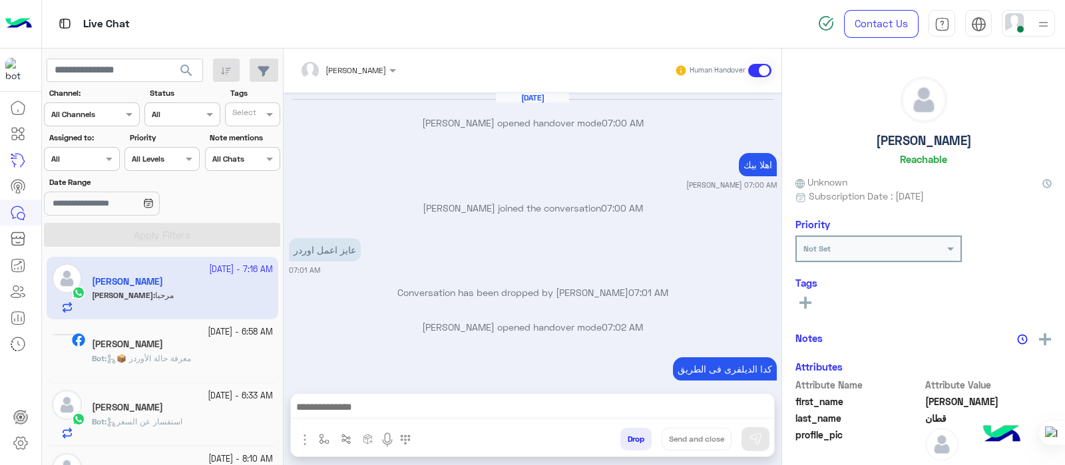
scroll to position [160, 0]
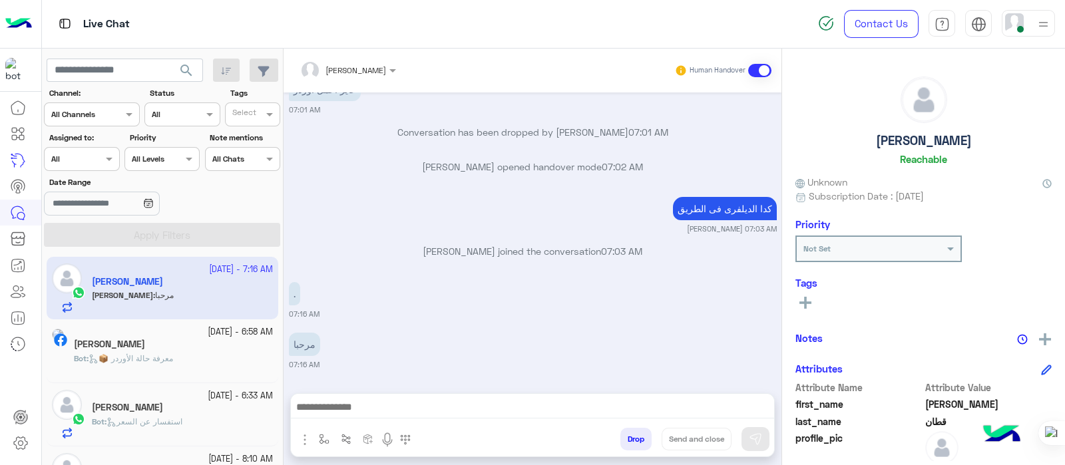
click at [851, 28] on div at bounding box center [1028, 23] width 53 height 27
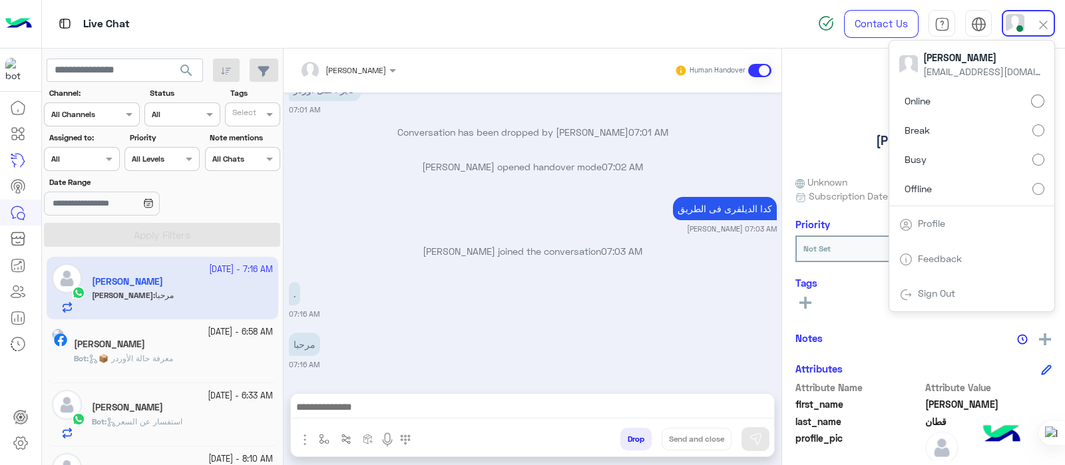
click at [616, 186] on div "Sep 23, 2025 Sabrin Shawky opened handover mode 07:00 AM اهلا بيك Sabrin Shawky…" at bounding box center [533, 237] width 498 height 288
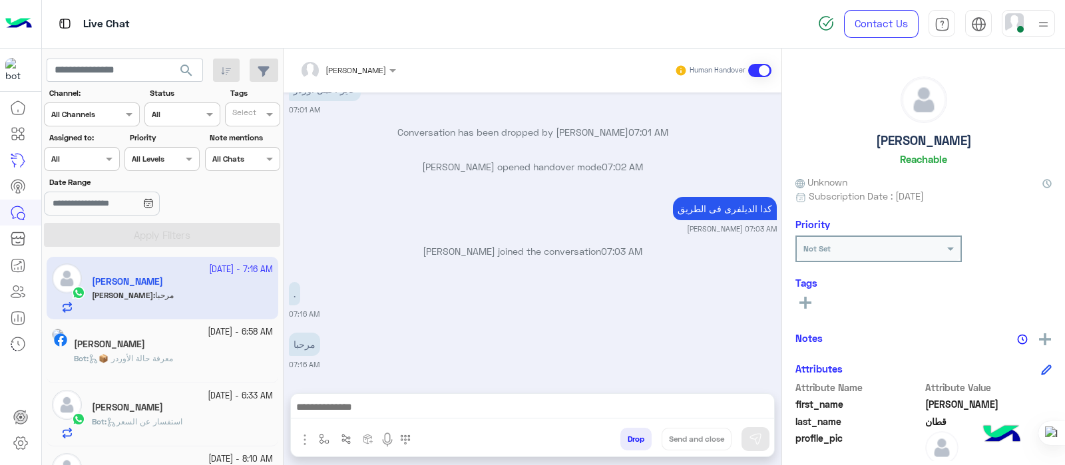
click at [851, 11] on div at bounding box center [1043, 23] width 17 height 25
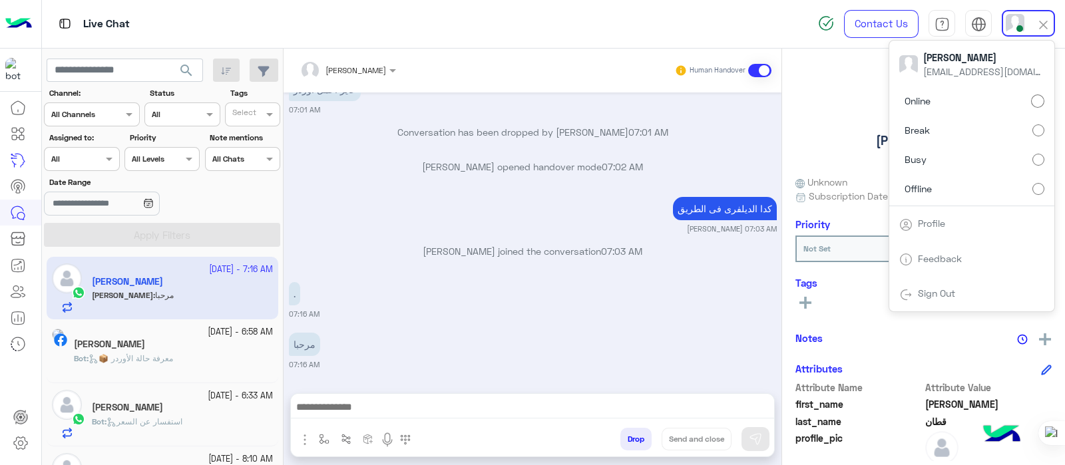
click at [630, 305] on div ". 07:16 AM" at bounding box center [533, 299] width 488 height 41
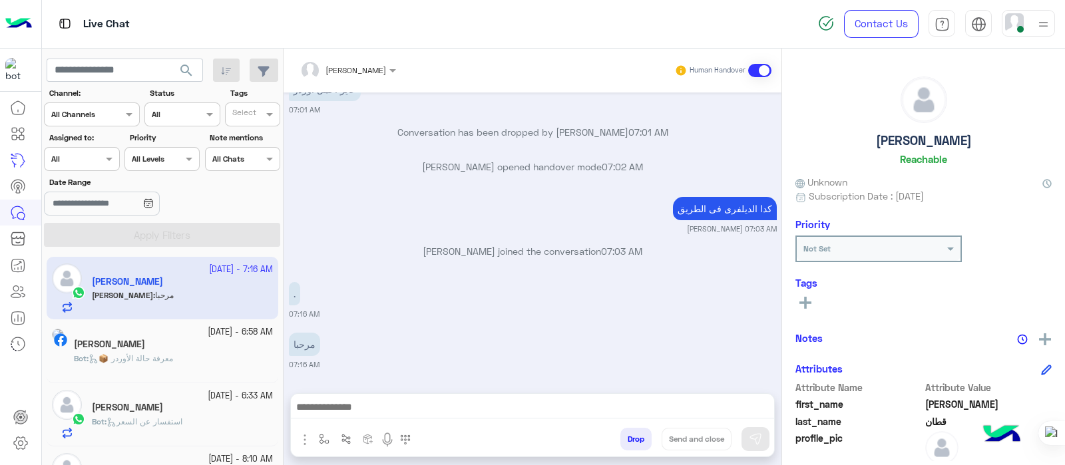
click at [851, 22] on img at bounding box center [1014, 22] width 19 height 19
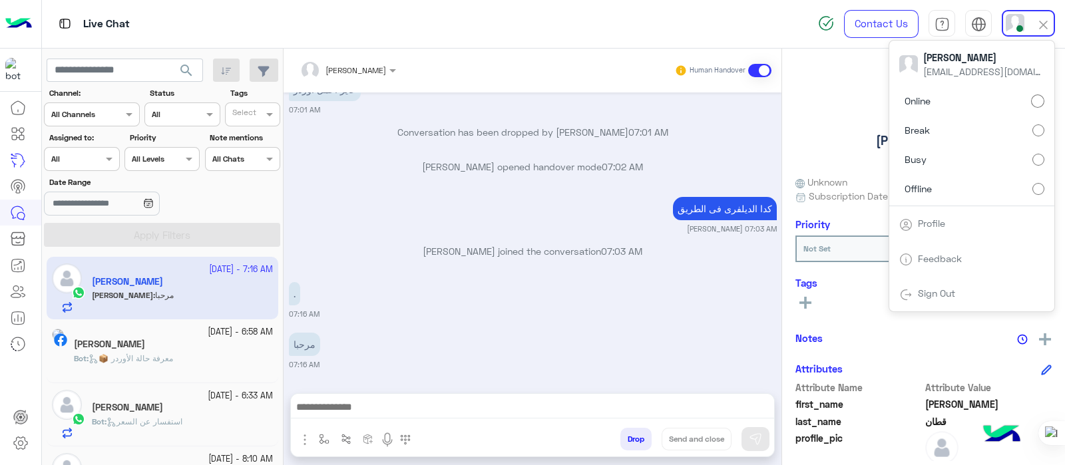
click at [500, 309] on small "07:16 AM" at bounding box center [533, 314] width 488 height 11
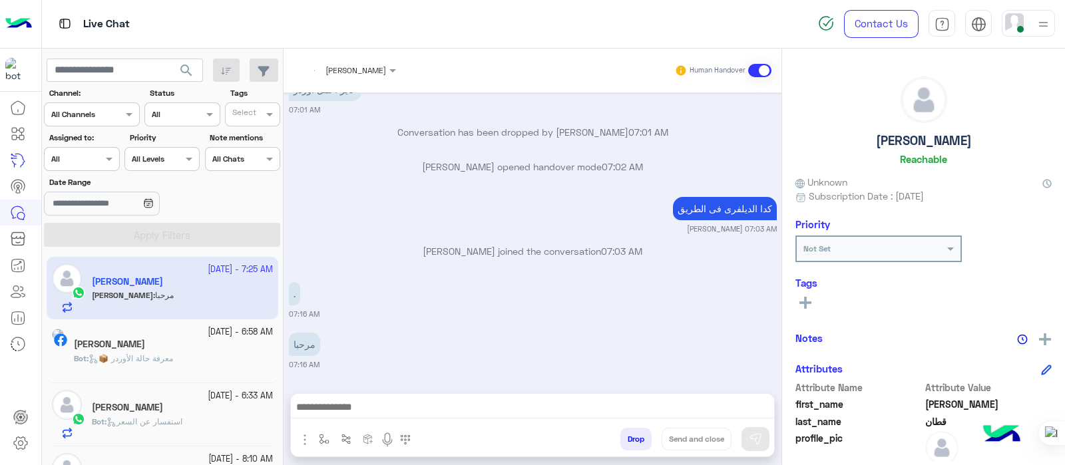
scroll to position [211, 0]
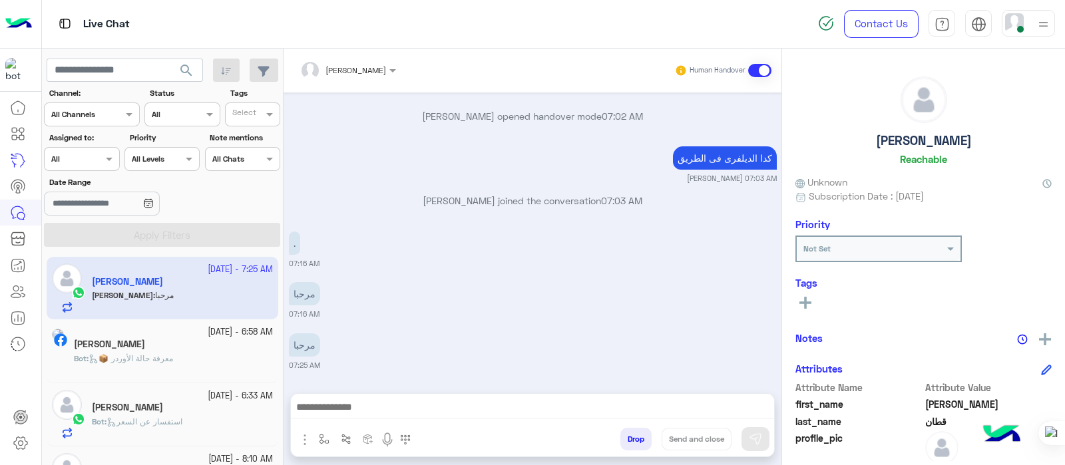
click at [762, 71] on span at bounding box center [759, 70] width 23 height 13
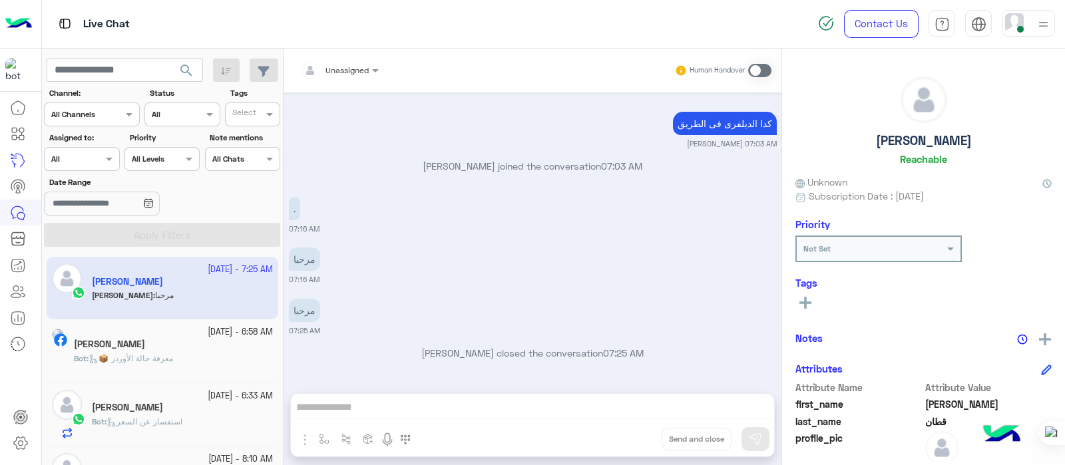
click at [851, 24] on img at bounding box center [1043, 24] width 17 height 17
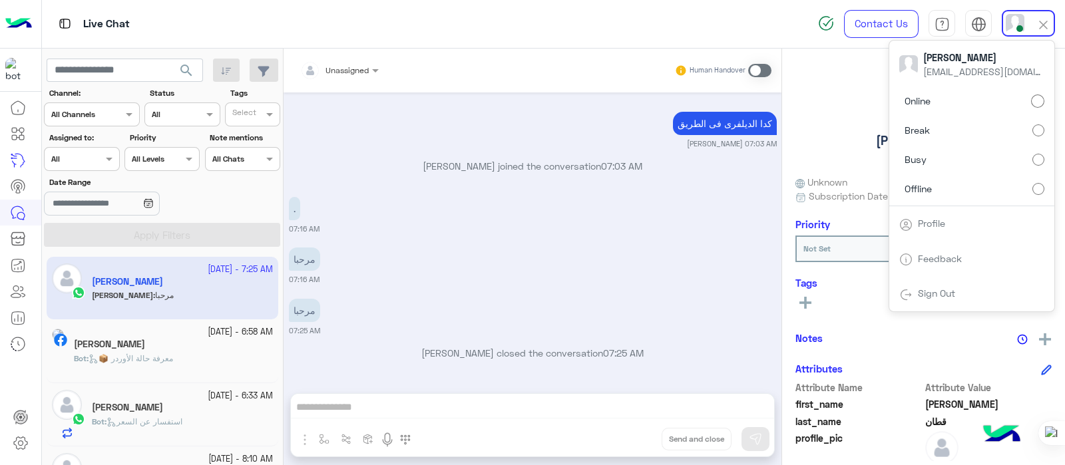
click at [851, 98] on span "Online" at bounding box center [917, 101] width 26 height 14
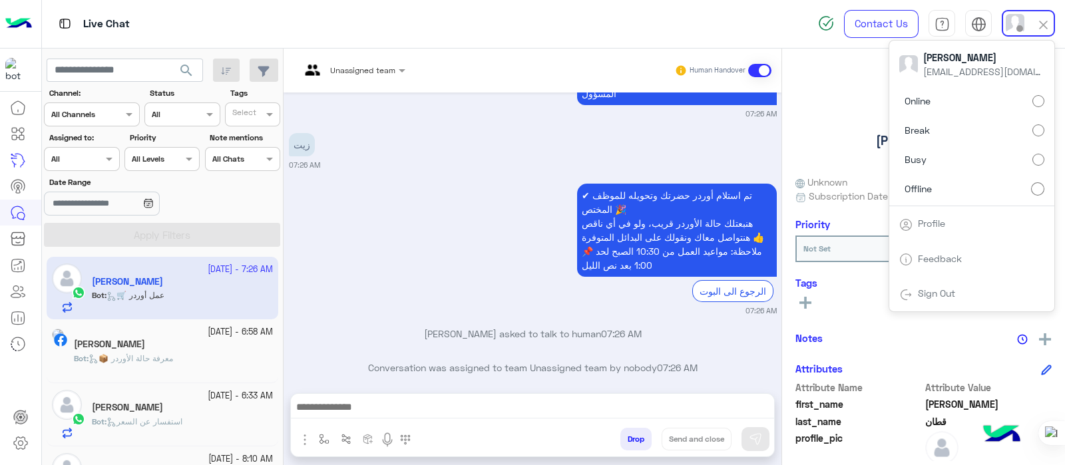
click at [88, 156] on div at bounding box center [82, 157] width 74 height 13
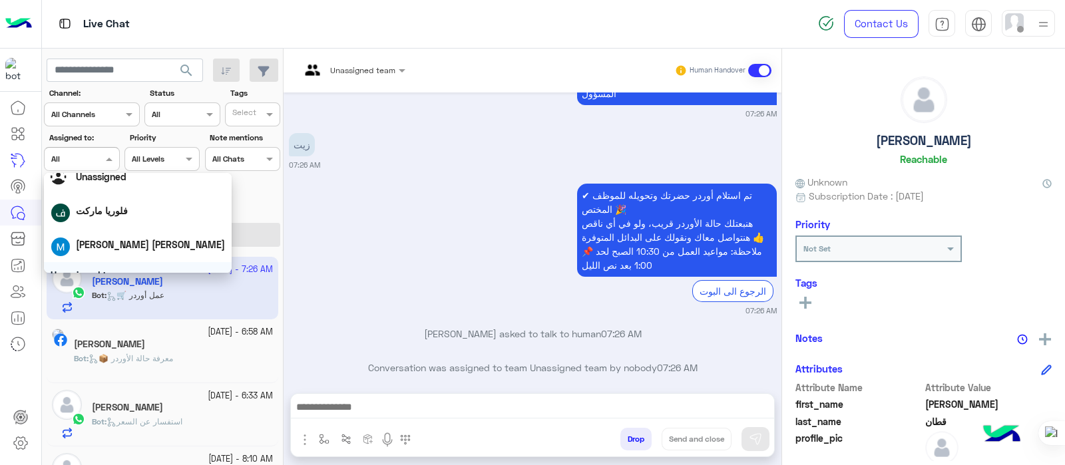
scroll to position [59, 0]
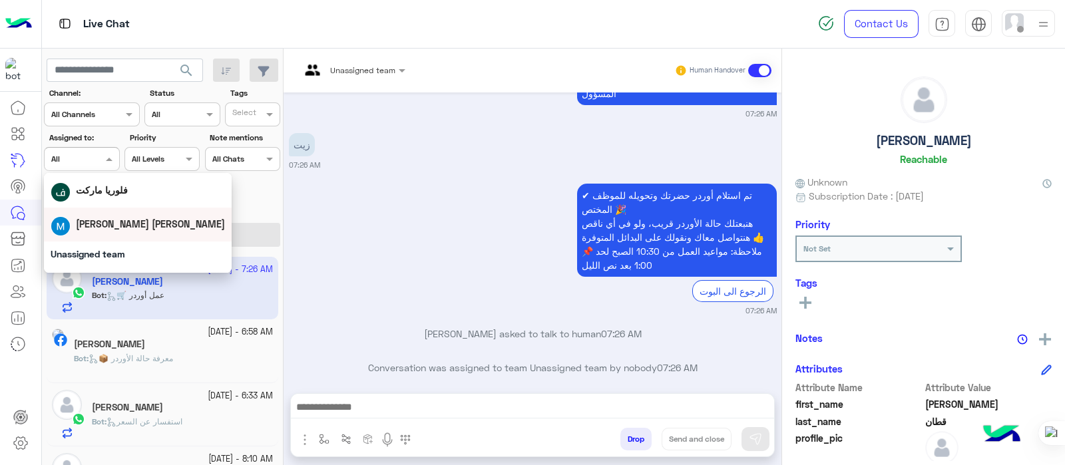
click at [174, 220] on span "Muhammed Akram Kattan" at bounding box center [150, 223] width 149 height 11
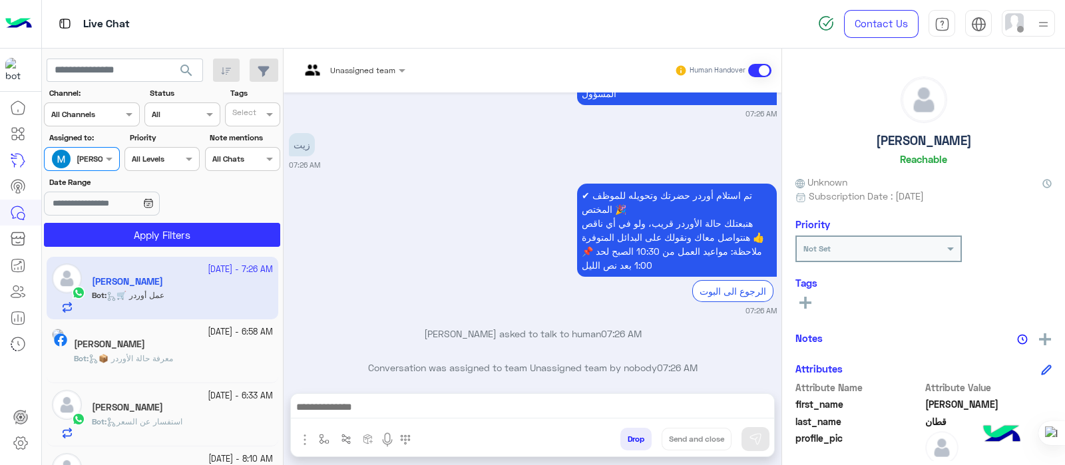
click at [141, 371] on span "استفسار عن السعر" at bounding box center [144, 422] width 76 height 10
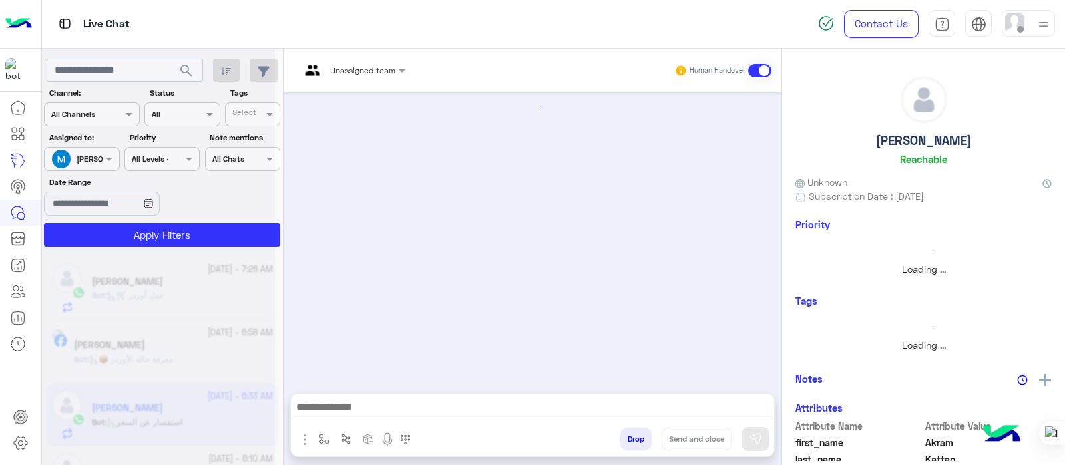
scroll to position [294, 0]
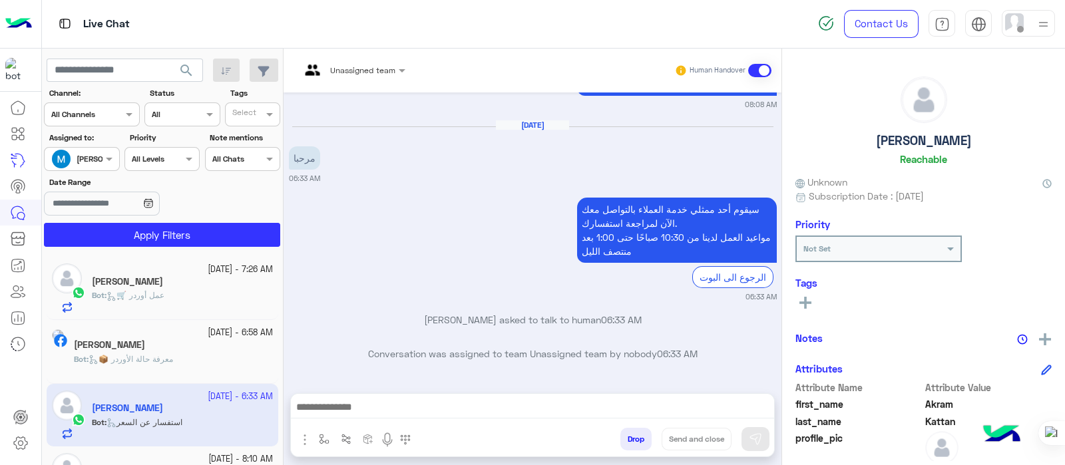
click at [129, 296] on span "🛒 عمل أوردر" at bounding box center [135, 295] width 58 height 10
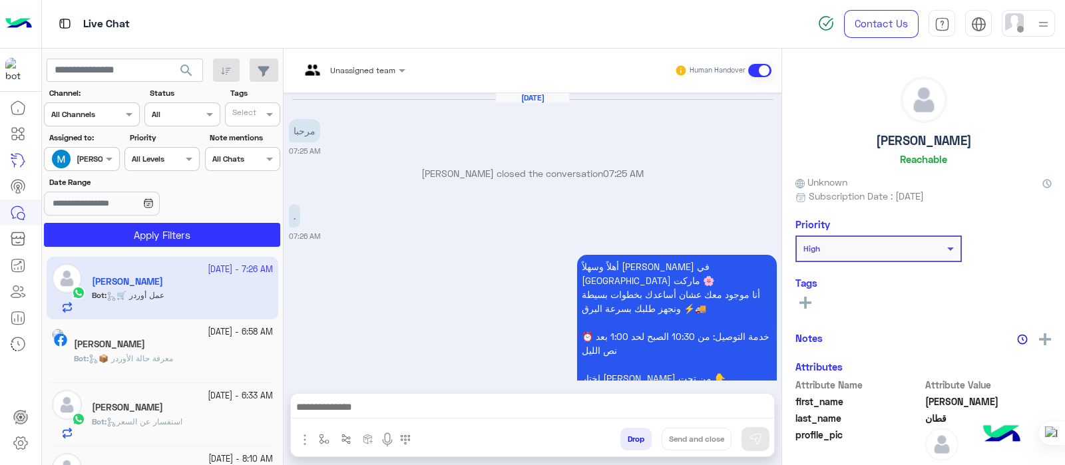
scroll to position [609, 0]
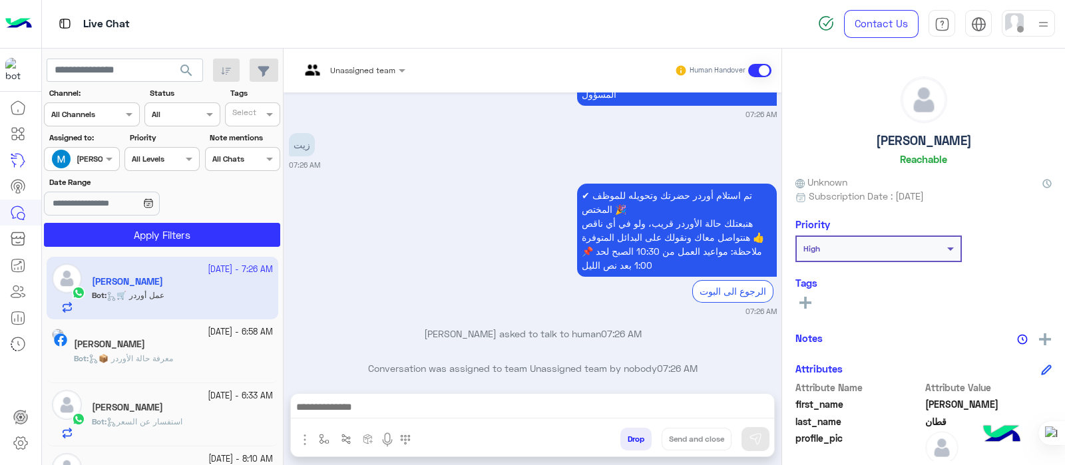
click at [760, 68] on span at bounding box center [759, 70] width 23 height 13
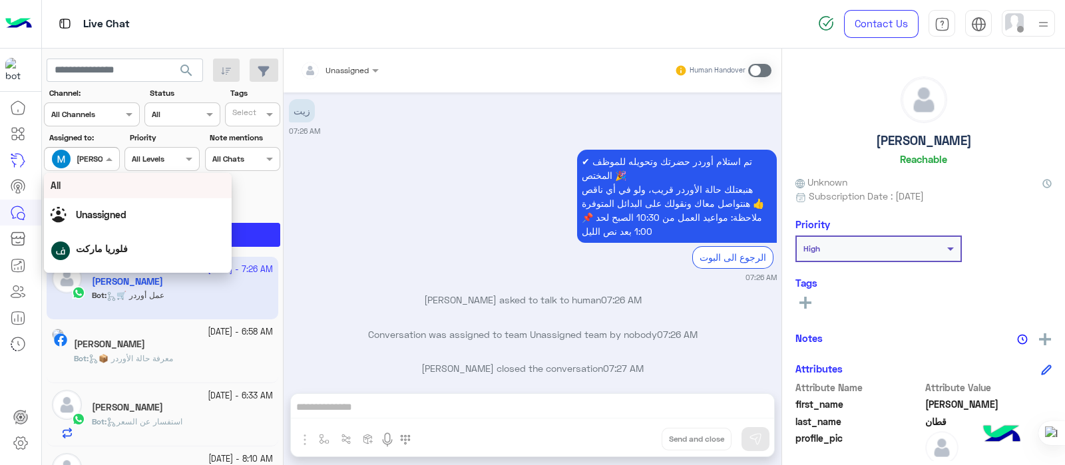
click at [87, 160] on div at bounding box center [82, 157] width 74 height 13
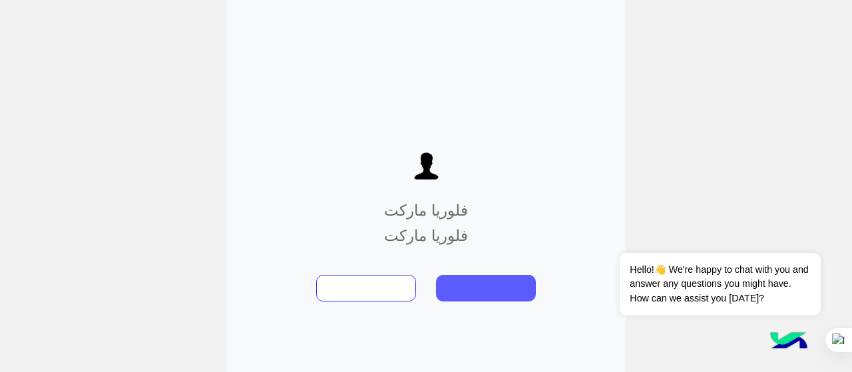
click at [483, 283] on button at bounding box center [486, 288] width 100 height 27
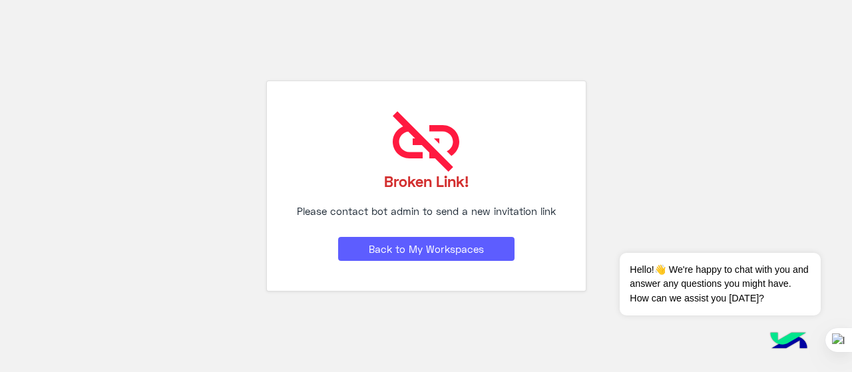
click at [375, 251] on button "Back to My Workspaces" at bounding box center [426, 249] width 176 height 24
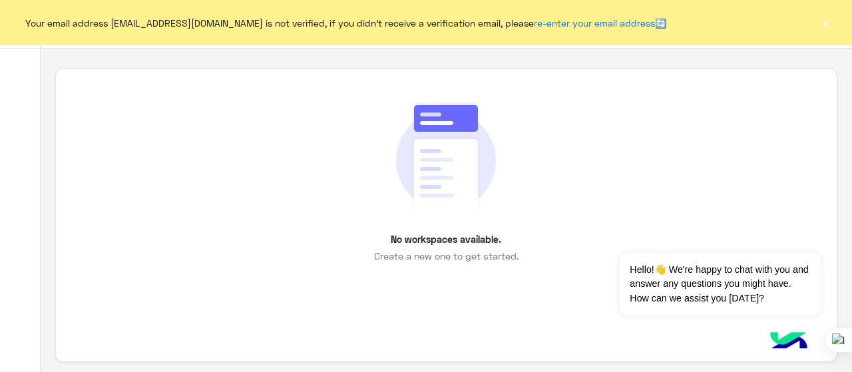
click at [822, 23] on button "×" at bounding box center [825, 22] width 13 height 13
click at [823, 23] on button "×" at bounding box center [825, 22] width 13 height 13
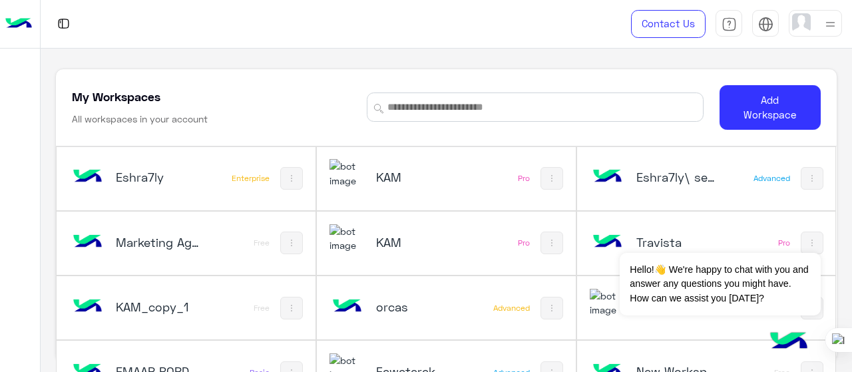
scroll to position [79, 0]
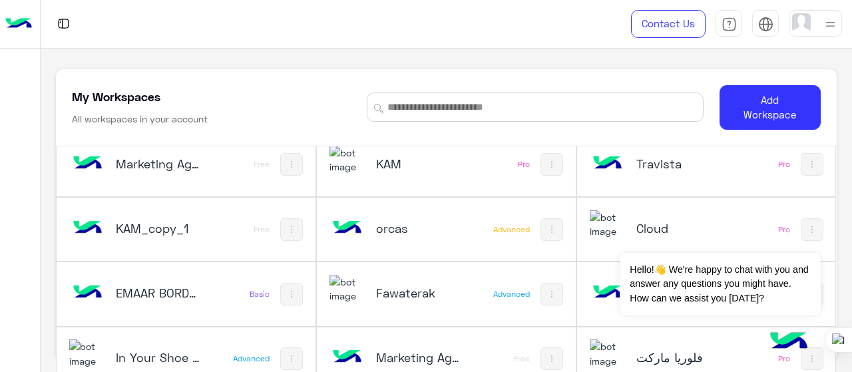
click at [600, 357] on img at bounding box center [608, 353] width 36 height 29
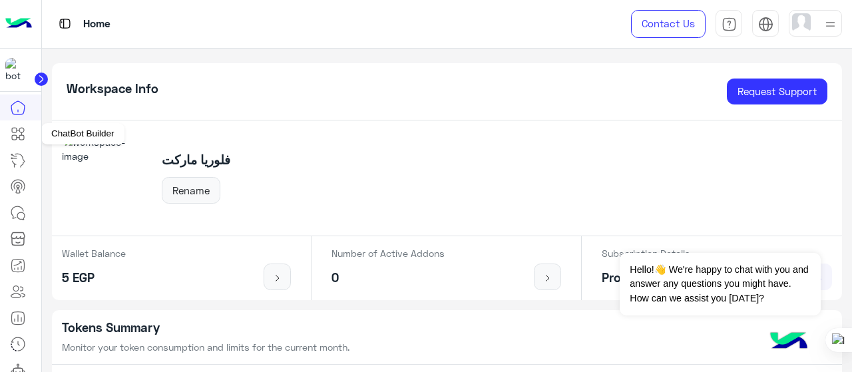
click at [20, 142] on link at bounding box center [18, 133] width 36 height 27
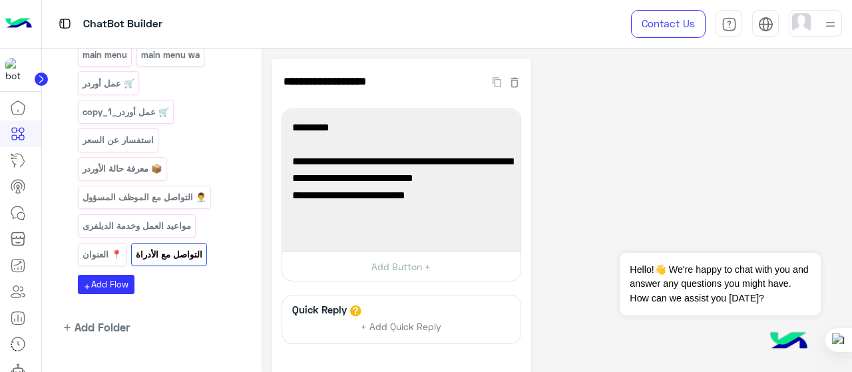
scroll to position [223, 0]
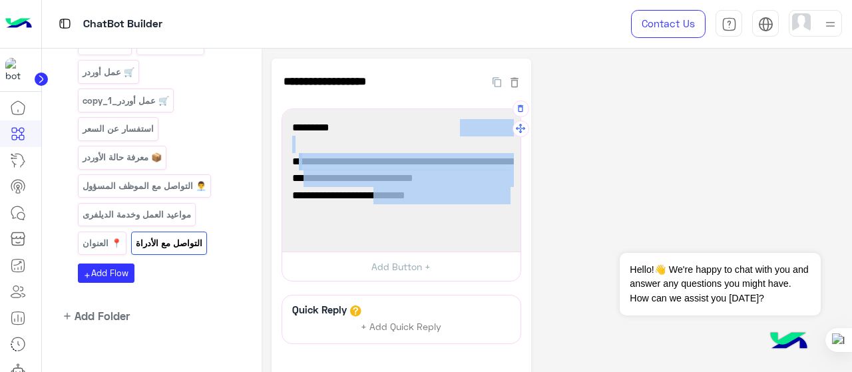
drag, startPoint x: 367, startPoint y: 202, endPoint x: 498, endPoint y: 116, distance: 156.7
click at [498, 116] on div "استفسارات في حال ادخال المستخدم رسالة البوت غير قادر على فهمها يتم تحويل المحاد…" at bounding box center [401, 180] width 229 height 133
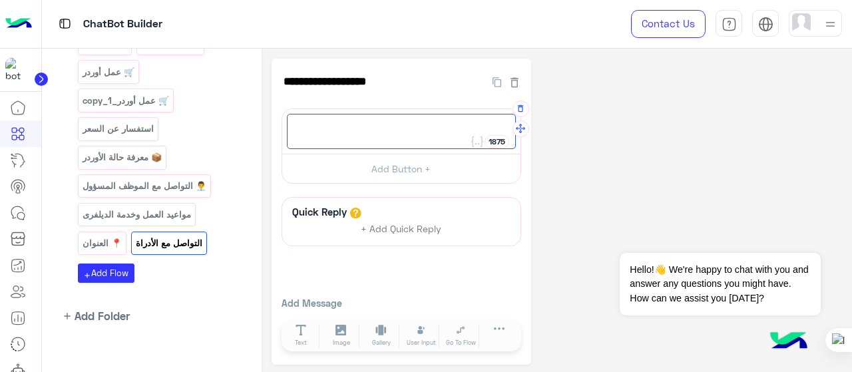
paste textarea "**********"
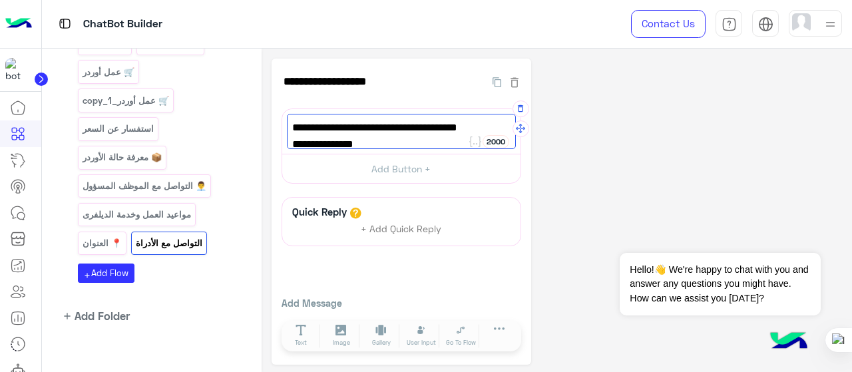
scroll to position [0, 0]
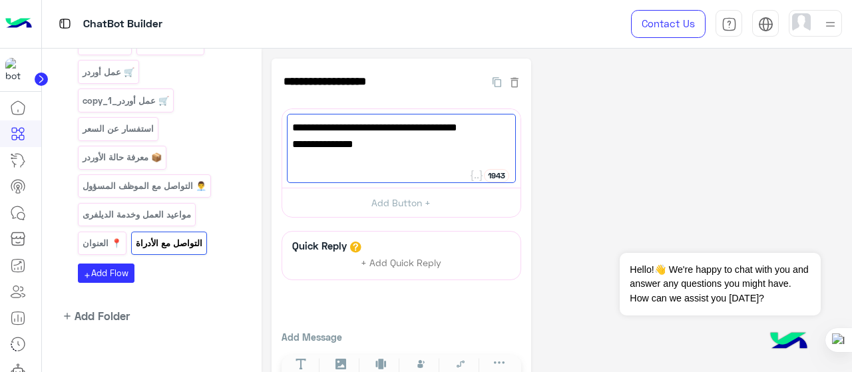
type textarea "**********"
click at [586, 148] on div "**********" at bounding box center [557, 229] width 571 height 340
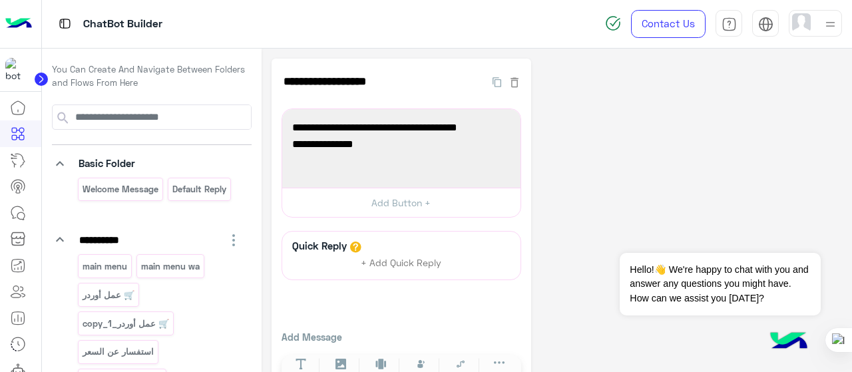
click at [196, 202] on div "Welcome Message Default reply" at bounding box center [160, 192] width 164 height 29
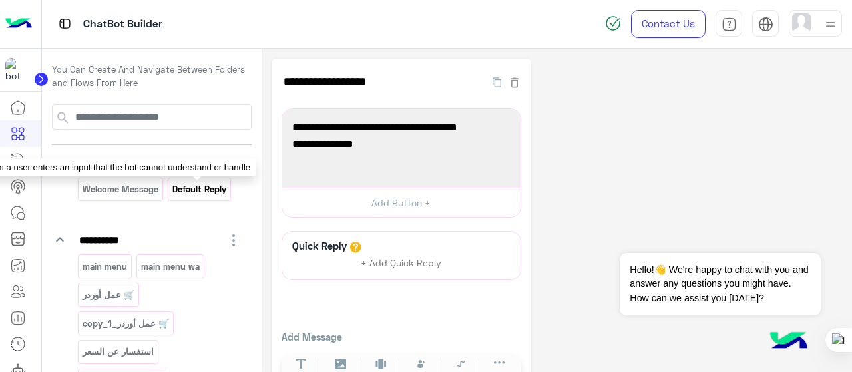
click at [189, 191] on p "Default reply" at bounding box center [200, 189] width 56 height 15
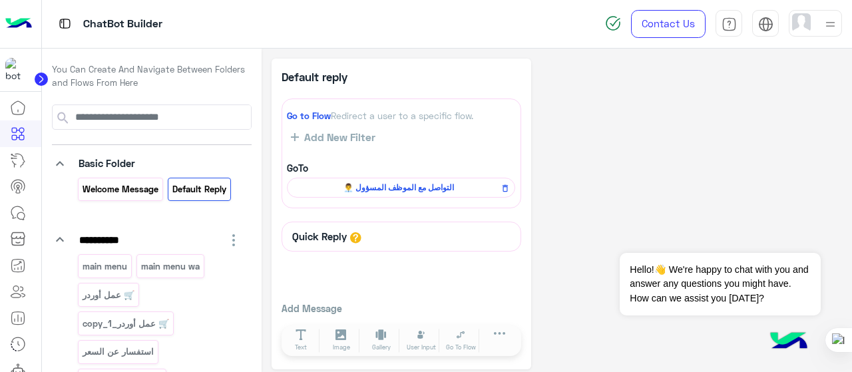
click at [85, 197] on div "Welcome Message" at bounding box center [120, 189] width 85 height 23
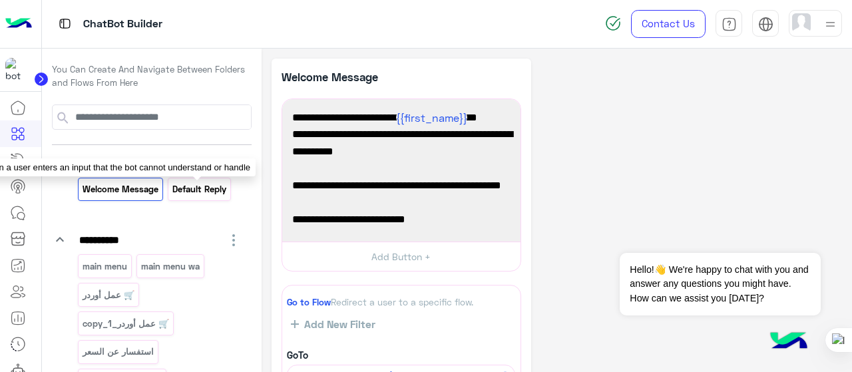
click at [199, 195] on p "Default reply" at bounding box center [200, 189] width 56 height 15
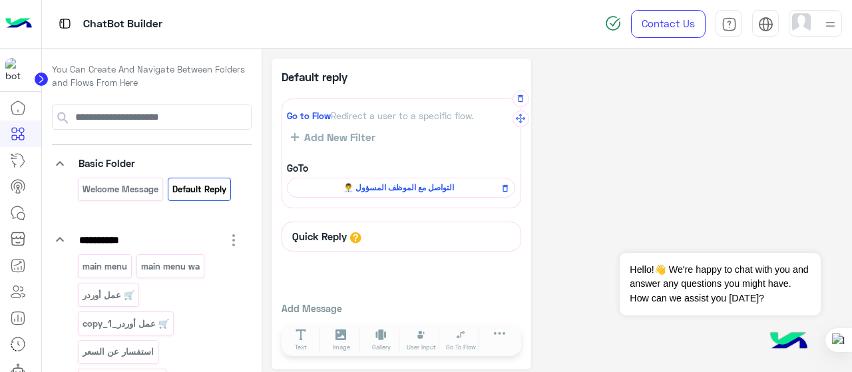
click at [367, 193] on span "👨‍💼 التواصل مع الموظف المسؤول" at bounding box center [398, 188] width 209 height 12
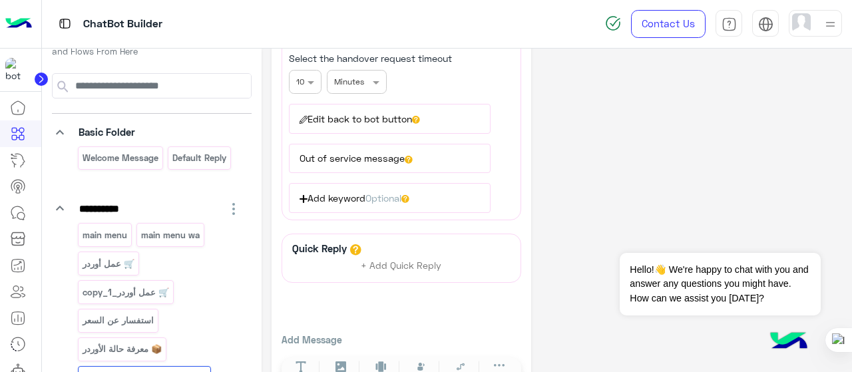
scroll to position [297, 0]
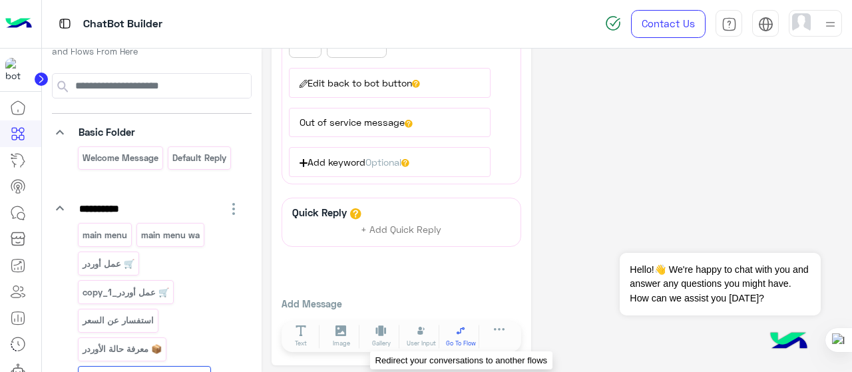
click at [457, 339] on span "Go To Flow" at bounding box center [461, 343] width 30 height 9
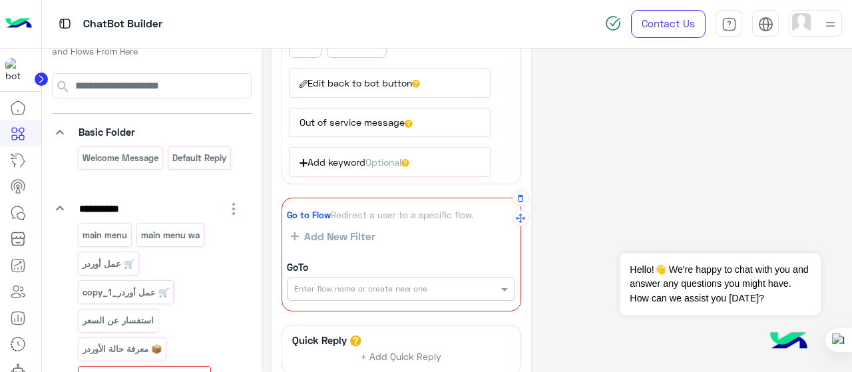
click at [385, 283] on input "text" at bounding box center [378, 288] width 168 height 12
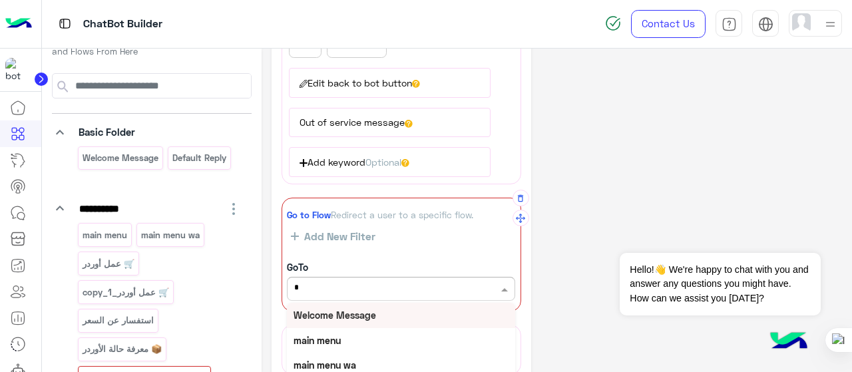
type input "**"
click at [330, 309] on b "main menu" at bounding box center [317, 314] width 47 height 11
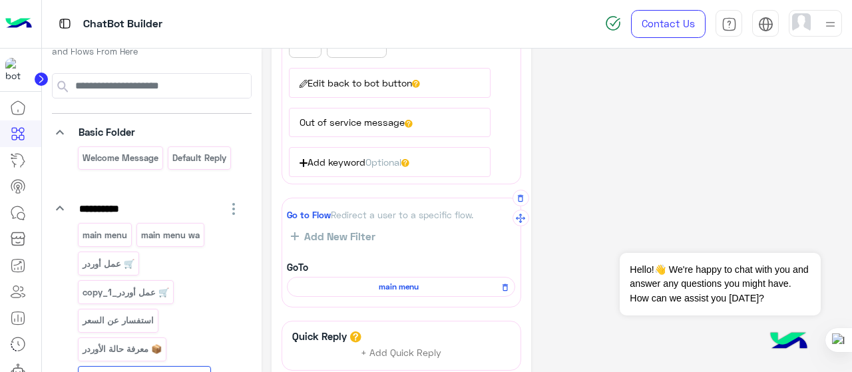
click at [598, 214] on div "**********" at bounding box center [557, 125] width 571 height 727
click at [172, 238] on p "main menu wa" at bounding box center [170, 235] width 61 height 15
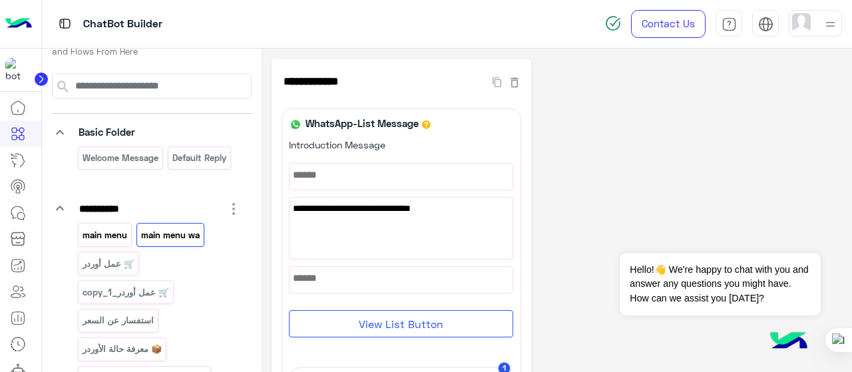
click at [116, 238] on p "main menu" at bounding box center [104, 235] width 47 height 15
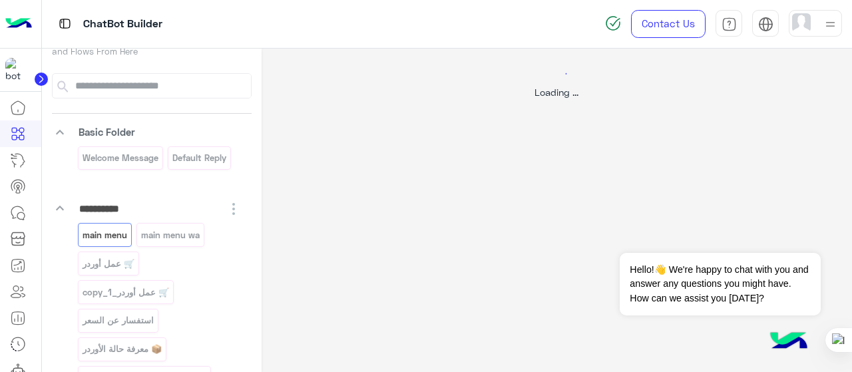
select select "*"
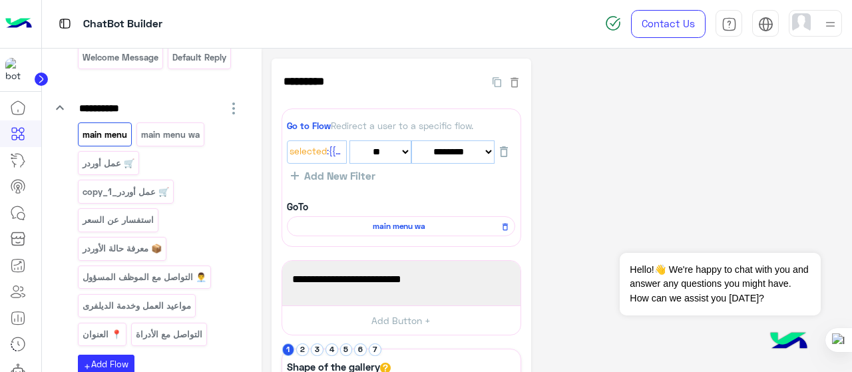
scroll to position [231, 0]
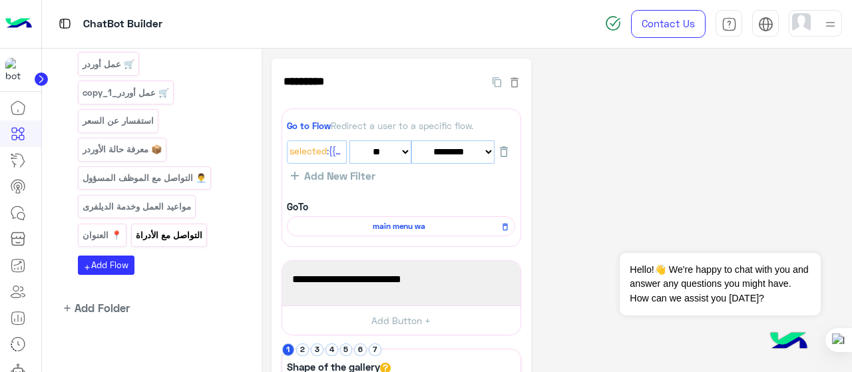
click at [185, 228] on p "التواصل مع الأدراة" at bounding box center [169, 235] width 69 height 15
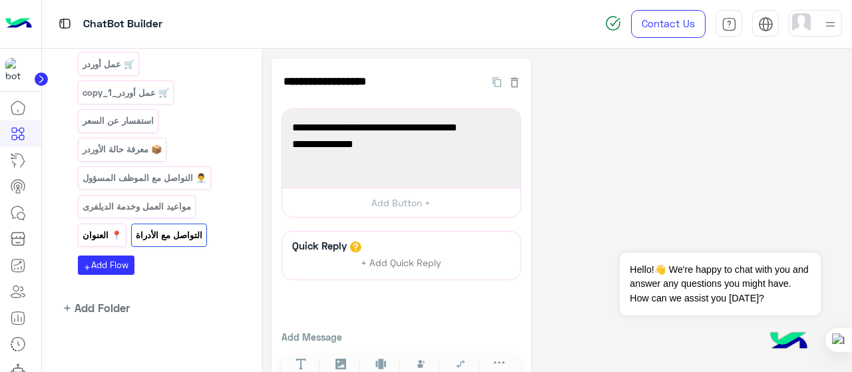
click at [105, 224] on div "📍 العنوان" at bounding box center [102, 235] width 49 height 23
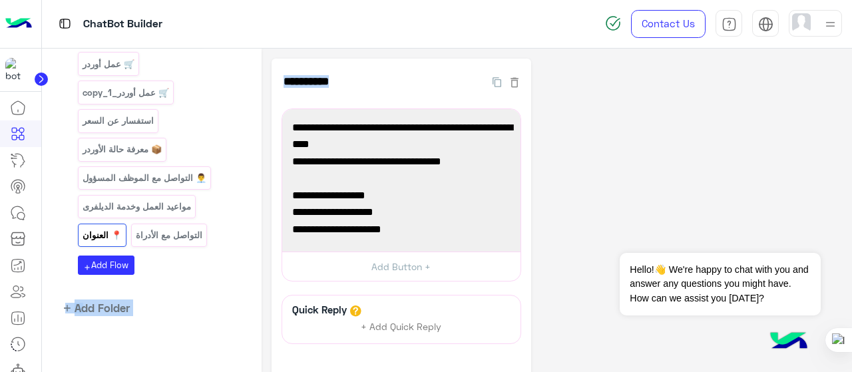
click at [260, 214] on div "**********" at bounding box center [447, 211] width 811 height 324
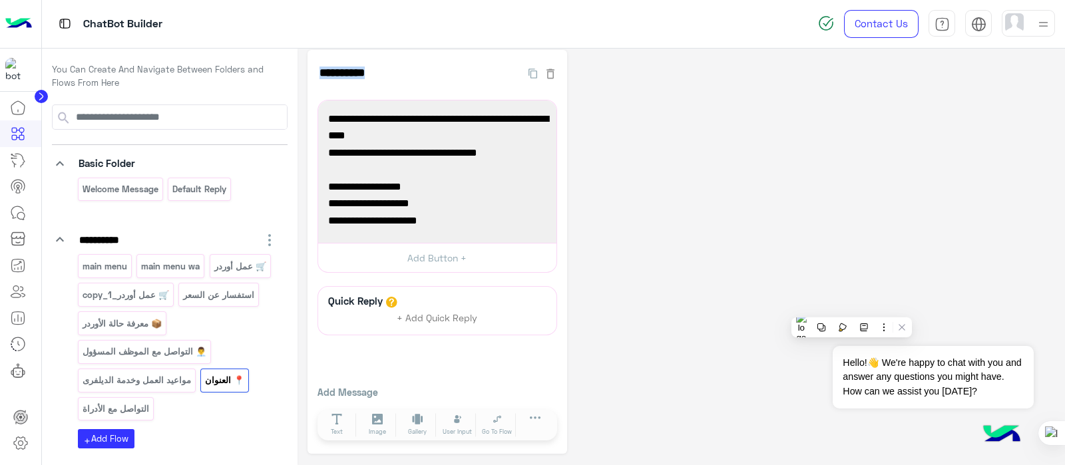
scroll to position [7, 0]
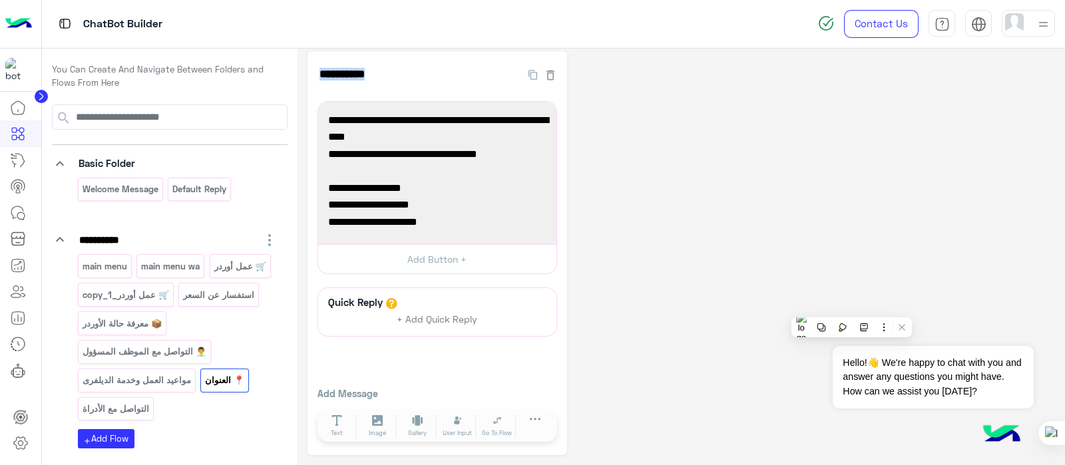
drag, startPoint x: 851, startPoint y: 0, endPoint x: 18, endPoint y: 186, distance: 853.8
click at [18, 186] on icon at bounding box center [18, 186] width 16 height 16
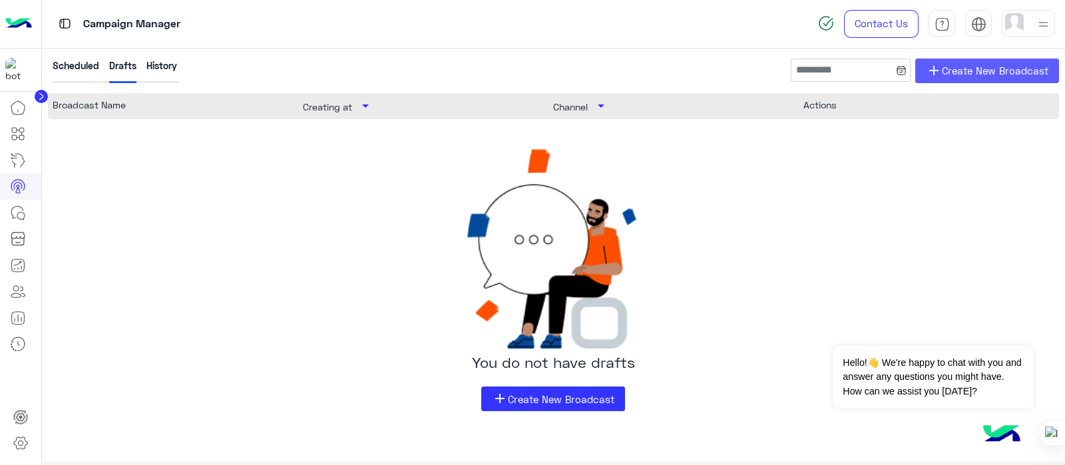
click at [851, 75] on span "Create New Broadcast" at bounding box center [995, 70] width 106 height 15
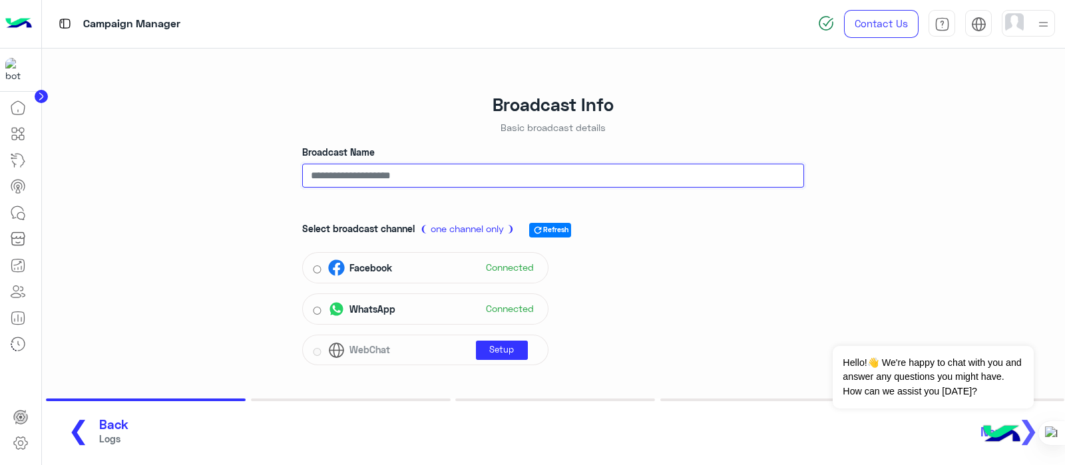
drag, startPoint x: 376, startPoint y: 167, endPoint x: 375, endPoint y: 174, distance: 6.7
click at [375, 168] on input "Broadcast Name" at bounding box center [553, 176] width 502 height 24
type input "*"
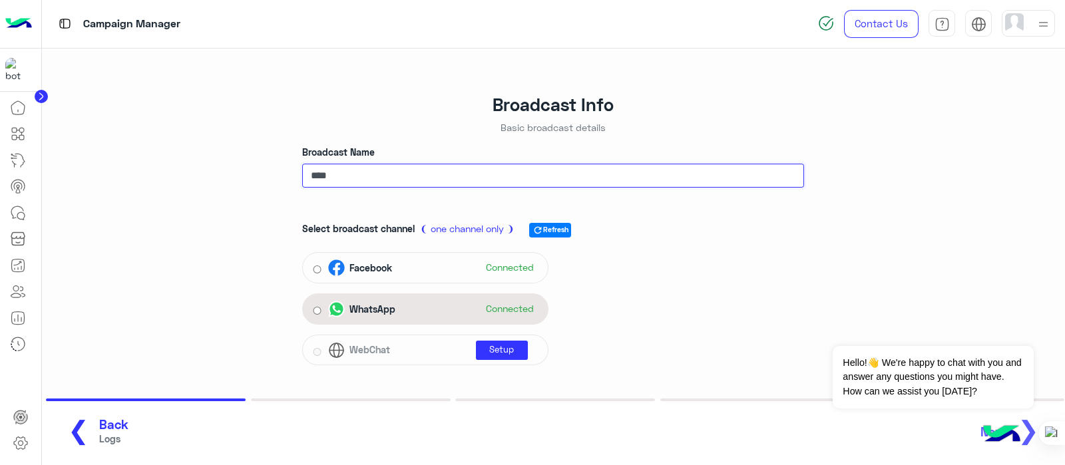
type input "****"
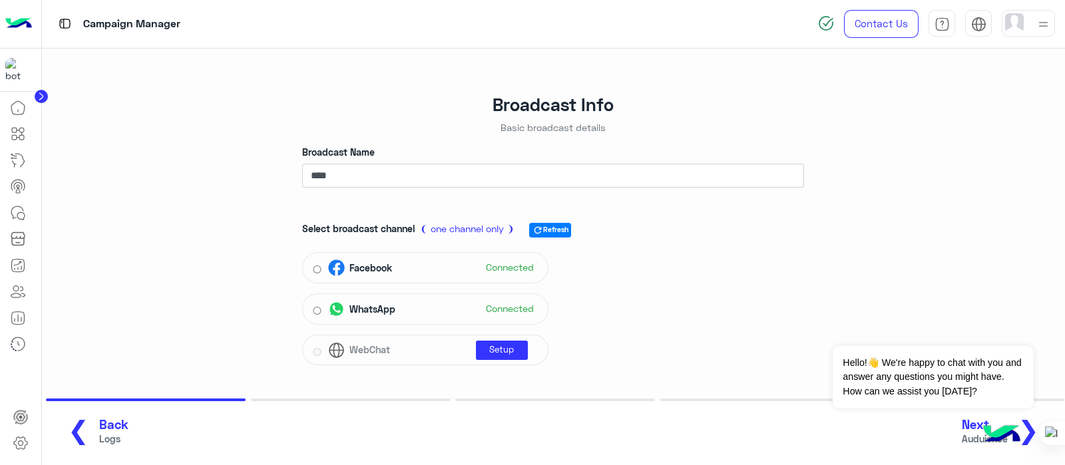
click at [851, 371] on span "Next" at bounding box center [985, 424] width 46 height 15
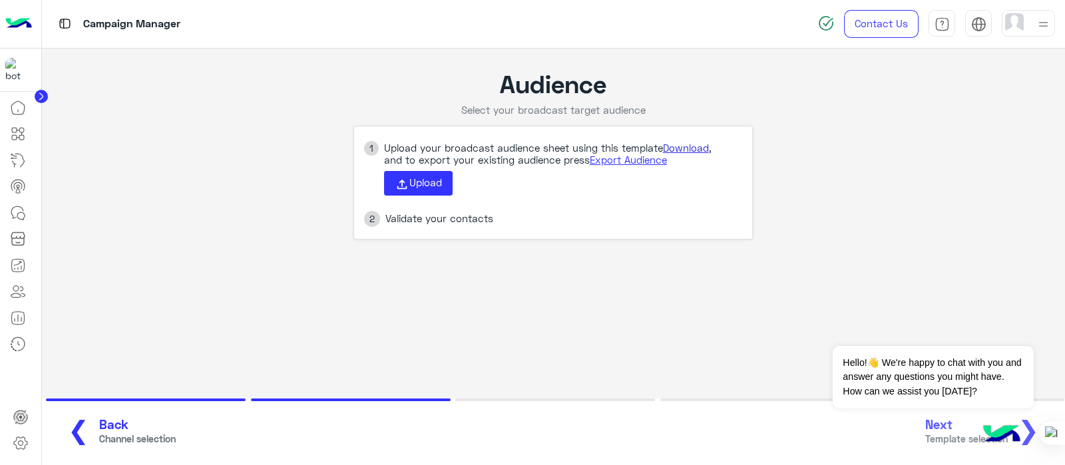
click at [683, 148] on link "Download" at bounding box center [686, 148] width 46 height 12
click at [705, 186] on div "Upload your broadcast audience sheet using this template Download , and to expo…" at bounding box center [565, 169] width 373 height 54
click at [694, 151] on link "Download" at bounding box center [686, 148] width 46 height 12
click at [409, 184] on span "Upload" at bounding box center [425, 182] width 33 height 12
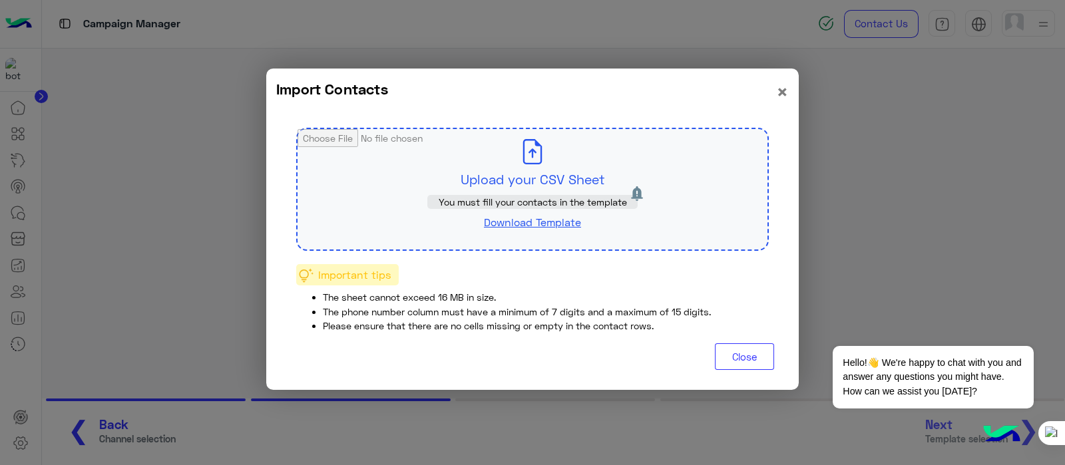
click at [529, 157] on input "file" at bounding box center [532, 189] width 470 height 120
click at [745, 356] on button "Close" at bounding box center [744, 356] width 59 height 27
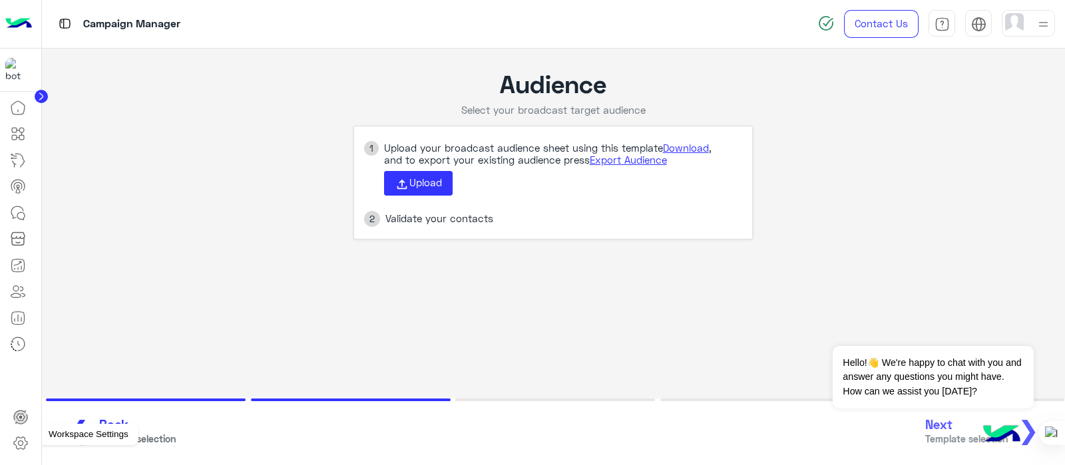
click at [29, 371] on link at bounding box center [21, 443] width 36 height 27
click at [35, 371] on link at bounding box center [21, 417] width 36 height 27
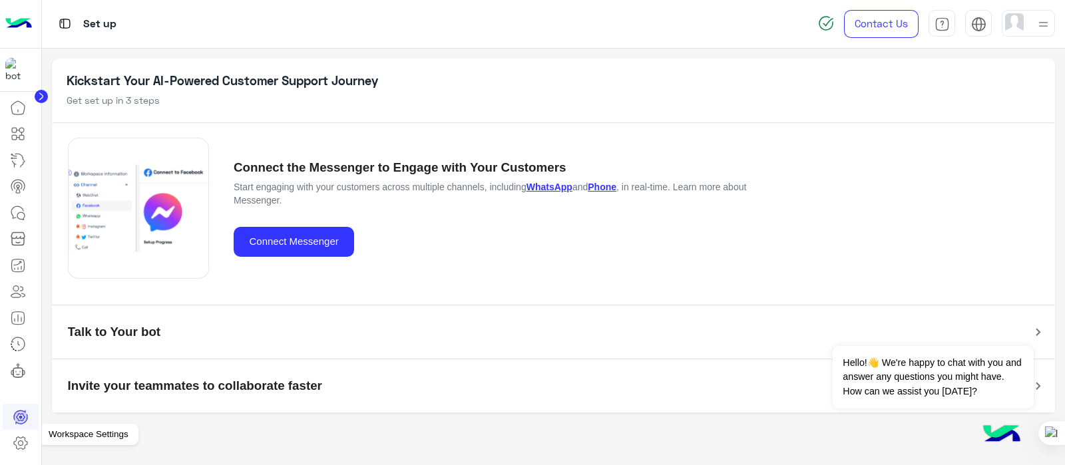
click at [27, 371] on icon at bounding box center [20, 443] width 13 height 13
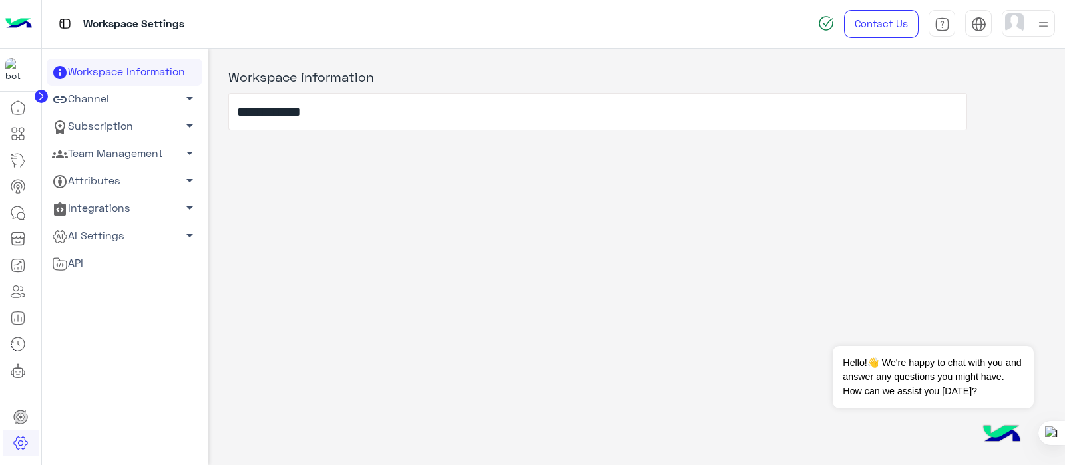
click at [86, 127] on link "Subscription arrow_drop_down" at bounding box center [125, 126] width 156 height 27
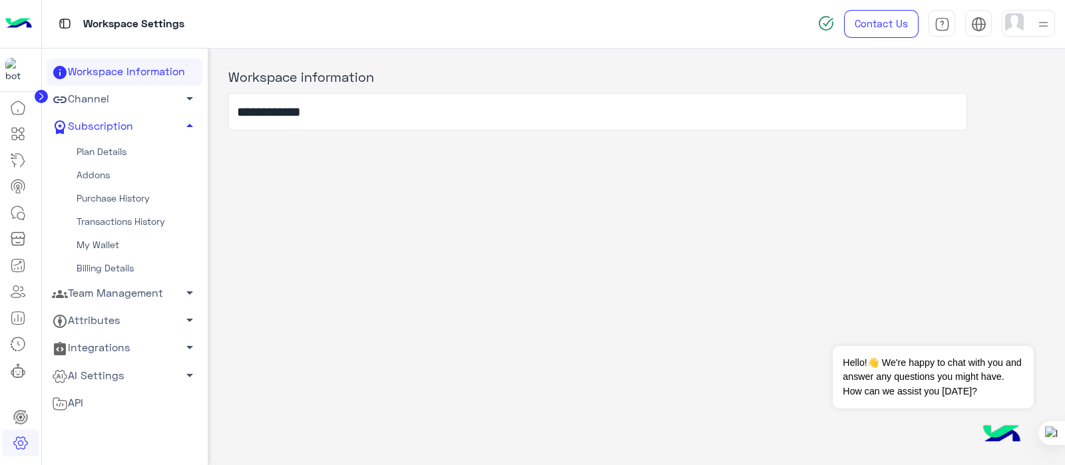
click at [114, 150] on link "Plan Details" at bounding box center [125, 151] width 156 height 23
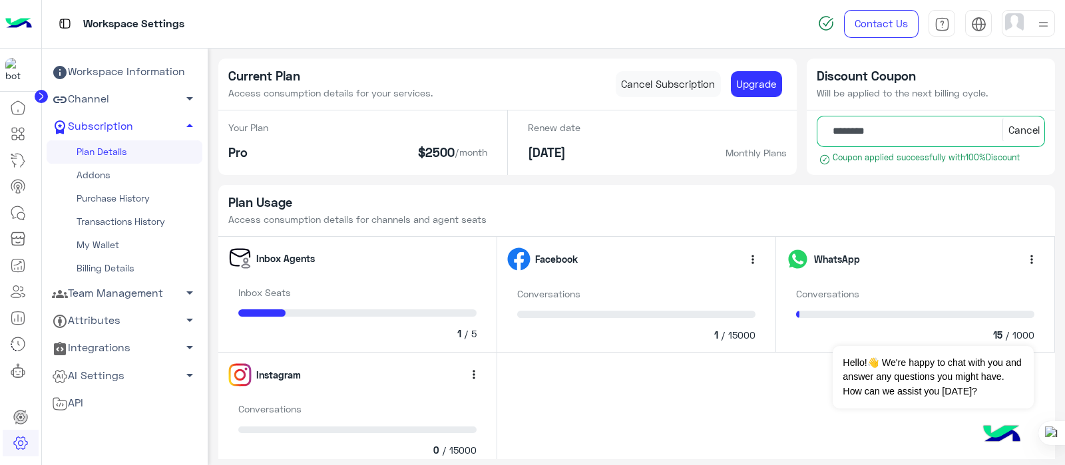
click at [100, 295] on link "Team Management arrow_drop_down" at bounding box center [125, 293] width 156 height 27
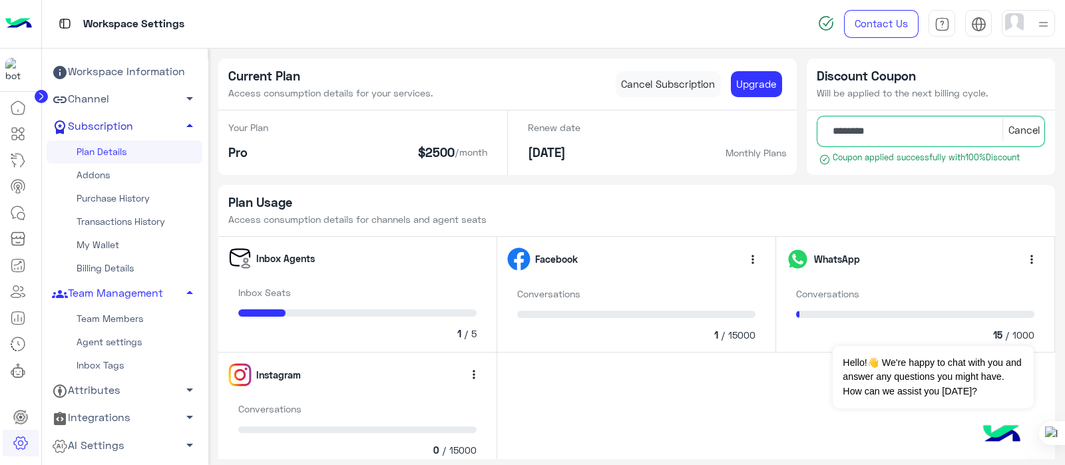
click at [130, 118] on link "Subscription arrow_drop_up" at bounding box center [125, 126] width 156 height 27
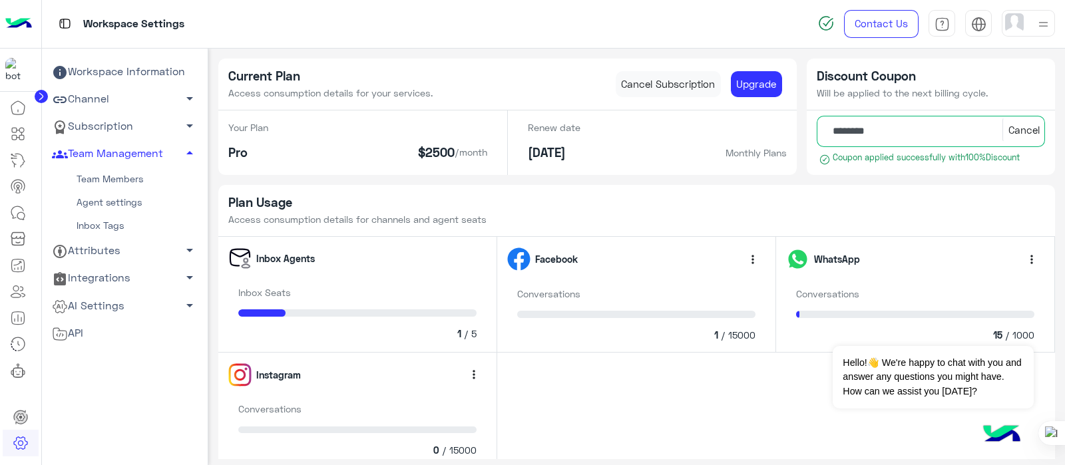
click at [103, 230] on link "Inbox Tags" at bounding box center [125, 225] width 156 height 23
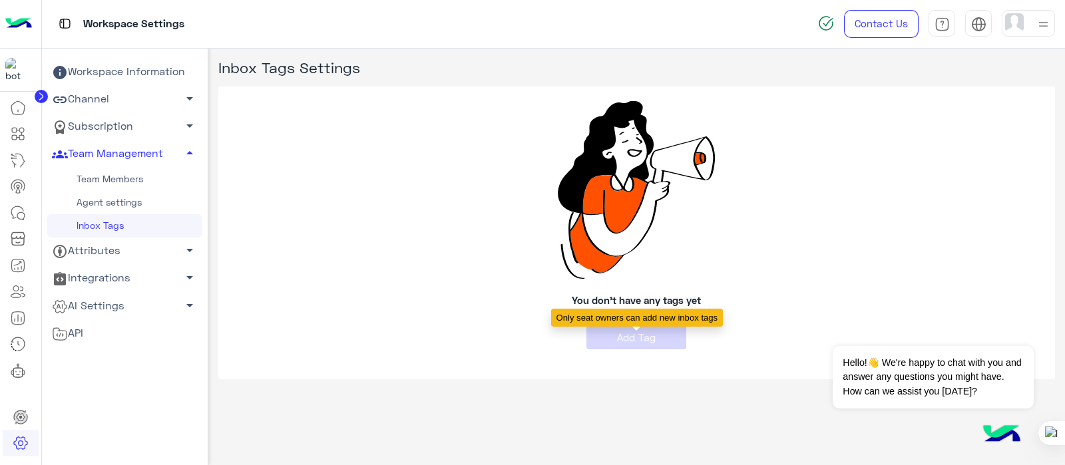
click at [621, 341] on icon "Add Tag" at bounding box center [636, 336] width 100 height 11
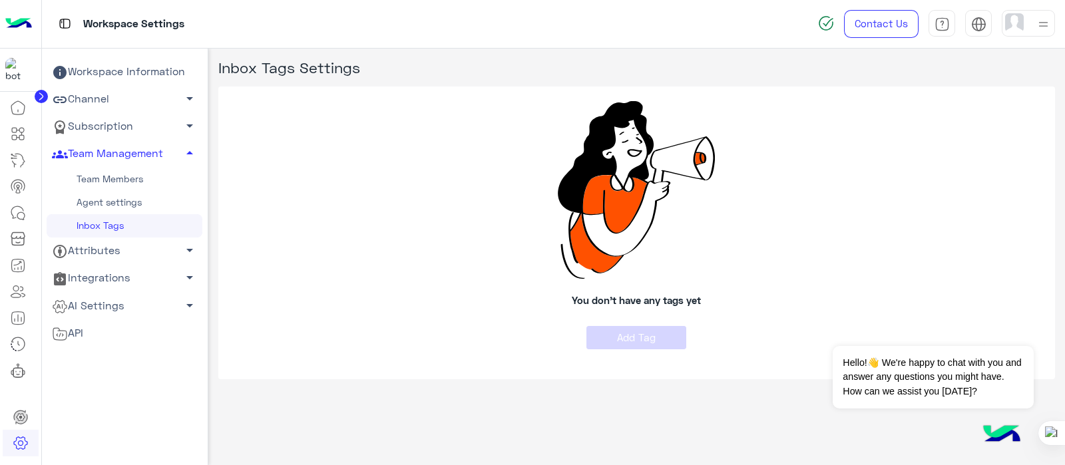
click at [132, 124] on link "Subscription arrow_drop_down" at bounding box center [125, 126] width 156 height 27
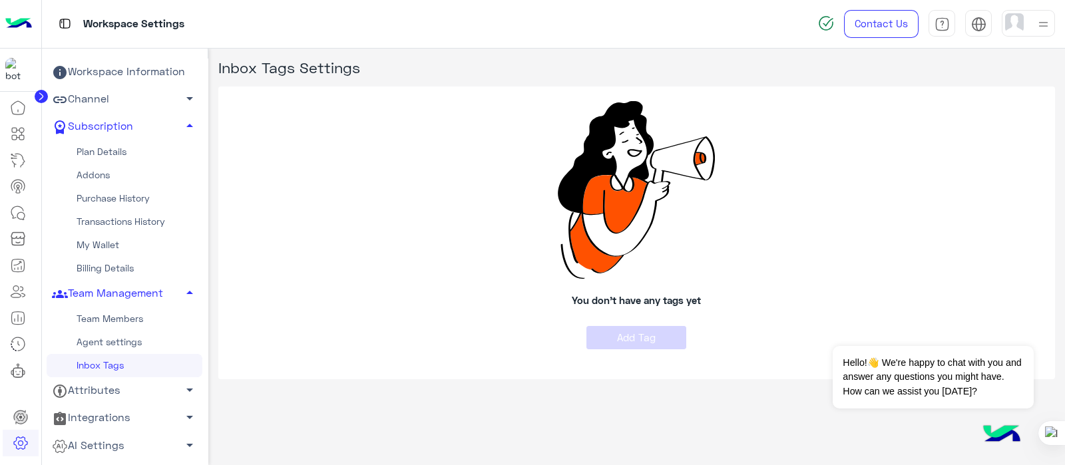
click at [100, 155] on link "Plan Details" at bounding box center [125, 151] width 156 height 23
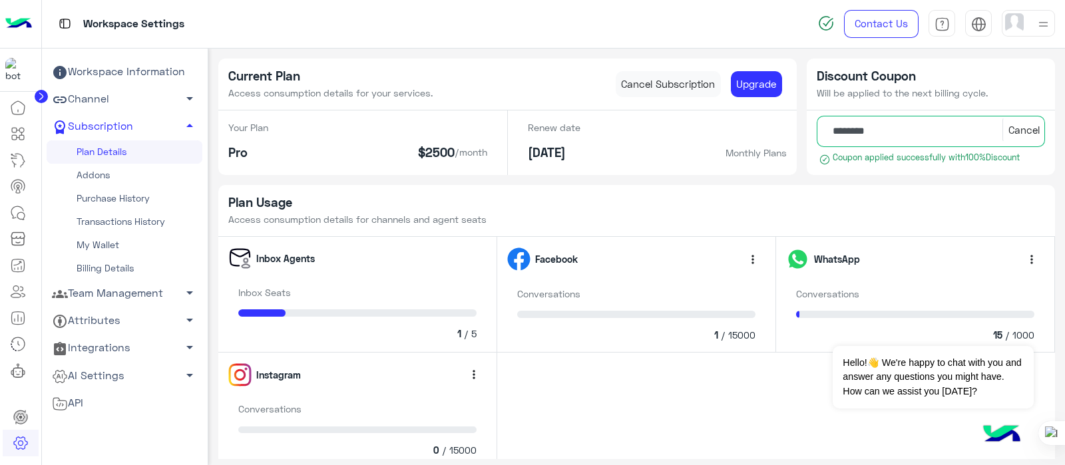
click at [110, 92] on link "Channel arrow_drop_down" at bounding box center [125, 99] width 156 height 27
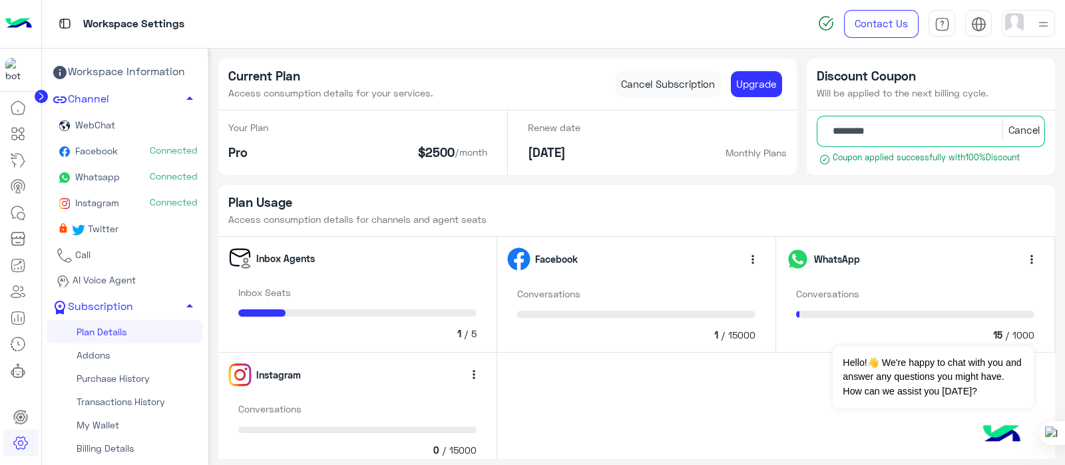
click at [100, 178] on span "Whatsapp" at bounding box center [96, 176] width 47 height 11
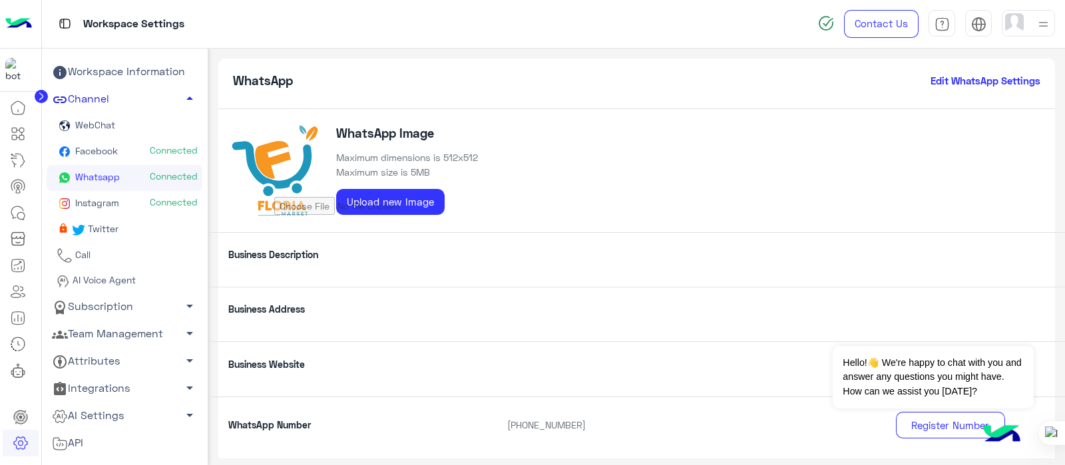
click at [185, 94] on span "arrow_drop_up" at bounding box center [190, 99] width 16 height 16
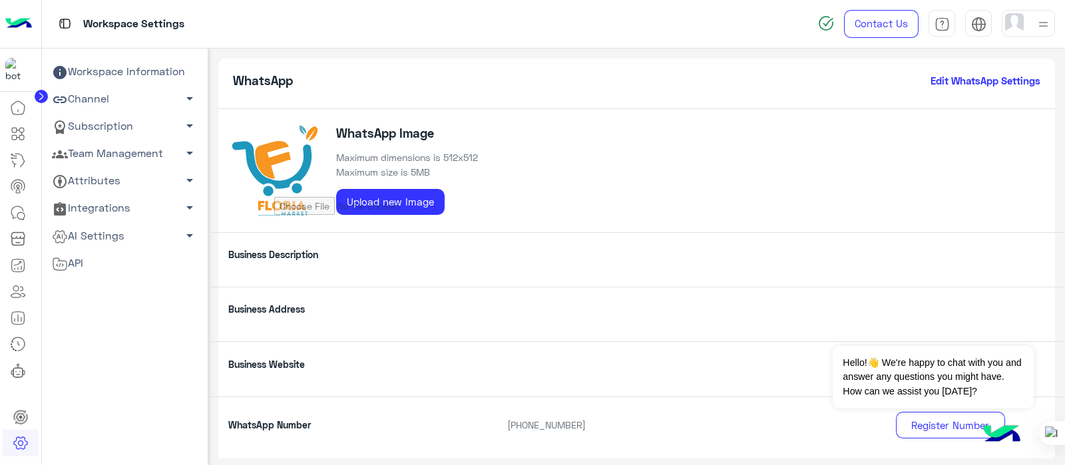
click at [120, 153] on link "Team Management arrow_drop_down" at bounding box center [125, 153] width 156 height 27
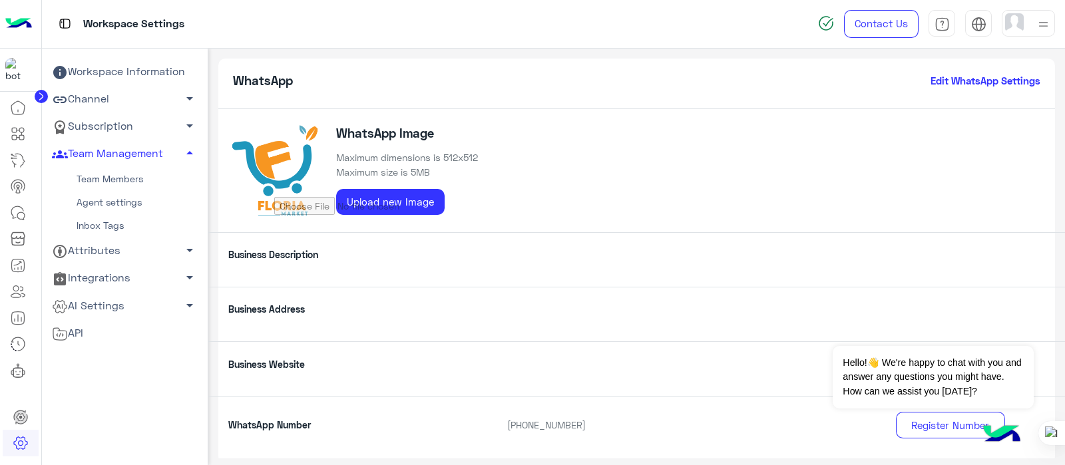
click at [89, 179] on link "Team Members" at bounding box center [125, 179] width 156 height 23
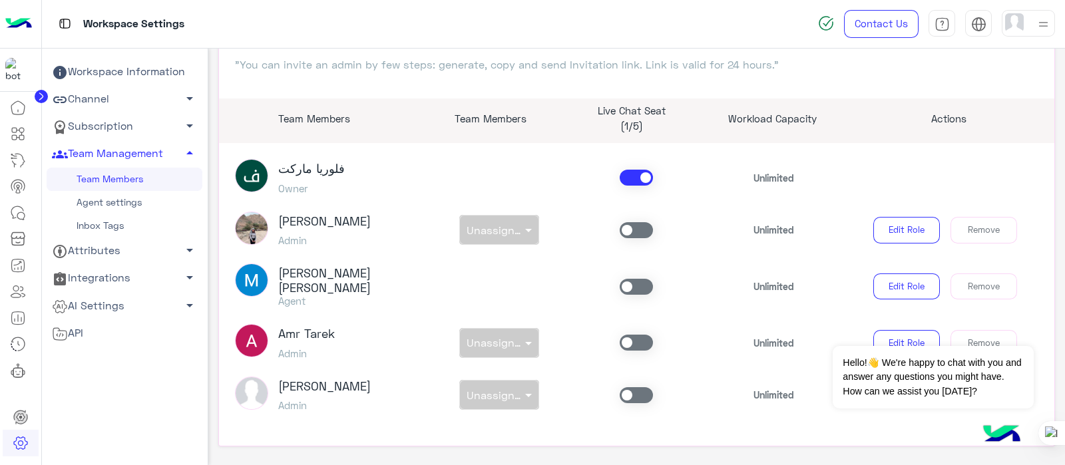
scroll to position [142, 0]
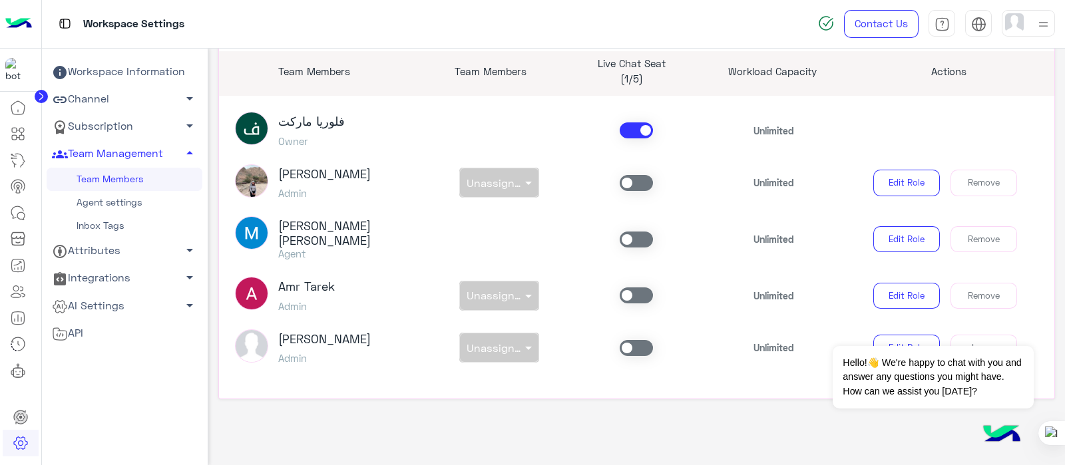
click at [625, 349] on span at bounding box center [636, 348] width 33 height 16
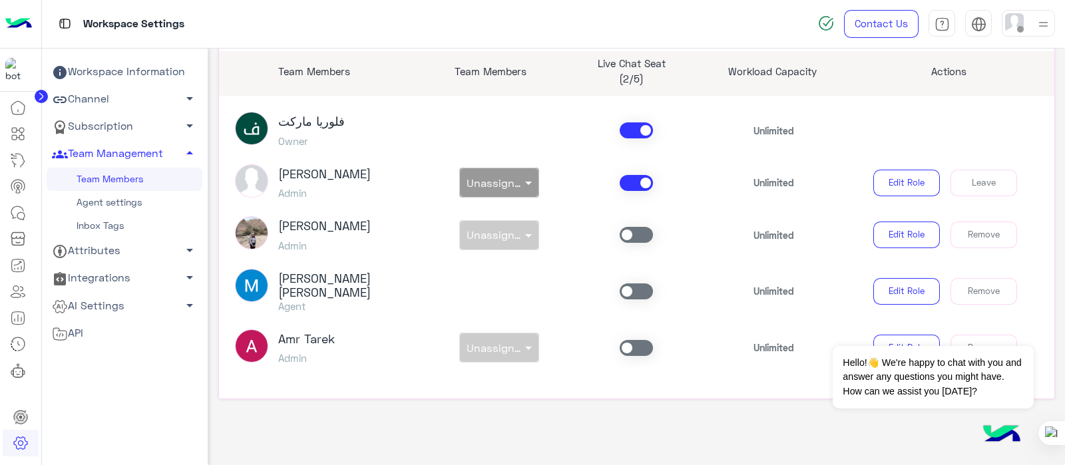
click at [100, 224] on link "Inbox Tags" at bounding box center [125, 225] width 156 height 23
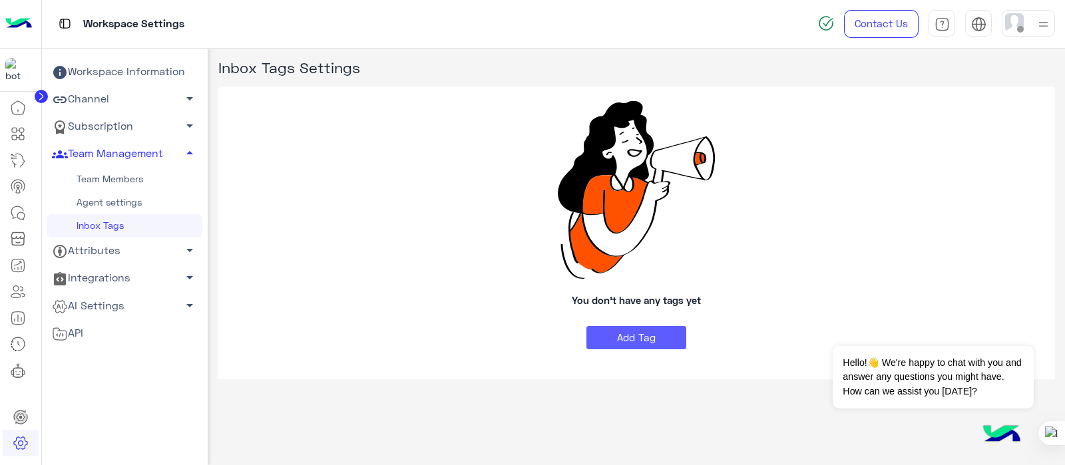
click at [644, 340] on button "Add Tag" at bounding box center [636, 338] width 100 height 24
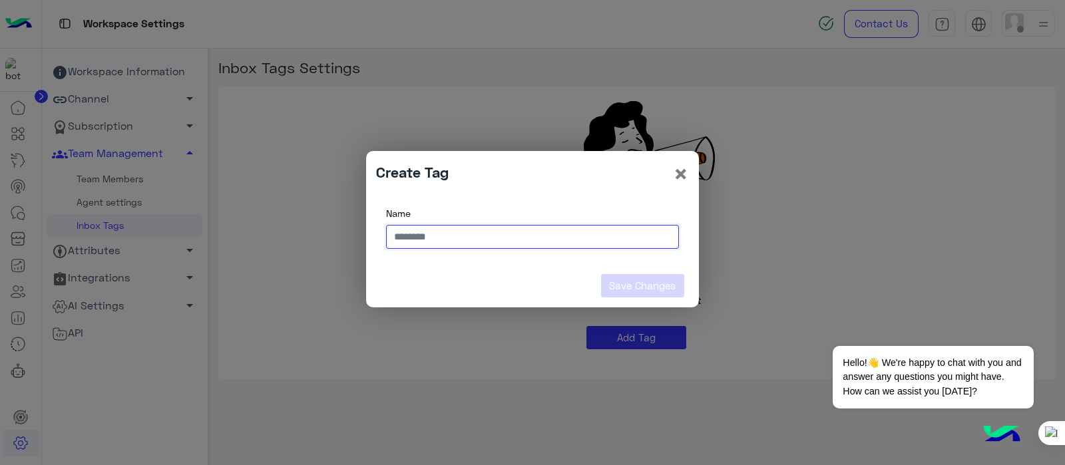
click at [406, 246] on input "text" at bounding box center [532, 237] width 293 height 24
type input "*"
type input "**********"
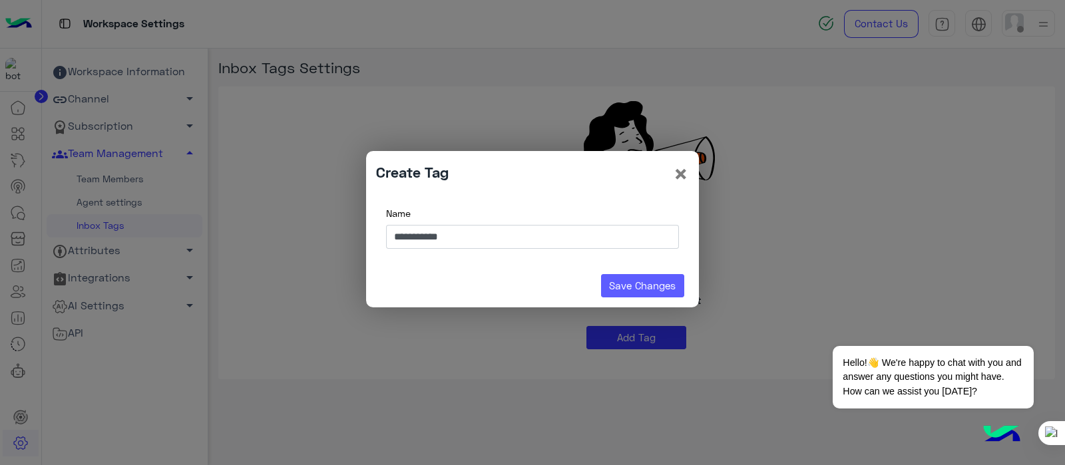
click at [666, 291] on button "Save Changes" at bounding box center [642, 286] width 83 height 24
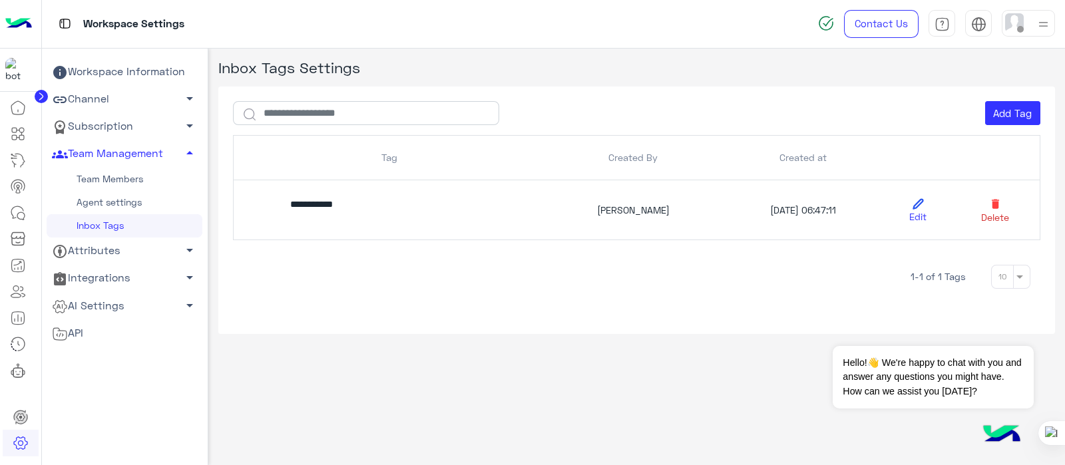
click at [158, 171] on link "Team Members" at bounding box center [125, 179] width 156 height 23
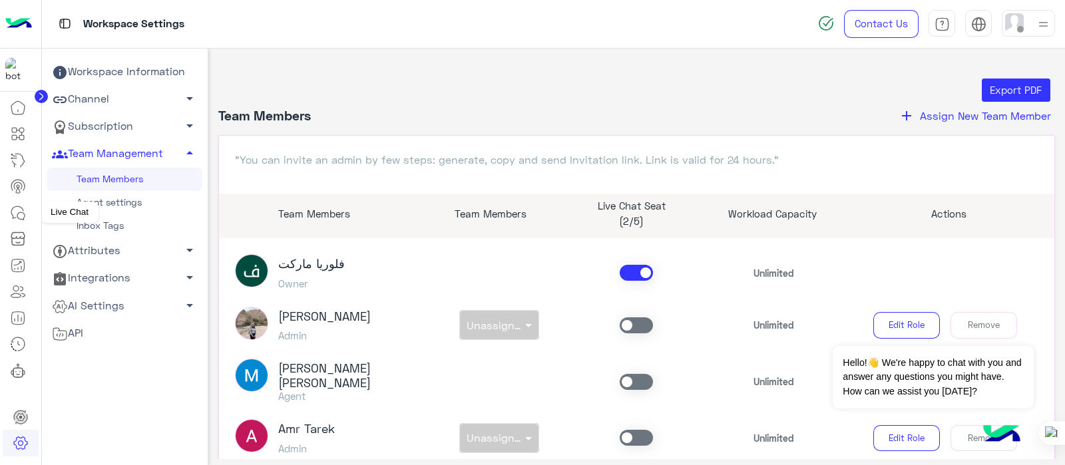
click at [20, 214] on icon at bounding box center [18, 213] width 16 height 16
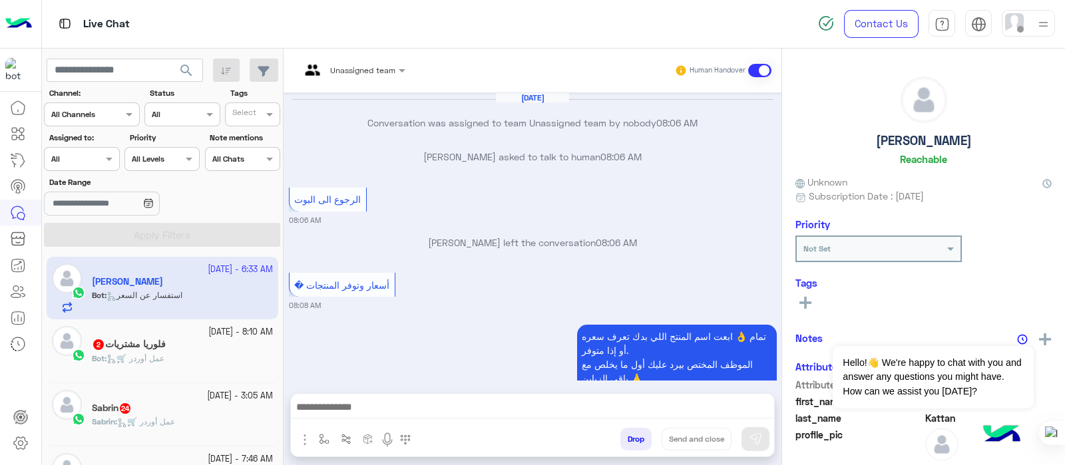
scroll to position [294, 0]
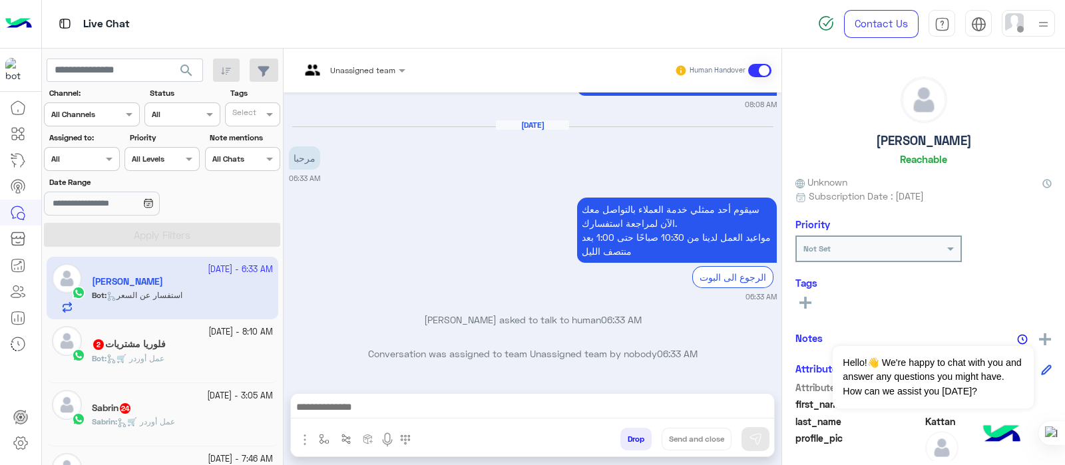
click at [809, 302] on rect at bounding box center [805, 302] width 12 height 3
click at [851, 311] on span at bounding box center [873, 306] width 17 height 14
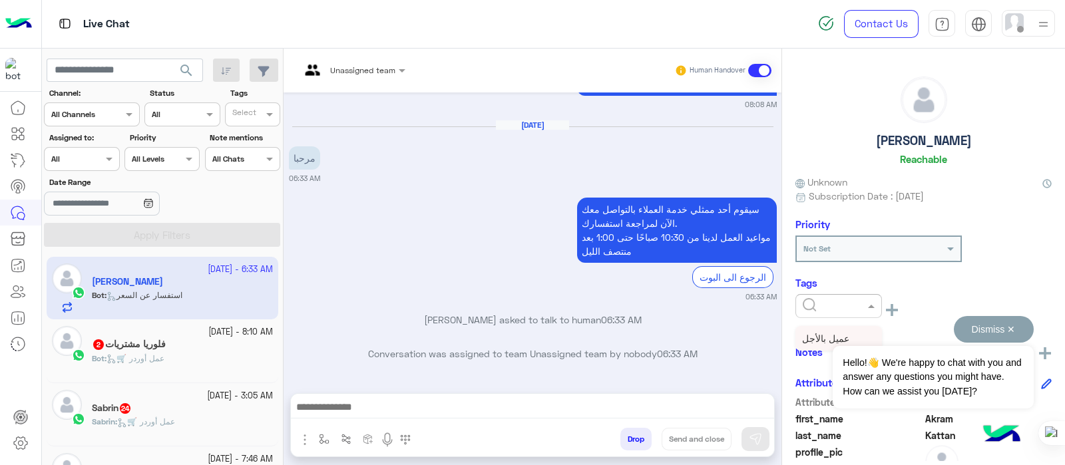
click at [833, 341] on div "Dismiss ✕ Hello!👋 We're happy to chat with you and answer any questions you mig…" at bounding box center [933, 362] width 200 height 93
click at [851, 298] on div at bounding box center [838, 304] width 85 height 13
click at [808, 333] on span "عميل بالأجل" at bounding box center [825, 338] width 47 height 11
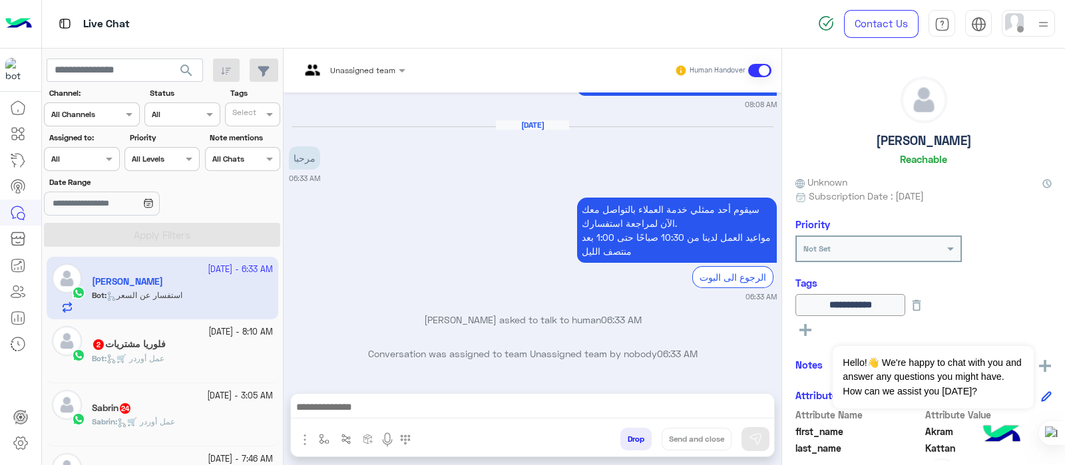
click at [851, 270] on div "**********" at bounding box center [923, 255] width 283 height 412
drag, startPoint x: 828, startPoint y: 305, endPoint x: 769, endPoint y: 228, distance: 97.3
click at [769, 228] on mat-drawer-container "Unassigned team Human Handover Sep 22, 2025 Conversation was assigned to team U…" at bounding box center [674, 260] width 781 height 422
click at [471, 181] on small "06:33 AM" at bounding box center [533, 178] width 488 height 11
click at [332, 371] on div at bounding box center [532, 410] width 483 height 33
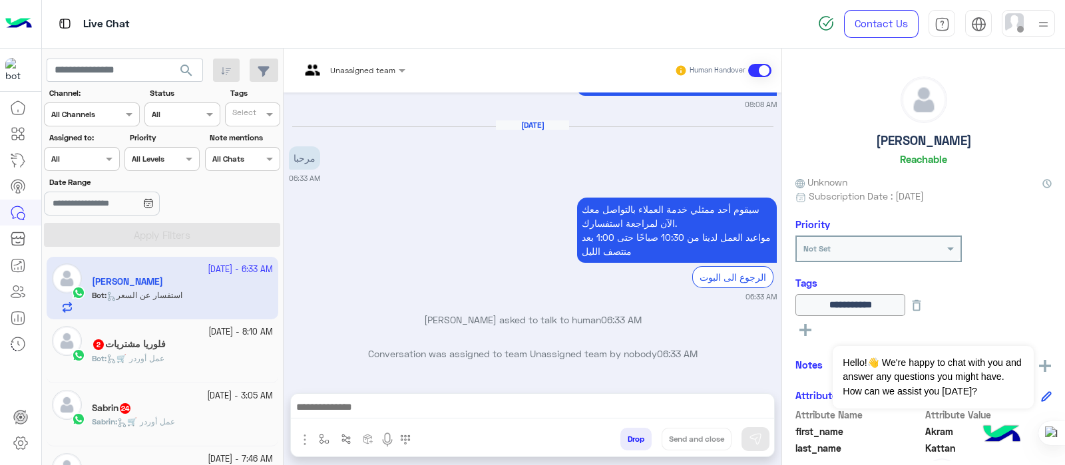
click at [332, 371] on div at bounding box center [532, 410] width 483 height 33
click at [396, 371] on div "Sep 22, 2025 Conversation was assigned to team Unassigned team by nobody 08:06 …" at bounding box center [533, 237] width 498 height 288
click at [851, 307] on icon at bounding box center [916, 305] width 15 height 15
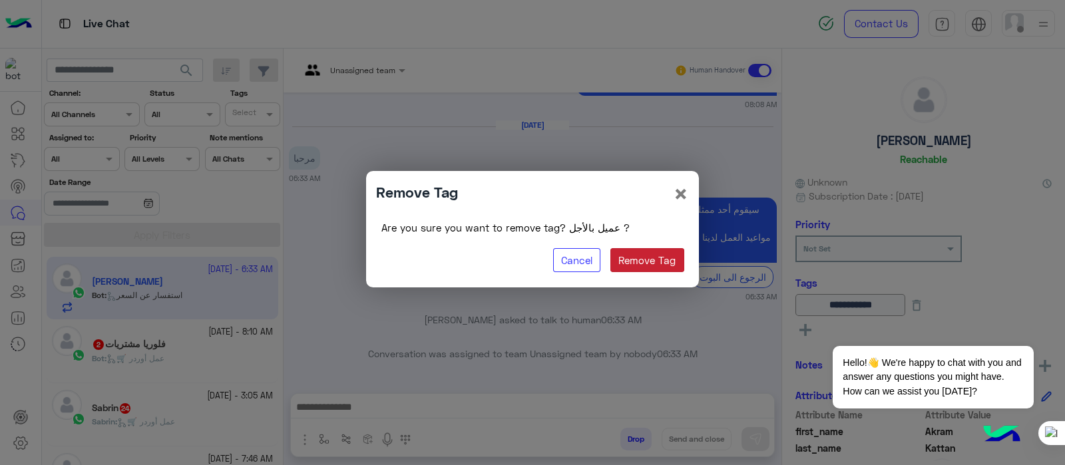
click at [630, 254] on button "Remove Tag" at bounding box center [647, 260] width 74 height 24
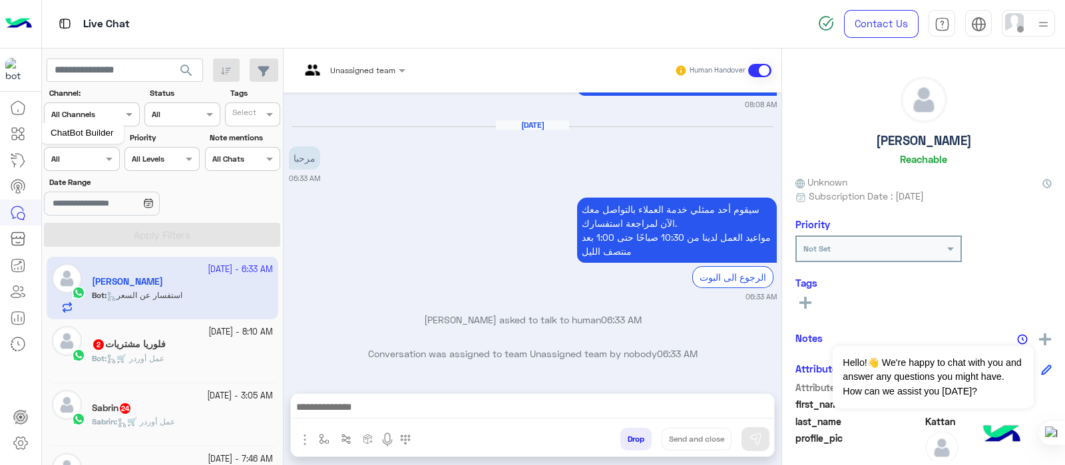
click at [14, 141] on link at bounding box center [18, 133] width 36 height 27
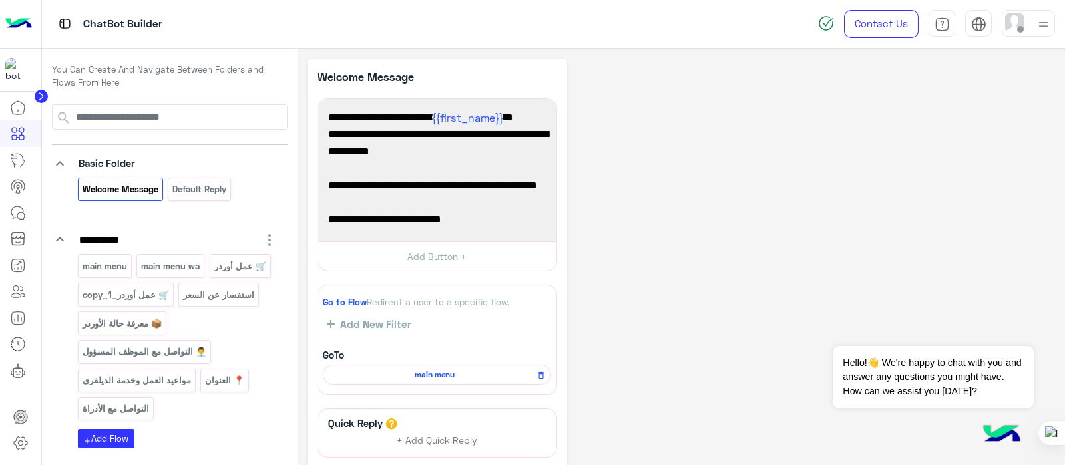
scroll to position [84, 0]
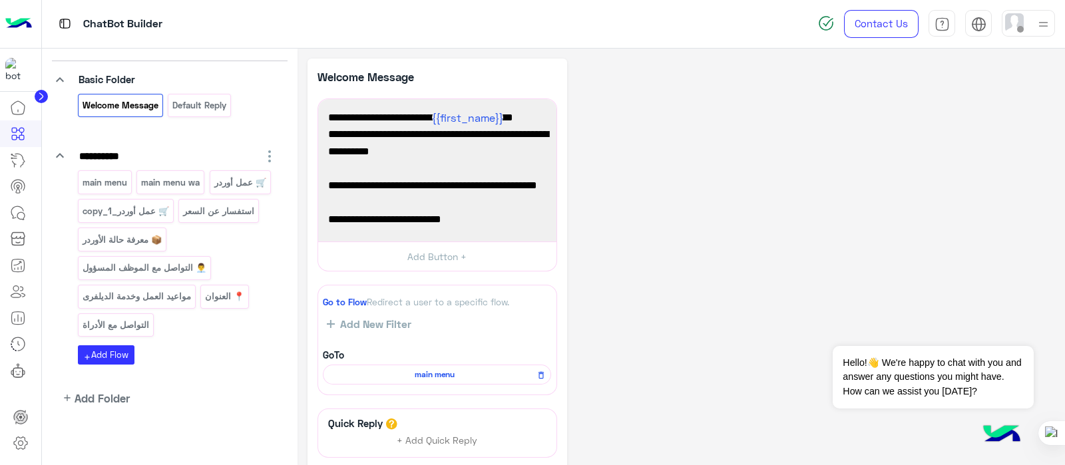
click at [752, 114] on div "**********" at bounding box center [680, 318] width 747 height 518
click at [18, 295] on icon at bounding box center [18, 292] width 16 height 16
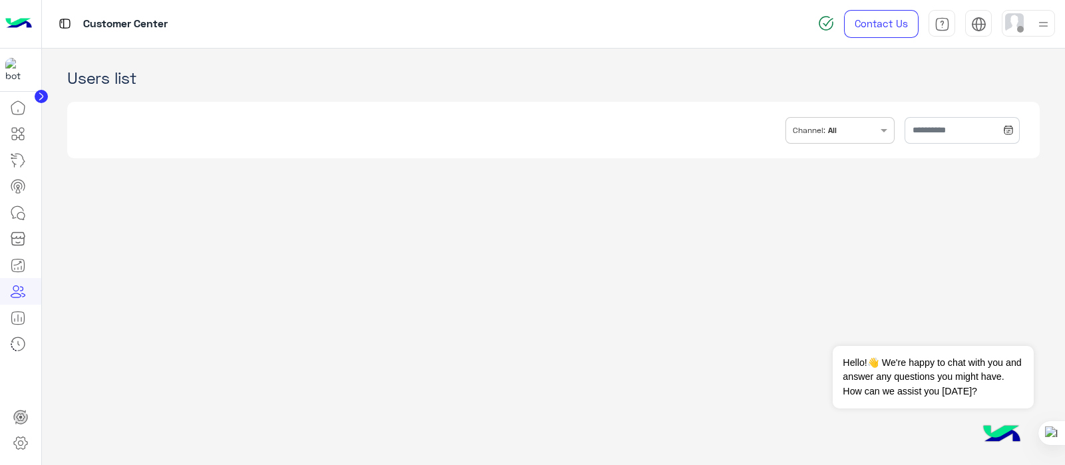
click at [850, 125] on input "text" at bounding box center [858, 129] width 39 height 23
click at [794, 198] on div "WhatsApp" at bounding box center [838, 193] width 88 height 15
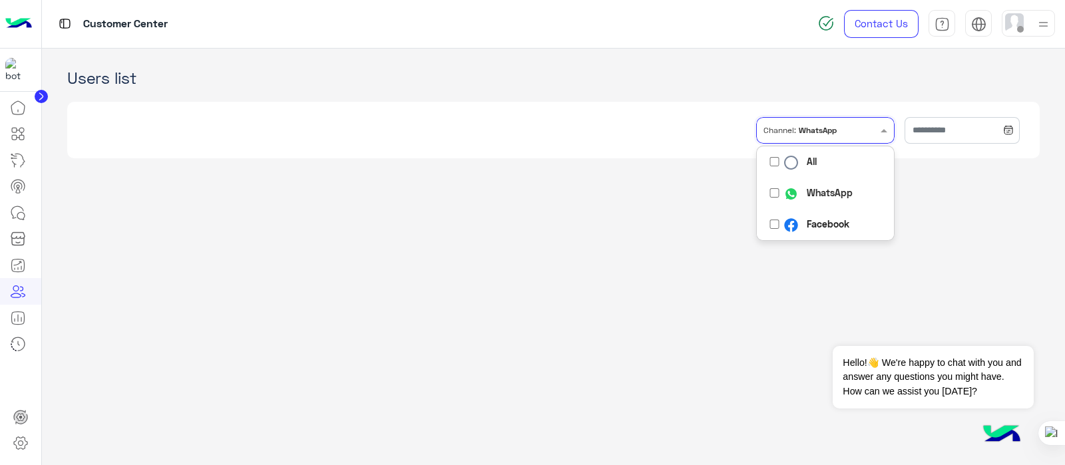
click at [784, 162] on img "Options list" at bounding box center [791, 163] width 14 height 14
click at [851, 192] on app-crm "Users list INBOX.FILTER.CHANNELS Channel: All All WhatsApp Facebook" at bounding box center [554, 257] width 1024 height 417
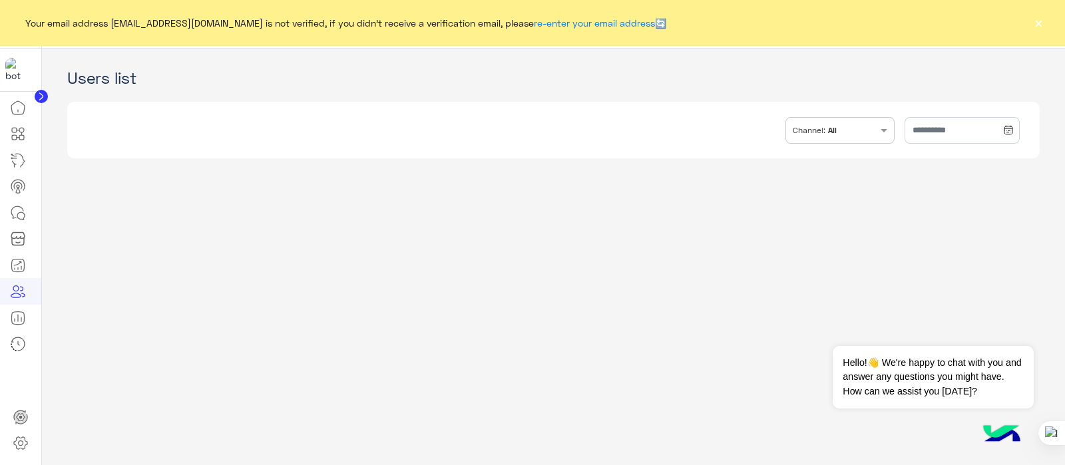
click at [1026, 25] on div "Your email address [EMAIL_ADDRESS][DOMAIN_NAME] is not verified, if you didn't …" at bounding box center [532, 22] width 1065 height 45
click at [1053, 24] on div "Your email address [EMAIL_ADDRESS][DOMAIN_NAME] is not verified, if you didn't …" at bounding box center [532, 22] width 1065 height 45
click at [1045, 6] on div "Your email address [EMAIL_ADDRESS][DOMAIN_NAME] is not verified, if you didn't …" at bounding box center [532, 22] width 1065 height 45
click at [1041, 23] on button "×" at bounding box center [1038, 22] width 13 height 13
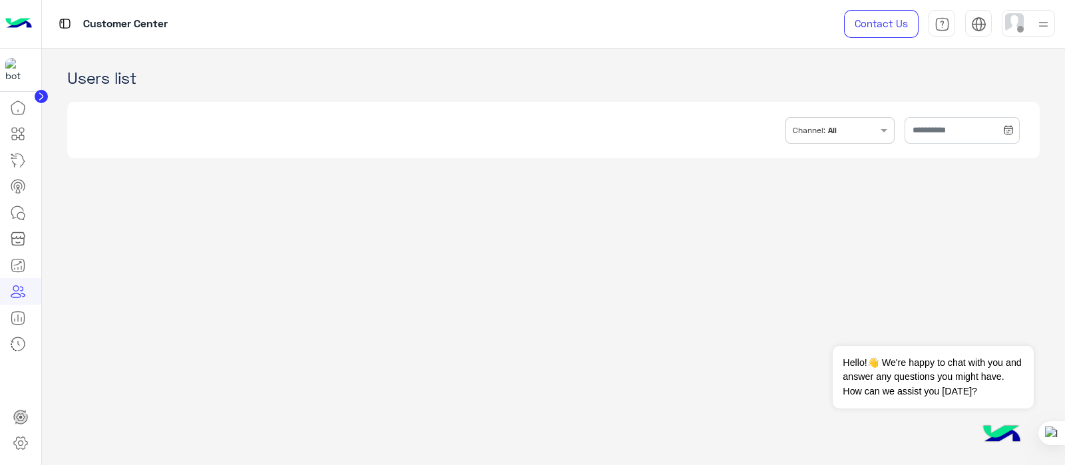
click at [805, 146] on div "INBOX.FILTER.CHANNELS Channel: All" at bounding box center [553, 130] width 972 height 57
click at [811, 140] on div "INBOX.FILTER.CHANNELS Channel: All" at bounding box center [832, 130] width 92 height 25
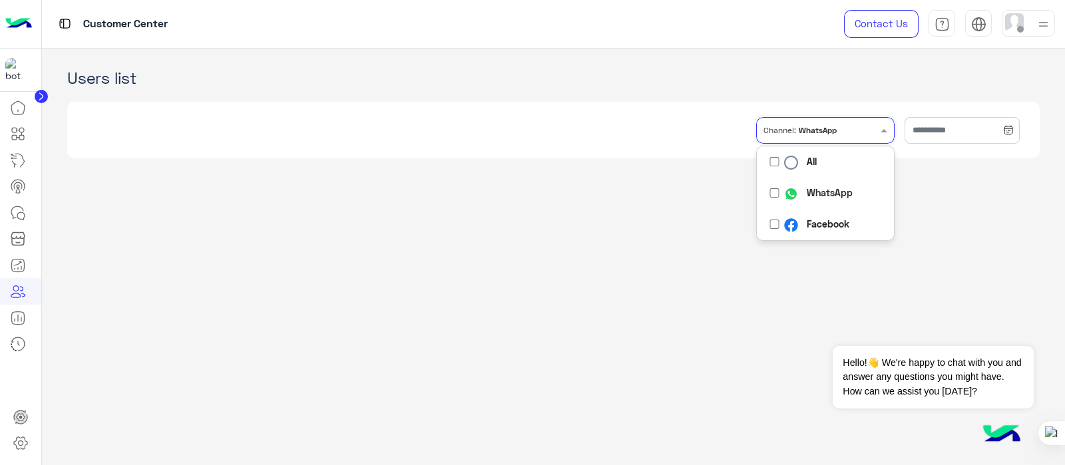
click at [839, 188] on div "WhatsApp" at bounding box center [826, 193] width 138 height 31
click at [795, 194] on div "WhatsApp" at bounding box center [838, 193] width 88 height 15
click at [884, 288] on app-crm "Users list INBOX.FILTER.CHANNELS Channel: WhatsApp All WhatsApp Facebook" at bounding box center [554, 257] width 1024 height 417
click at [912, 129] on input "text" at bounding box center [961, 130] width 115 height 27
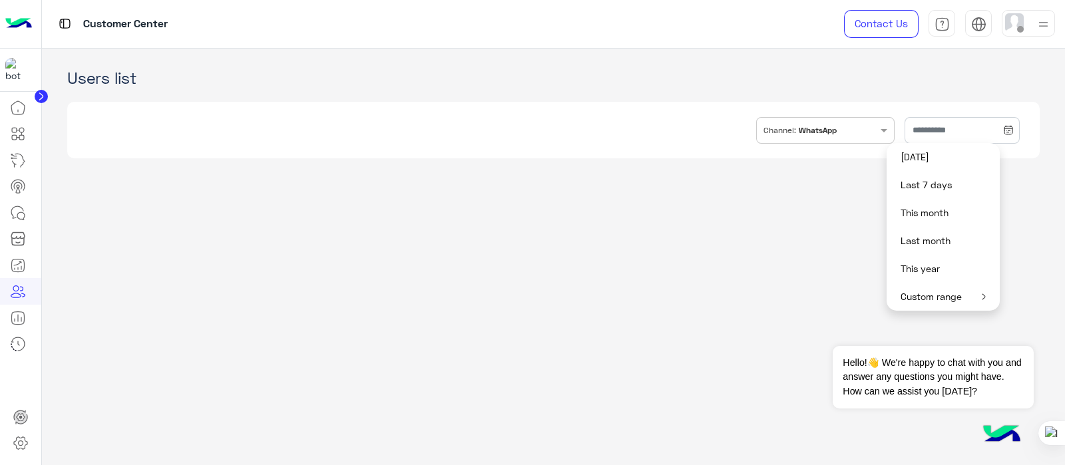
click at [918, 155] on button "[DATE]" at bounding box center [942, 157] width 113 height 28
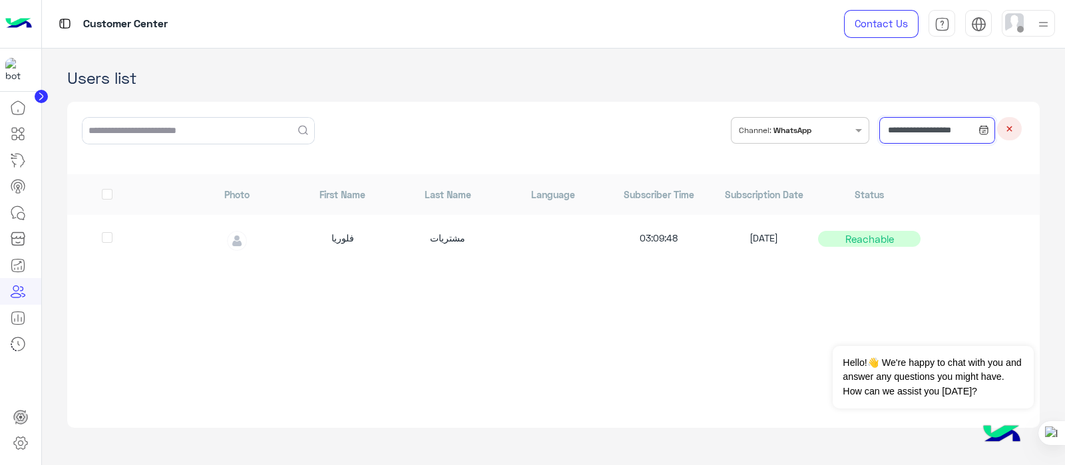
click at [940, 134] on input "**********" at bounding box center [936, 130] width 115 height 27
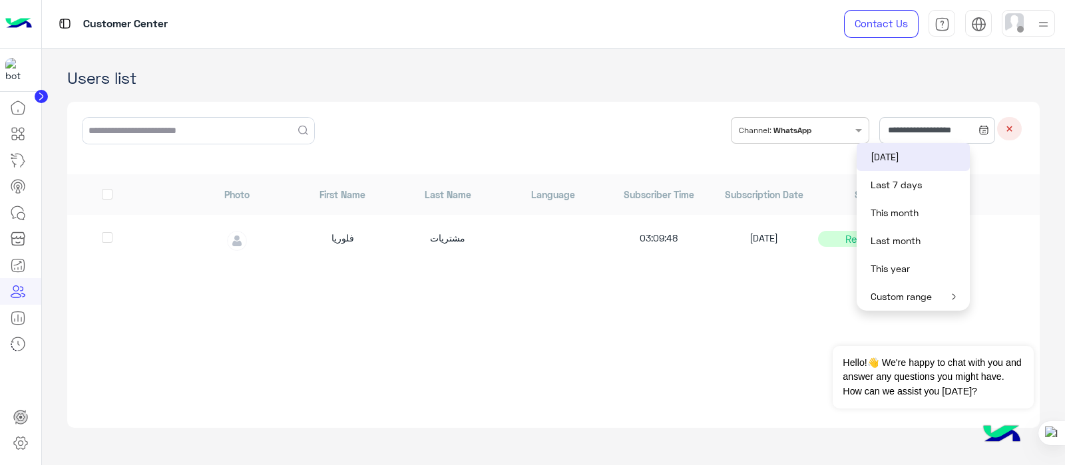
click at [896, 212] on button "This month" at bounding box center [913, 213] width 113 height 28
type input "**********"
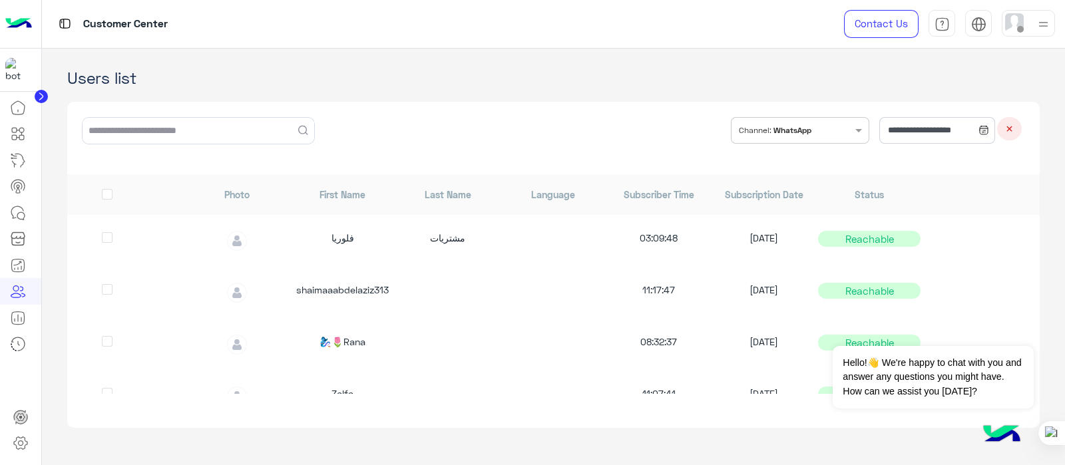
click at [1014, 127] on button "×" at bounding box center [1009, 128] width 25 height 23
click at [152, 126] on input "text" at bounding box center [199, 131] width 232 height 26
click at [979, 126] on input "text" at bounding box center [961, 130] width 115 height 27
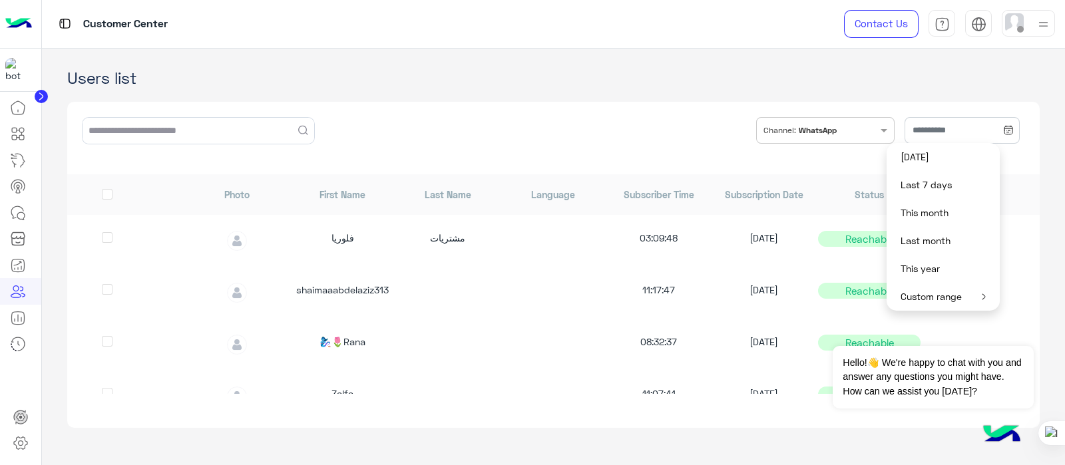
click at [924, 184] on button "Last 7 days" at bounding box center [942, 185] width 113 height 28
type input "**********"
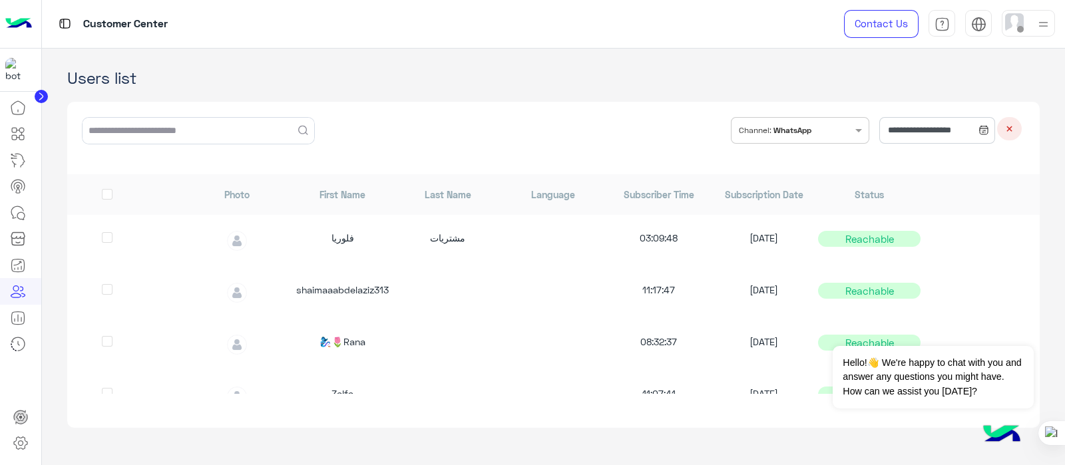
click at [820, 224] on div "فلوريا مشتريات 03:09:48 [DATE] Reachable" at bounding box center [553, 241] width 972 height 52
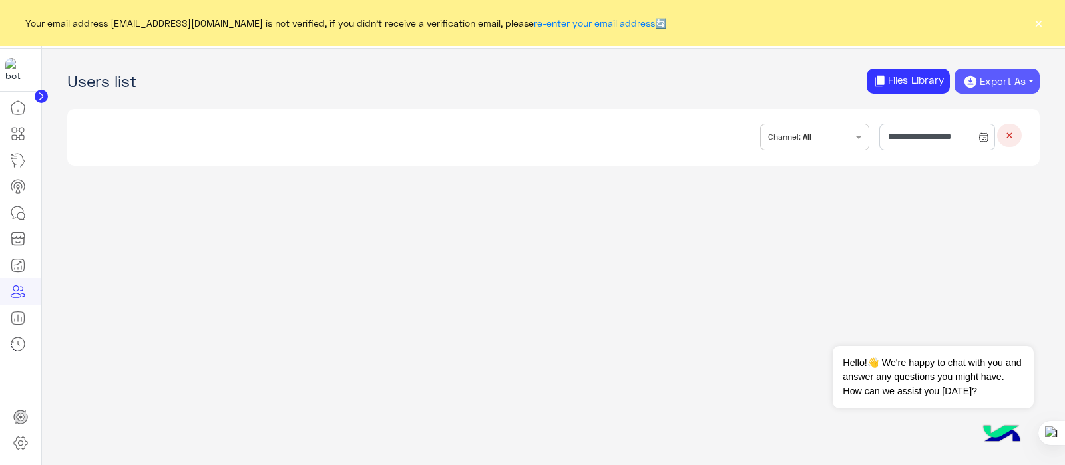
click at [1009, 83] on button "Export As" at bounding box center [996, 81] width 85 height 25
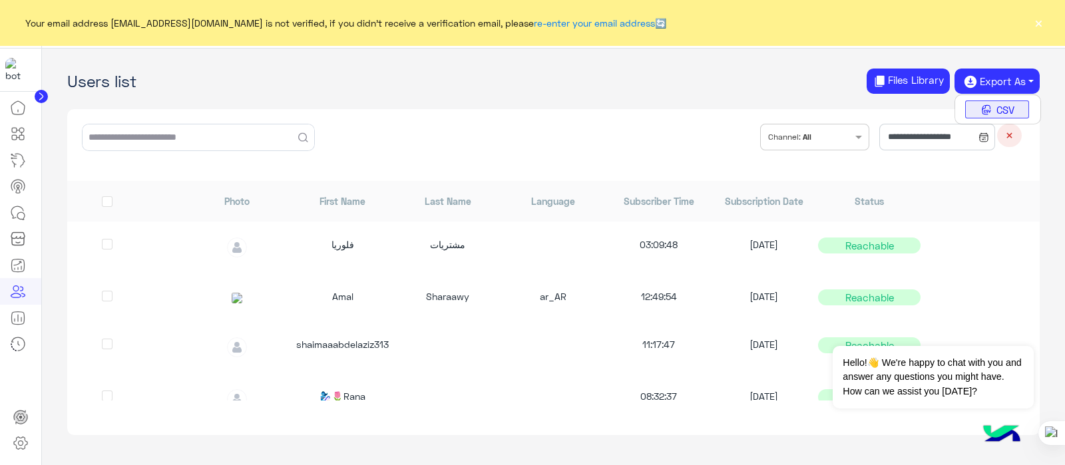
click at [1001, 110] on button "CSV" at bounding box center [997, 109] width 64 height 19
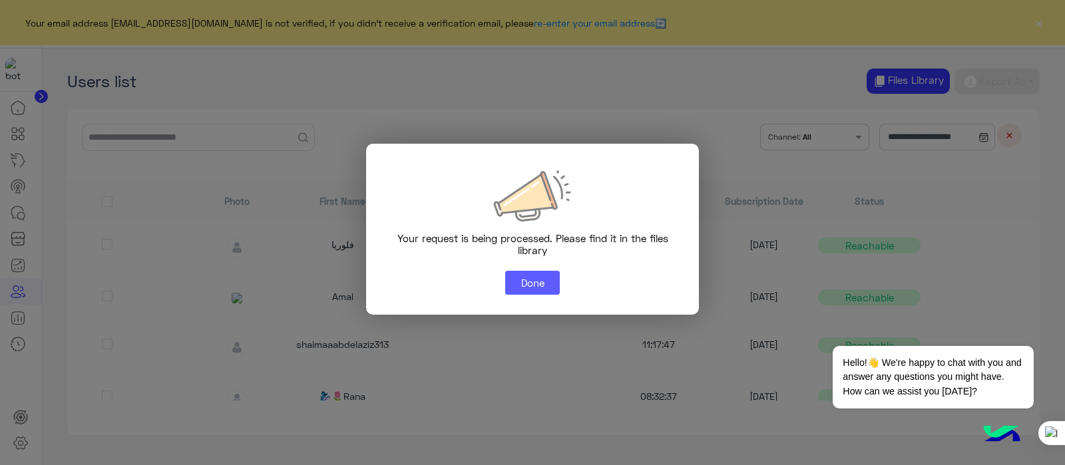
click at [542, 280] on button "Done" at bounding box center [532, 283] width 55 height 24
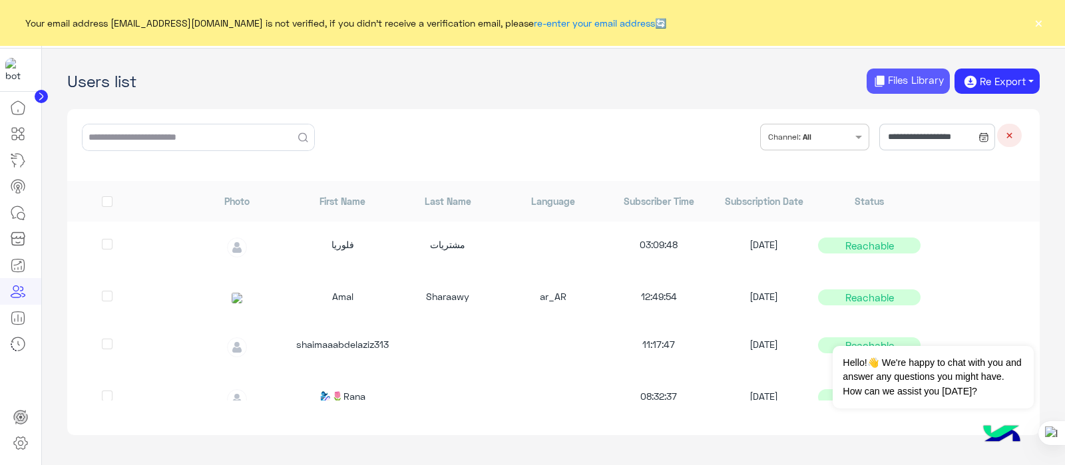
click at [924, 75] on button "Files Library" at bounding box center [908, 82] width 83 height 26
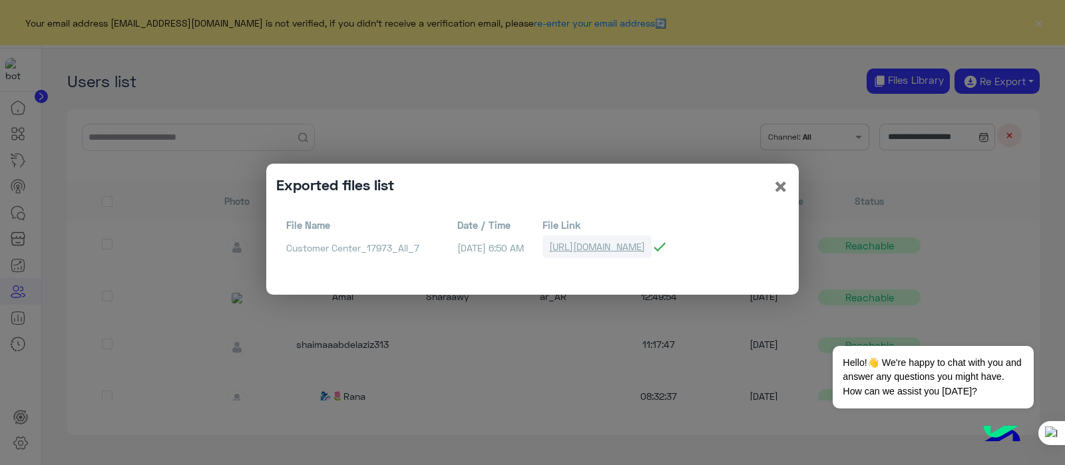
click at [637, 248] on link "[URL][DOMAIN_NAME]" at bounding box center [596, 247] width 109 height 22
click at [777, 187] on span "×" at bounding box center [781, 186] width 16 height 30
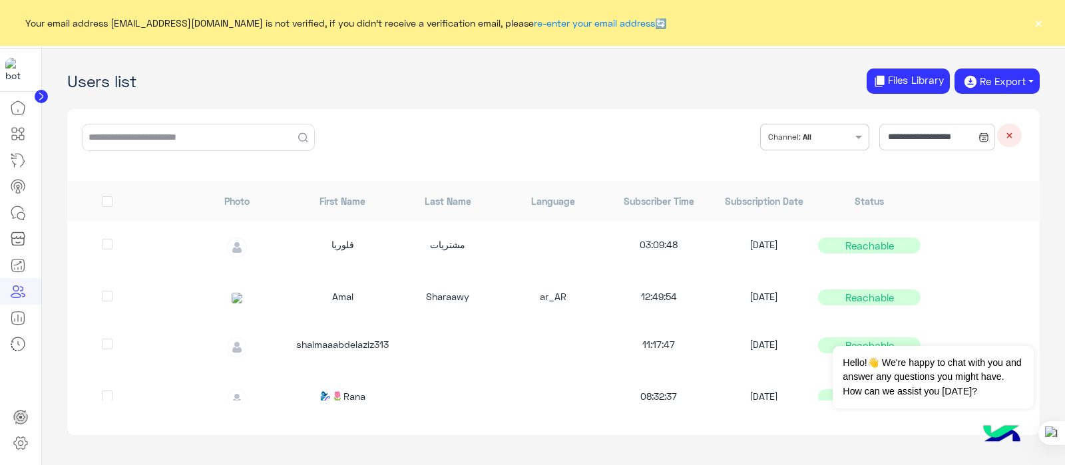
click at [1036, 25] on button "×" at bounding box center [1038, 22] width 13 height 13
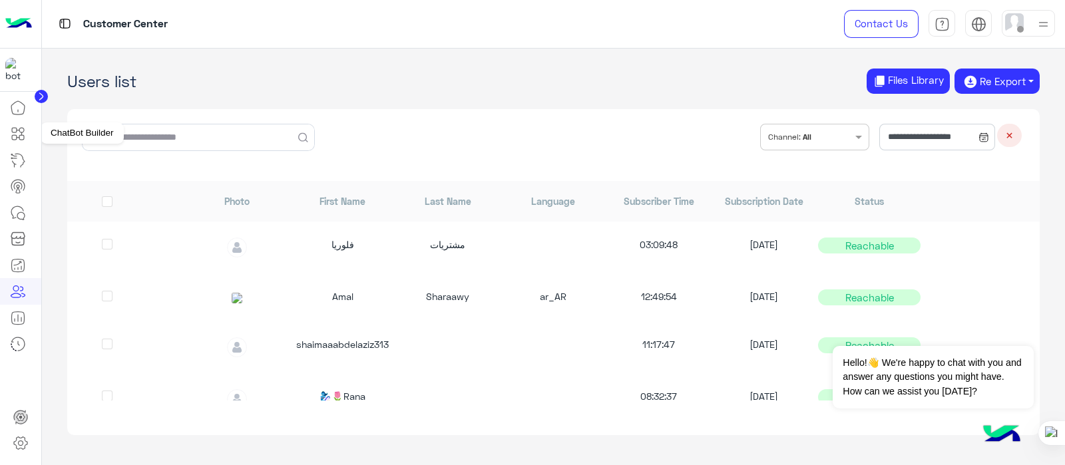
click at [31, 129] on link at bounding box center [18, 133] width 36 height 27
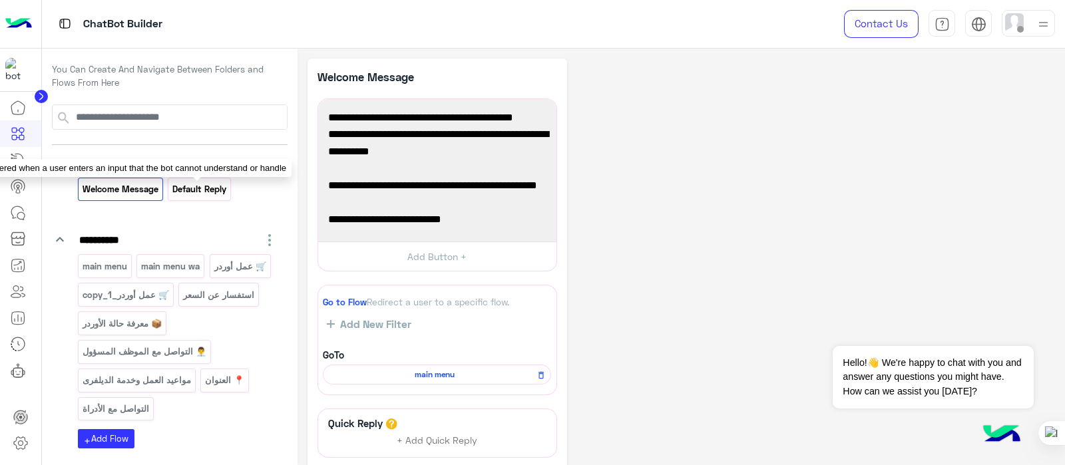
click at [173, 194] on p "Default reply" at bounding box center [200, 189] width 56 height 15
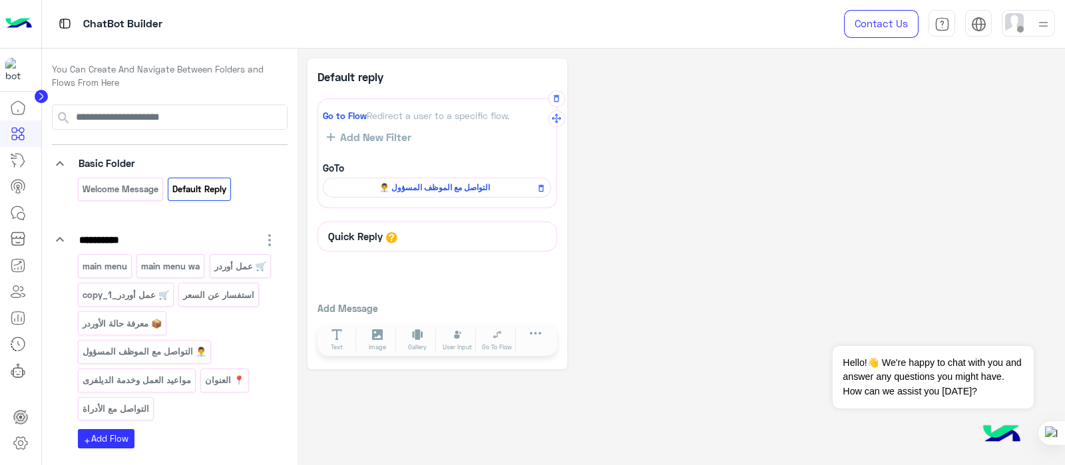
click at [429, 182] on span "👨‍💼 التواصل مع الموظف المسؤول" at bounding box center [434, 188] width 209 height 12
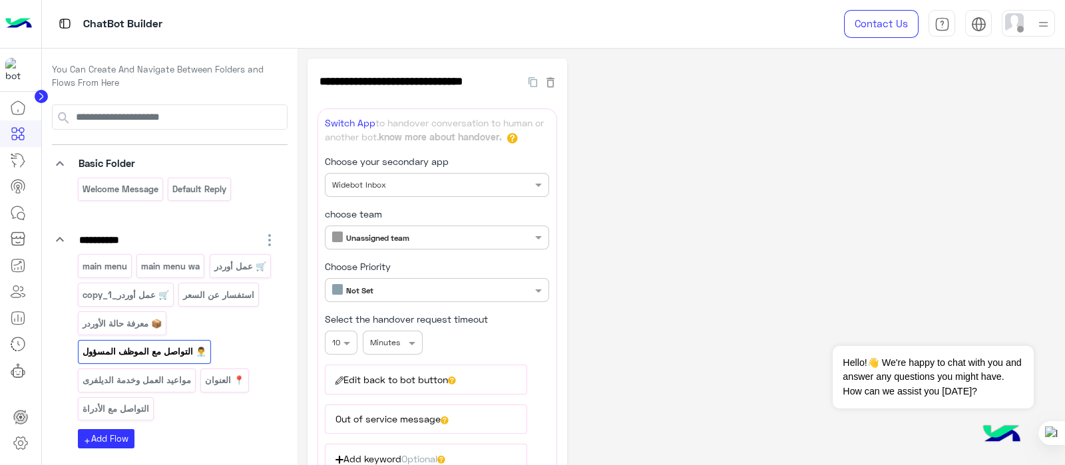
drag, startPoint x: 1060, startPoint y: 95, endPoint x: 1052, endPoint y: 362, distance: 267.7
click at [1052, 362] on div "**********" at bounding box center [680, 447] width 767 height 797
click at [726, 255] on div "**********" at bounding box center [680, 422] width 747 height 727
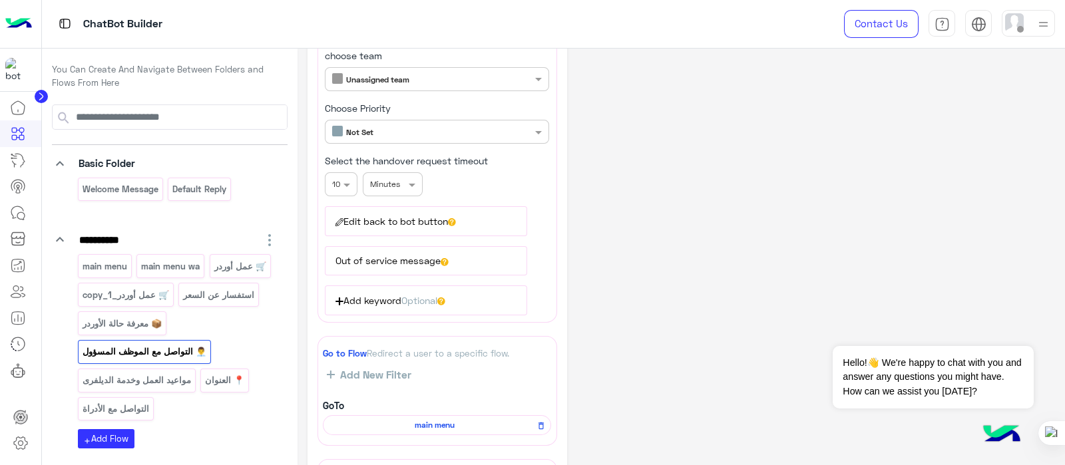
scroll to position [329, 0]
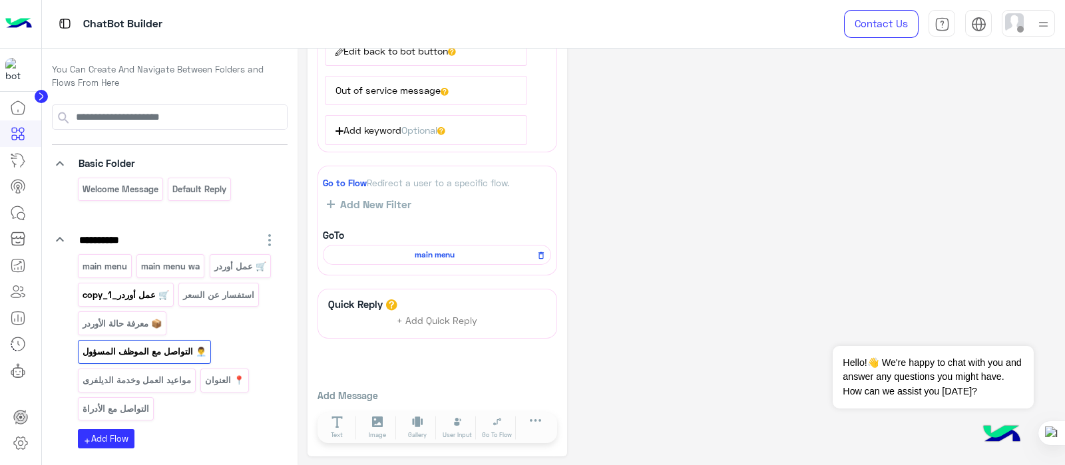
click at [123, 296] on p "🛒 عمل أوردر_copy_1" at bounding box center [125, 295] width 89 height 15
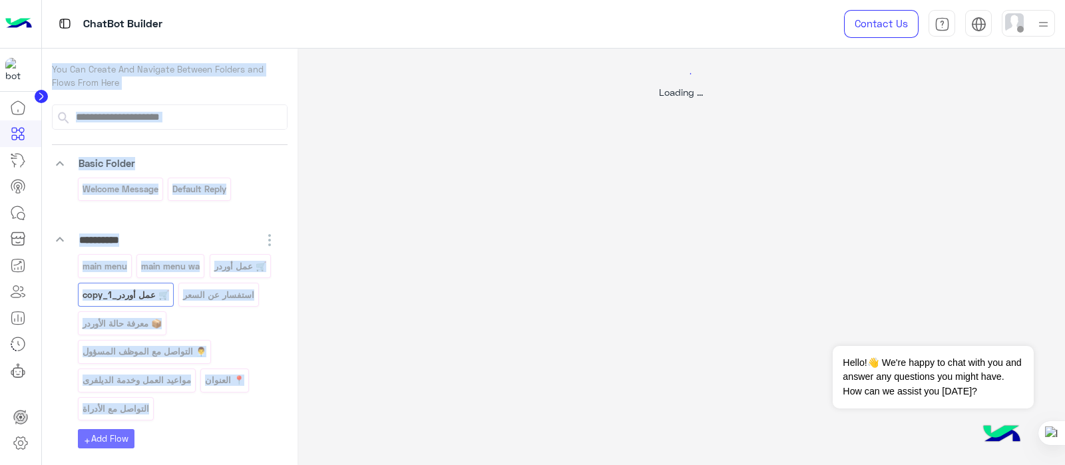
scroll to position [0, 0]
click at [123, 296] on div at bounding box center [532, 232] width 1065 height 465
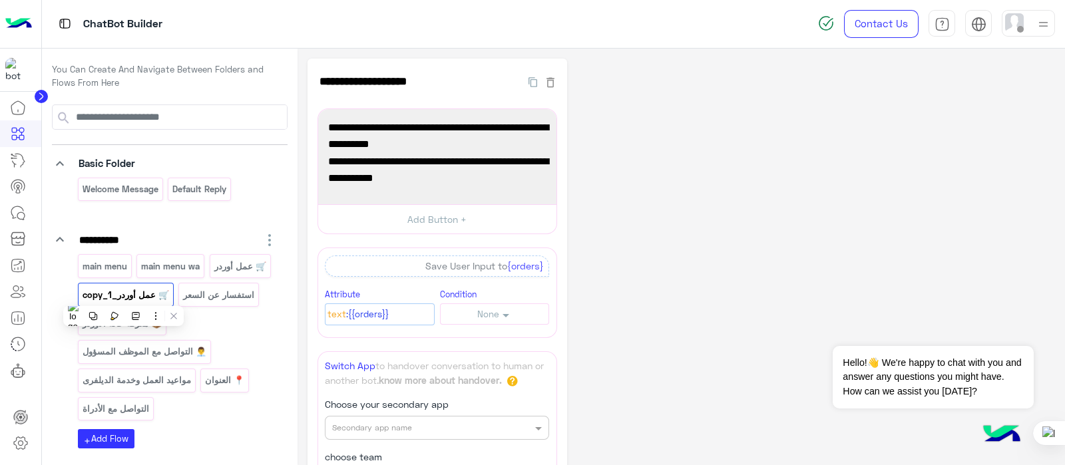
drag, startPoint x: 606, startPoint y: 286, endPoint x: 630, endPoint y: 279, distance: 25.5
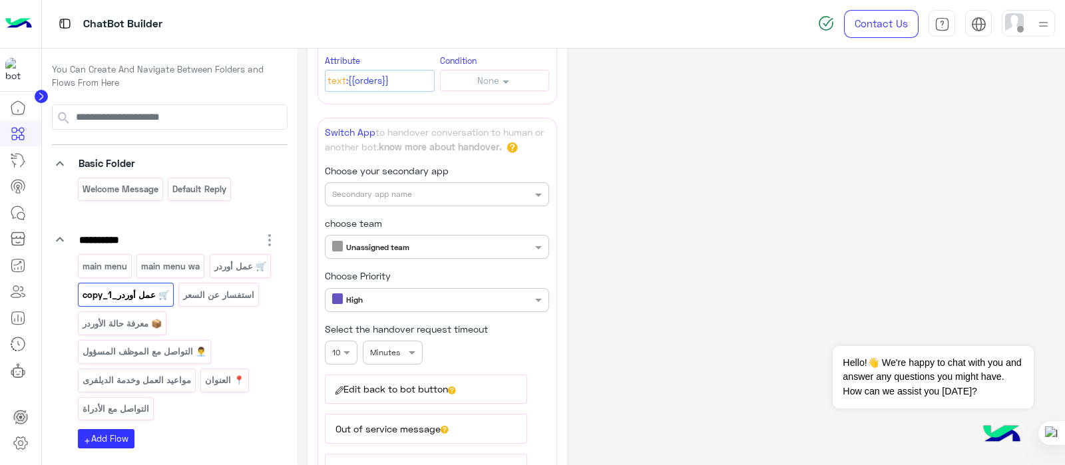
scroll to position [448, 0]
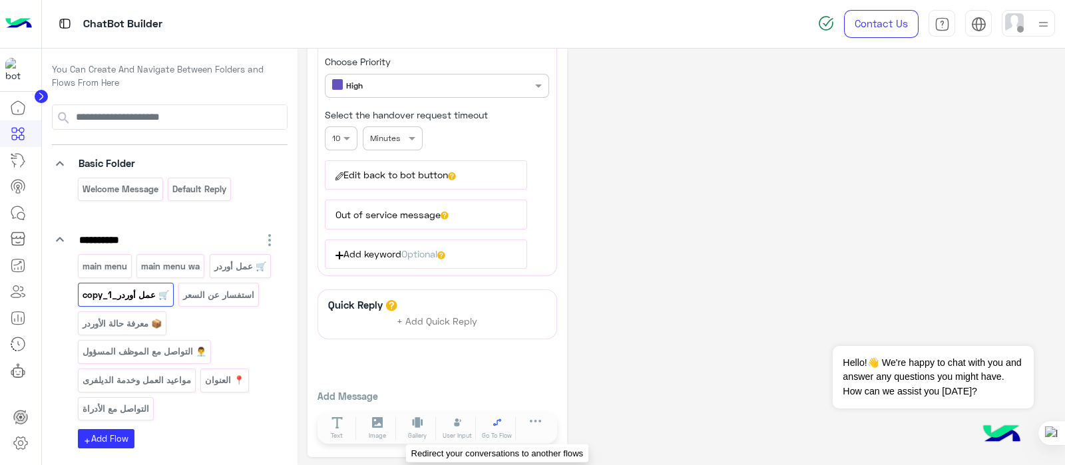
click at [498, 421] on icon at bounding box center [497, 422] width 11 height 11
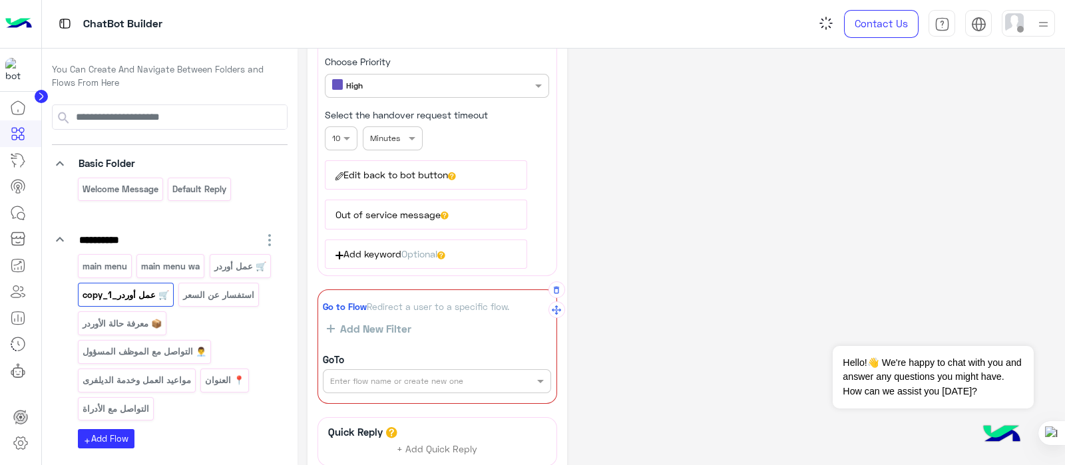
click at [398, 377] on input "text" at bounding box center [414, 380] width 168 height 12
click at [366, 447] on div "main menu" at bounding box center [437, 457] width 228 height 25
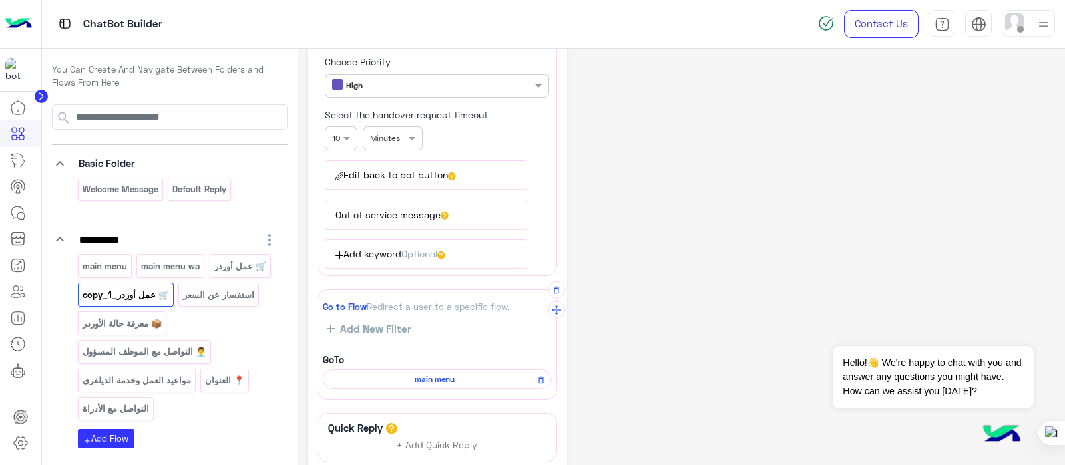
click at [705, 335] on div "**********" at bounding box center [680, 96] width 747 height 970
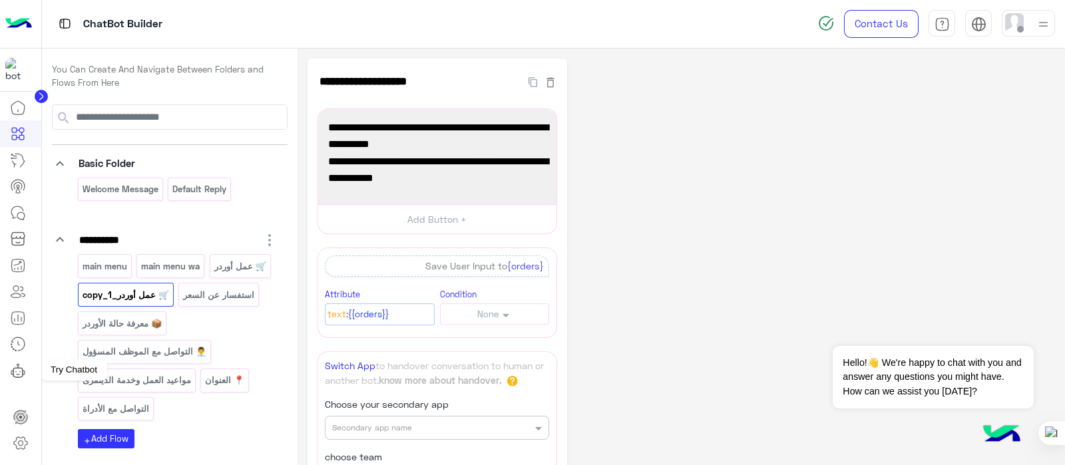
click at [10, 371] on icon at bounding box center [18, 371] width 16 height 16
click at [10, 305] on link at bounding box center [18, 291] width 36 height 27
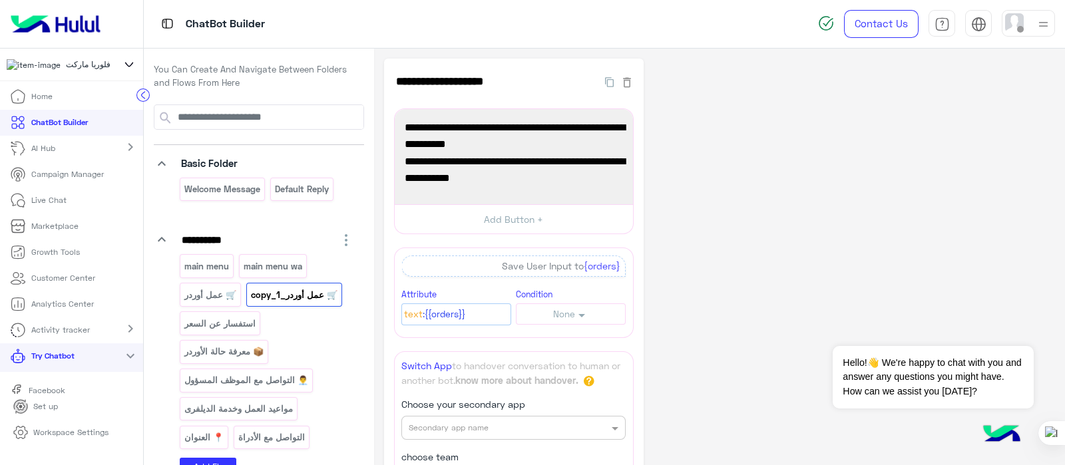
click at [42, 394] on p "Facebook" at bounding box center [46, 391] width 47 height 12
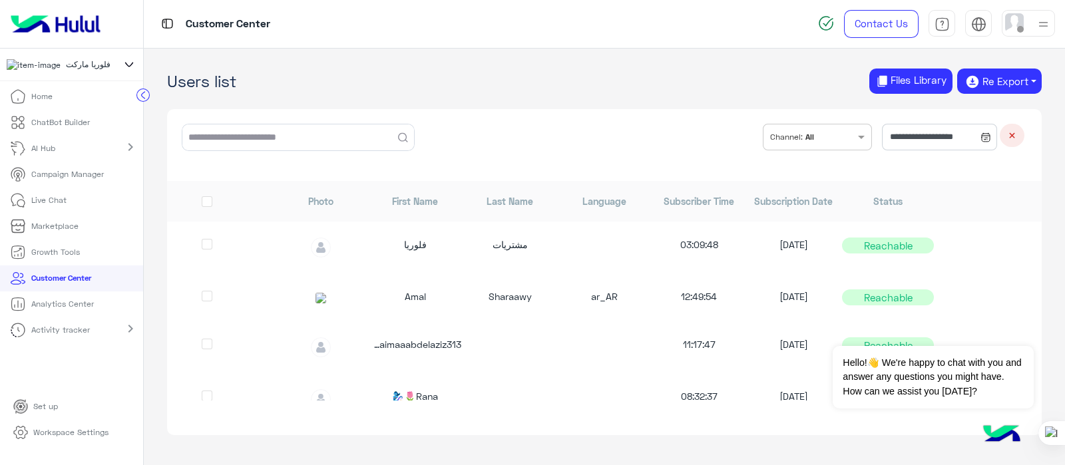
click at [47, 148] on p "AI Hub" at bounding box center [43, 148] width 24 height 12
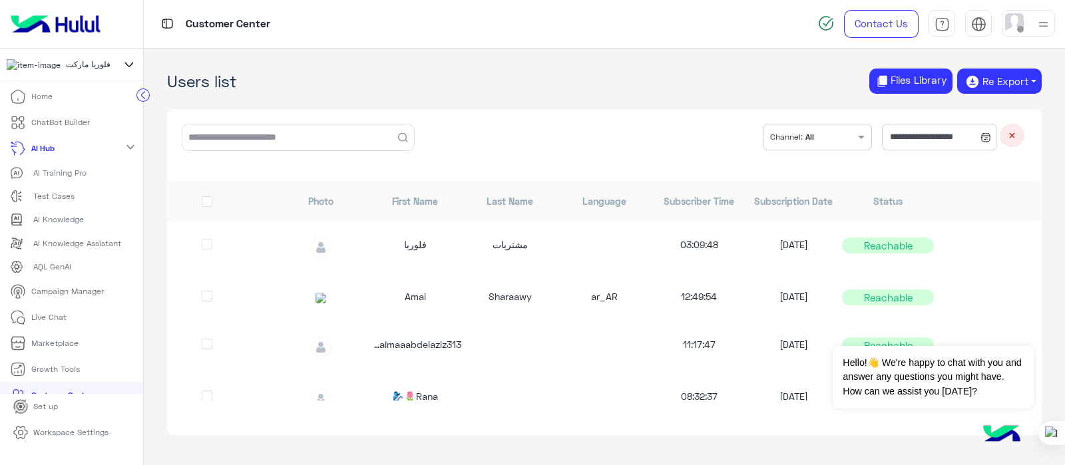
click at [59, 179] on p "AI Training Pro" at bounding box center [59, 173] width 53 height 12
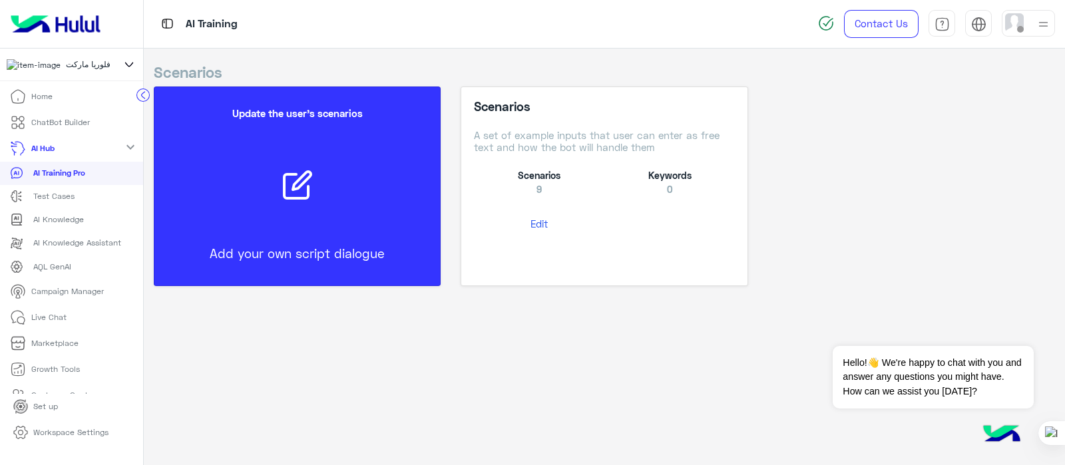
click at [550, 227] on button "Edit" at bounding box center [539, 224] width 130 height 25
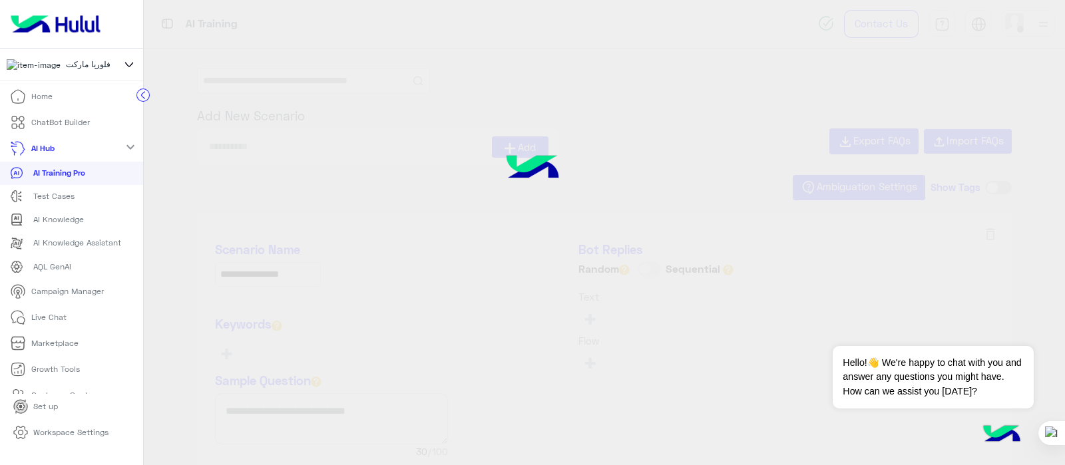
type input "**********"
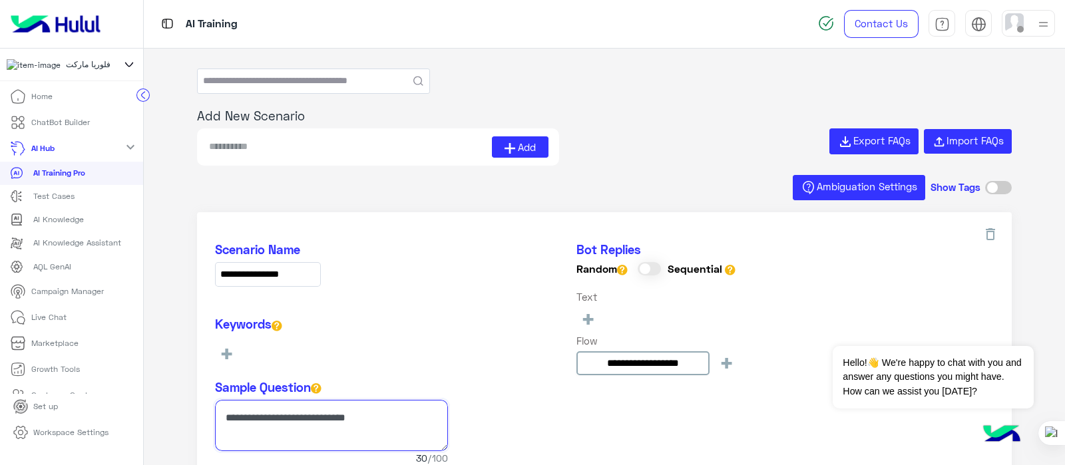
drag, startPoint x: 273, startPoint y: 410, endPoint x: 280, endPoint y: 420, distance: 12.0
click at [280, 420] on textarea at bounding box center [331, 425] width 233 height 51
click at [523, 285] on div "**********" at bounding box center [604, 311] width 779 height 138
drag, startPoint x: 1060, startPoint y: 71, endPoint x: 1045, endPoint y: 221, distance: 150.5
